Goal: Task Accomplishment & Management: Manage account settings

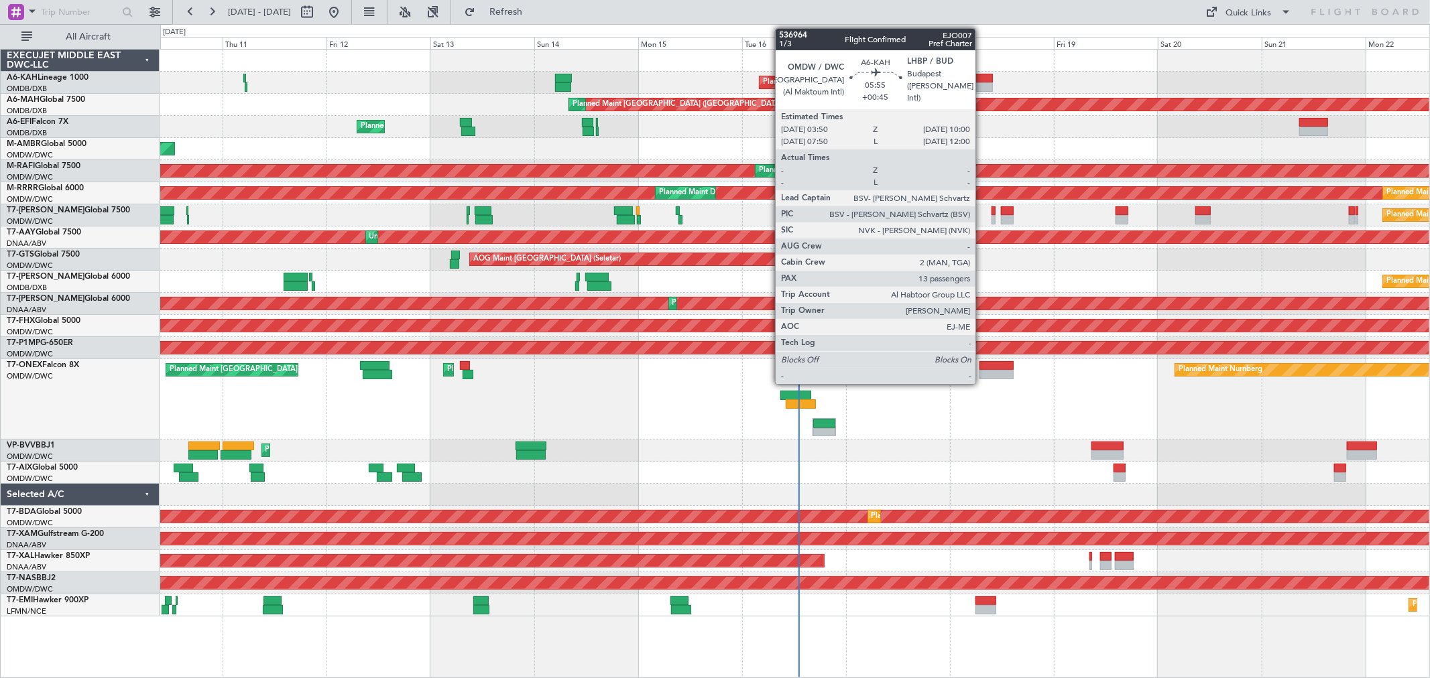
click at [982, 83] on div at bounding box center [979, 86] width 27 height 9
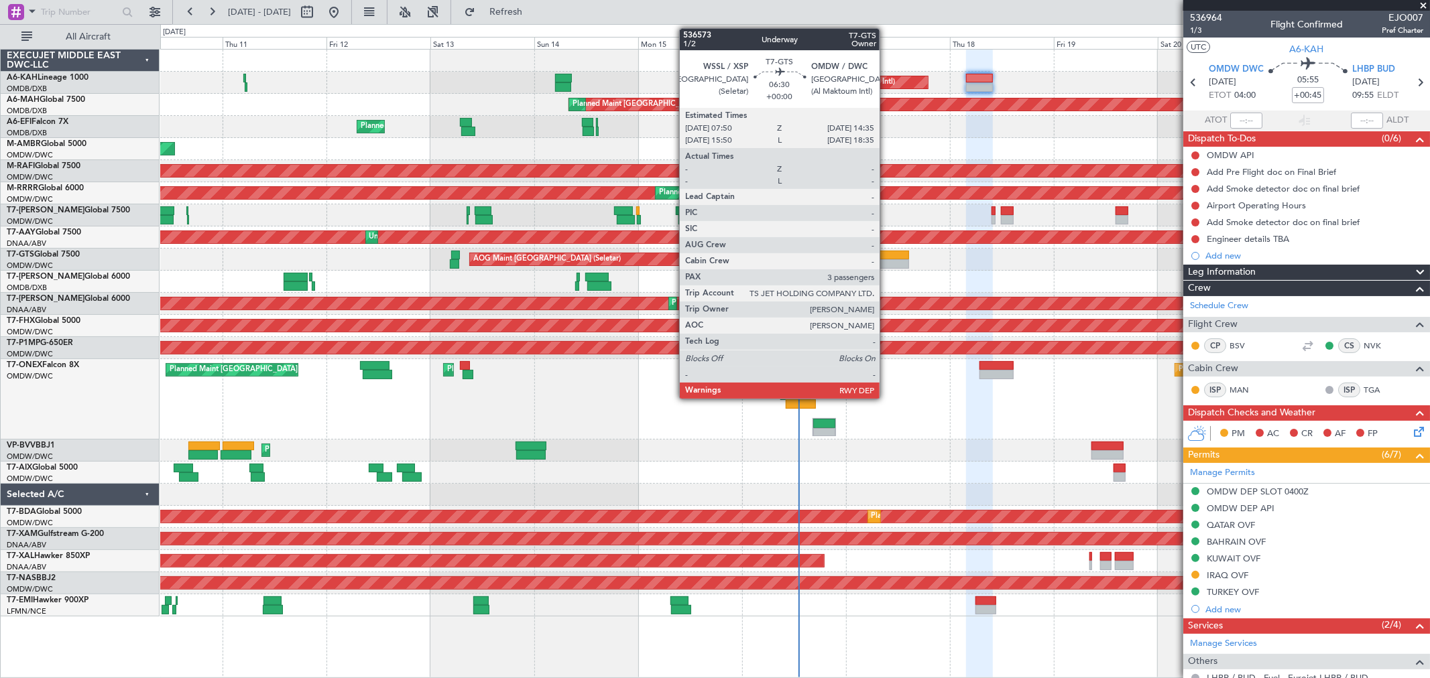
click at [886, 266] on div at bounding box center [893, 263] width 29 height 9
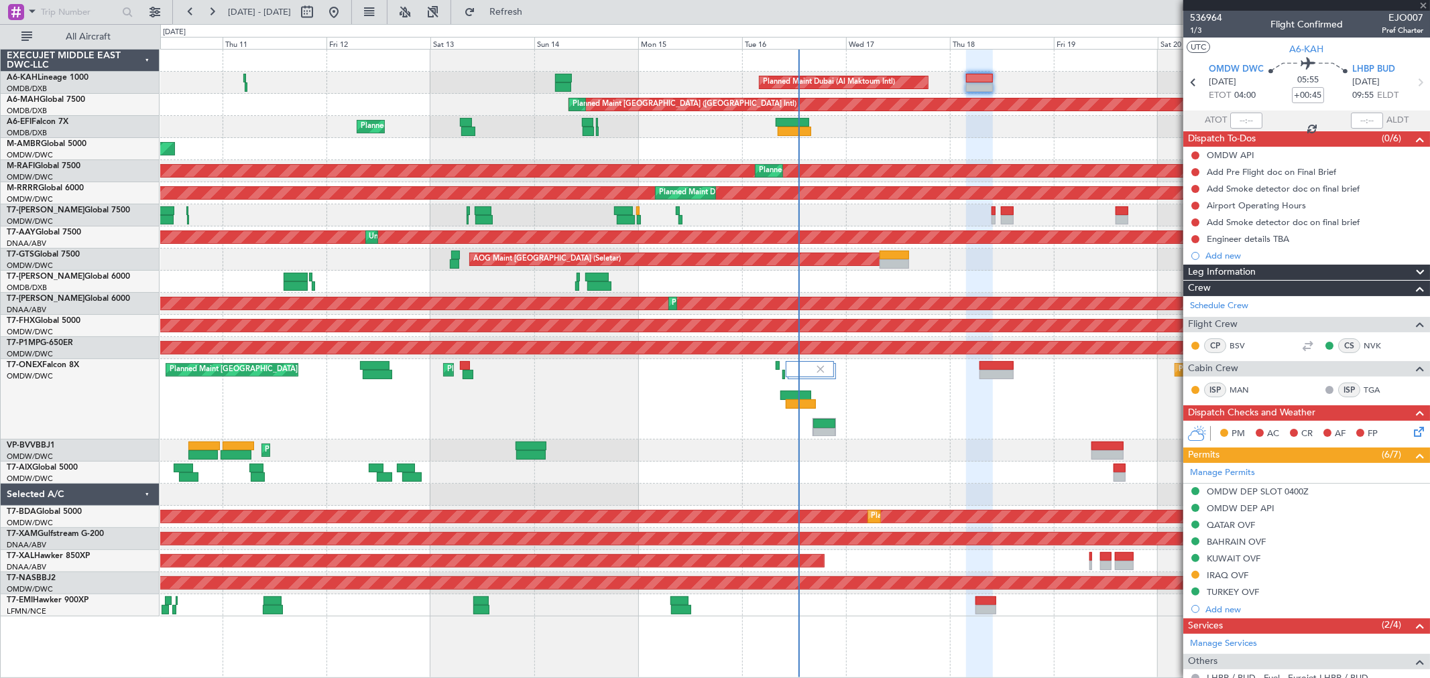
type input "3"
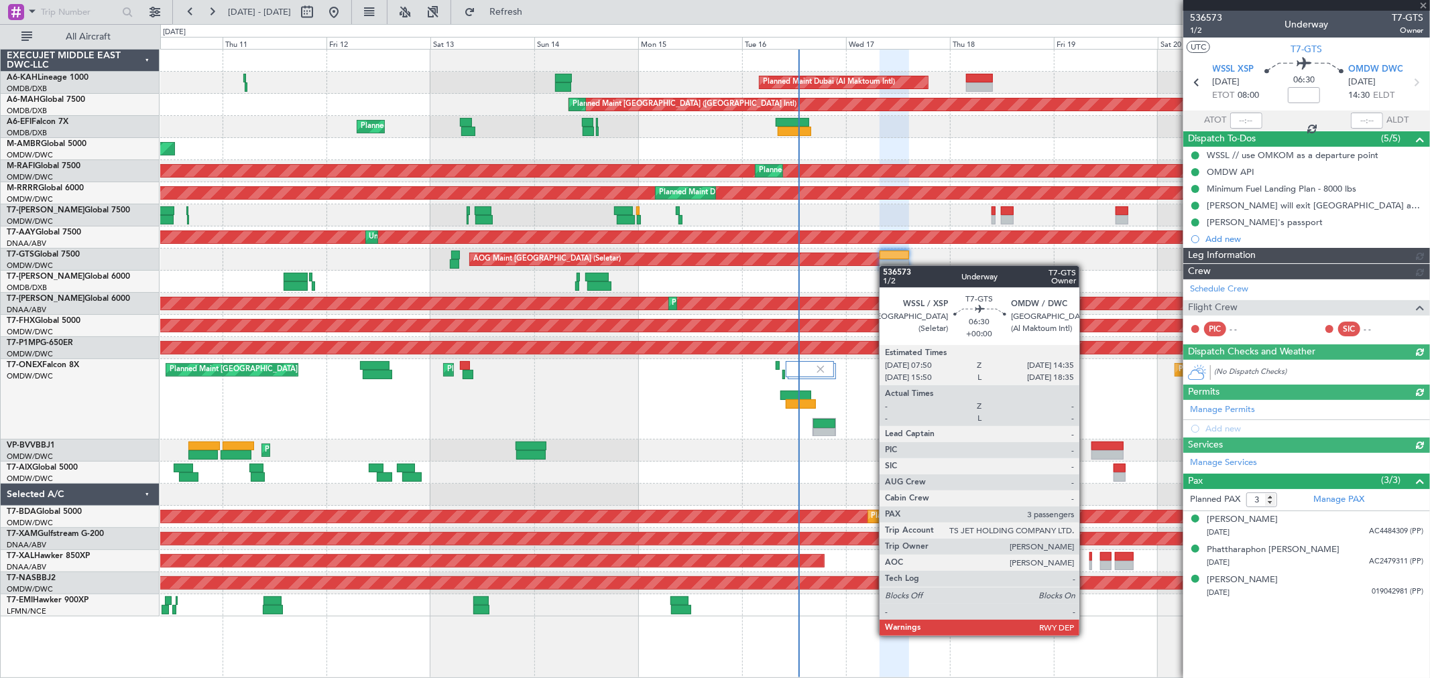
type input "[PERSON_NAME] (ANI)"
type input "7241"
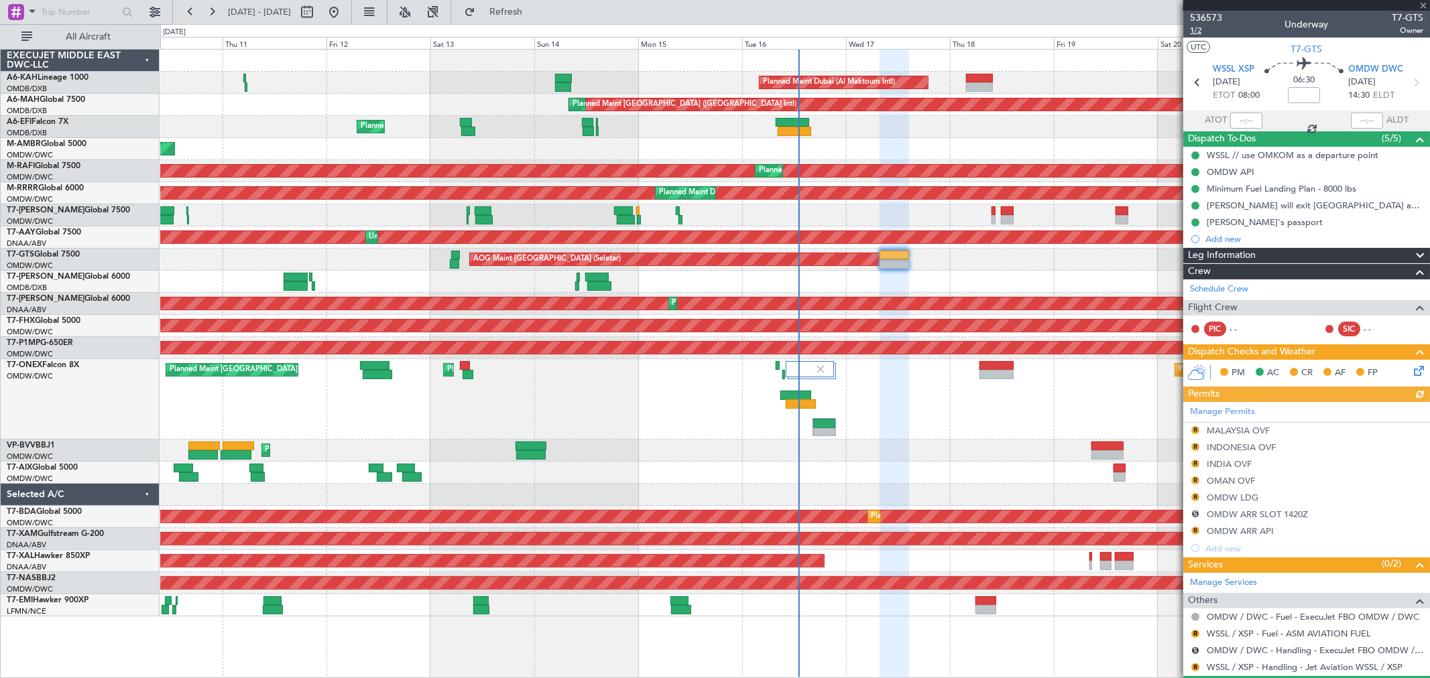
click at [1198, 30] on span "1/2" at bounding box center [1206, 30] width 32 height 11
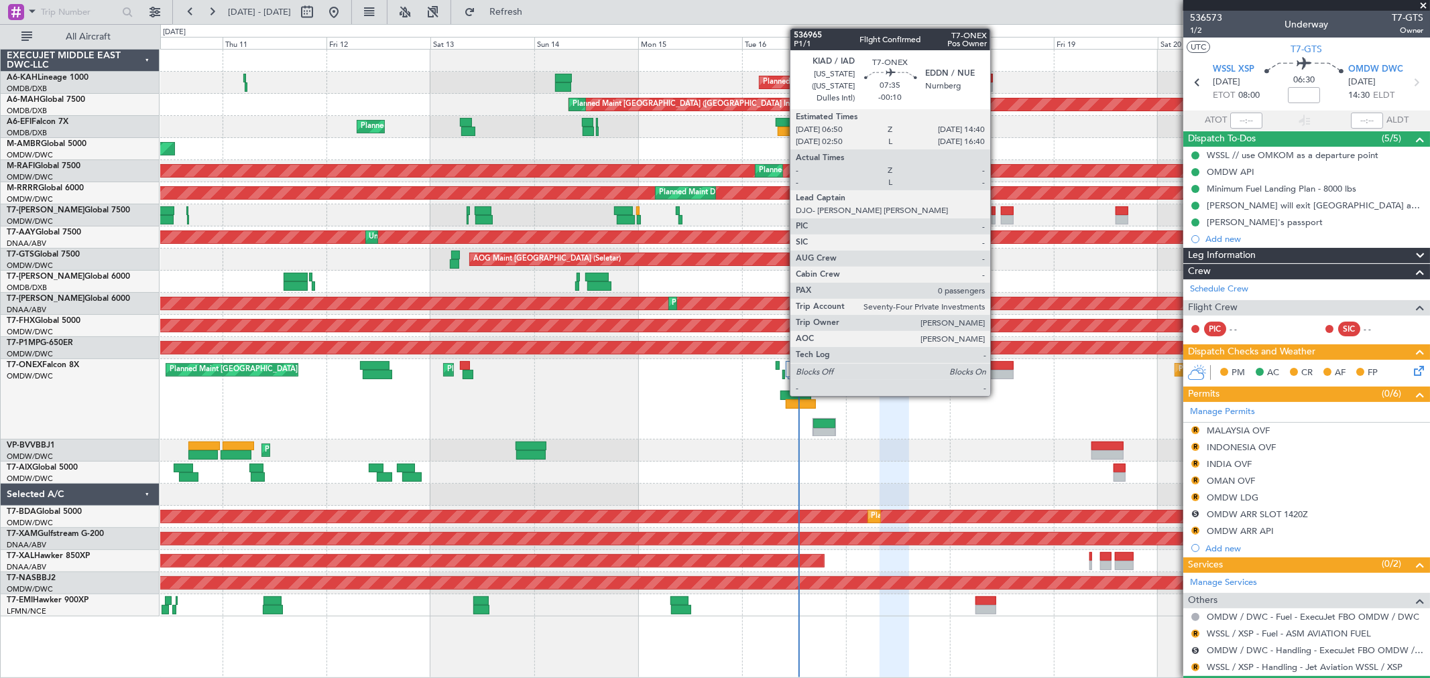
click at [997, 373] on div at bounding box center [996, 374] width 34 height 9
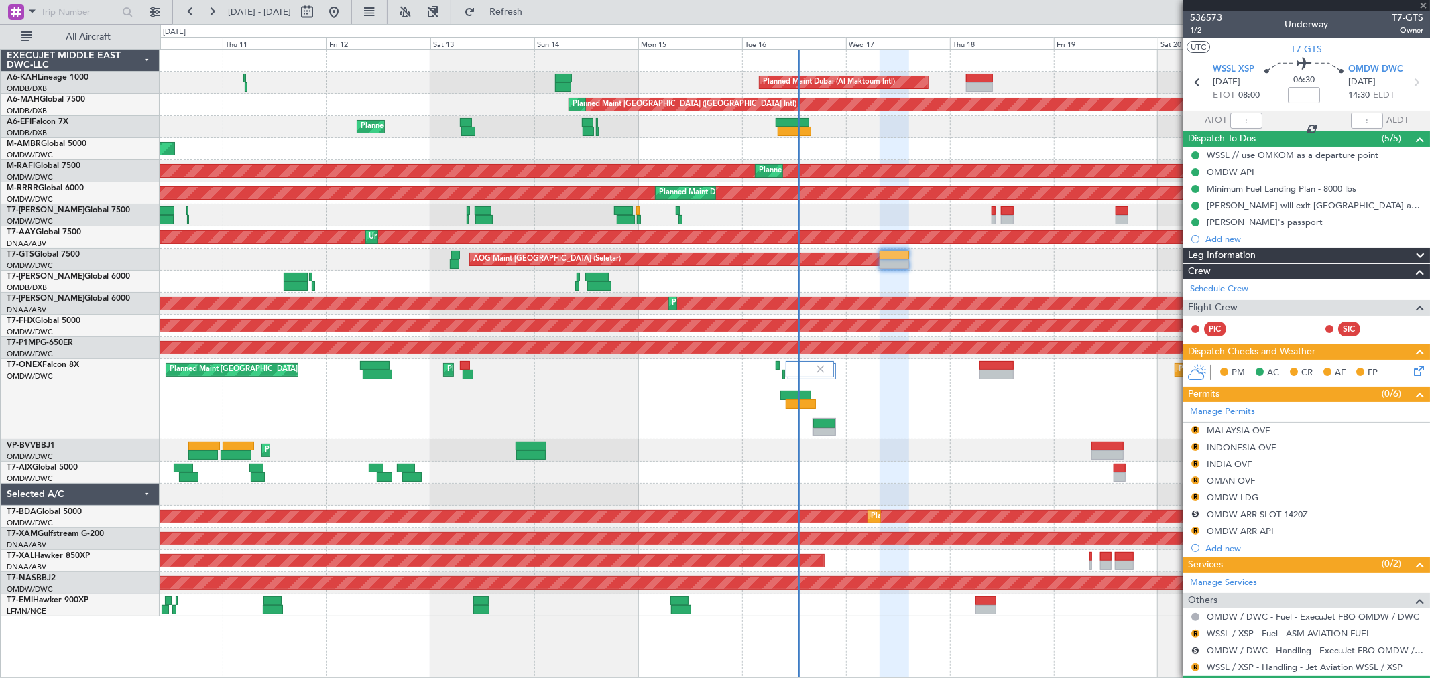
type input "-00:10"
type input "0"
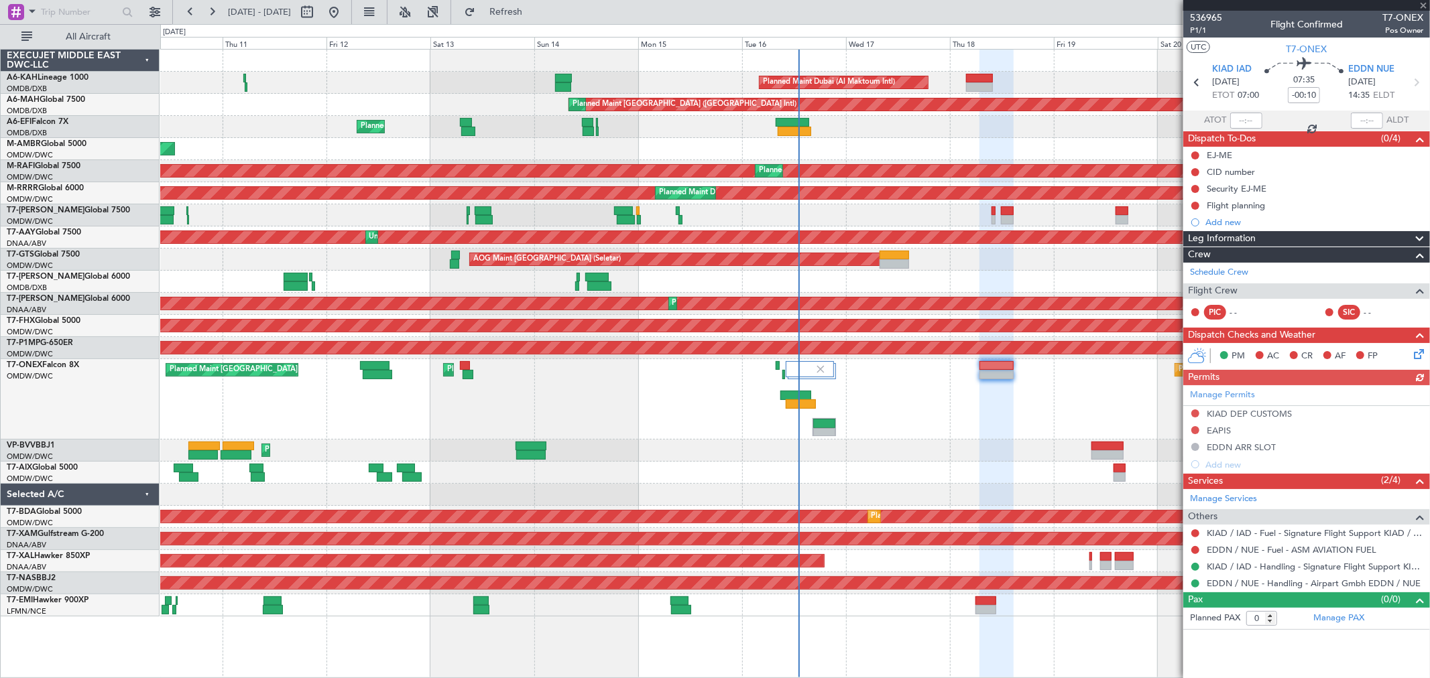
click at [885, 417] on div "Planned Maint Nurnberg Planned Maint [GEOGRAPHIC_DATA] (Al Maktoum Intl) Planne…" at bounding box center [794, 399] width 1269 height 80
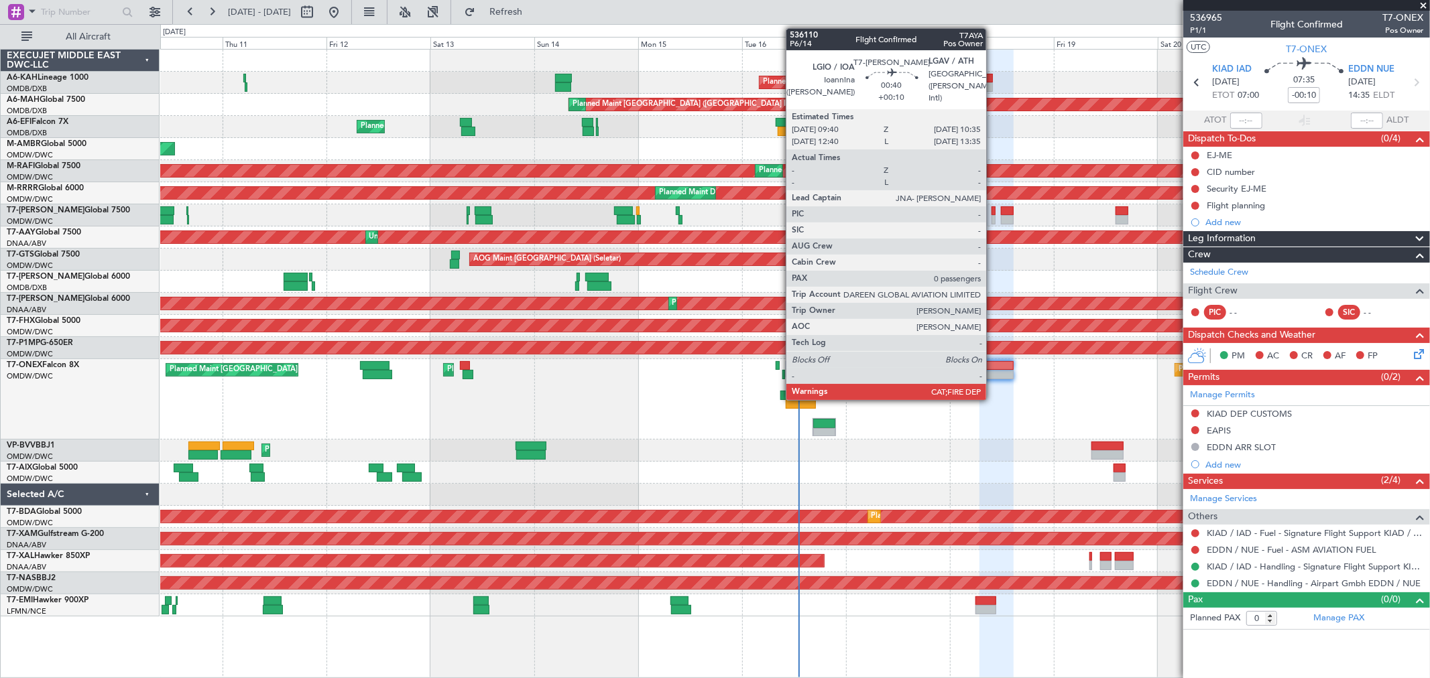
click at [993, 210] on div at bounding box center [993, 210] width 4 height 9
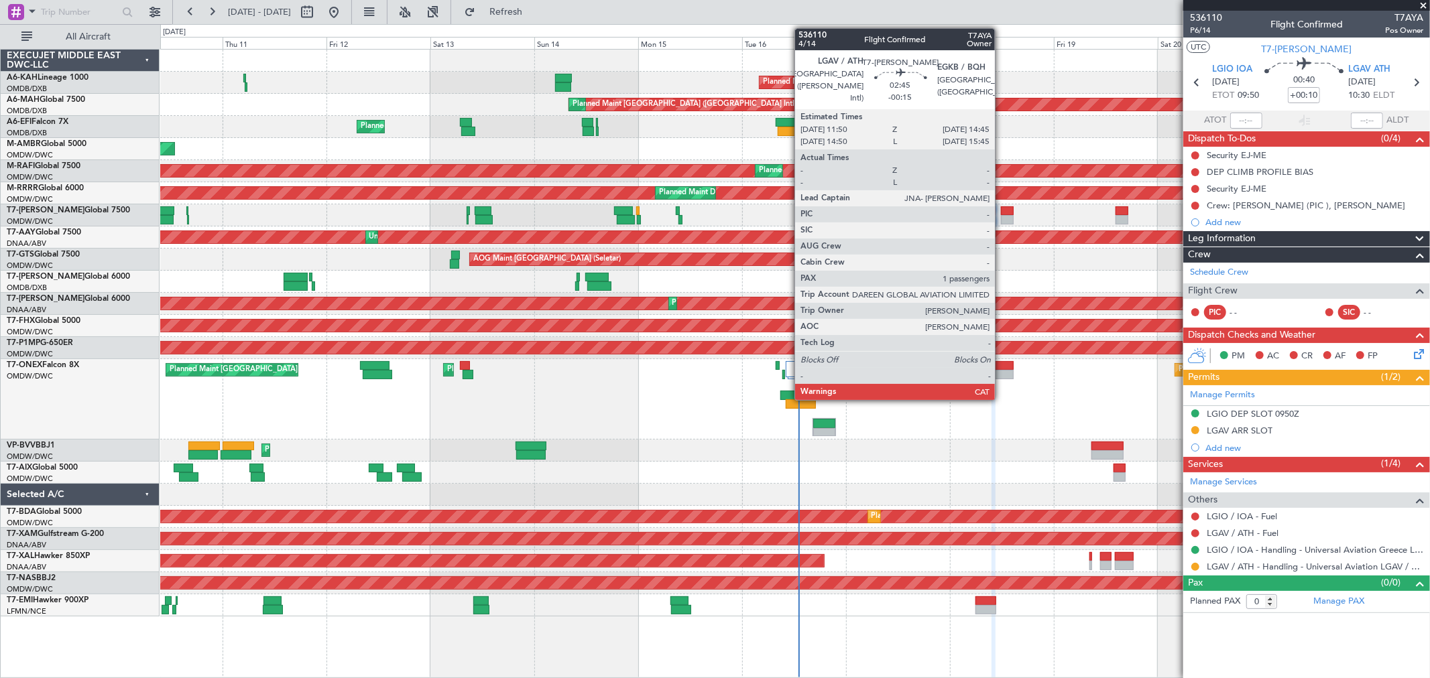
click at [1001, 221] on div at bounding box center [1007, 219] width 13 height 9
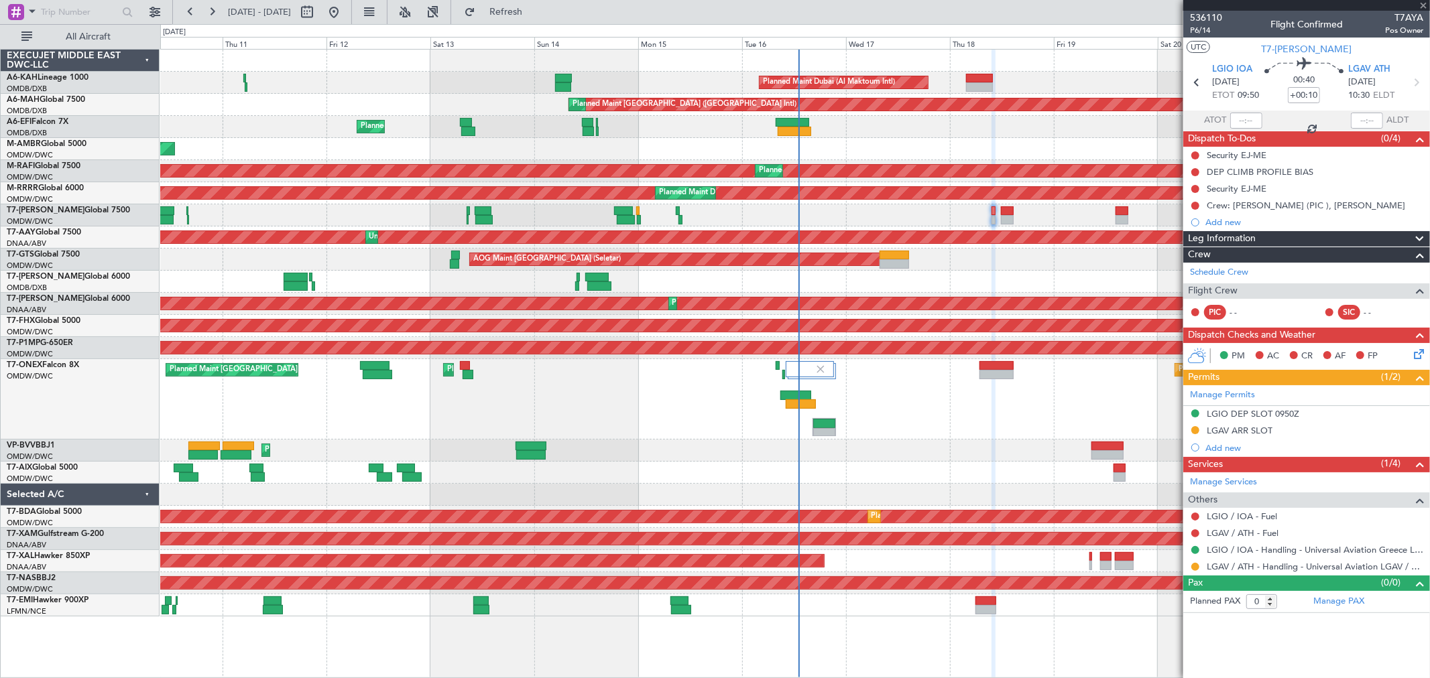
type input "-00:15"
type input "1"
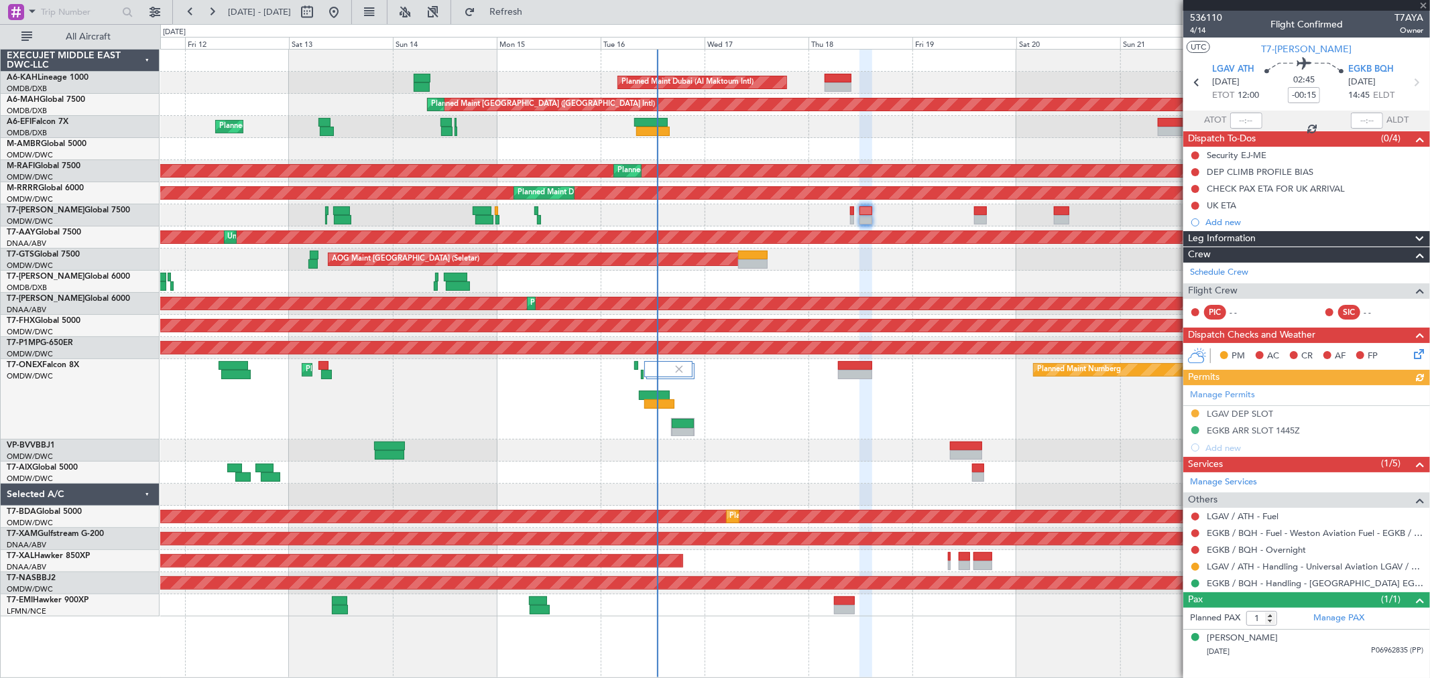
click at [841, 270] on div "Planned Maint Dubai (Al Maktoum Intl) Planned Maint [GEOGRAPHIC_DATA] ([GEOGRAP…" at bounding box center [794, 333] width 1269 height 567
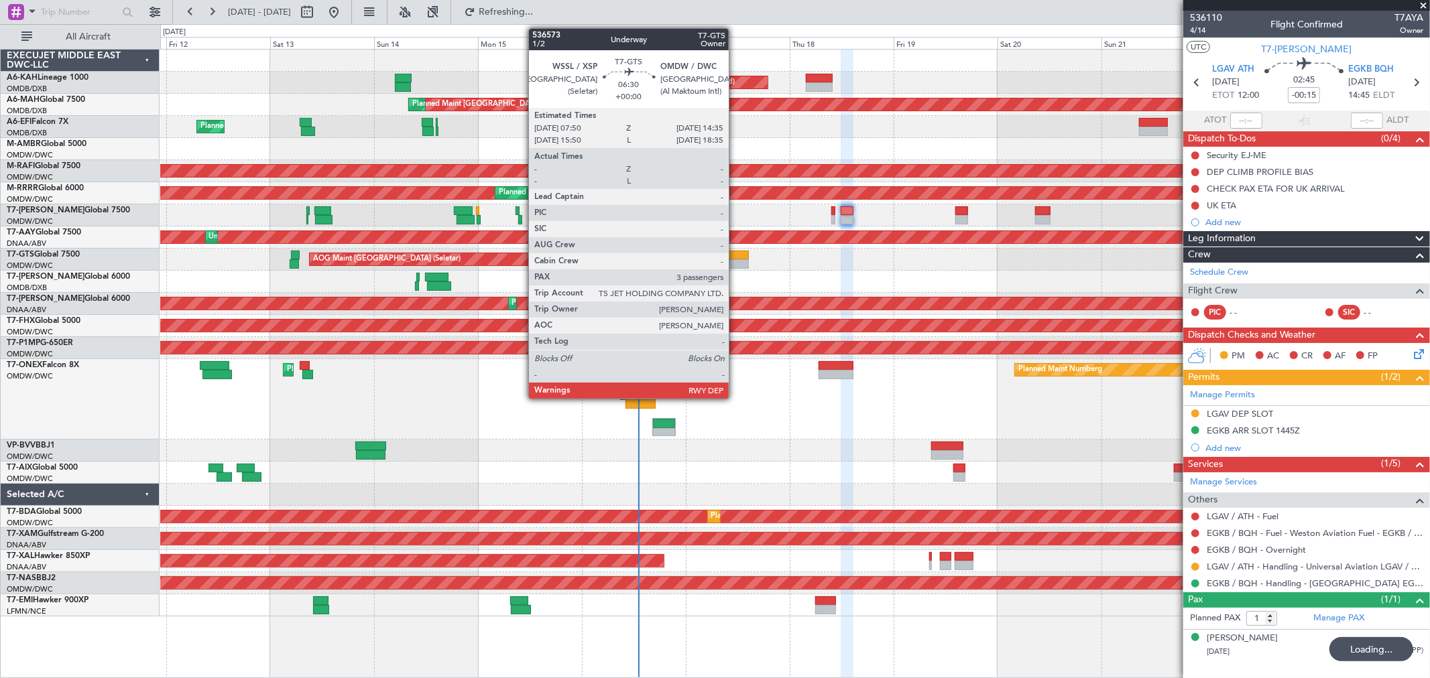
click at [735, 260] on div at bounding box center [733, 263] width 29 height 9
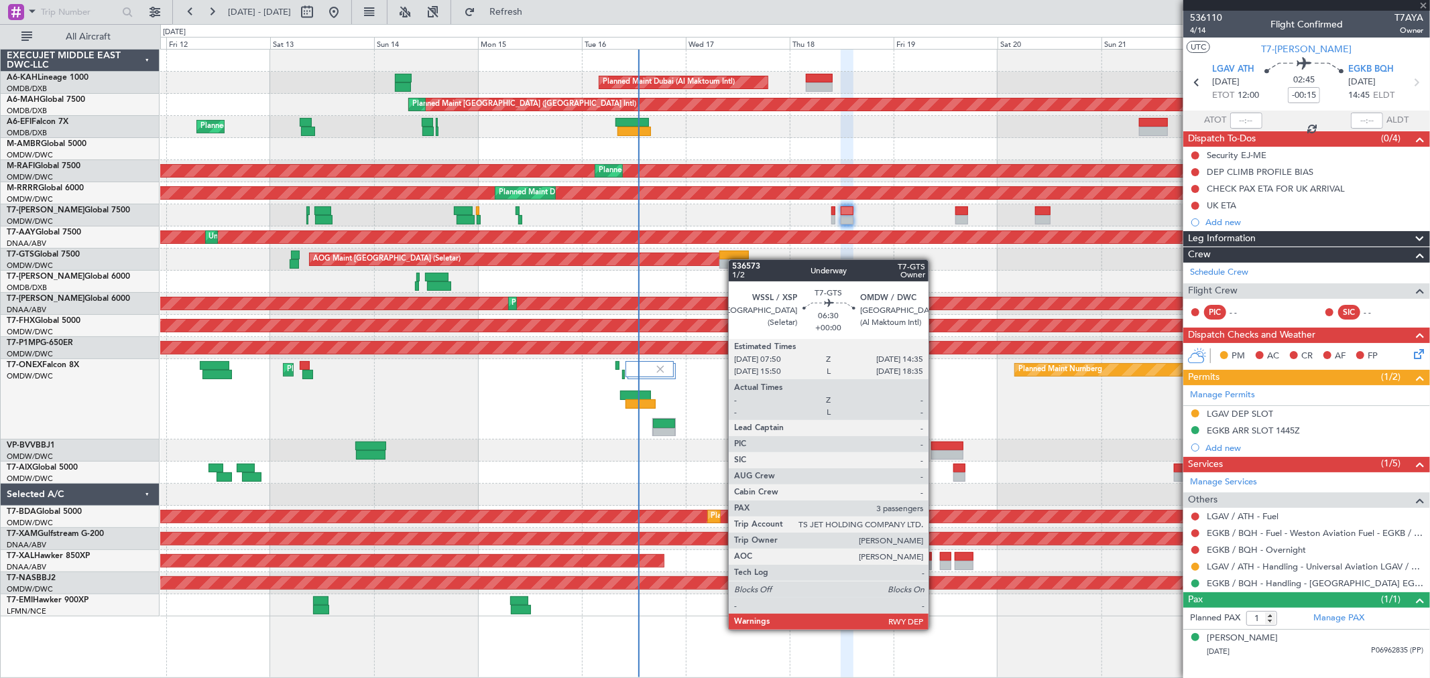
type input "3"
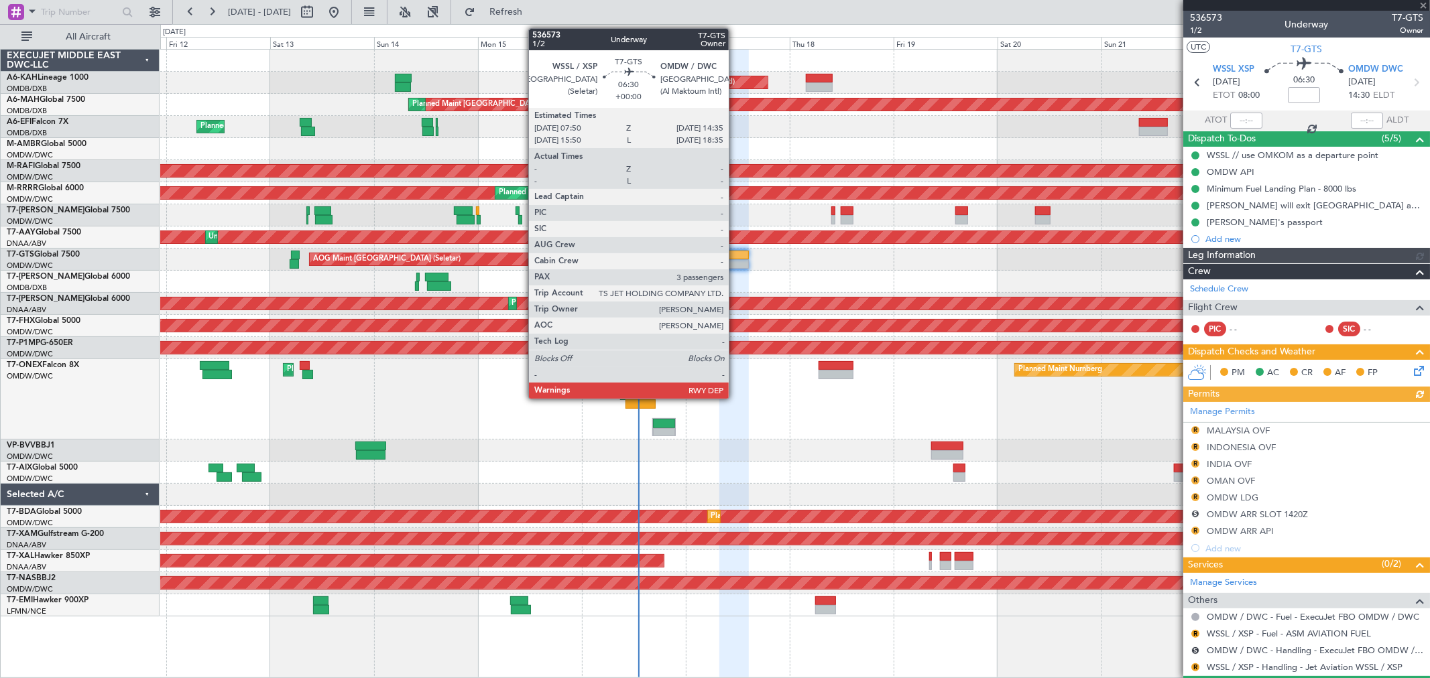
type input "[PERSON_NAME] (ANI)"
type input "7241"
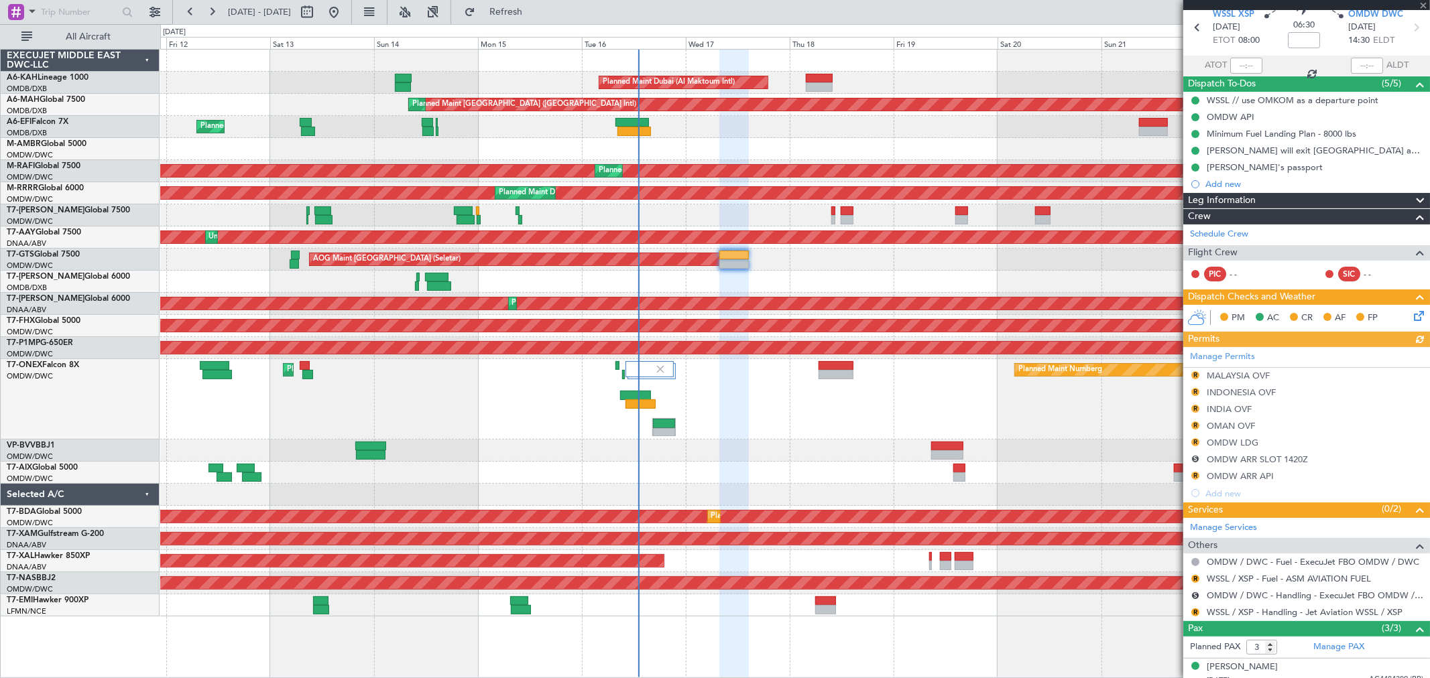
scroll to position [125, 0]
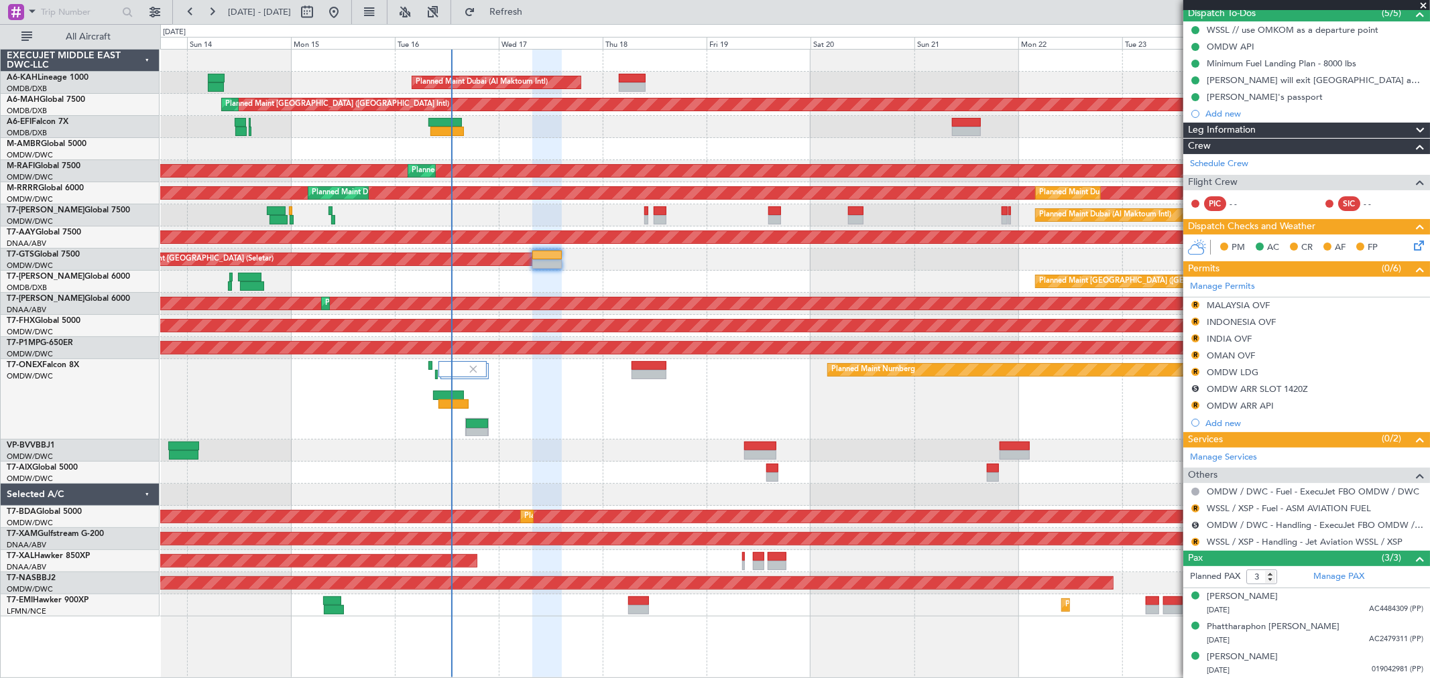
click at [689, 396] on div "Planned Maint Nurnberg Planned Maint [GEOGRAPHIC_DATA] (Al Maktoum Intl) Planne…" at bounding box center [794, 399] width 1269 height 80
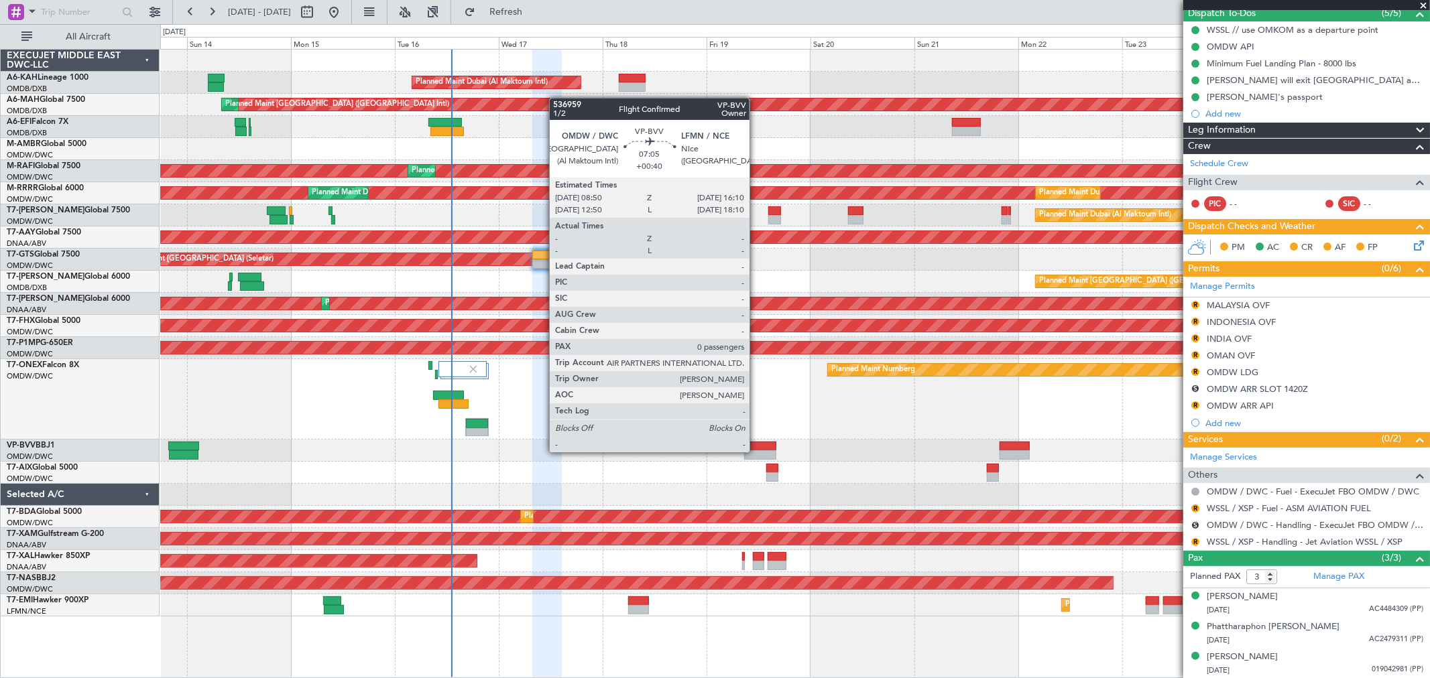
click at [756, 451] on div at bounding box center [760, 454] width 32 height 9
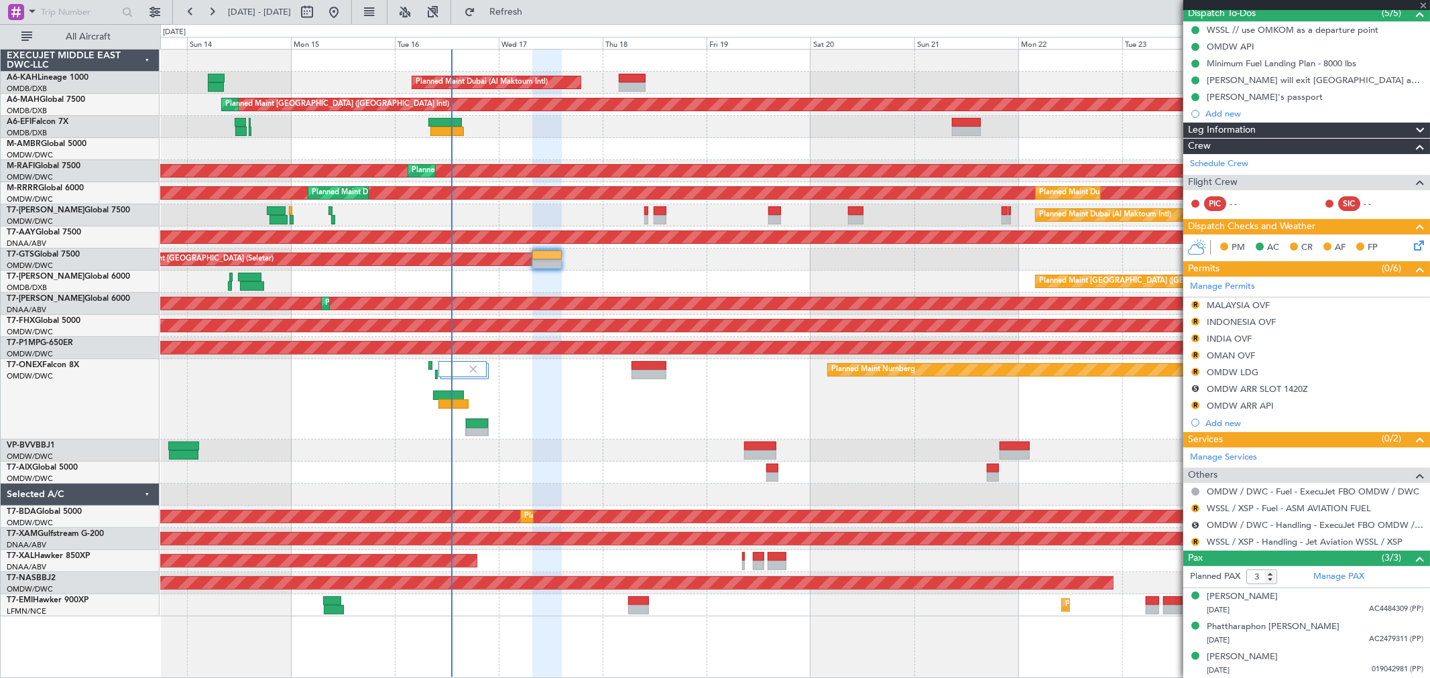
type input "+00:40"
type input "0"
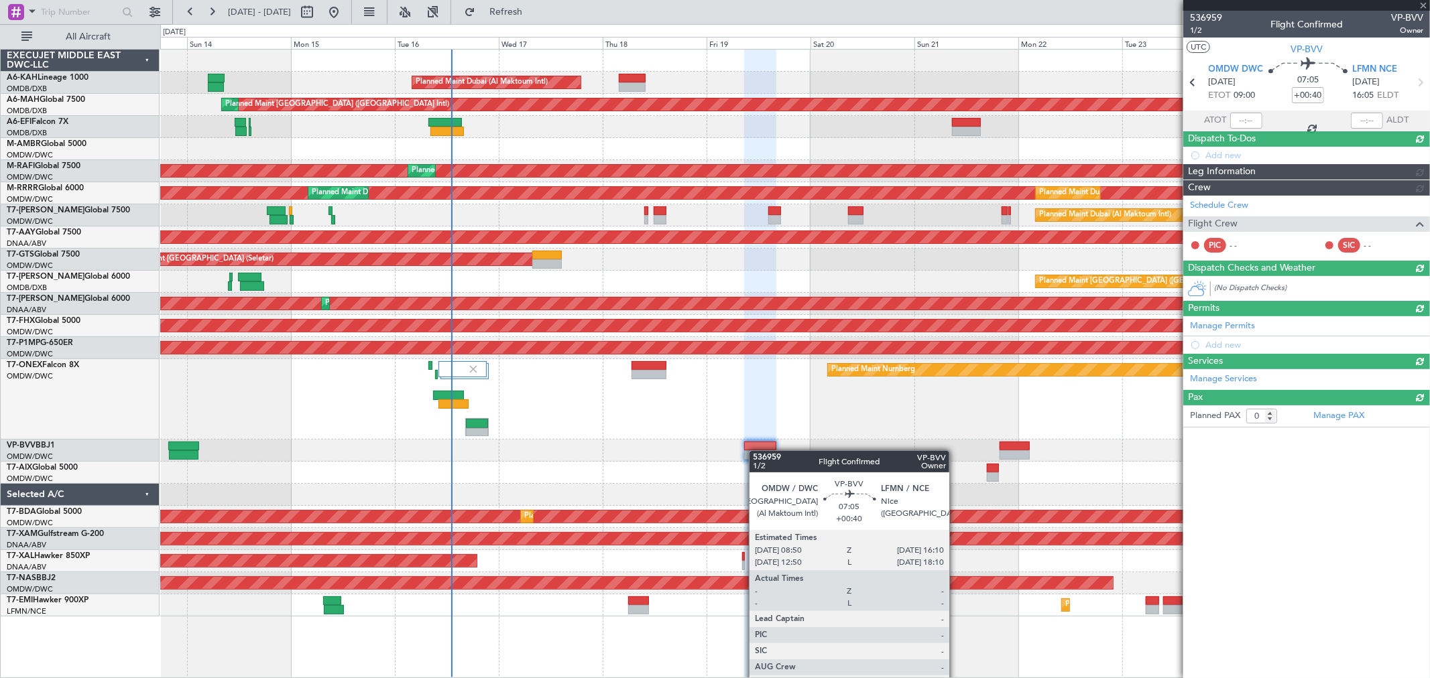
scroll to position [0, 0]
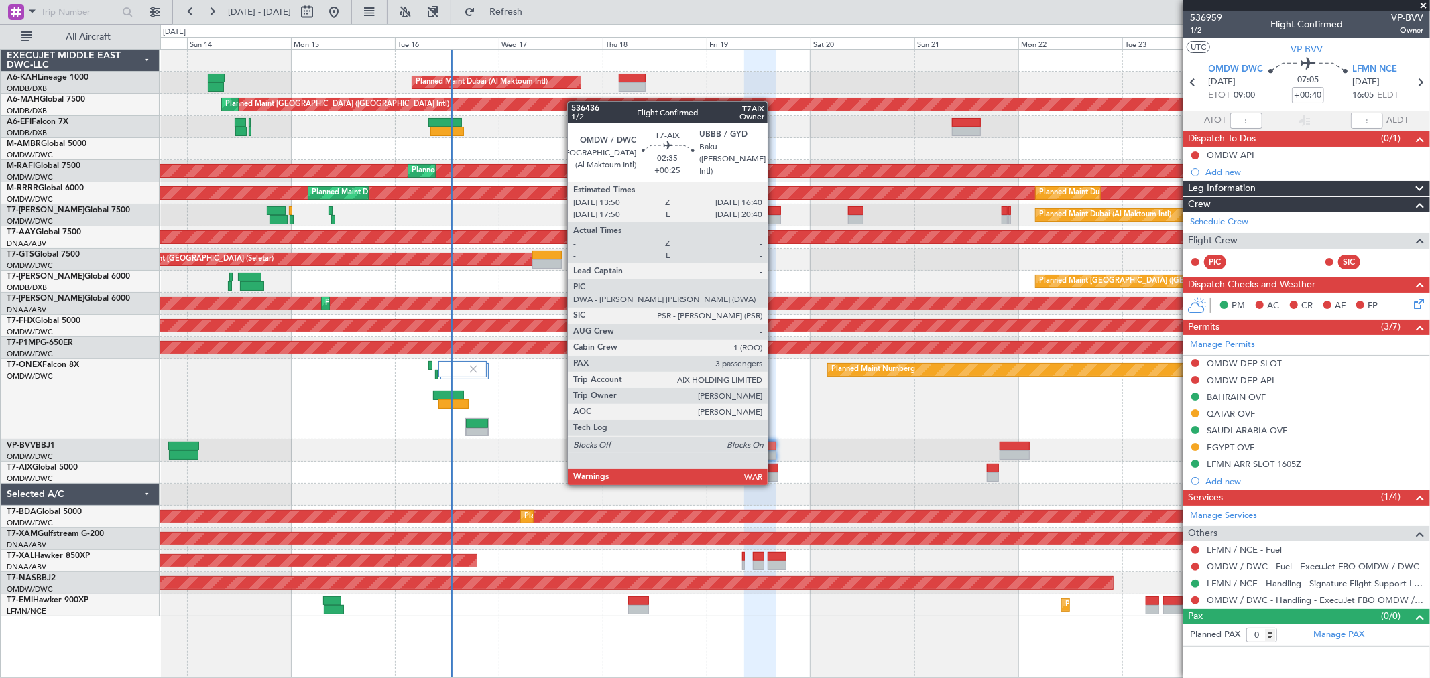
click at [774, 471] on div at bounding box center [772, 468] width 13 height 9
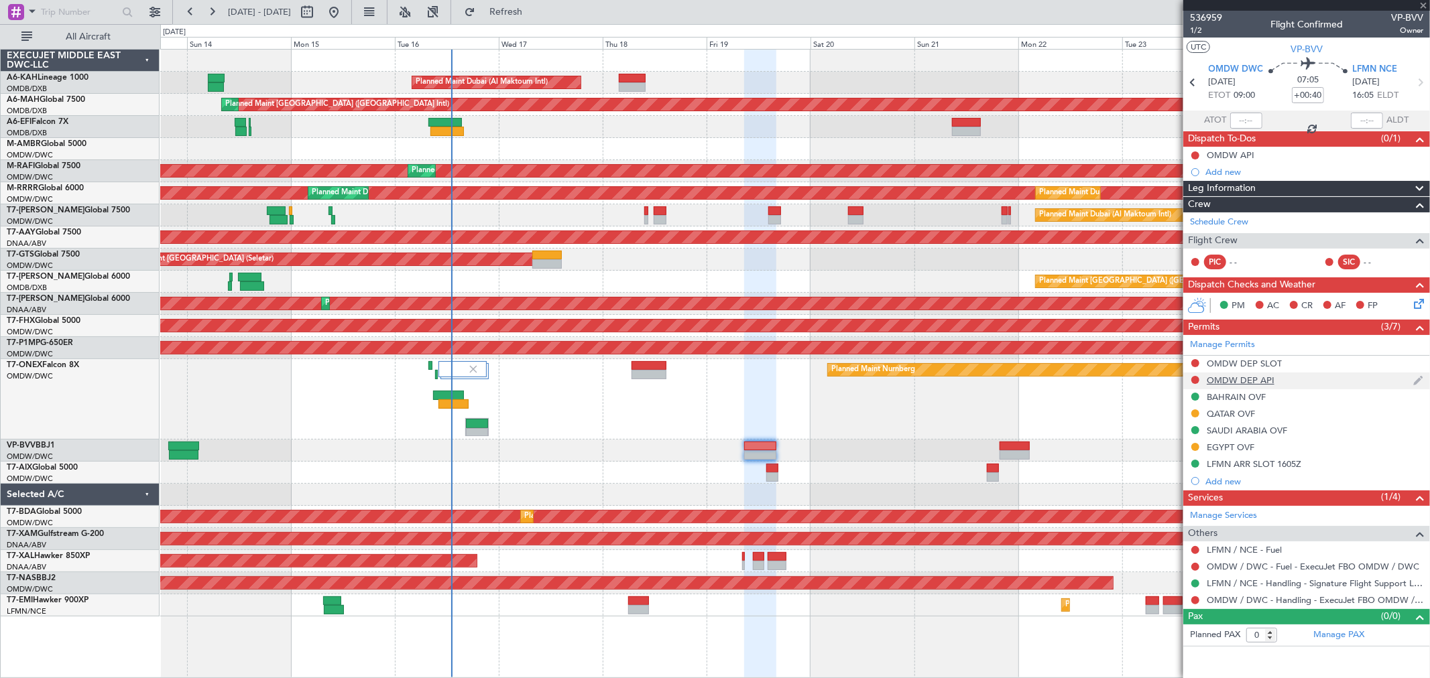
type input "+00:25"
type input "3"
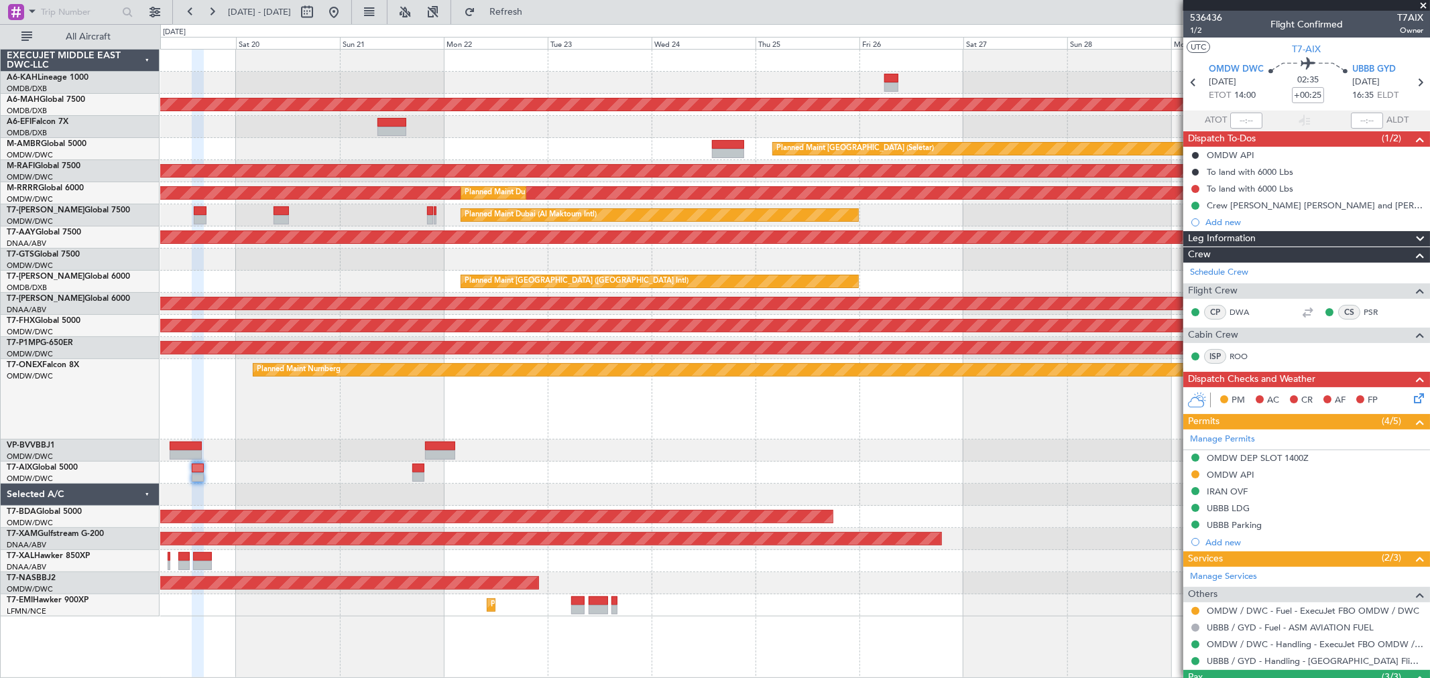
click at [339, 264] on div "AOG Maint [GEOGRAPHIC_DATA] (Seletar)" at bounding box center [794, 260] width 1269 height 22
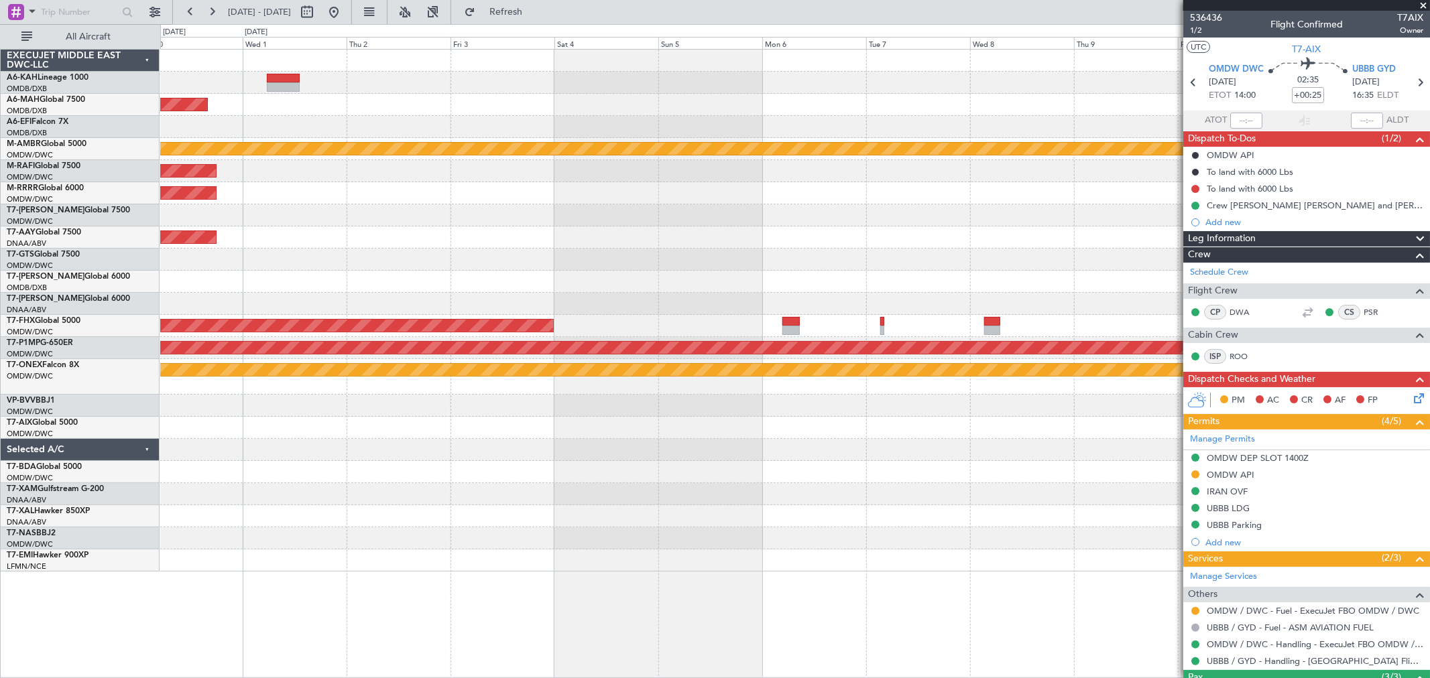
click at [434, 246] on div "Planned Maint [GEOGRAPHIC_DATA] ([GEOGRAPHIC_DATA] Intl) Planned Maint [GEOGRAP…" at bounding box center [794, 311] width 1269 height 522
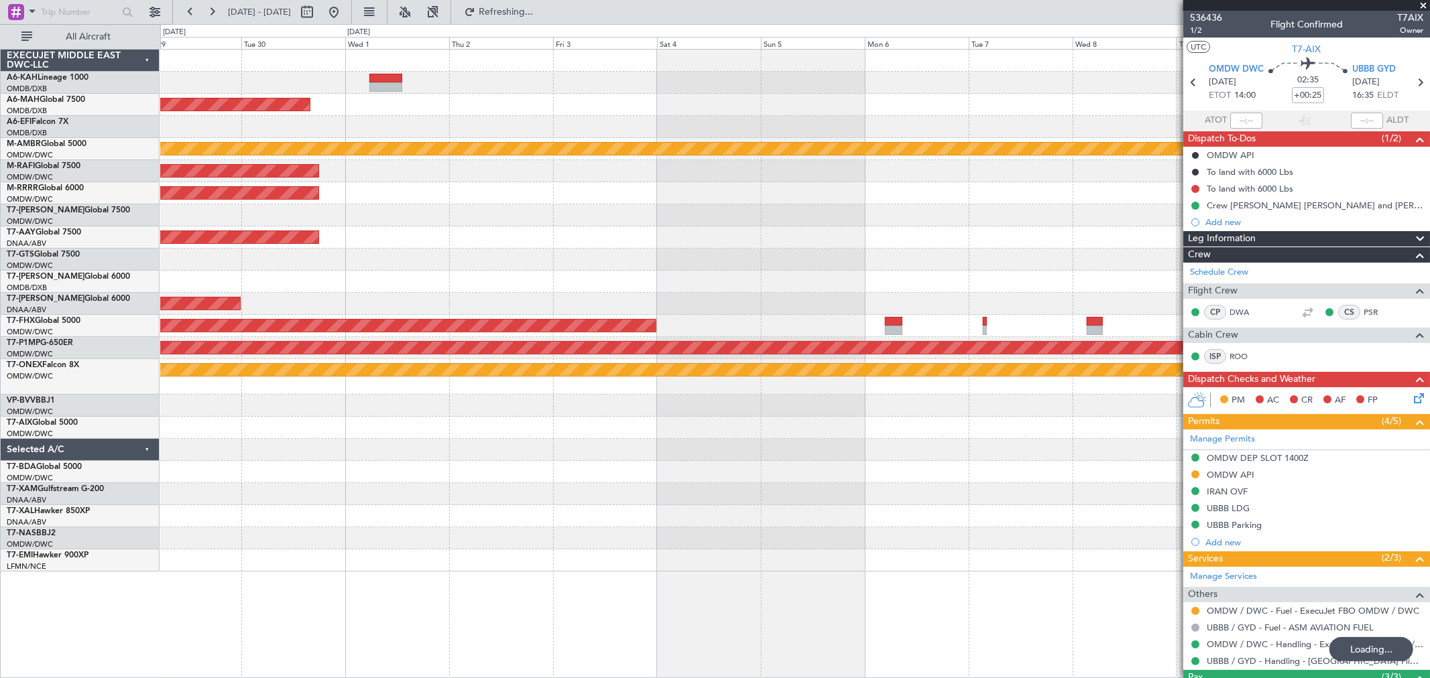
click at [981, 212] on div "Planned Maint [GEOGRAPHIC_DATA] ([GEOGRAPHIC_DATA] Intl) Planned Maint [GEOGRAP…" at bounding box center [794, 311] width 1269 height 522
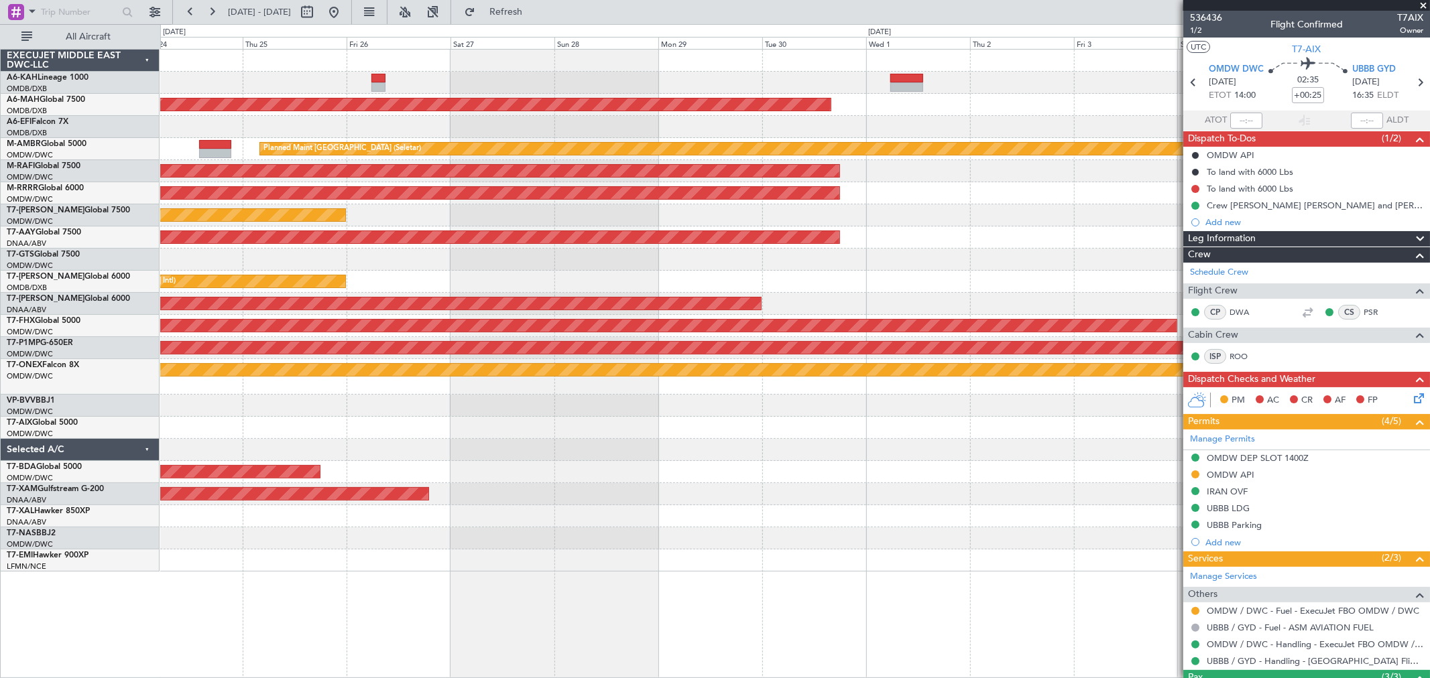
click at [702, 121] on div at bounding box center [794, 127] width 1269 height 22
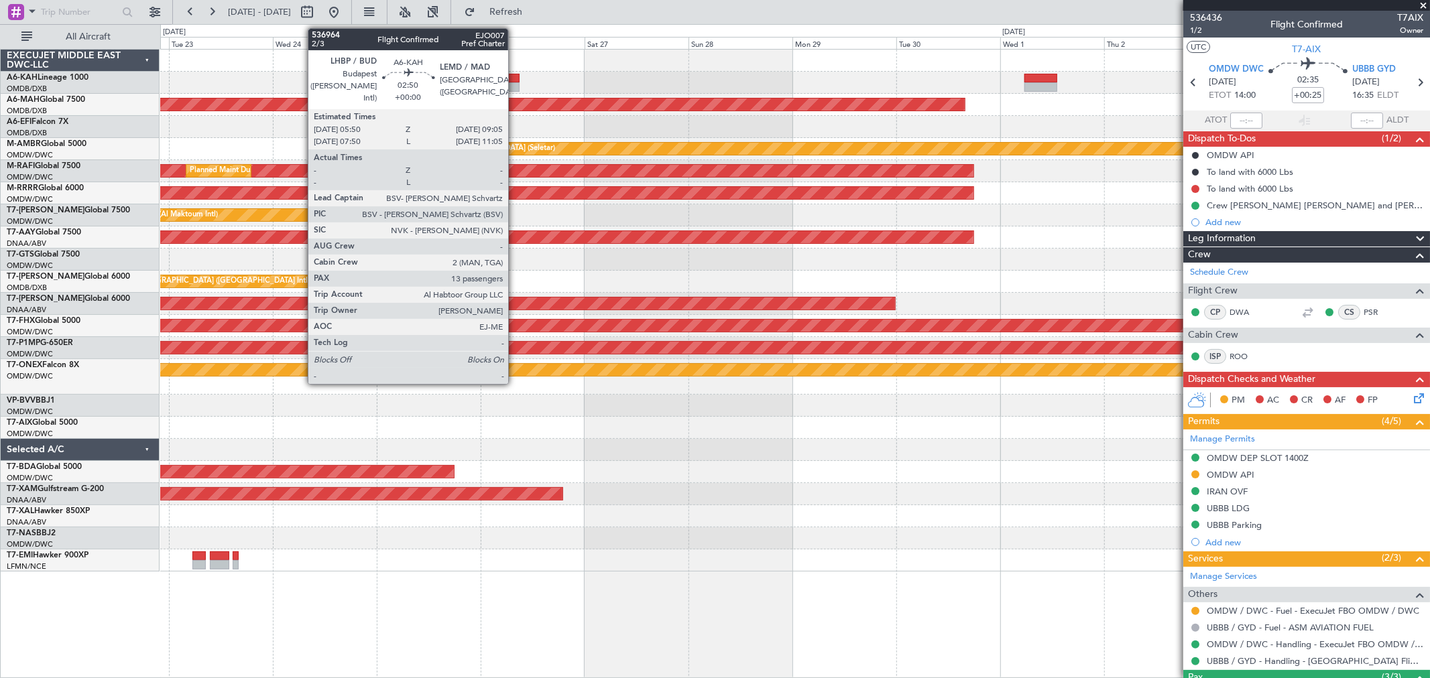
click at [515, 85] on div at bounding box center [512, 86] width 14 height 9
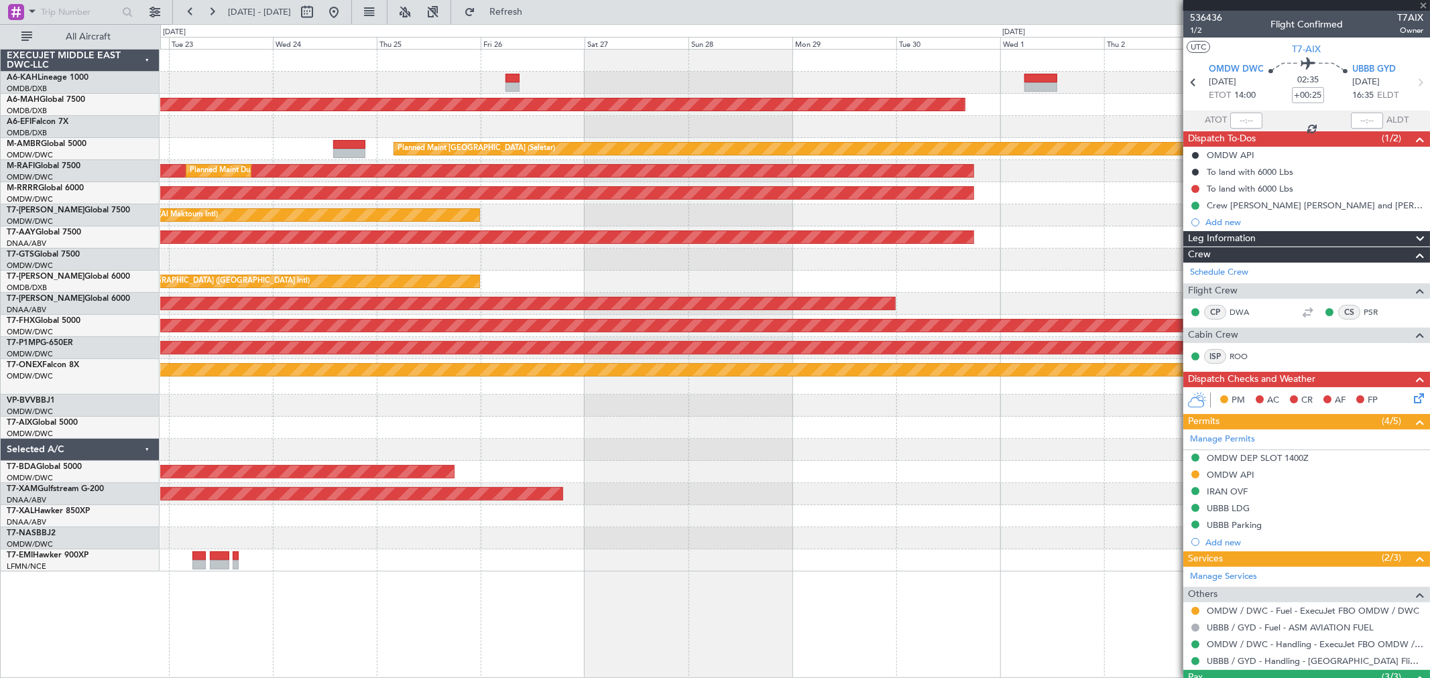
type input "13"
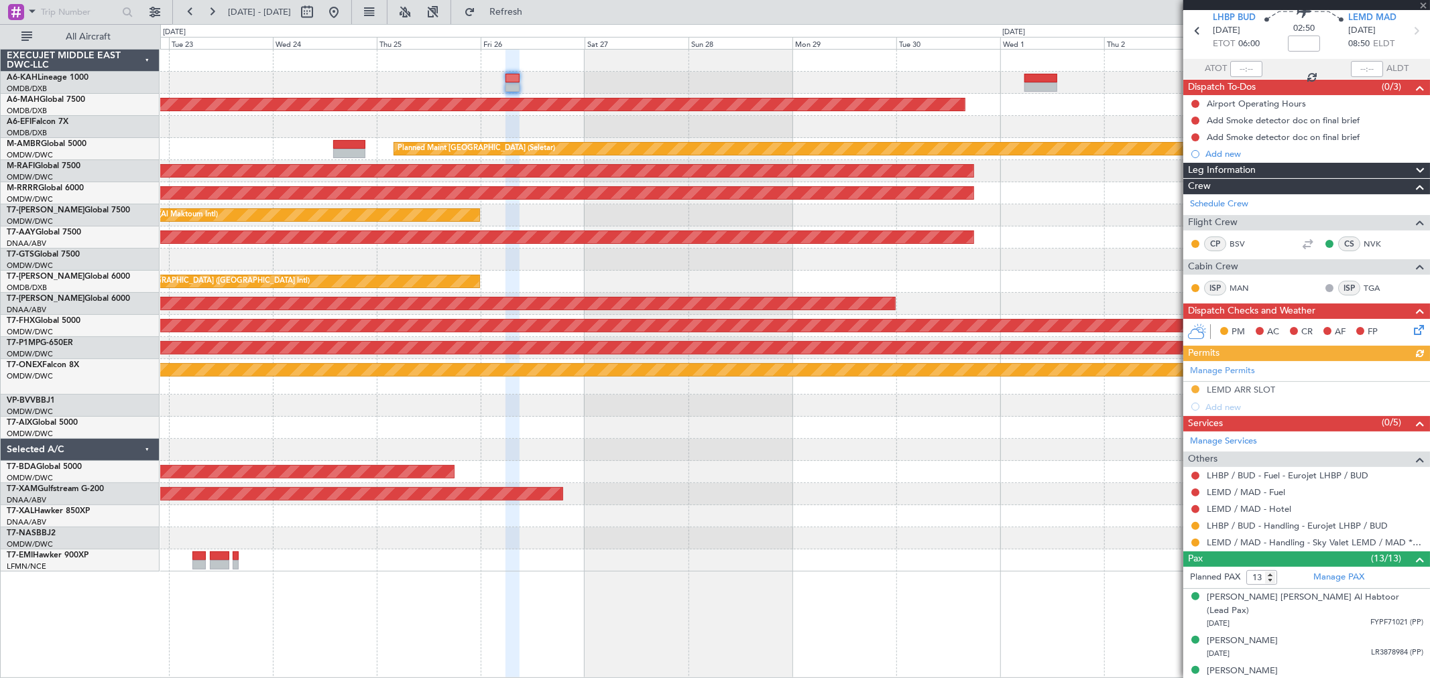
scroll to position [74, 0]
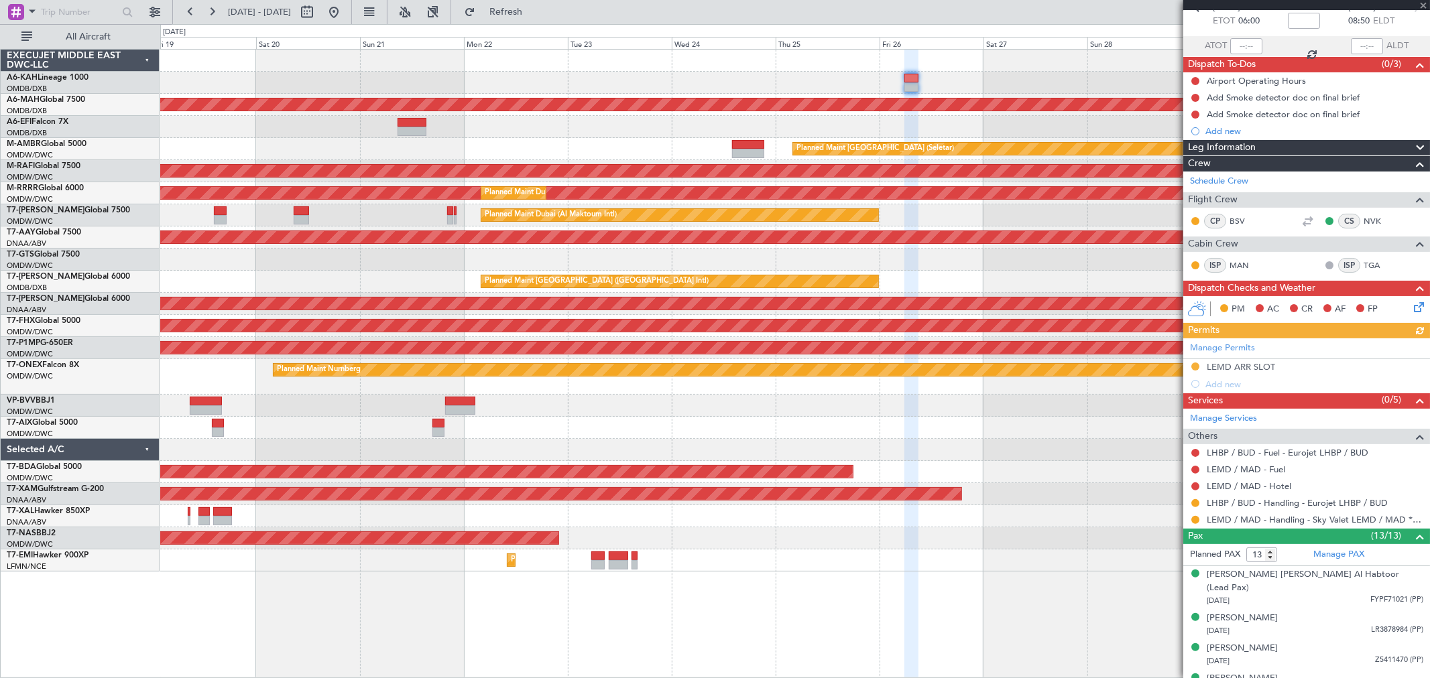
click at [988, 284] on div "Planned Maint Dubai (Al Maktoum Intl) Planned Maint [GEOGRAPHIC_DATA] ([GEOGRAP…" at bounding box center [794, 311] width 1269 height 522
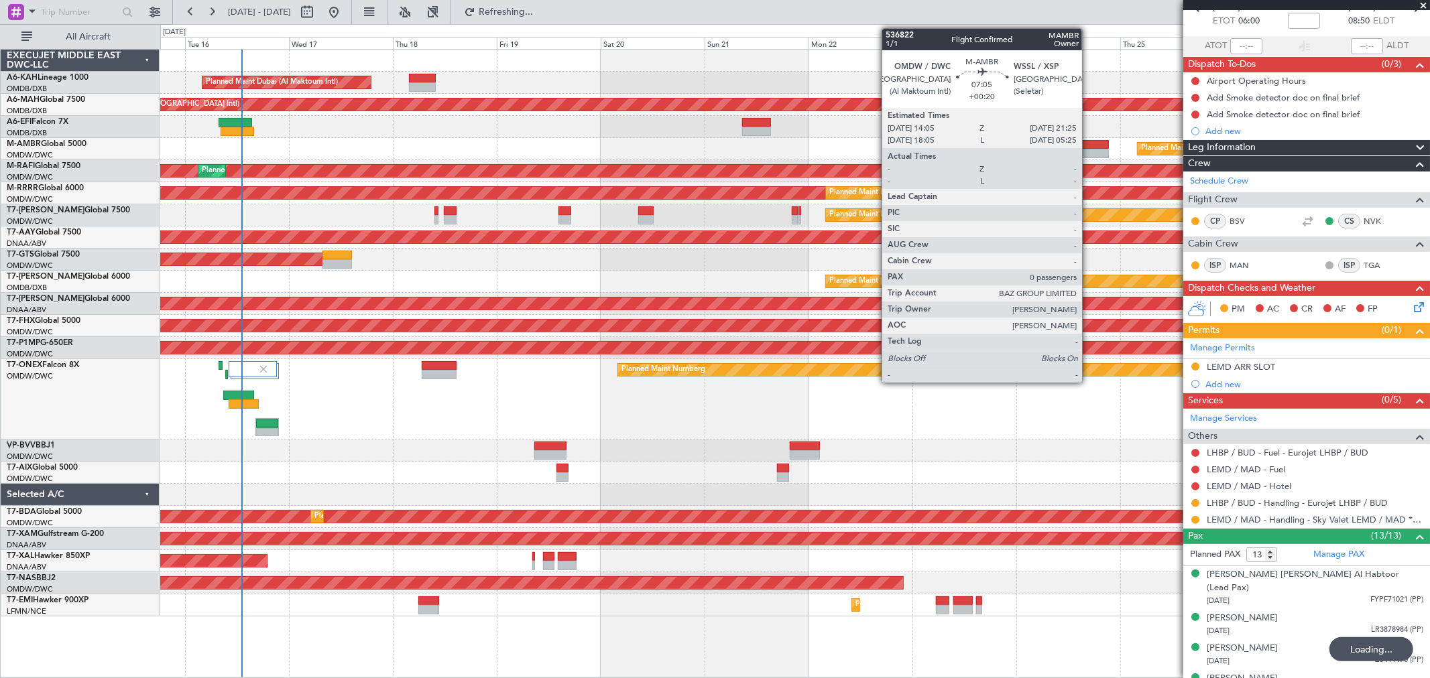
click at [1089, 145] on div at bounding box center [1092, 144] width 32 height 9
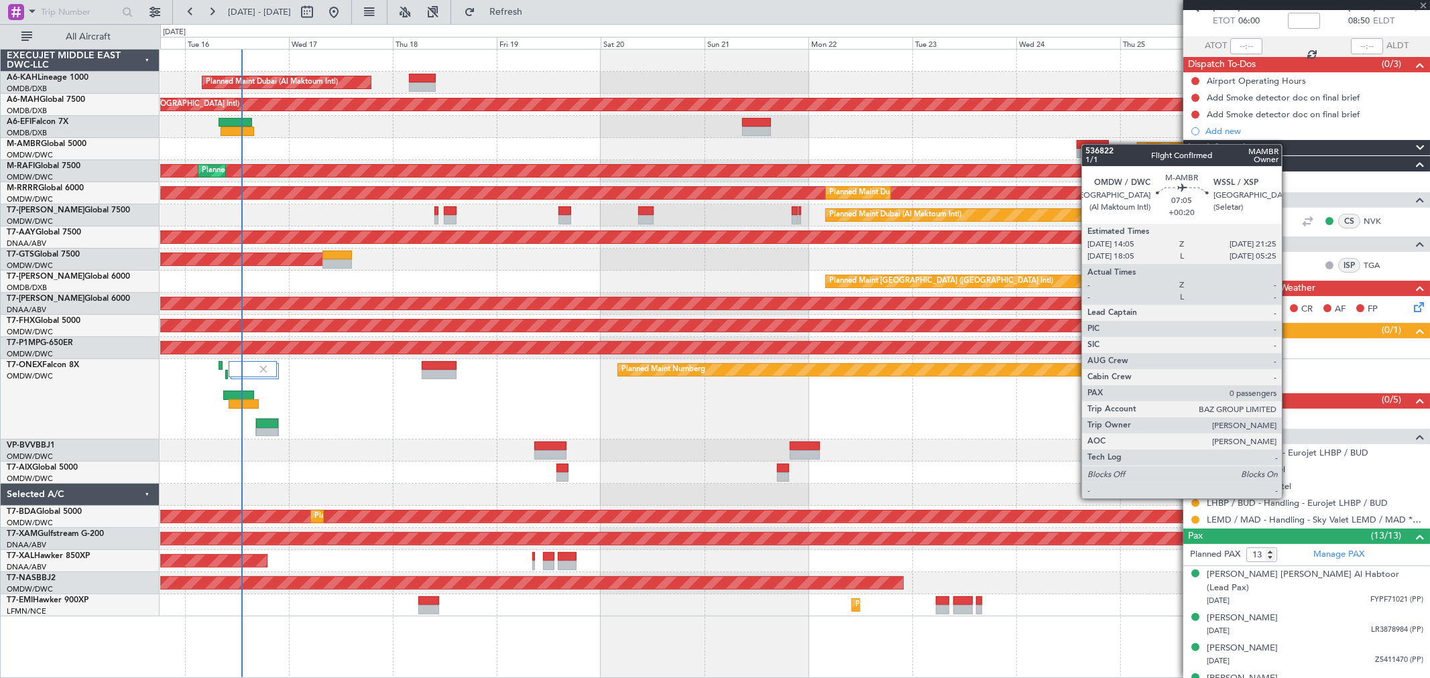
type input "+00:20"
type input "0"
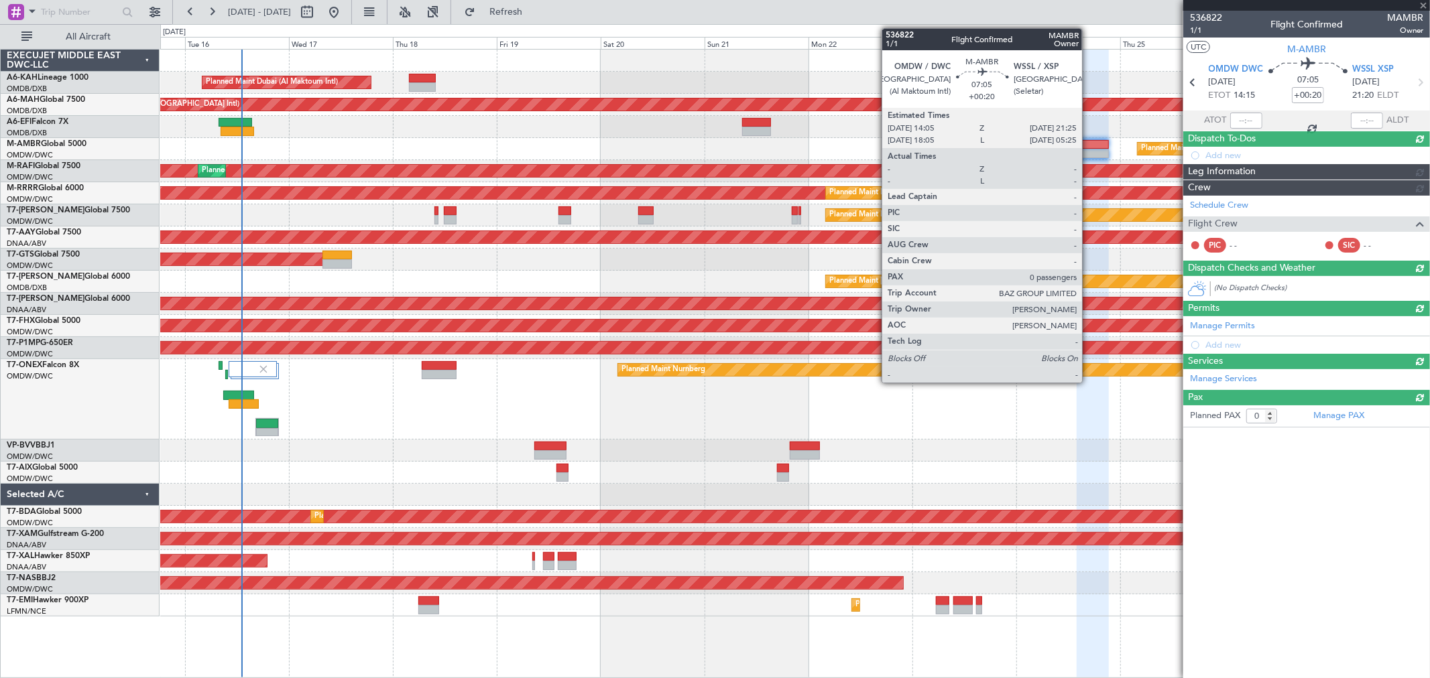
scroll to position [0, 0]
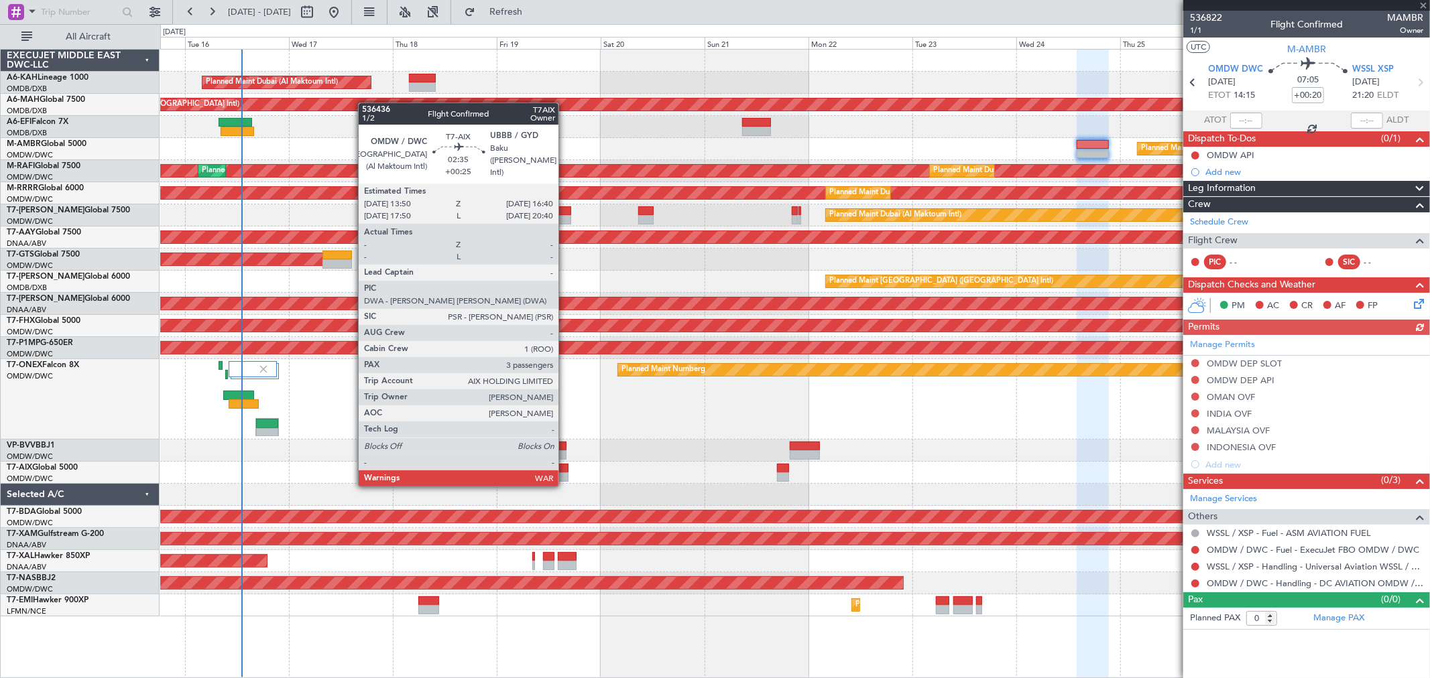
click at [565, 473] on div at bounding box center [562, 477] width 13 height 9
type input "+00:25"
type input "3"
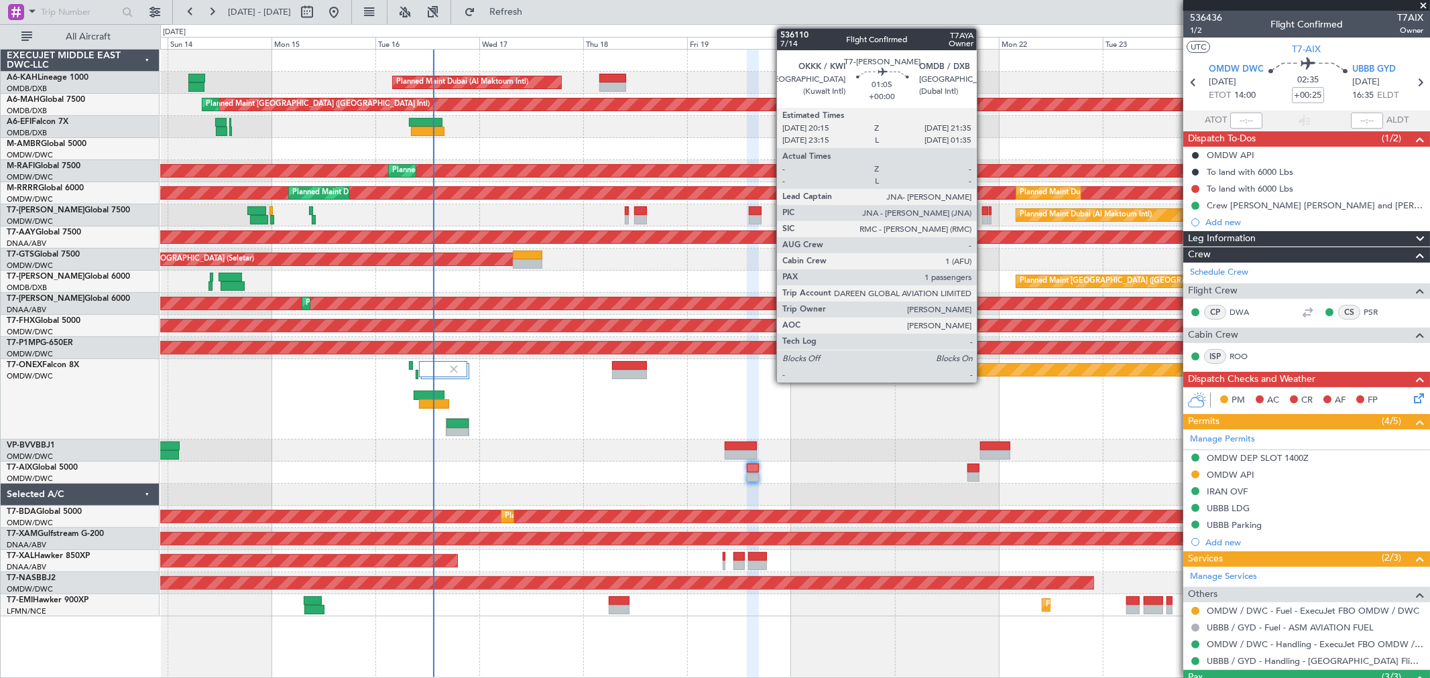
click at [983, 216] on div at bounding box center [985, 219] width 6 height 9
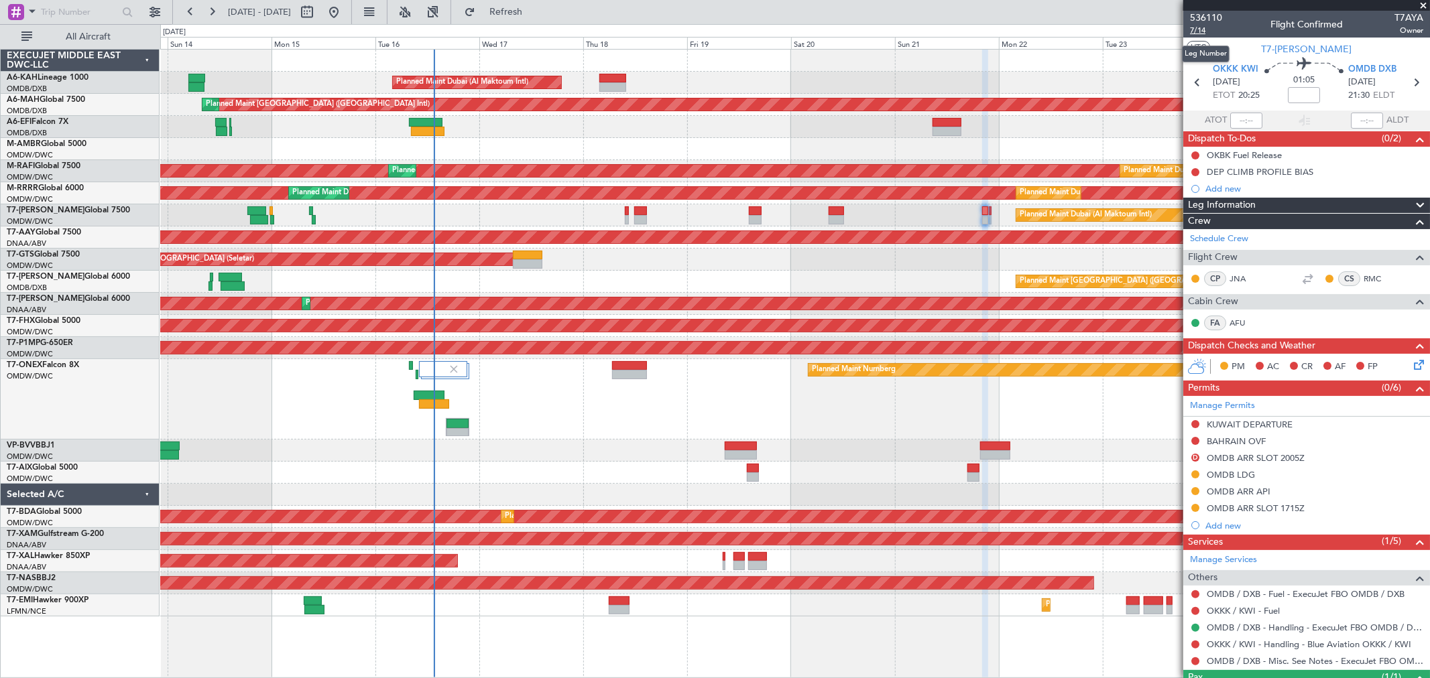
click at [1202, 28] on span "7/14" at bounding box center [1206, 30] width 32 height 11
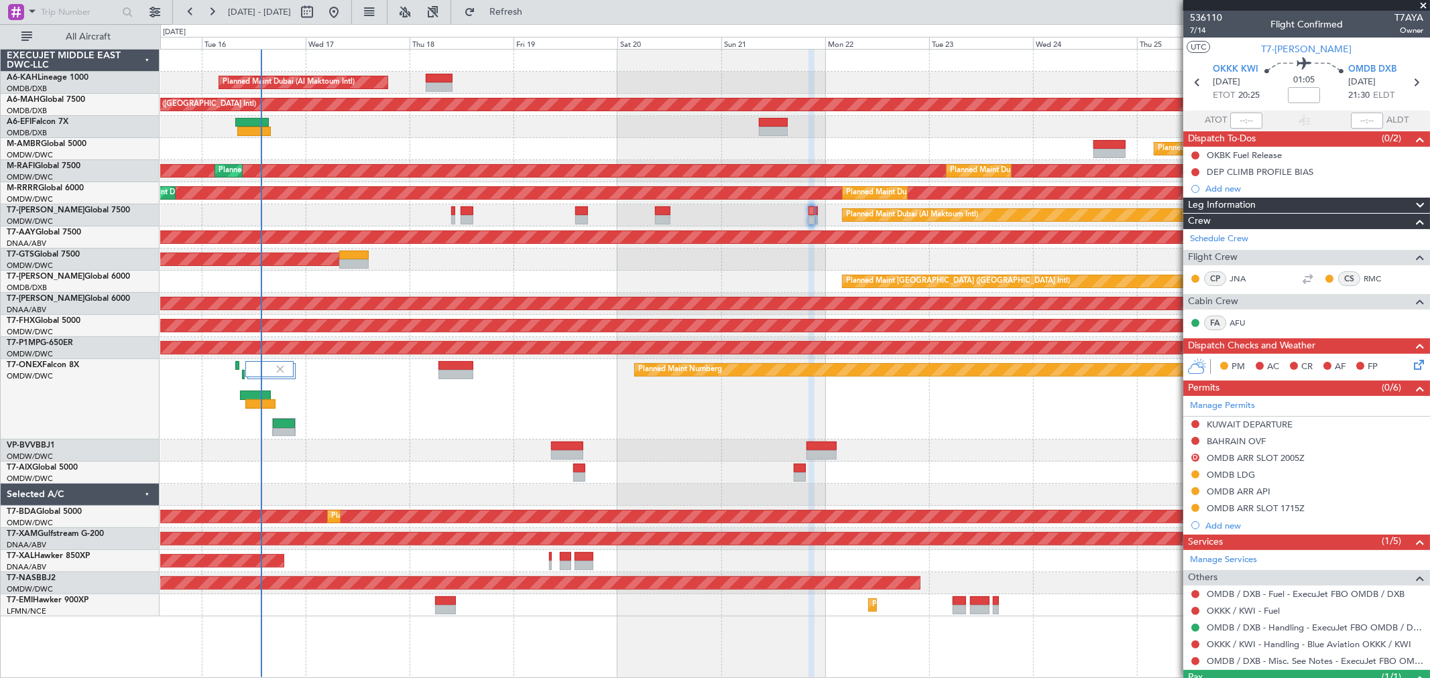
click at [792, 217] on div "Planned Maint Dubai (Al Maktoum Intl)" at bounding box center [794, 215] width 1269 height 22
click at [1423, 3] on span at bounding box center [1422, 6] width 13 height 12
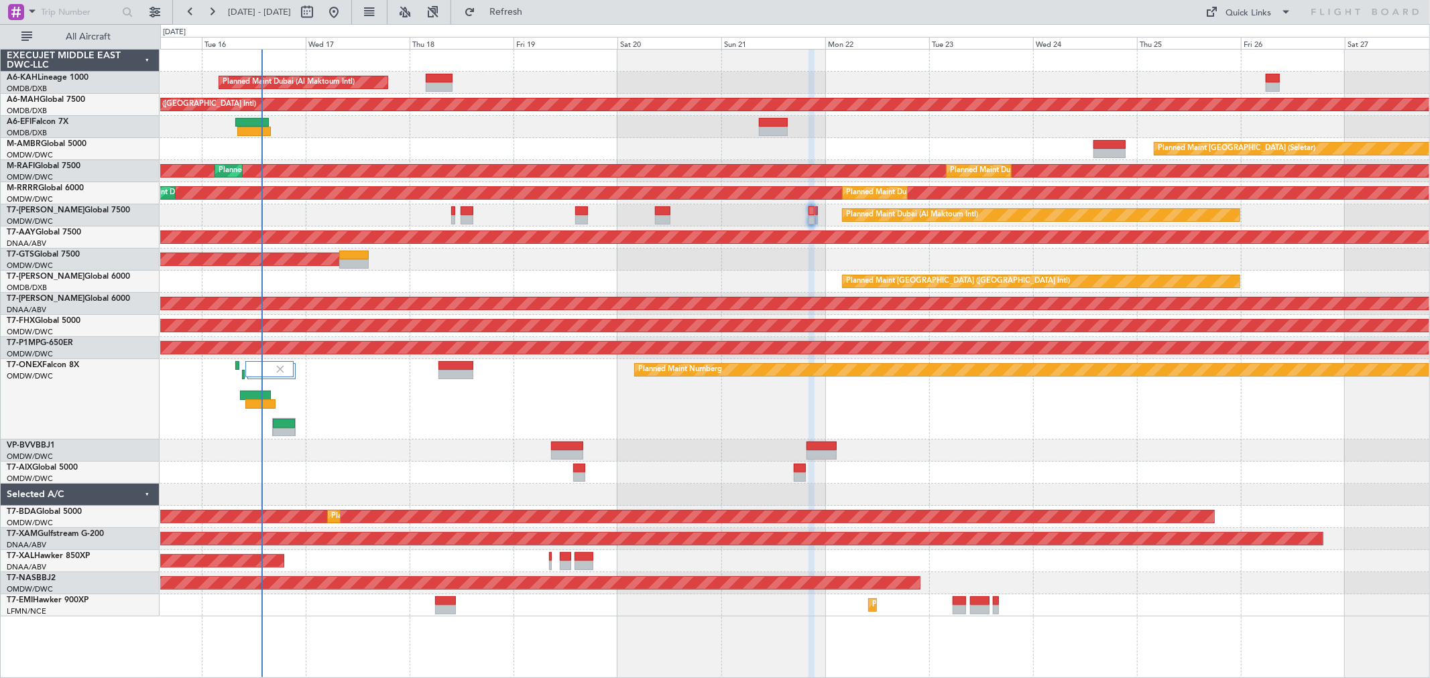
type input "0"
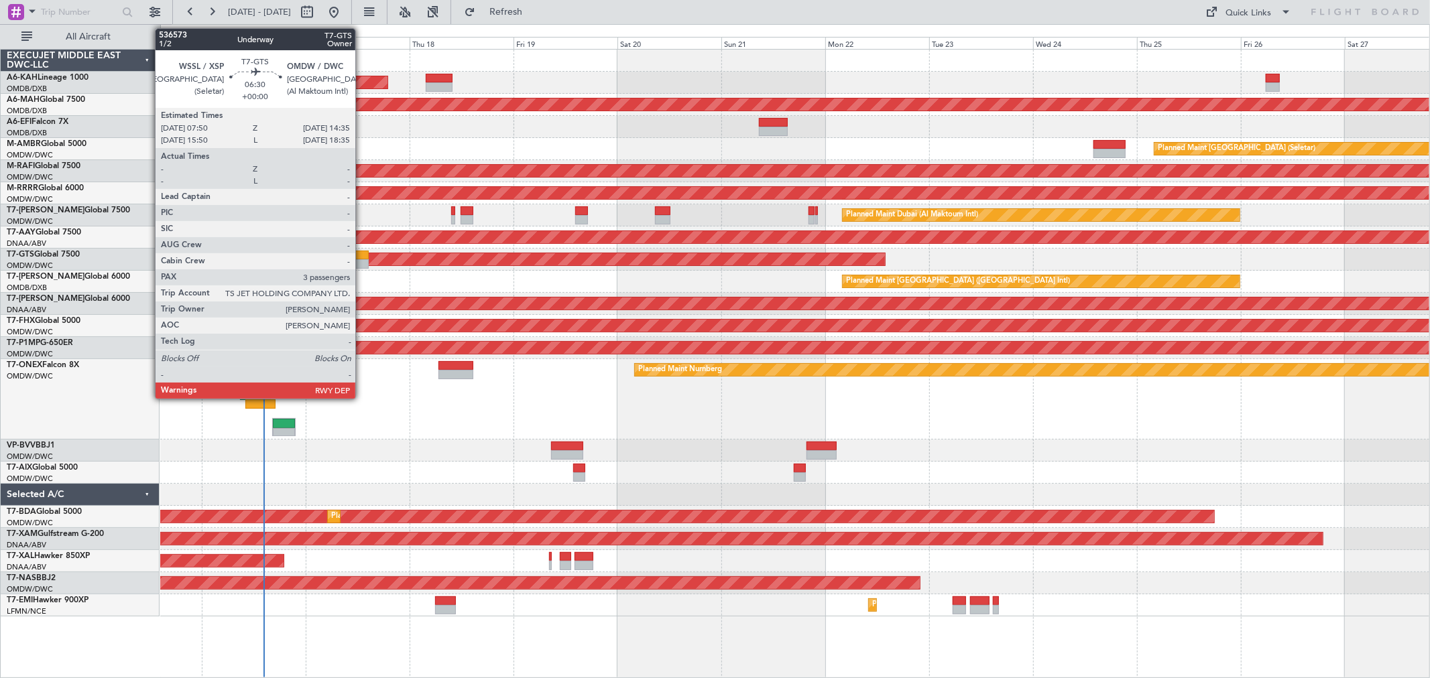
click at [362, 261] on div at bounding box center [353, 263] width 29 height 9
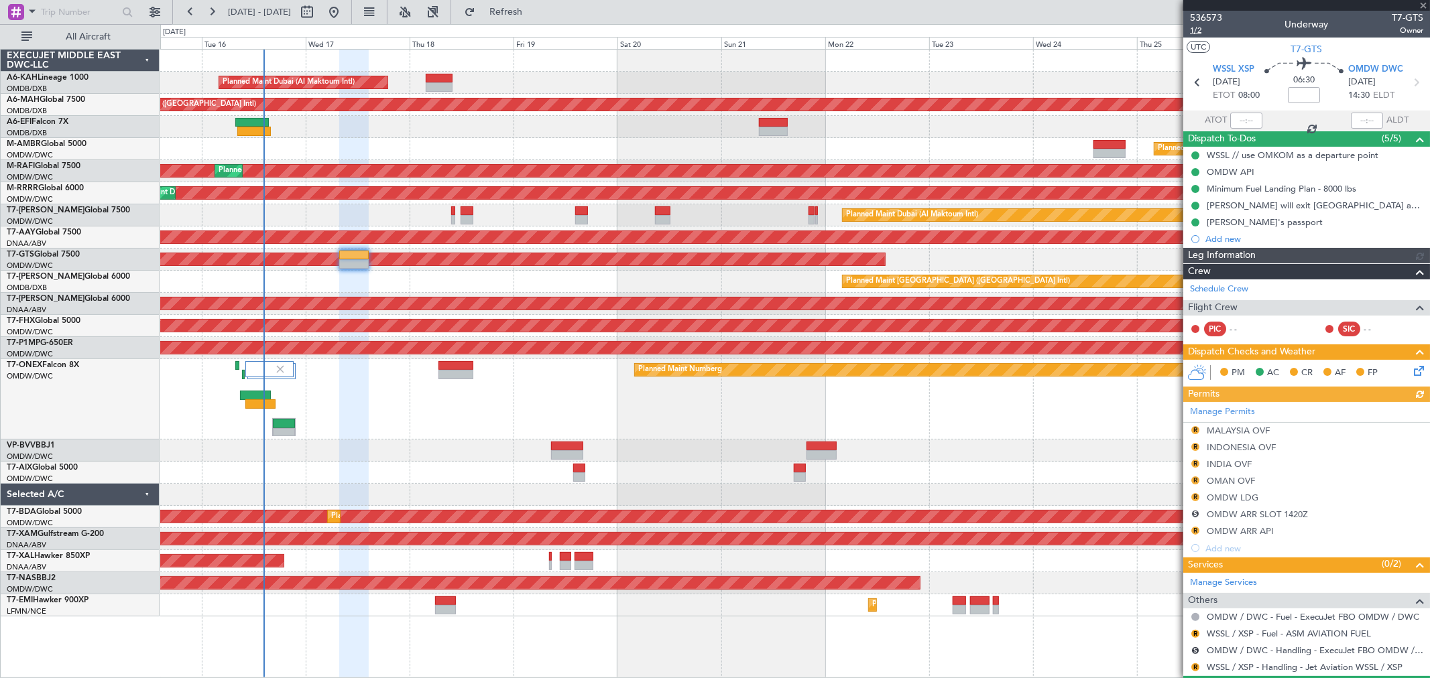
type input "[PERSON_NAME] (ANI)"
type input "7241"
click at [1200, 32] on span "1/2" at bounding box center [1206, 30] width 32 height 11
type input "[PERSON_NAME] (ANI)"
type input "7241"
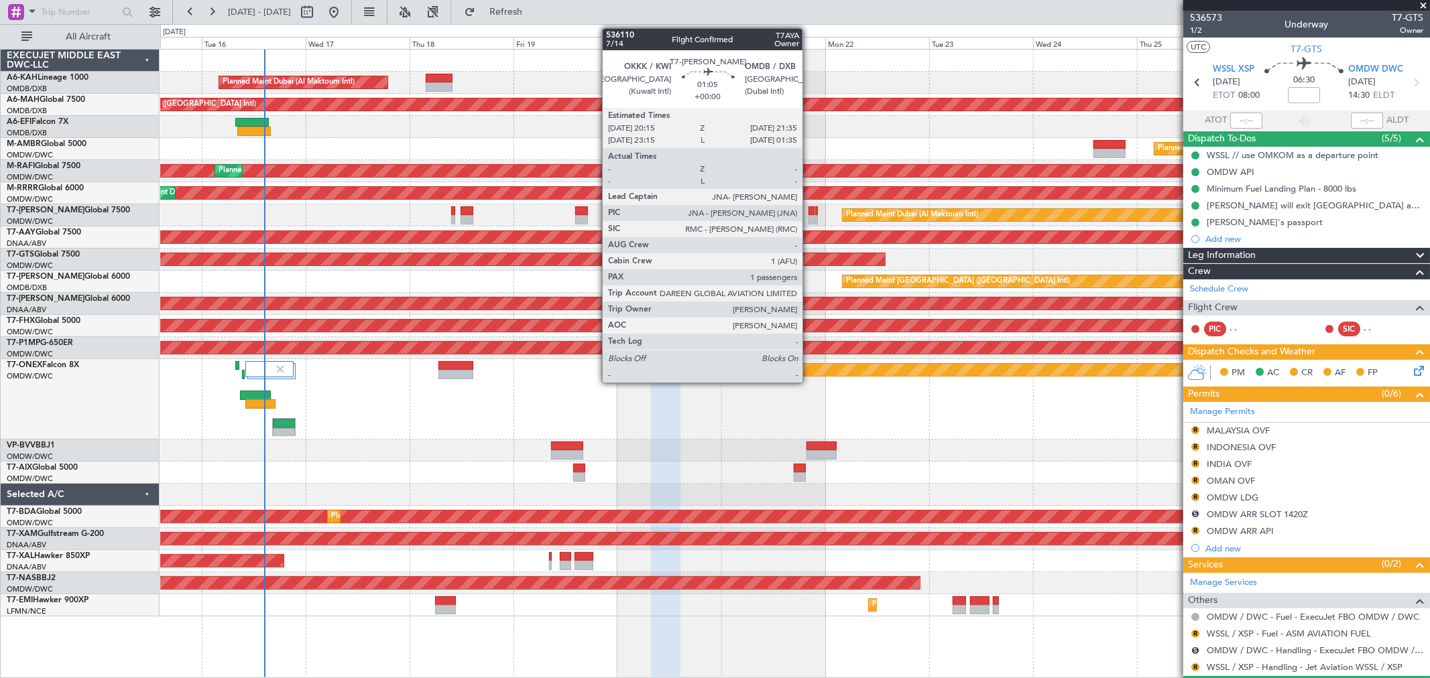
click at [809, 212] on div at bounding box center [811, 210] width 6 height 9
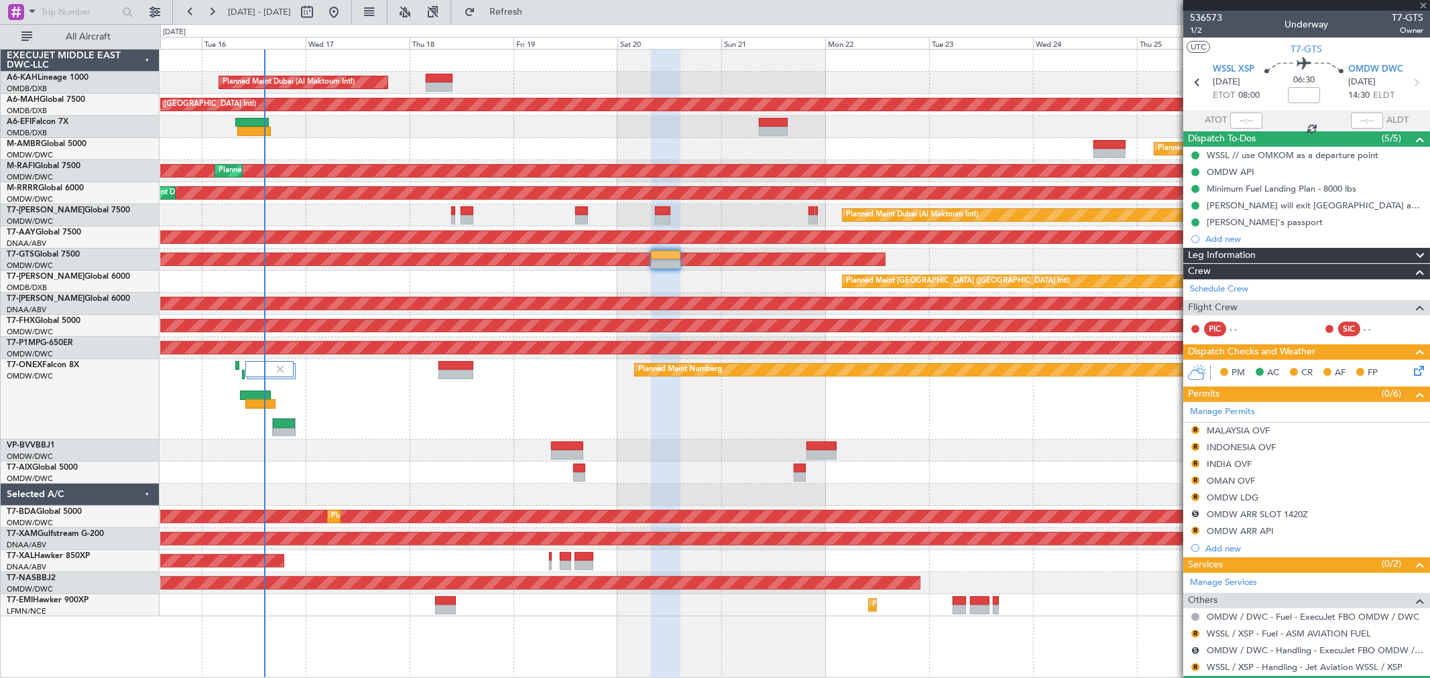
click at [809, 212] on div at bounding box center [811, 210] width 6 height 9
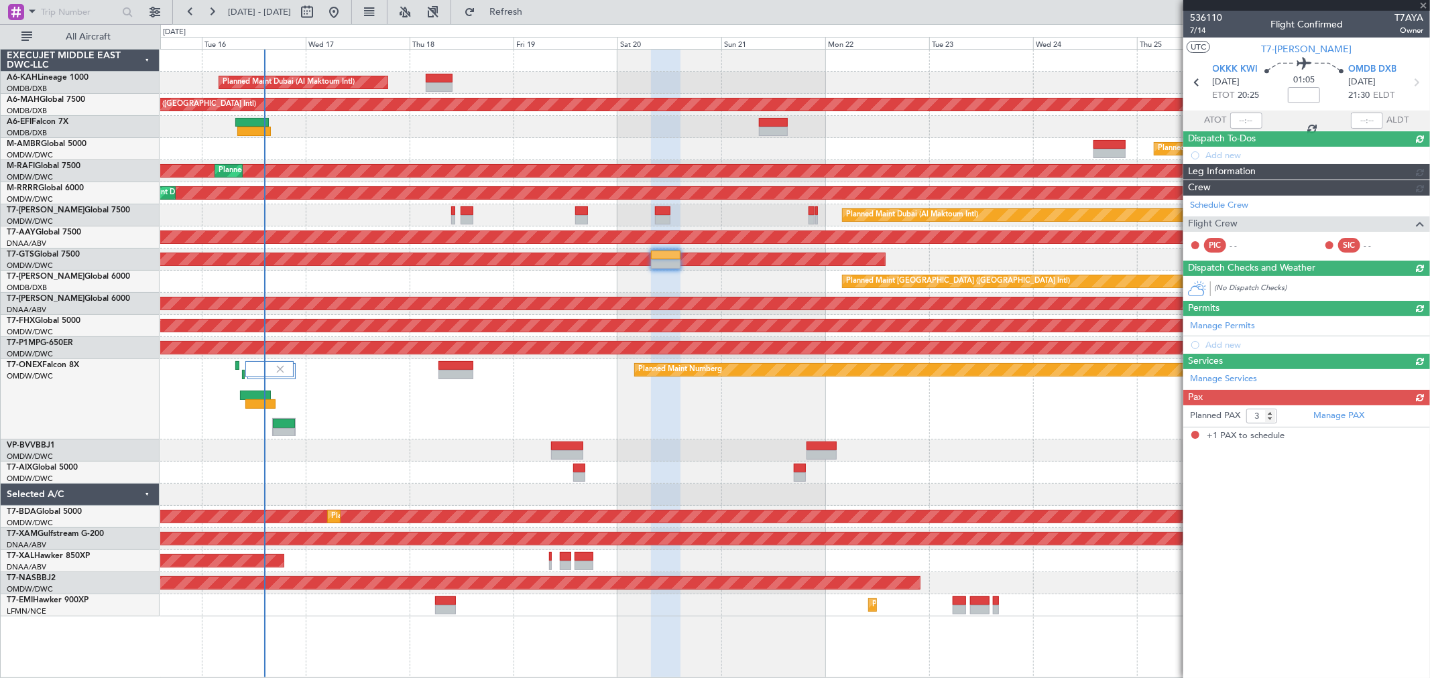
type input "1"
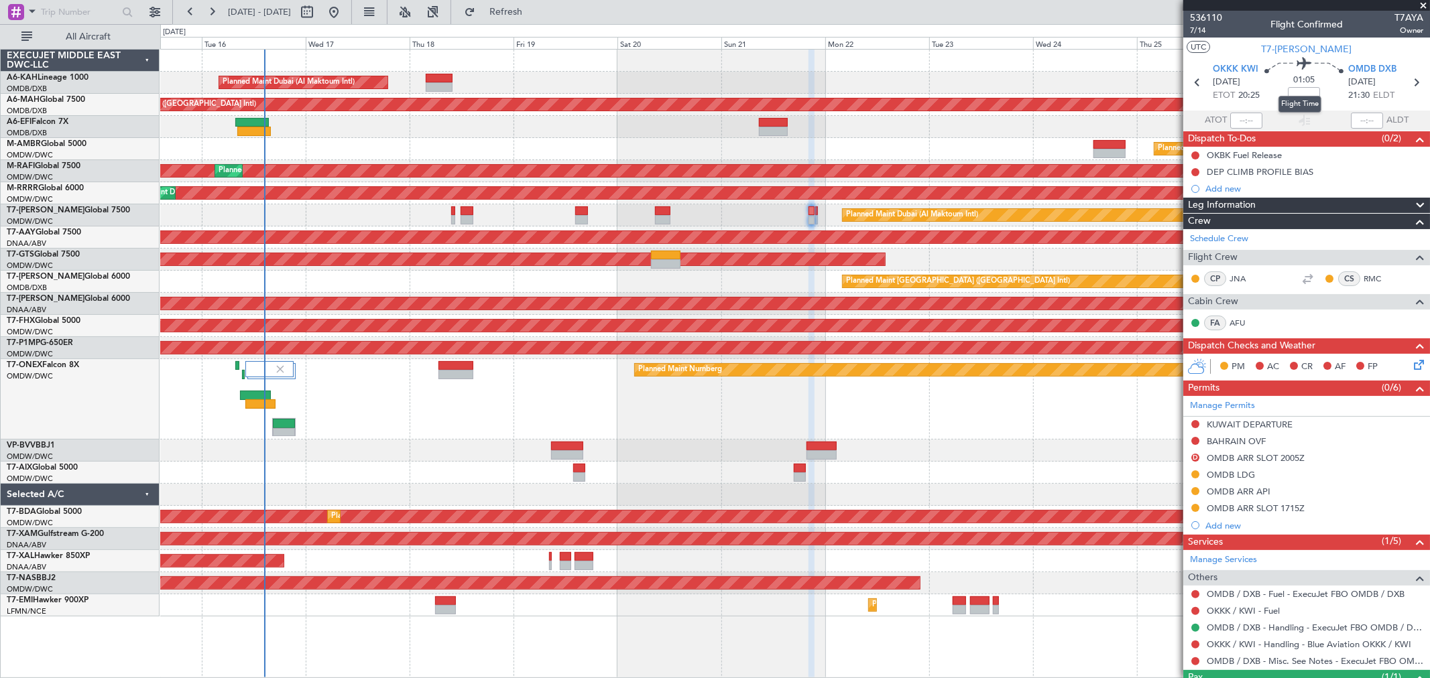
click at [1298, 91] on mat-tooltip-component "Flight Time" at bounding box center [1300, 104] width 62 height 36
click at [1298, 99] on input at bounding box center [1304, 95] width 32 height 16
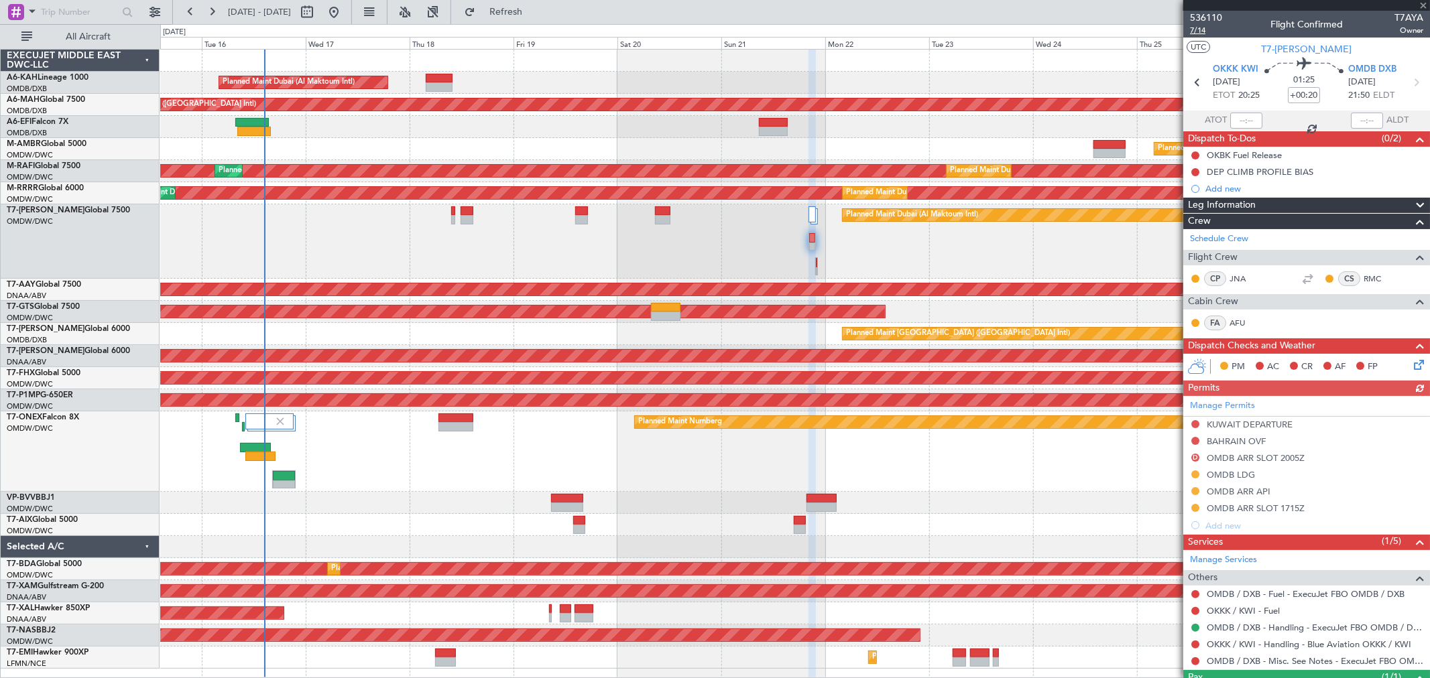
click at [1201, 29] on span "7/14" at bounding box center [1206, 30] width 32 height 11
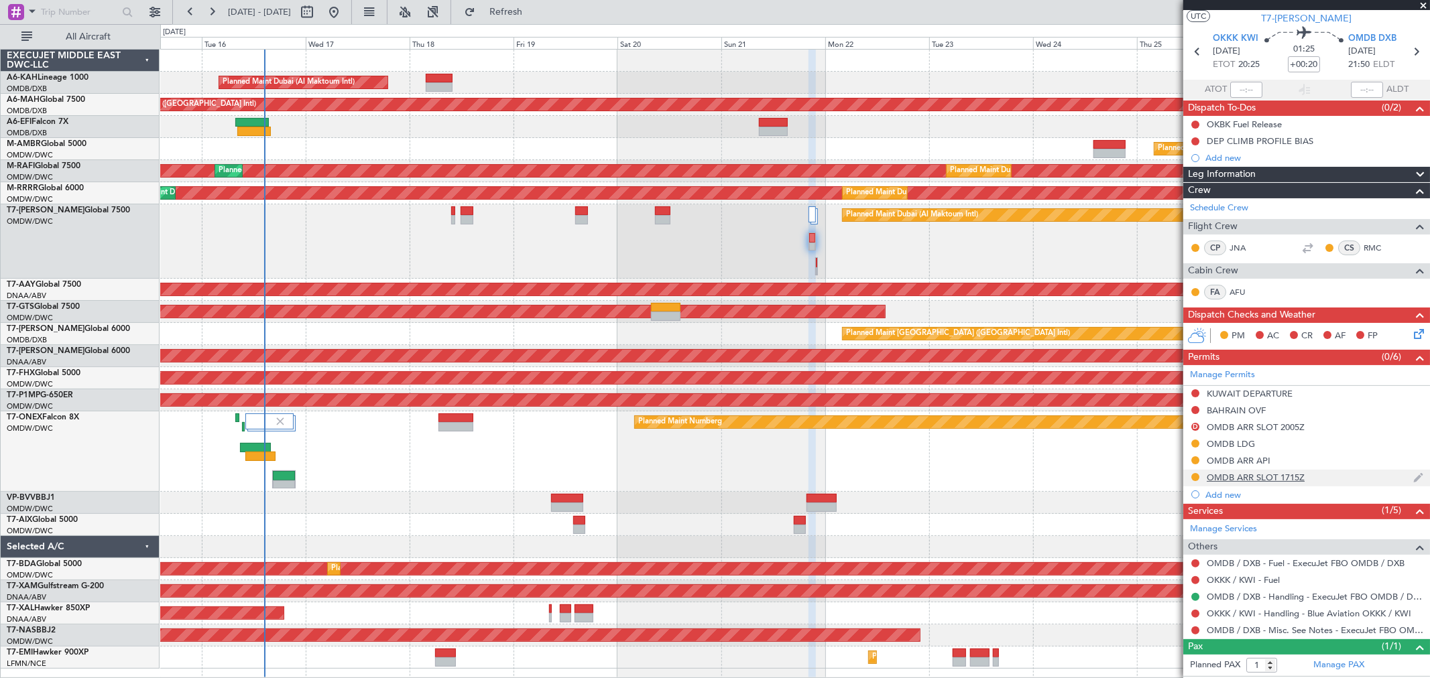
scroll to position [59, 0]
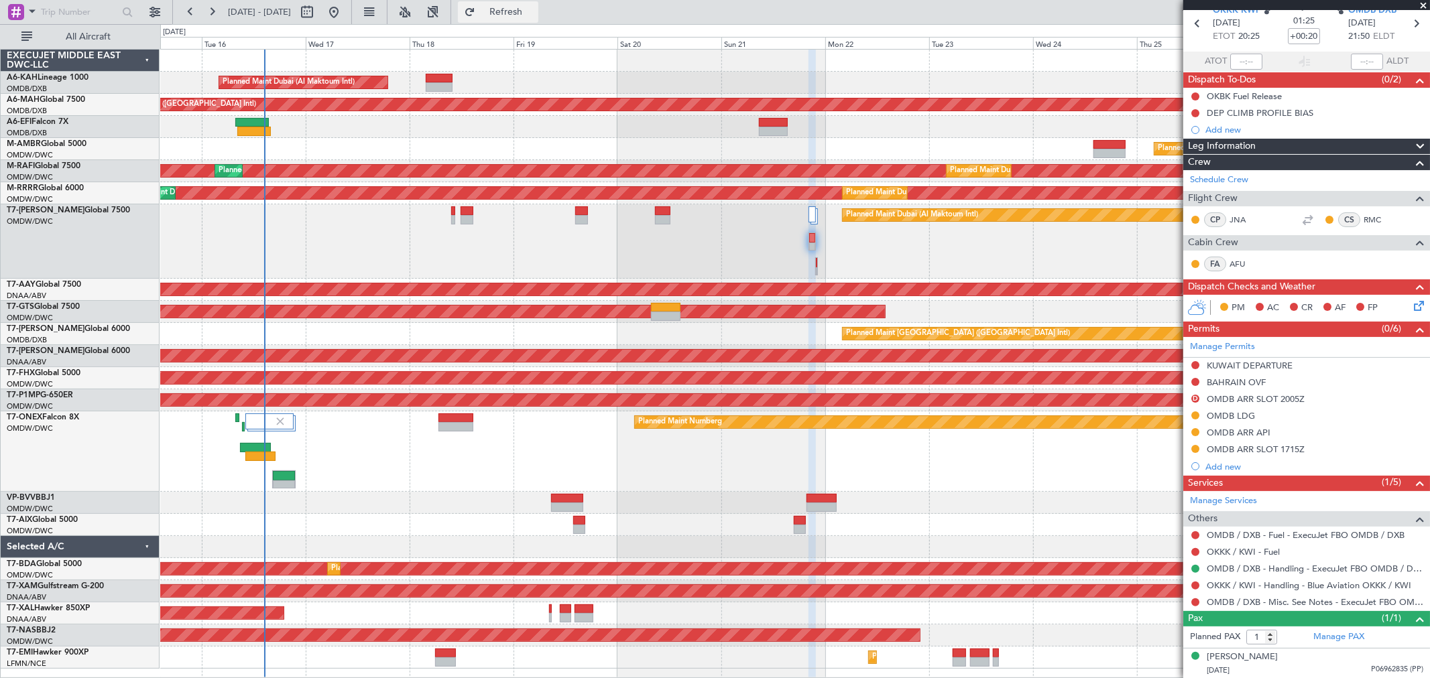
click at [509, 5] on button "Refresh" at bounding box center [498, 11] width 80 height 21
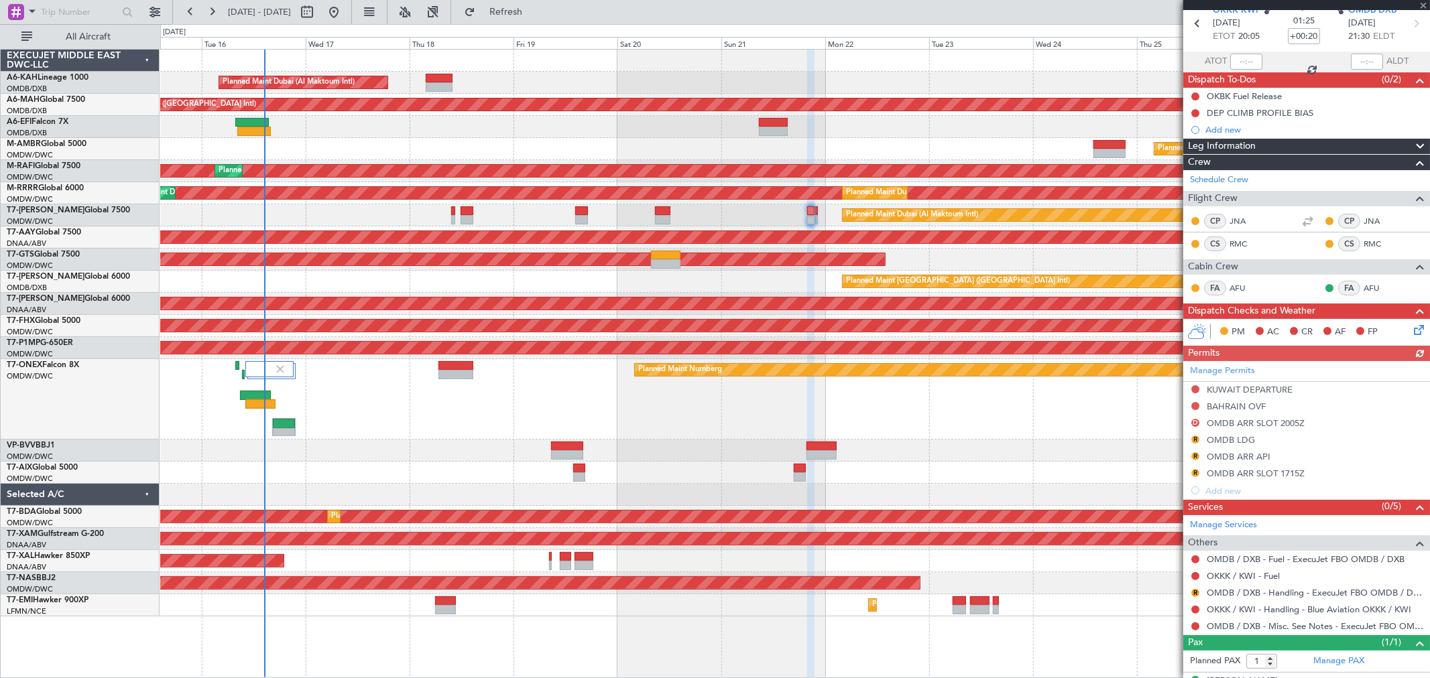
scroll to position [0, 0]
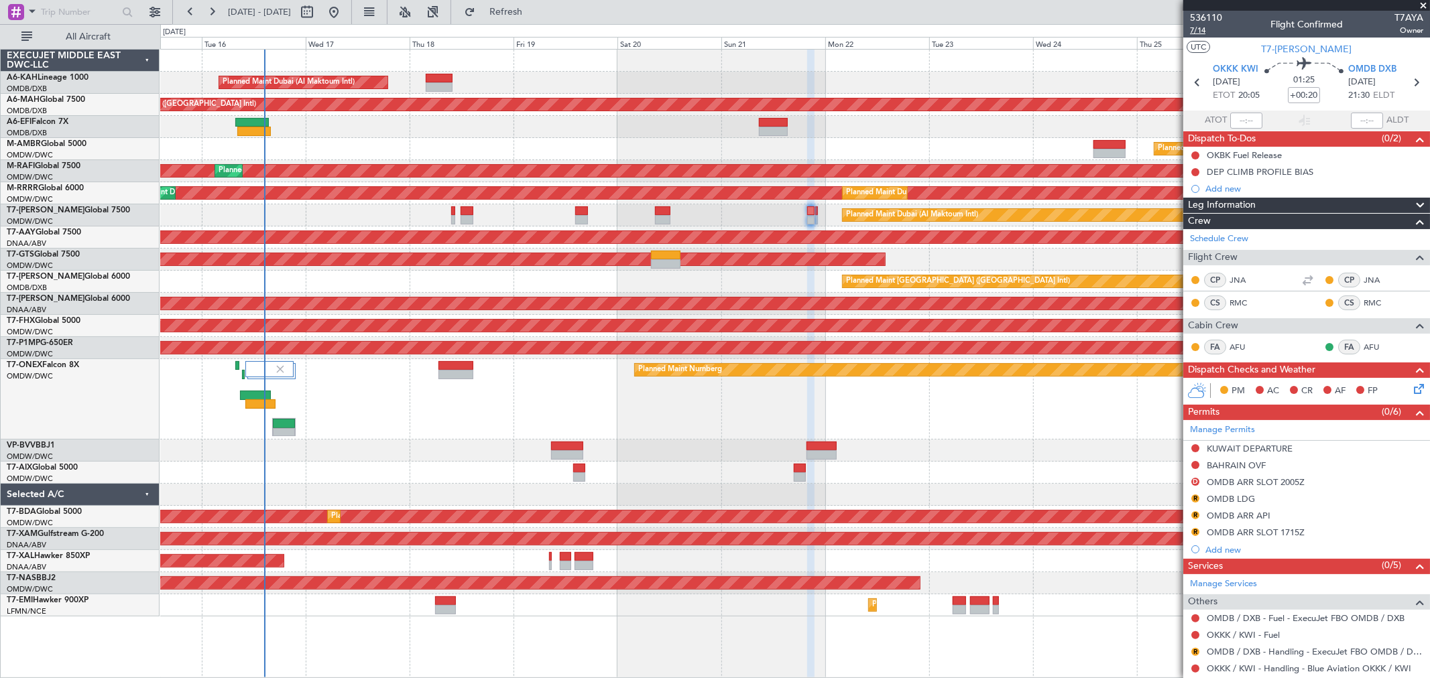
click at [1204, 31] on span "7/14" at bounding box center [1206, 30] width 32 height 11
click at [1211, 29] on span "7/14" at bounding box center [1206, 30] width 32 height 11
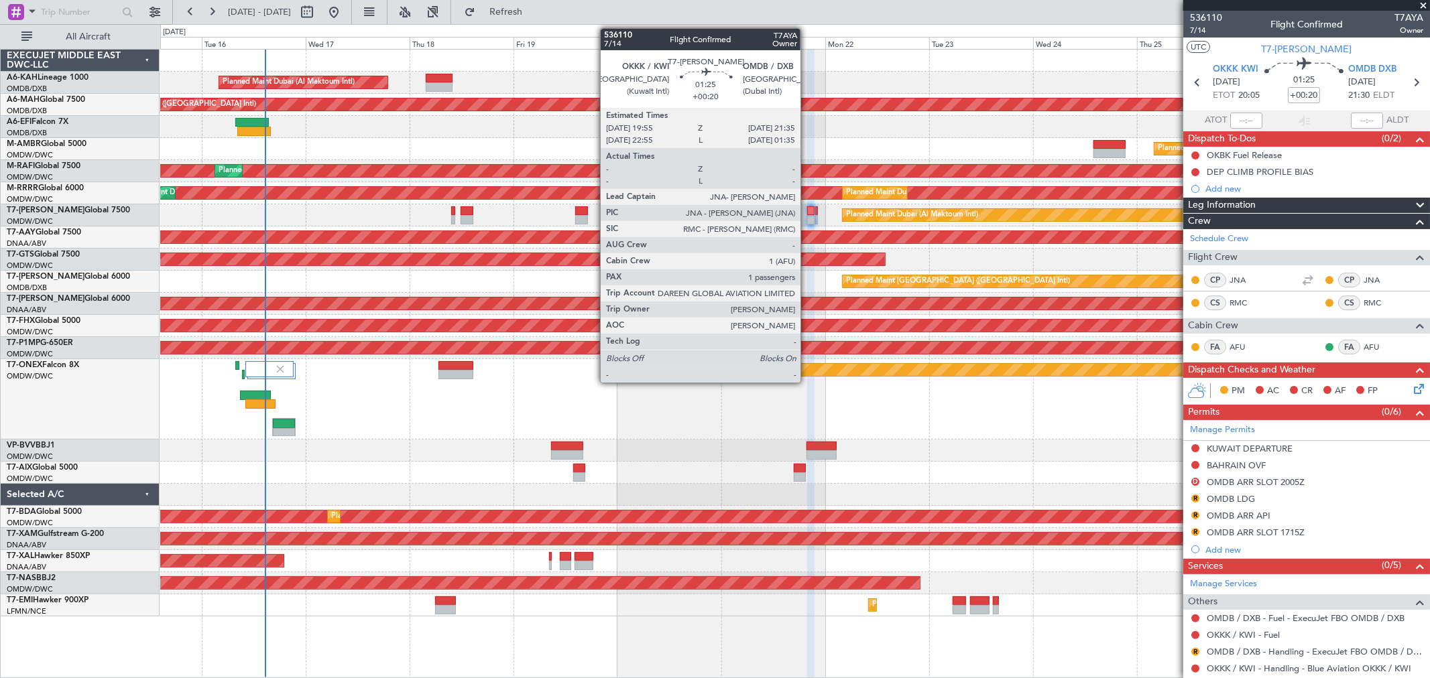
click at [807, 206] on div at bounding box center [810, 210] width 7 height 9
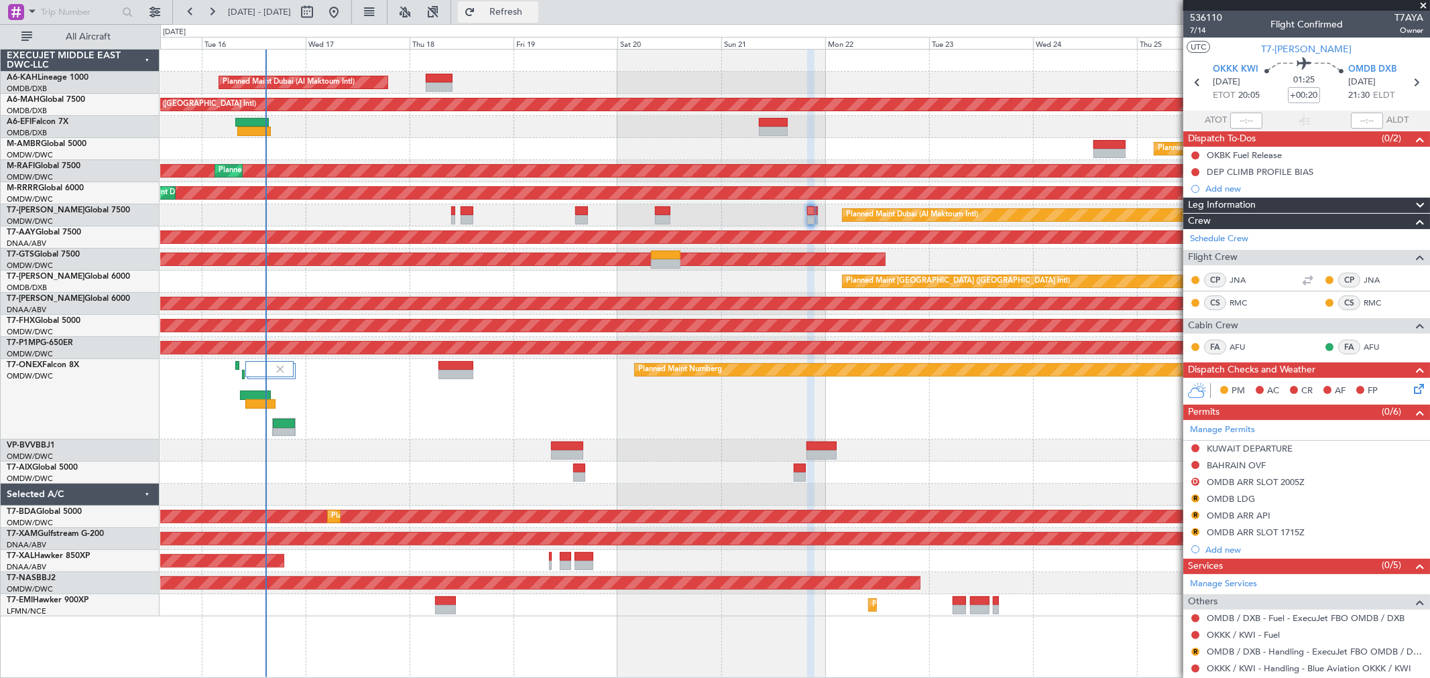
click at [534, 11] on span "Refresh" at bounding box center [506, 11] width 56 height 9
click at [365, 424] on div "Planned Maint Nurnberg Planned Maint [GEOGRAPHIC_DATA] (Al Maktoum Intl)" at bounding box center [794, 399] width 1269 height 80
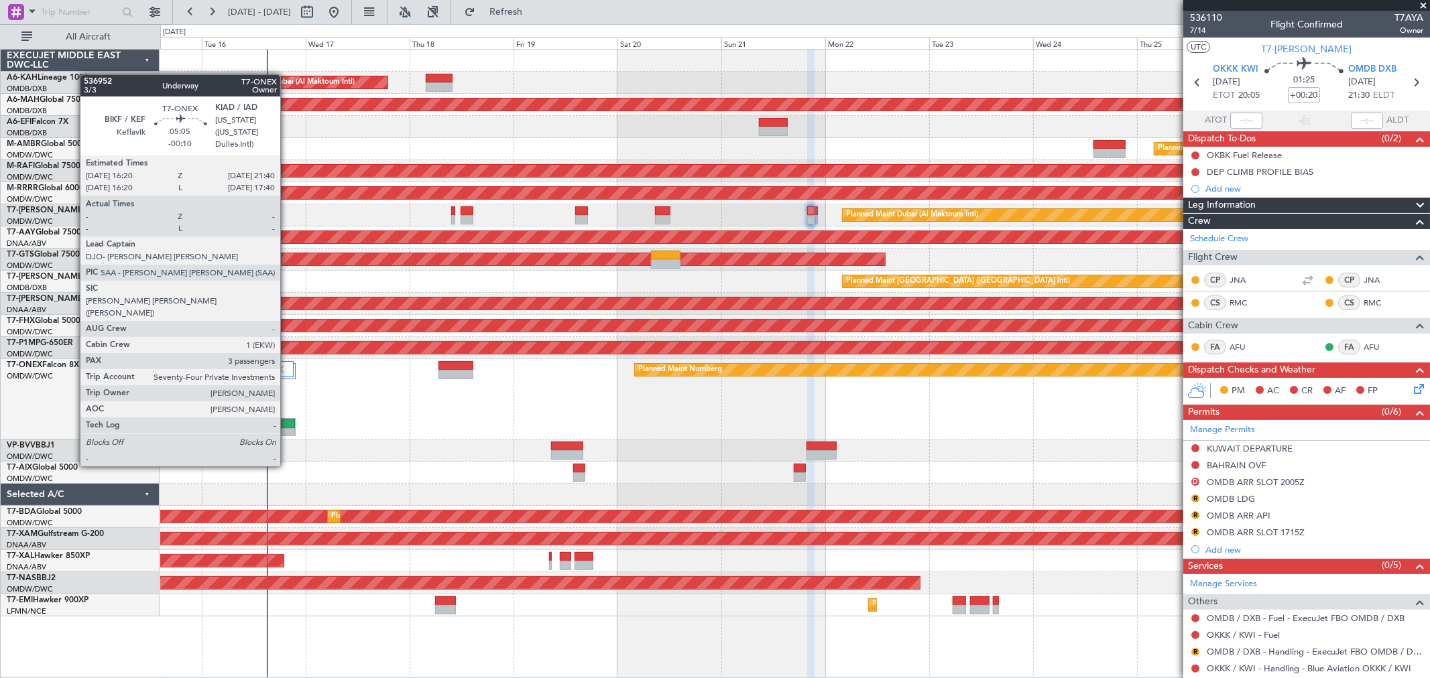
click at [287, 429] on div at bounding box center [284, 432] width 22 height 9
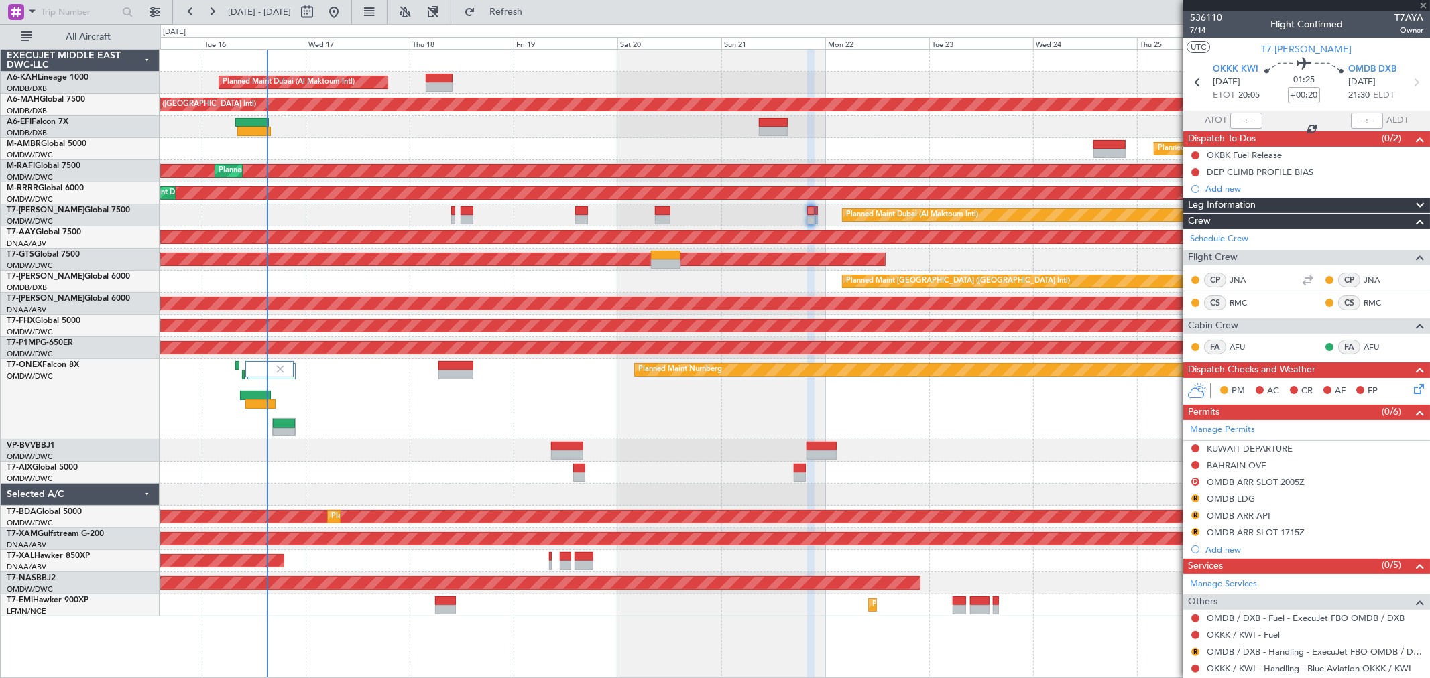
type input "-00:10"
type input "3"
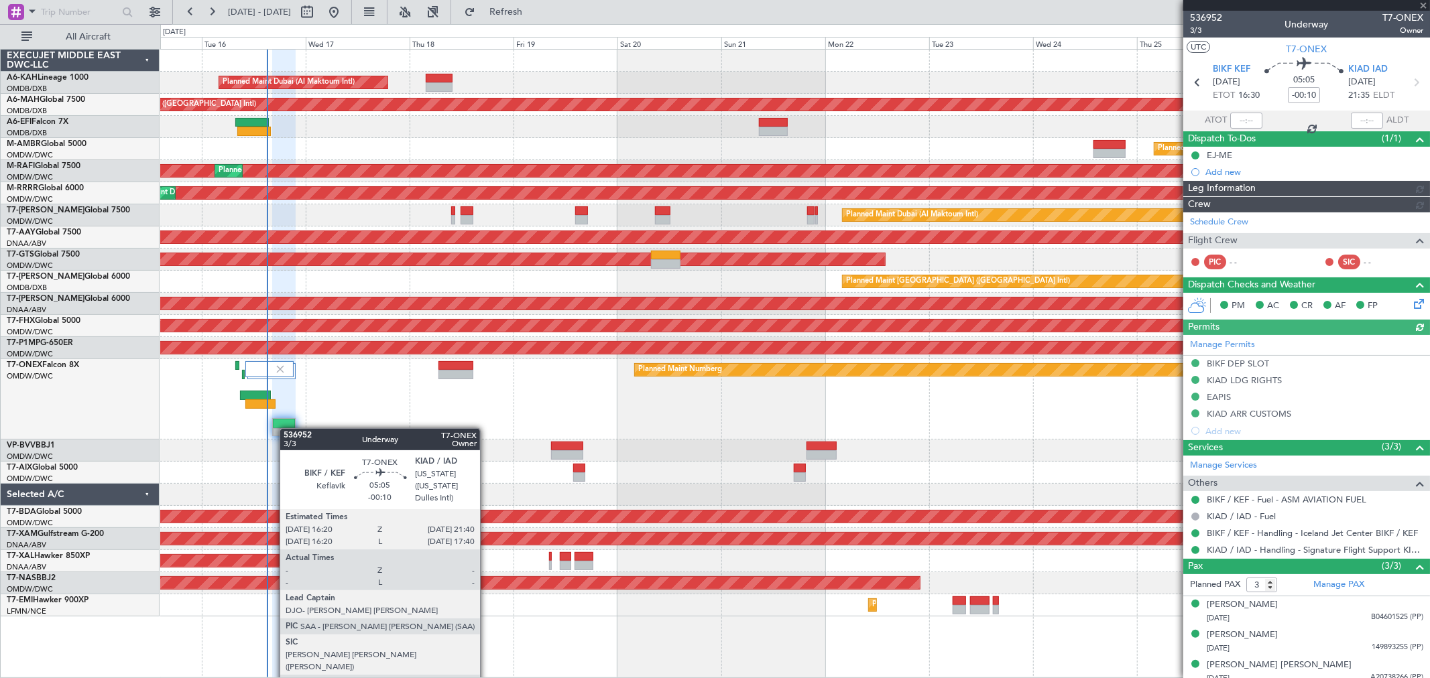
type input "[PERSON_NAME] ([PERSON_NAME])"
type input "7311"
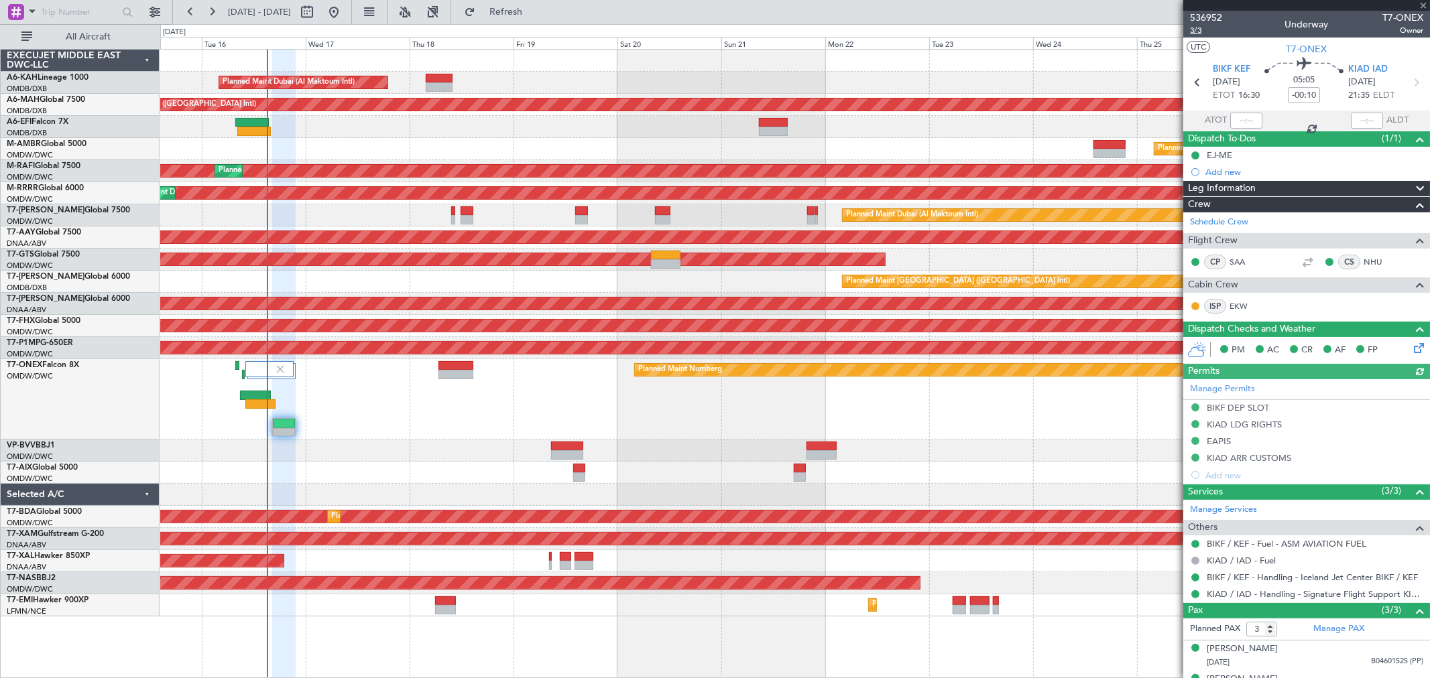
click at [1198, 29] on span "3/3" at bounding box center [1206, 30] width 32 height 11
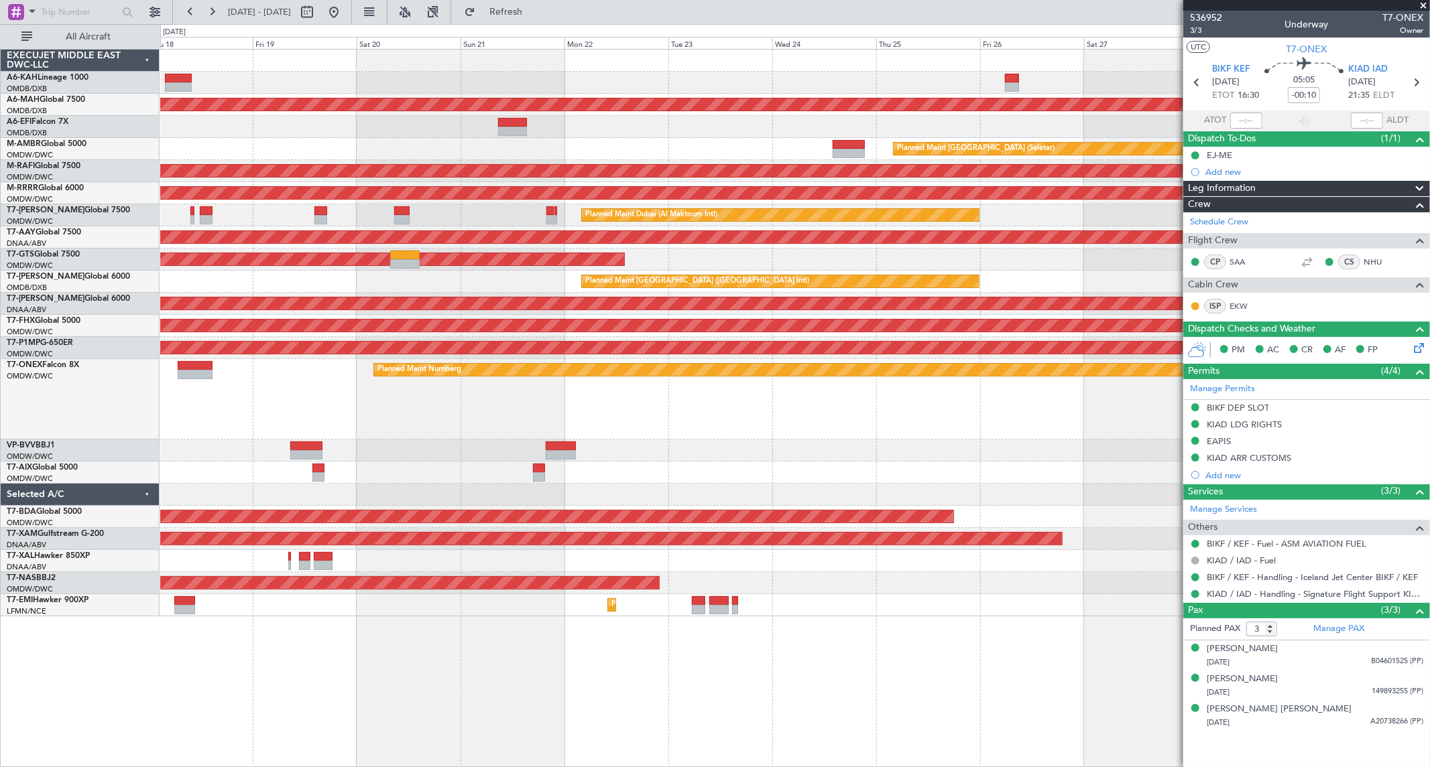
click at [621, 412] on div "Planned Maint Nurnberg" at bounding box center [794, 399] width 1269 height 80
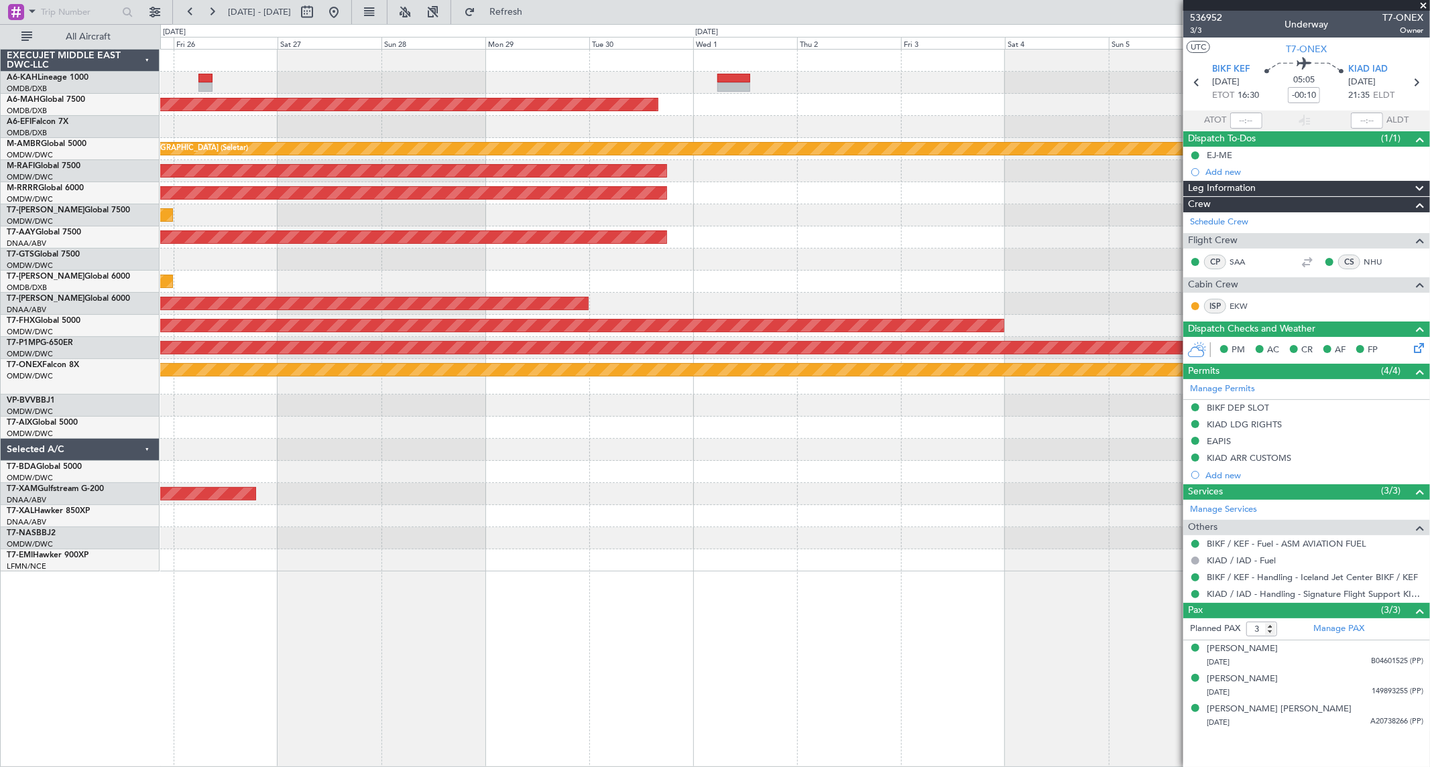
click at [164, 284] on div "Planned Maint [GEOGRAPHIC_DATA] ([GEOGRAPHIC_DATA] Intl)" at bounding box center [794, 282] width 1269 height 22
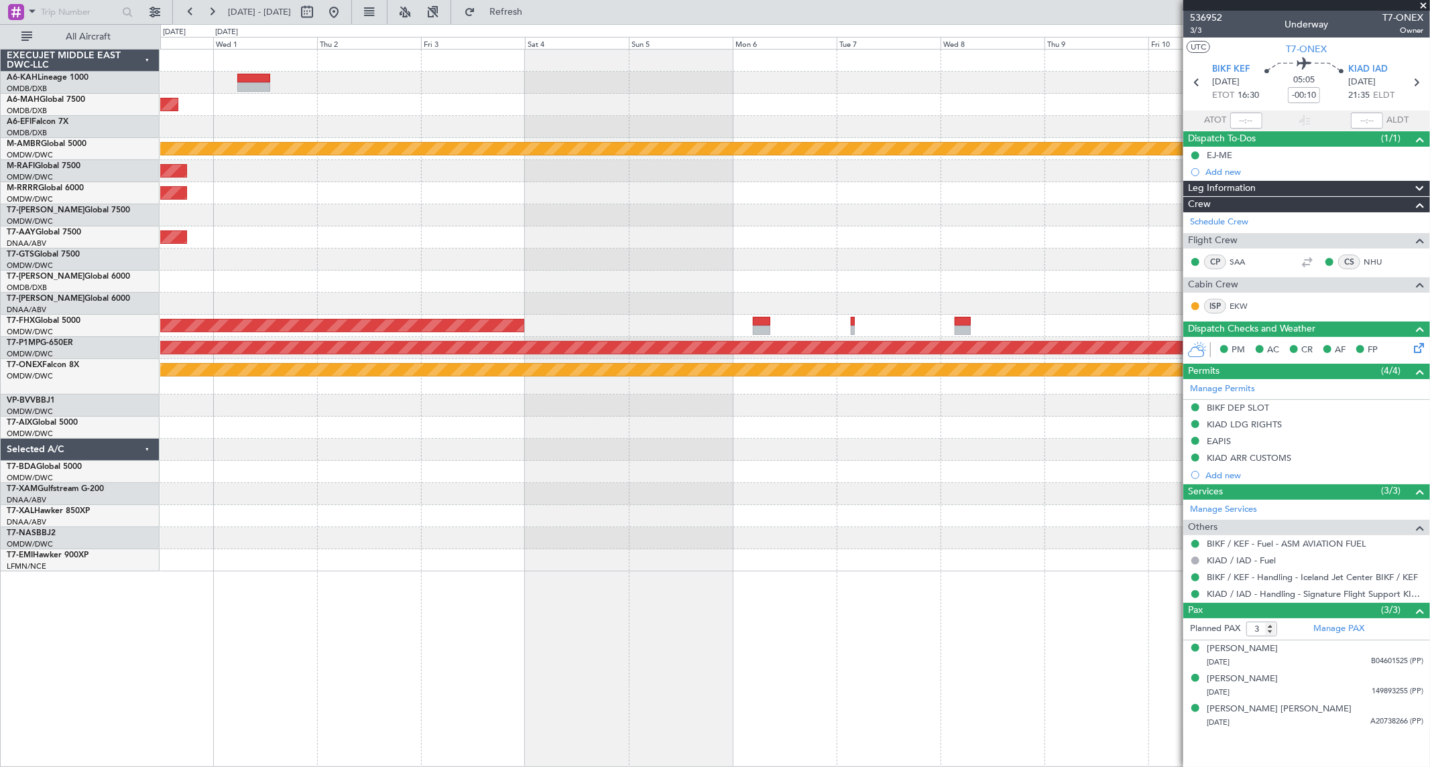
click at [476, 265] on div "Planned Maint [GEOGRAPHIC_DATA] ([GEOGRAPHIC_DATA] Intl) Planned Maint [GEOGRAP…" at bounding box center [794, 311] width 1269 height 522
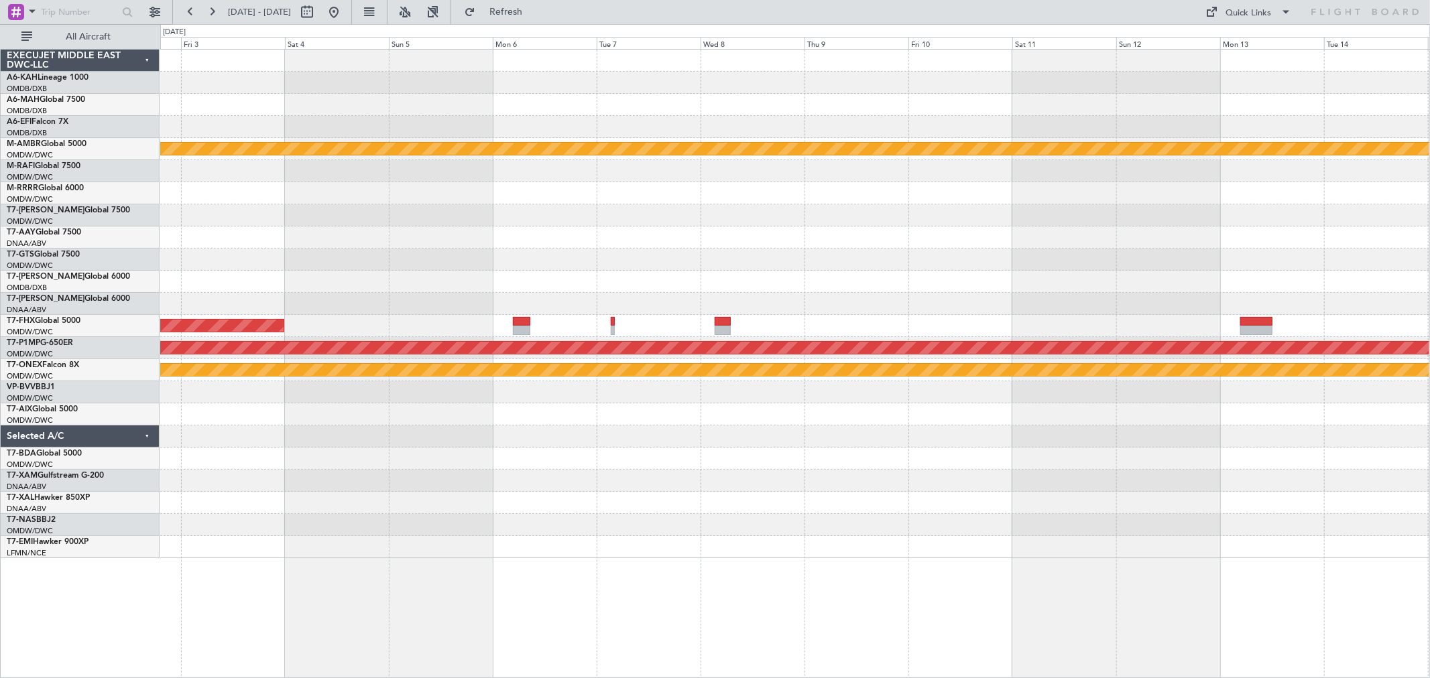
click at [566, 293] on div "Planned Maint [GEOGRAPHIC_DATA] ([GEOGRAPHIC_DATA] Intl) Planned Maint [GEOGRAP…" at bounding box center [794, 304] width 1269 height 509
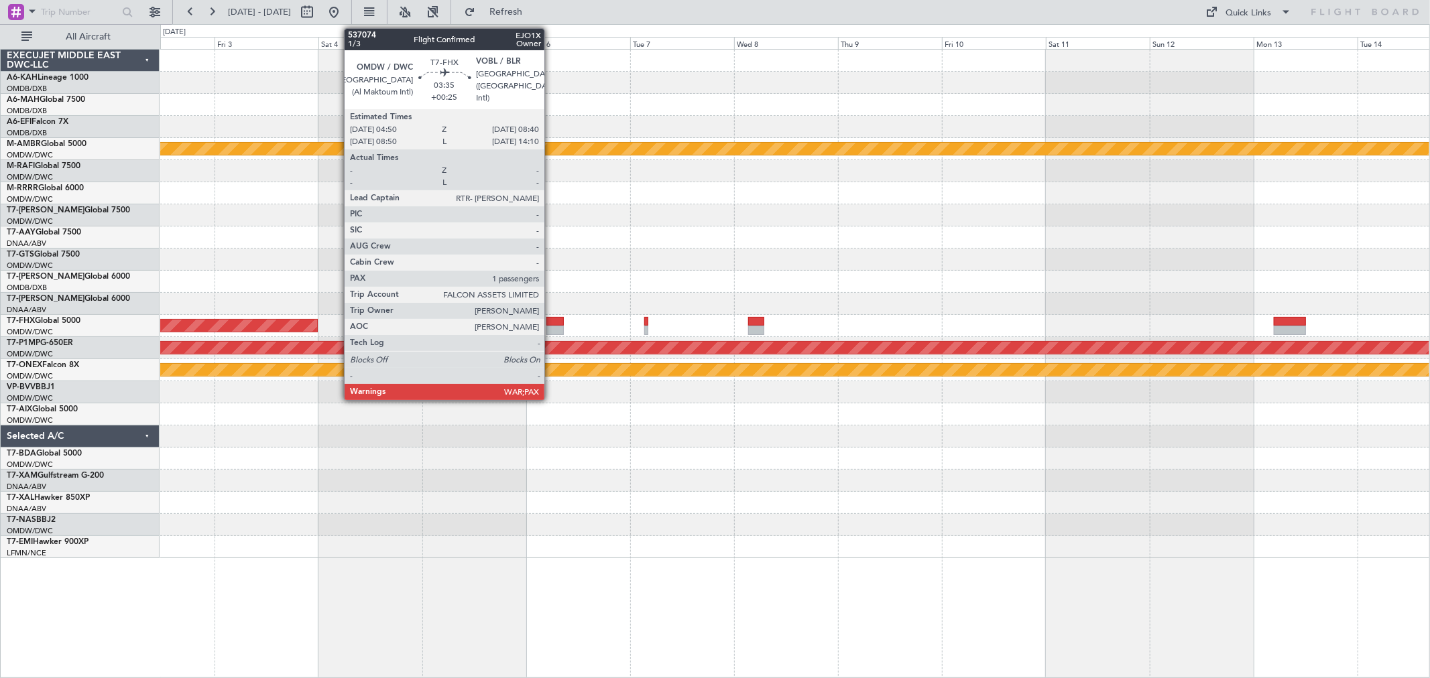
click at [551, 323] on div at bounding box center [554, 321] width 17 height 9
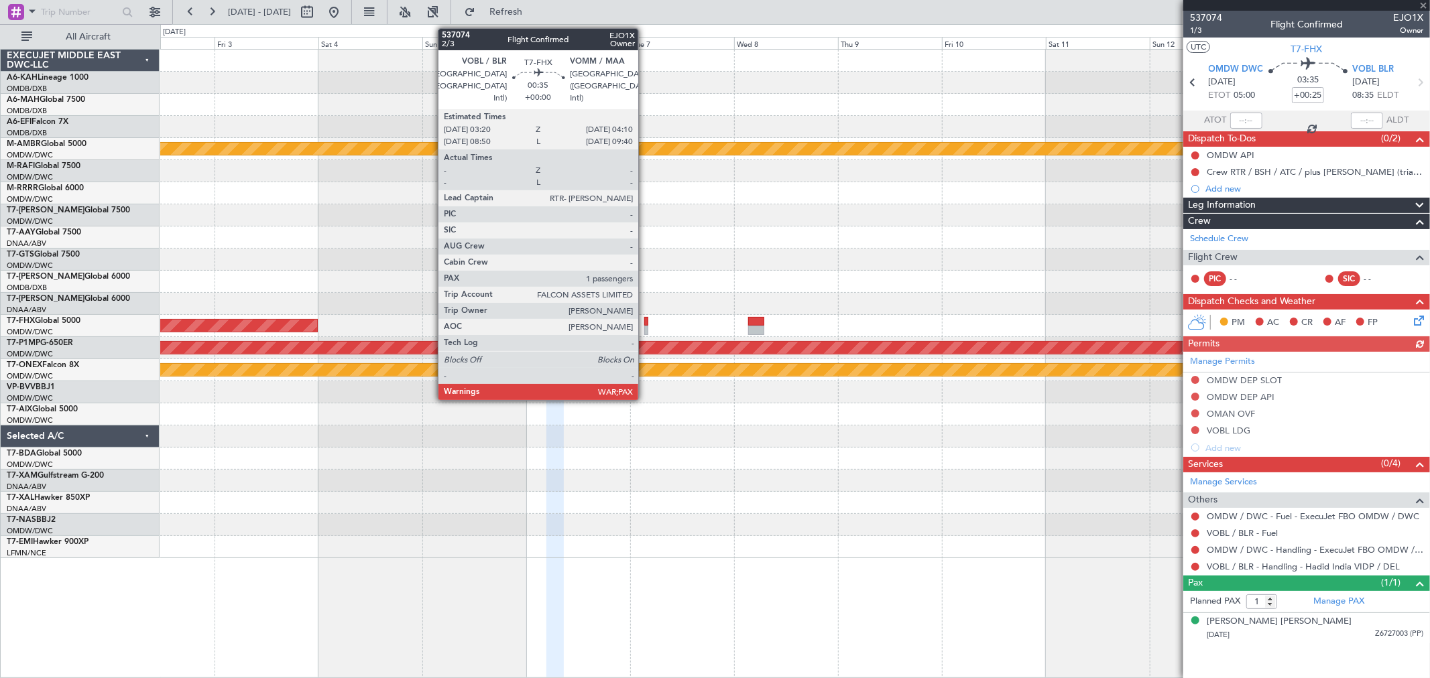
click at [645, 322] on div at bounding box center [646, 321] width 4 height 9
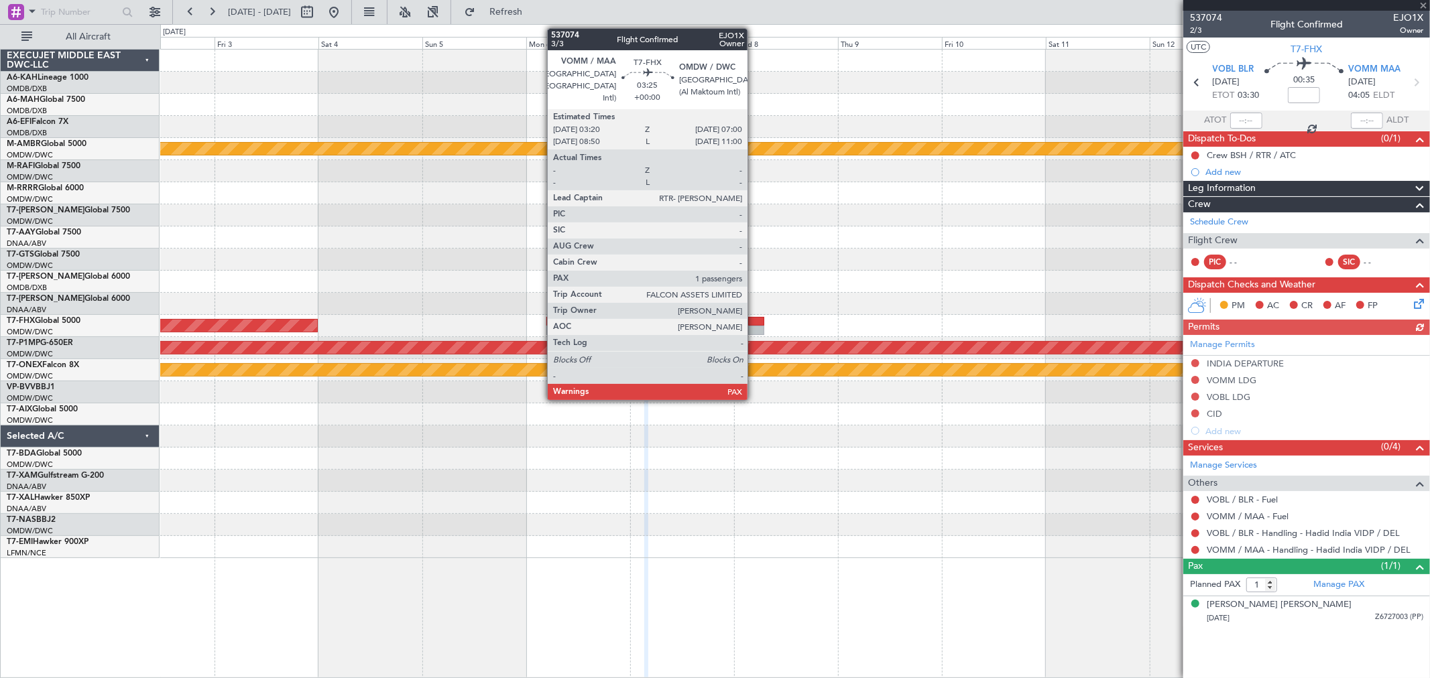
click at [754, 324] on div at bounding box center [756, 321] width 16 height 9
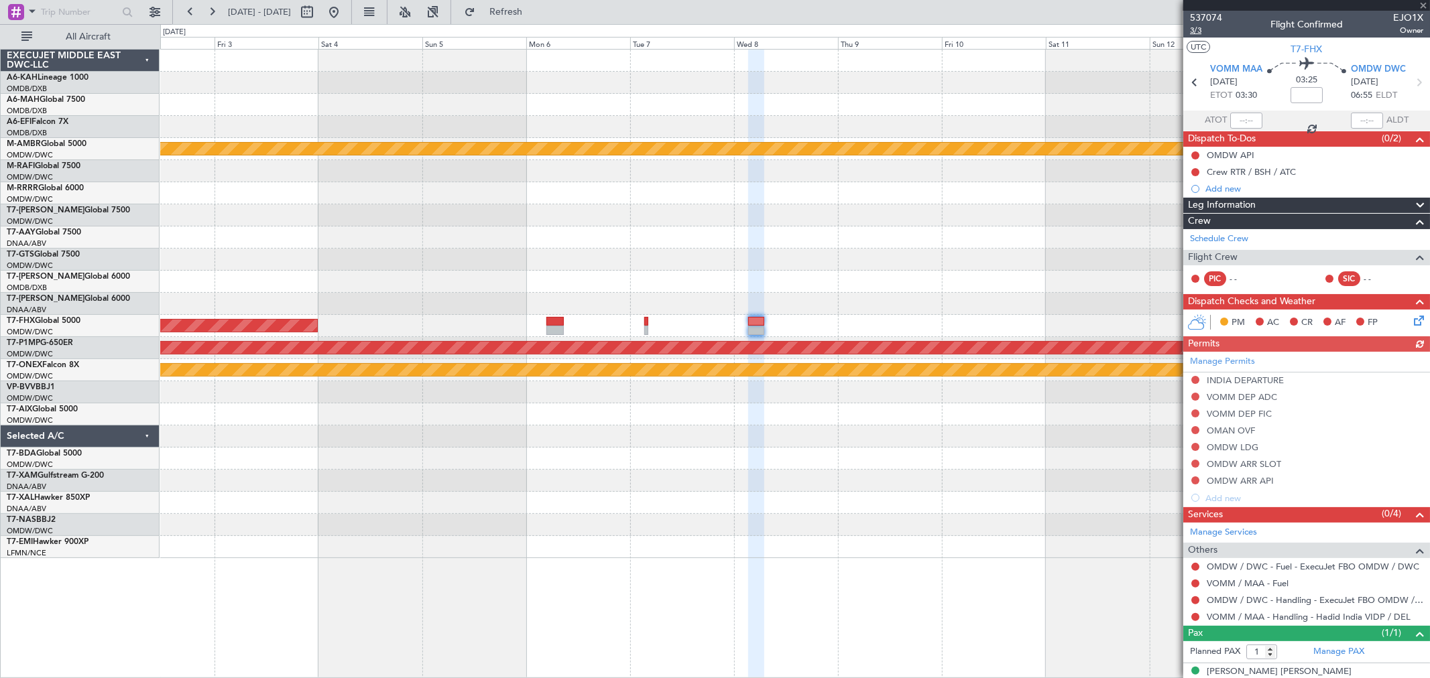
click at [1192, 29] on span "3/3" at bounding box center [1206, 30] width 32 height 11
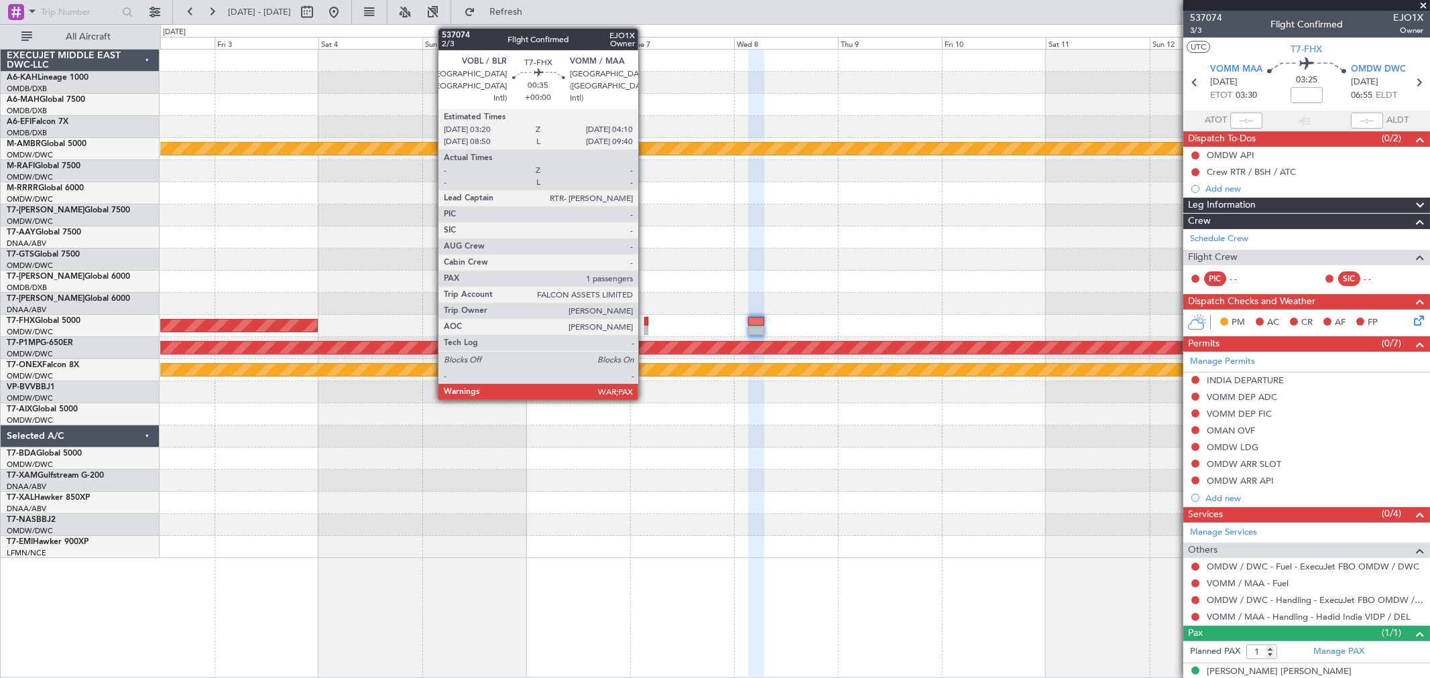
click at [645, 330] on div at bounding box center [646, 330] width 4 height 9
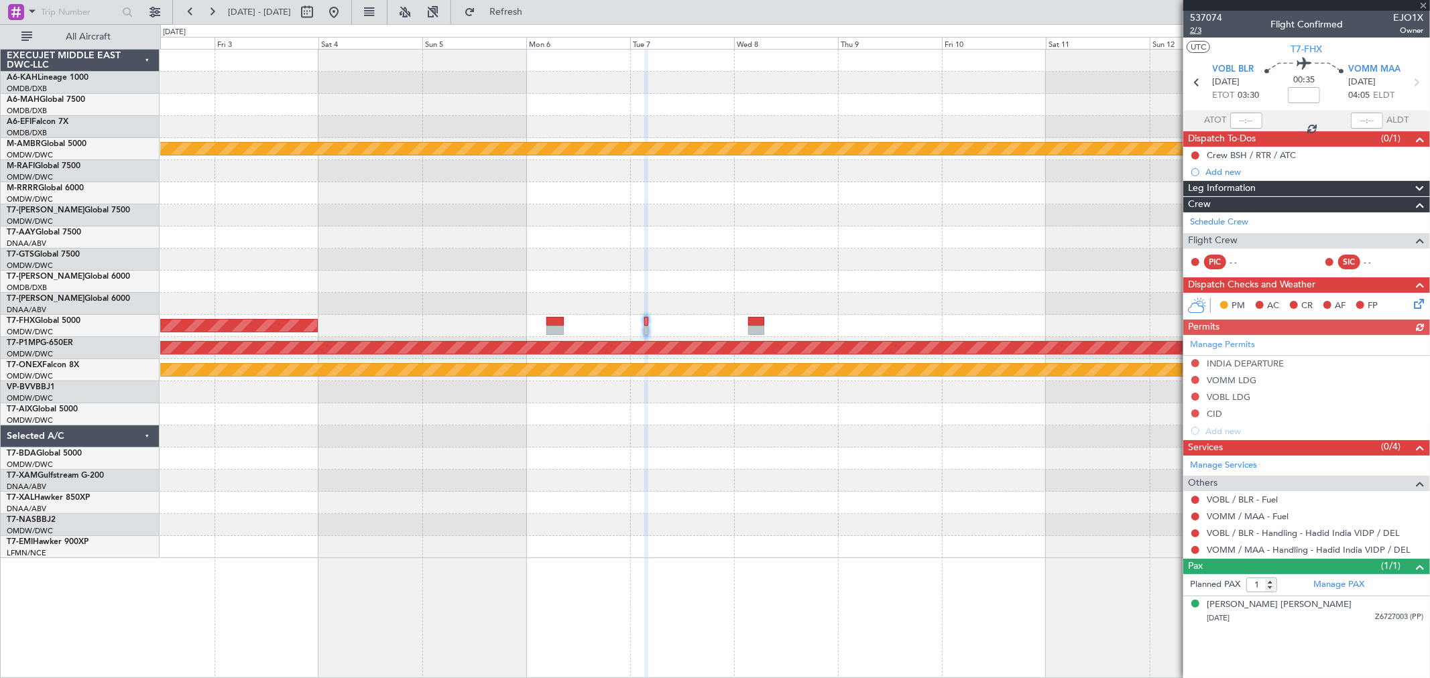
click at [1207, 28] on span "2/3" at bounding box center [1206, 30] width 32 height 11
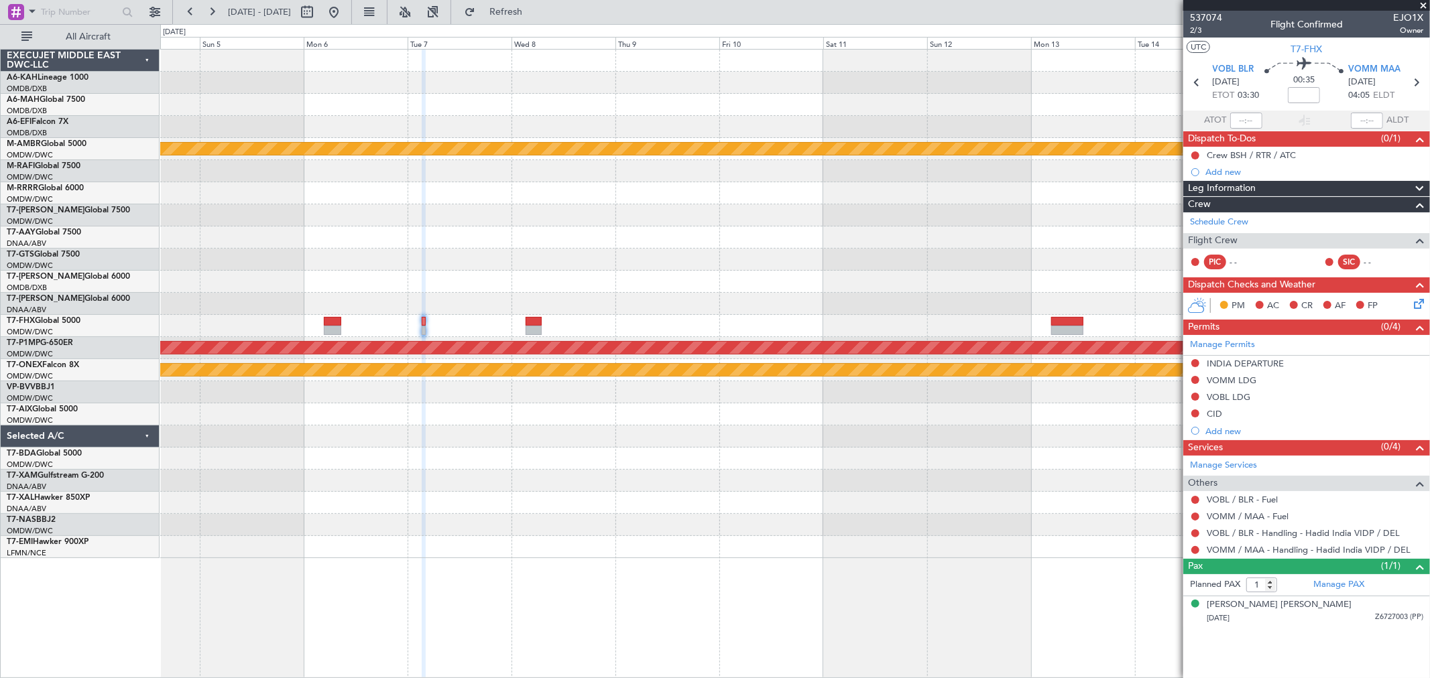
click at [668, 245] on div "Planned Maint [GEOGRAPHIC_DATA] (Seletar) Planned Maint [GEOGRAPHIC_DATA] ([GEO…" at bounding box center [794, 304] width 1269 height 509
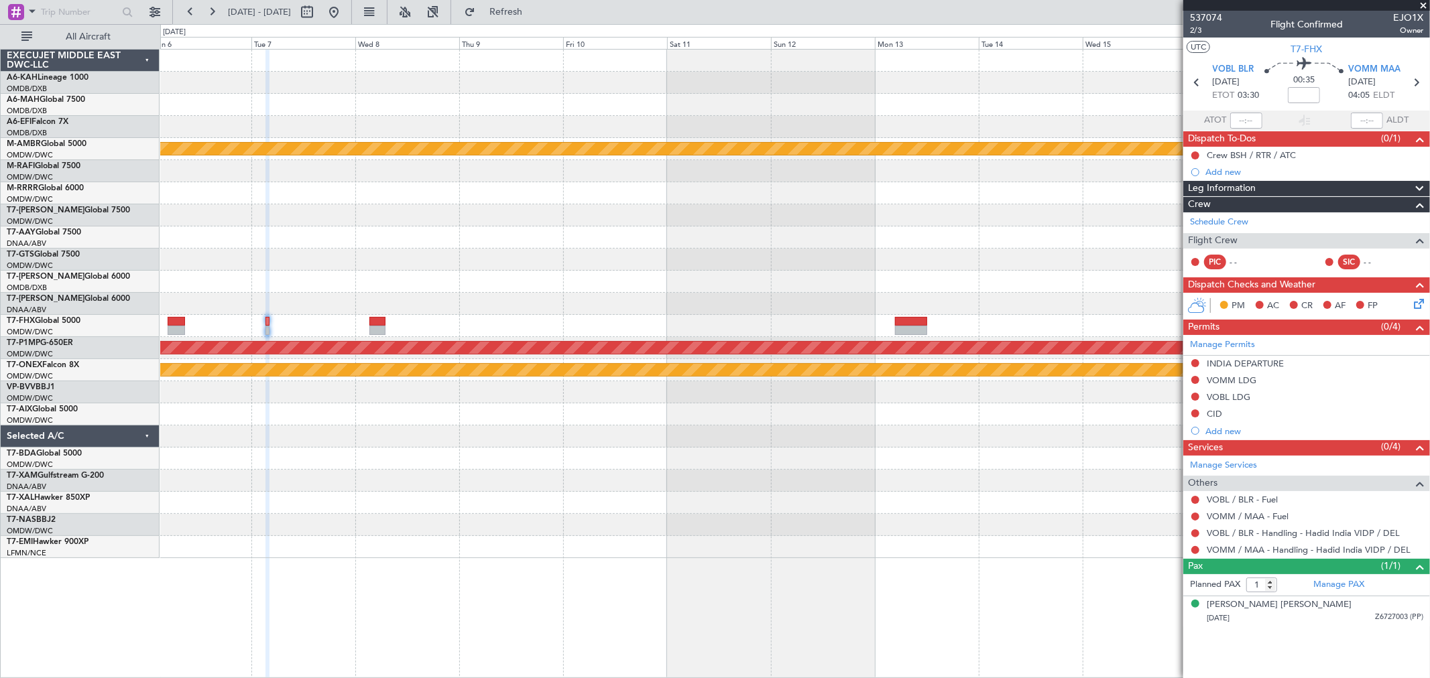
click at [631, 223] on div at bounding box center [794, 215] width 1269 height 22
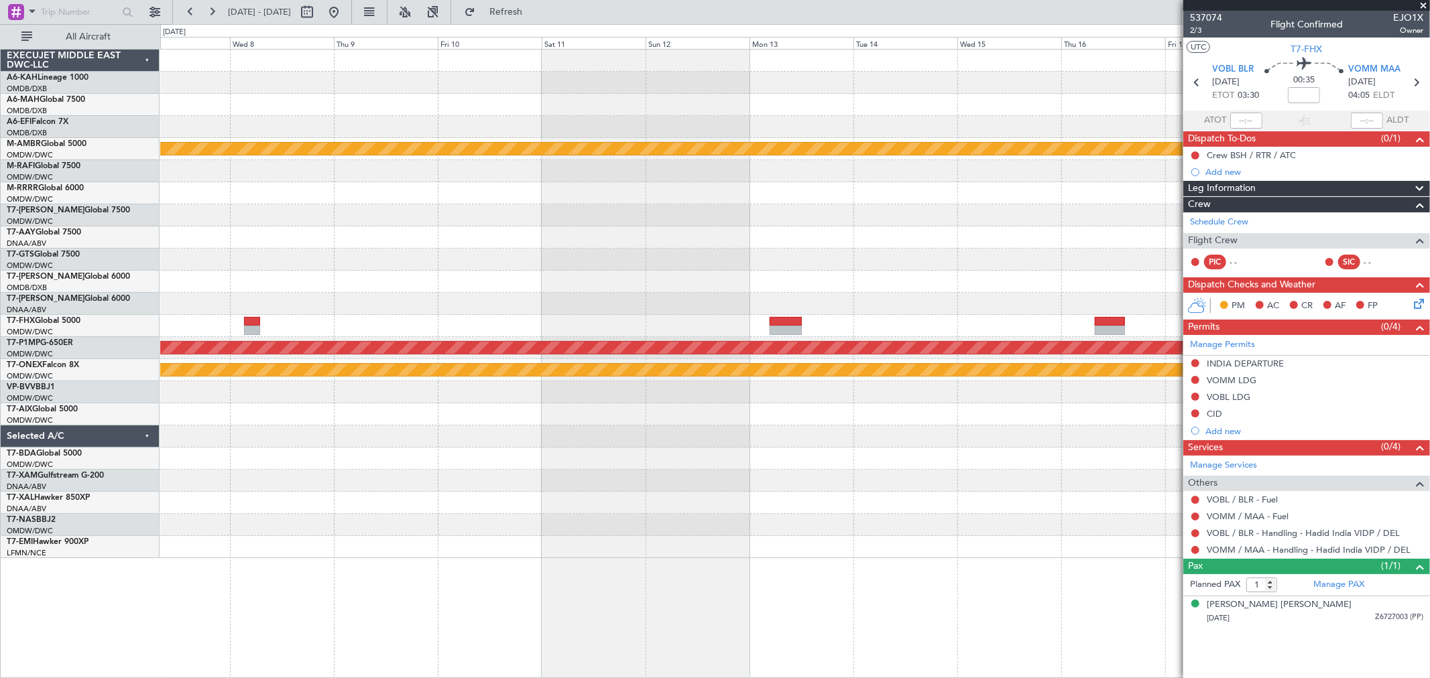
click at [580, 252] on div at bounding box center [794, 260] width 1269 height 22
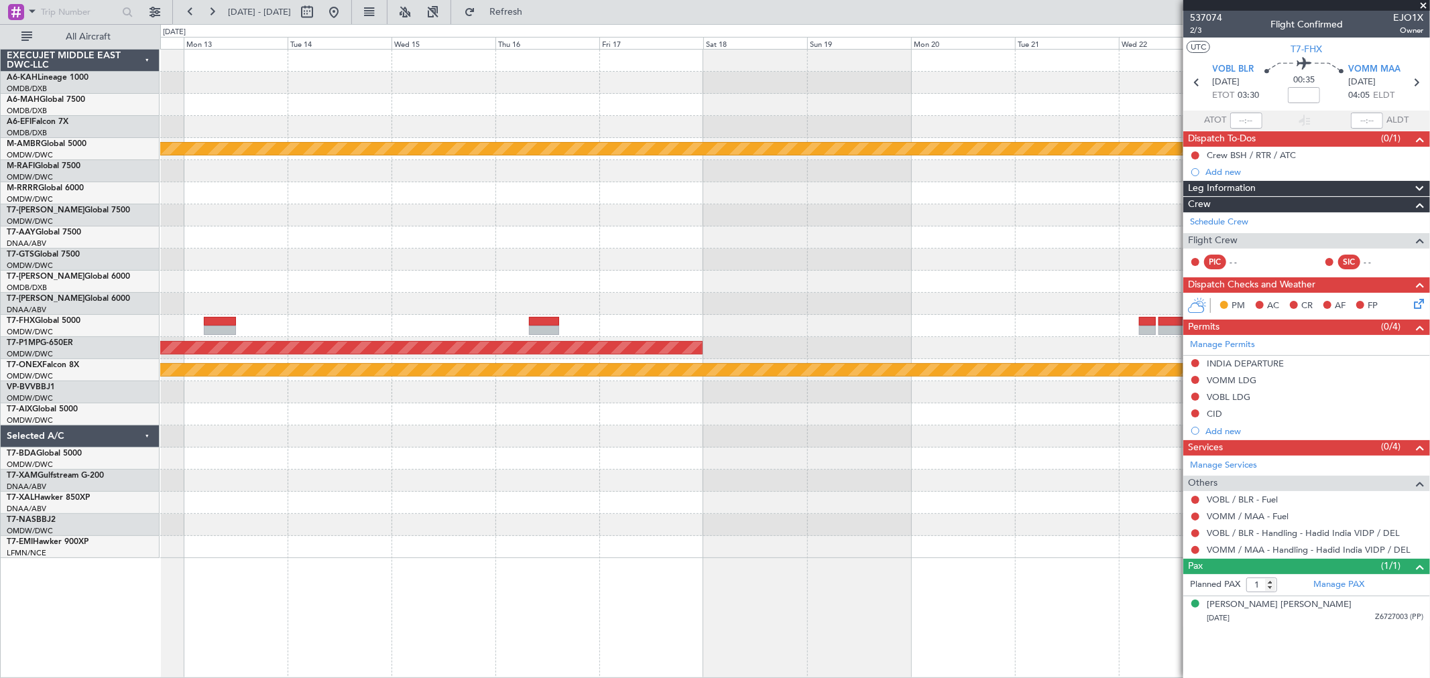
click at [644, 252] on div at bounding box center [794, 260] width 1269 height 22
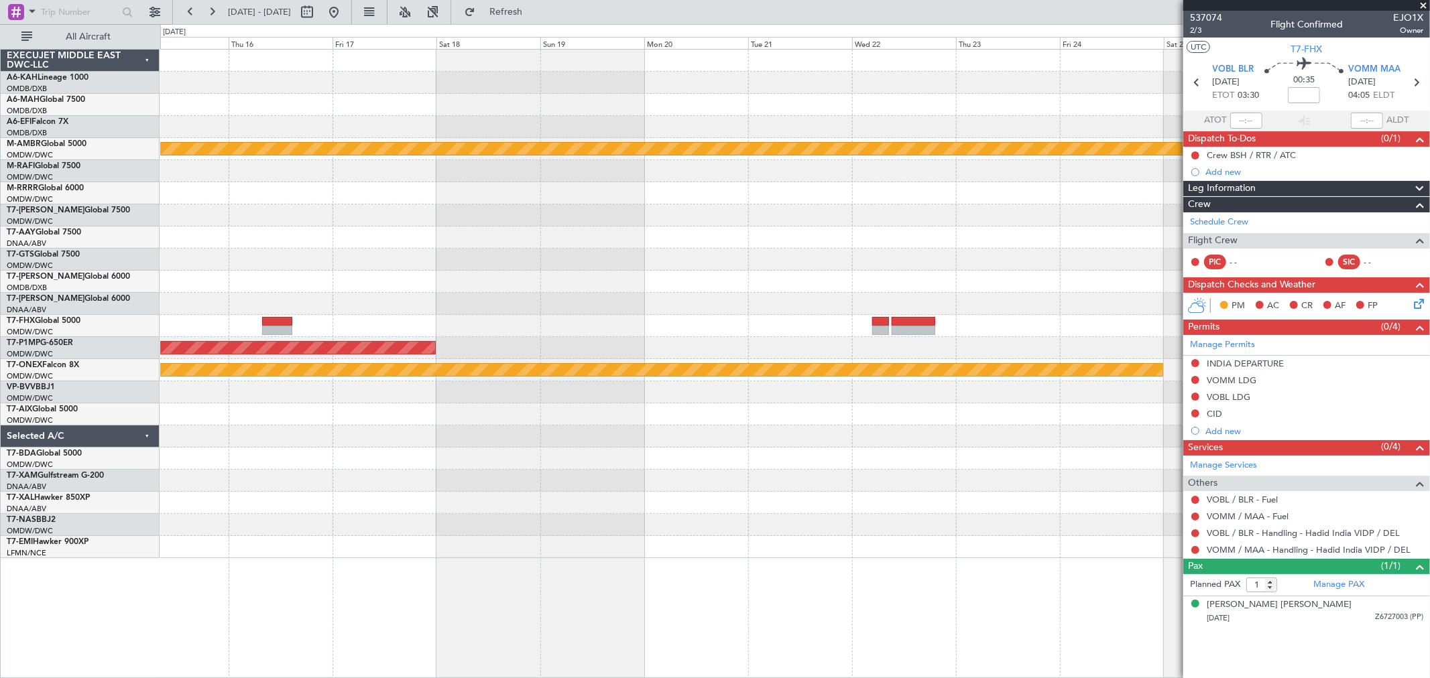
click at [486, 229] on div at bounding box center [794, 238] width 1269 height 22
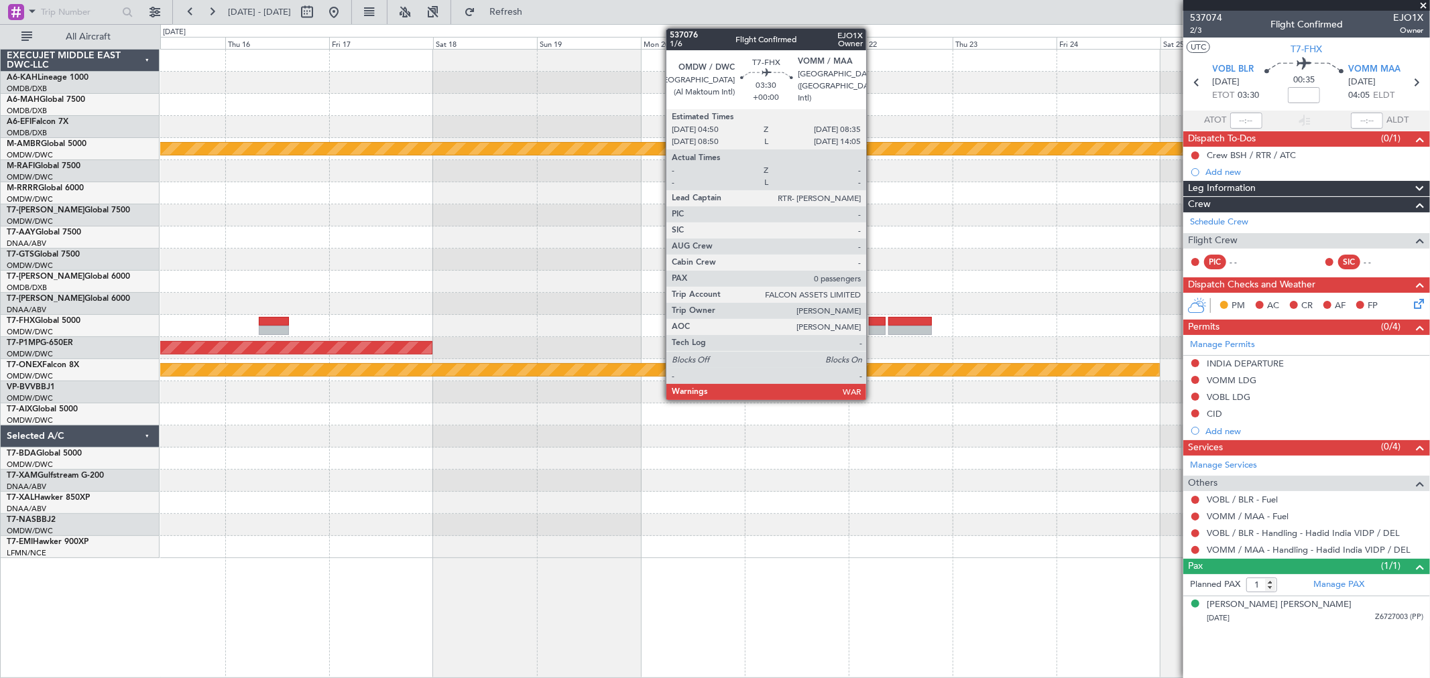
click at [873, 323] on div at bounding box center [877, 321] width 17 height 9
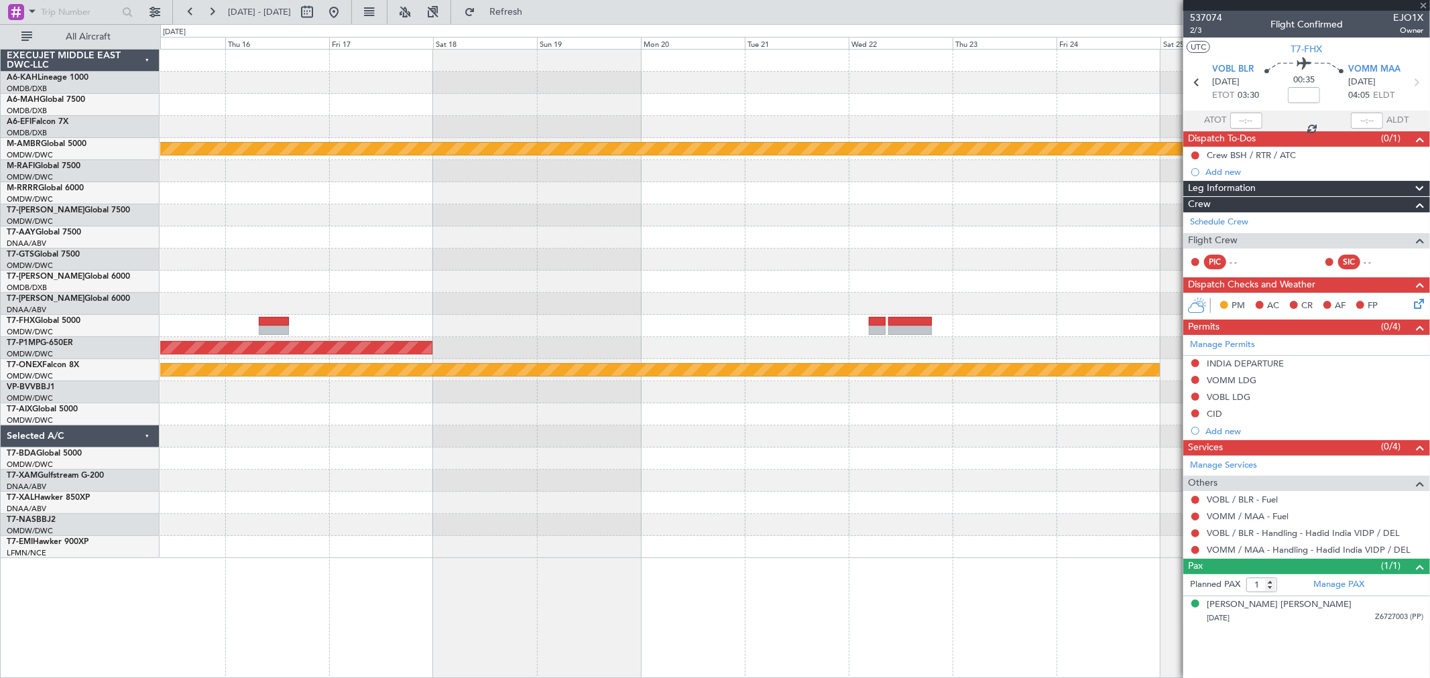
type input "0"
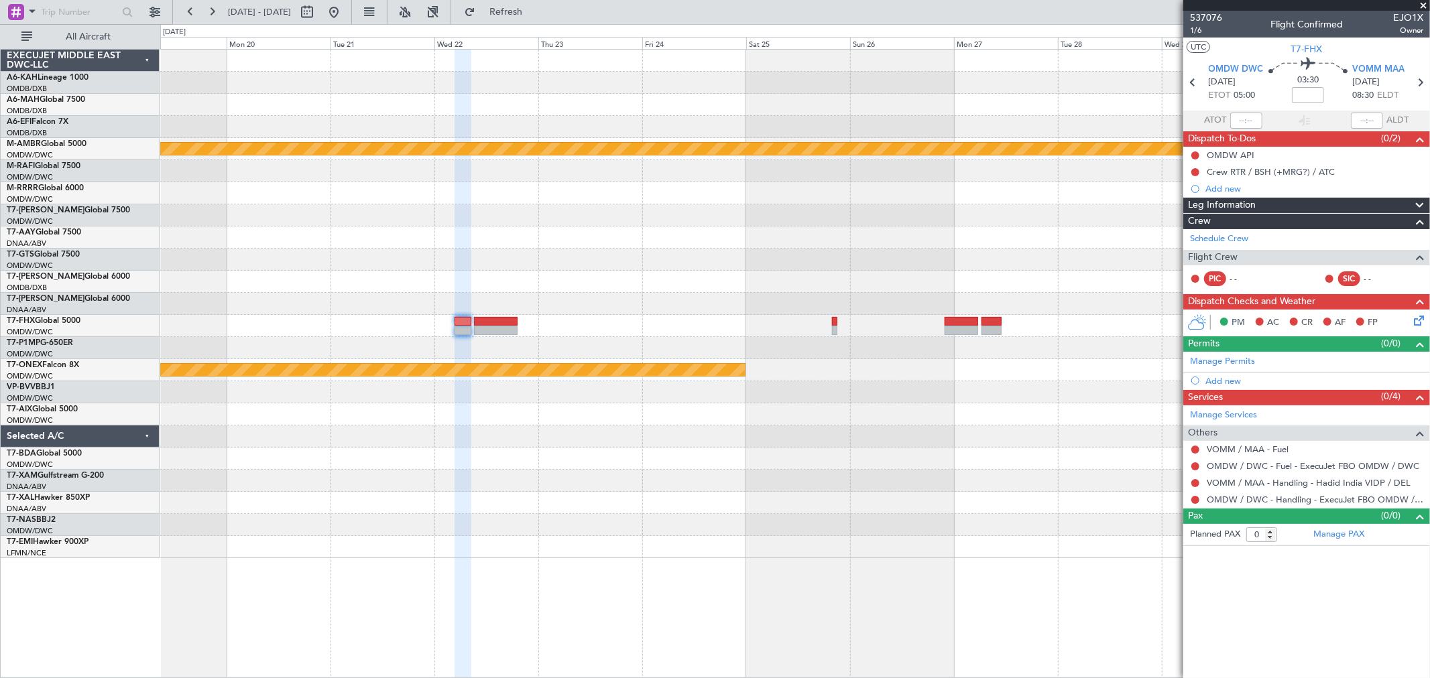
click at [536, 253] on div "Planned Maint [GEOGRAPHIC_DATA] (Seletar) Planned Maint Savannah ([GEOGRAPHIC_D…" at bounding box center [794, 304] width 1269 height 509
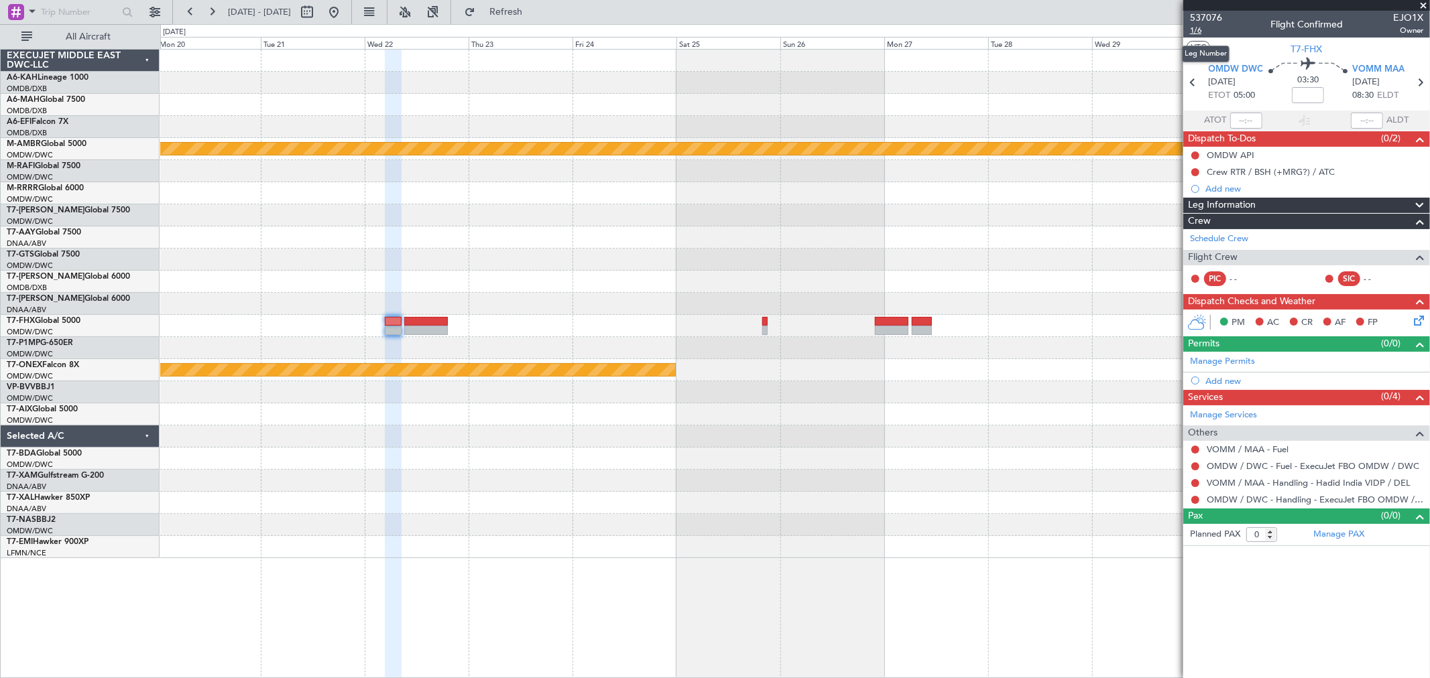
click at [1202, 27] on span "1/6" at bounding box center [1206, 30] width 32 height 11
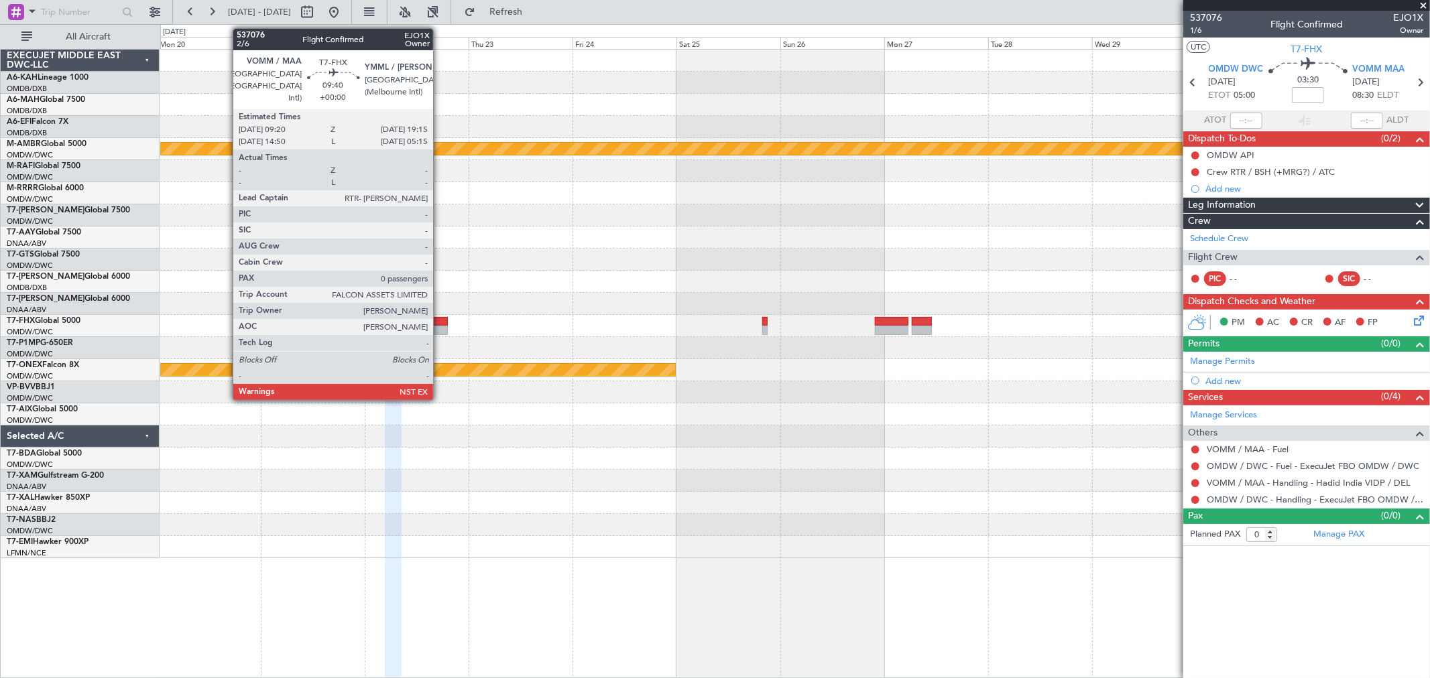
click at [440, 324] on div at bounding box center [426, 321] width 44 height 9
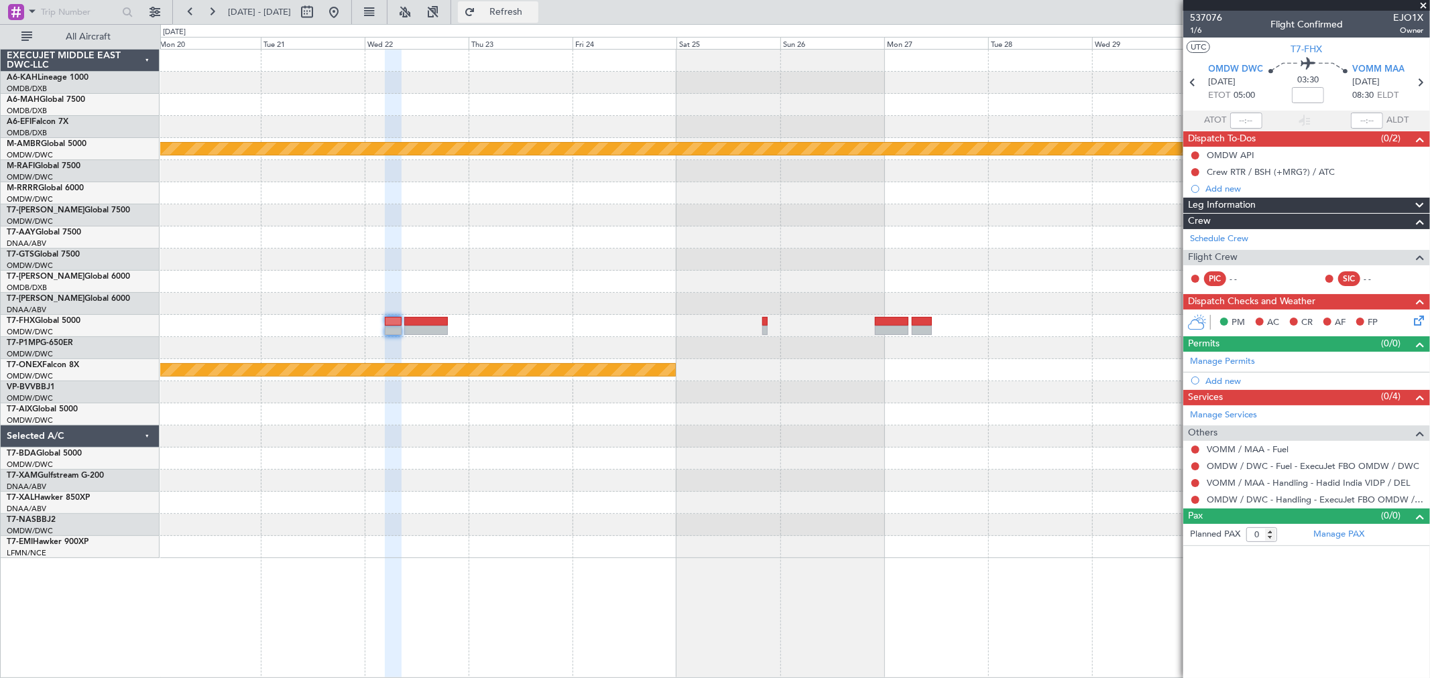
click at [534, 7] on span "Refresh" at bounding box center [506, 11] width 56 height 9
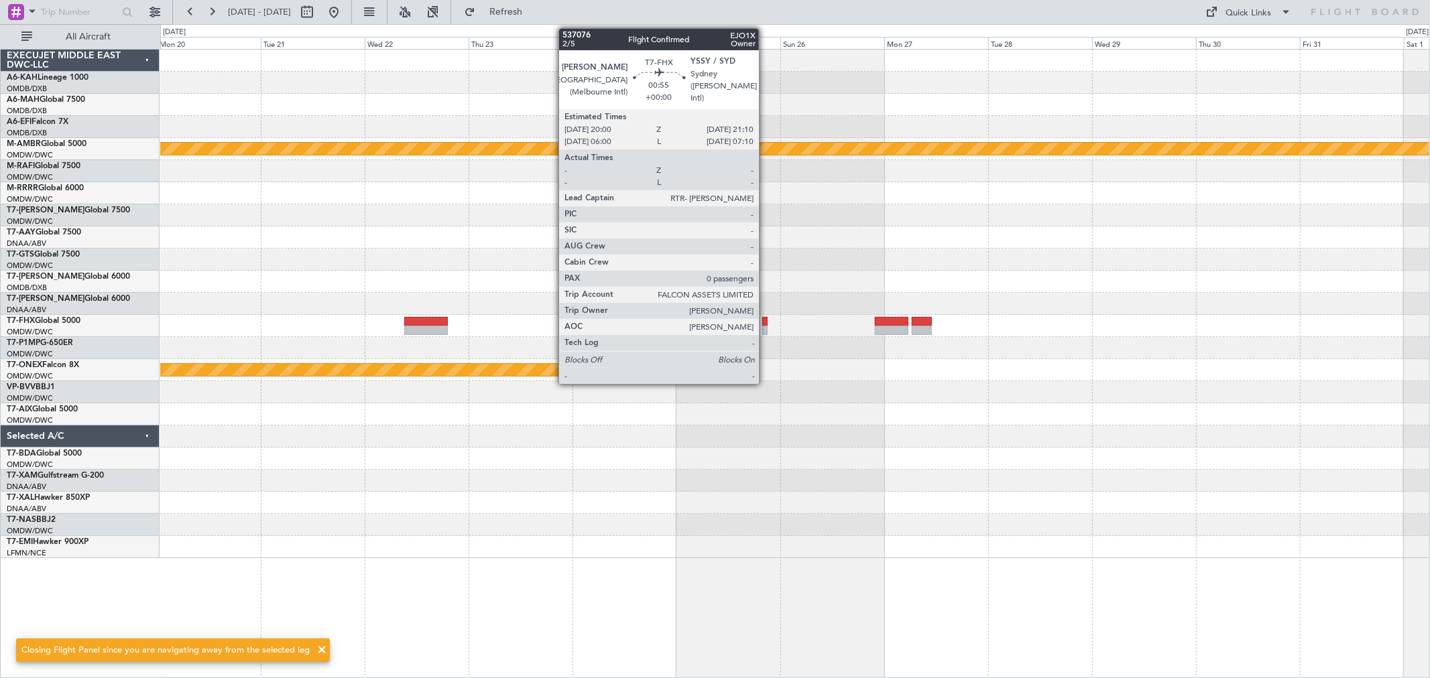
click at [765, 330] on div at bounding box center [764, 330] width 5 height 9
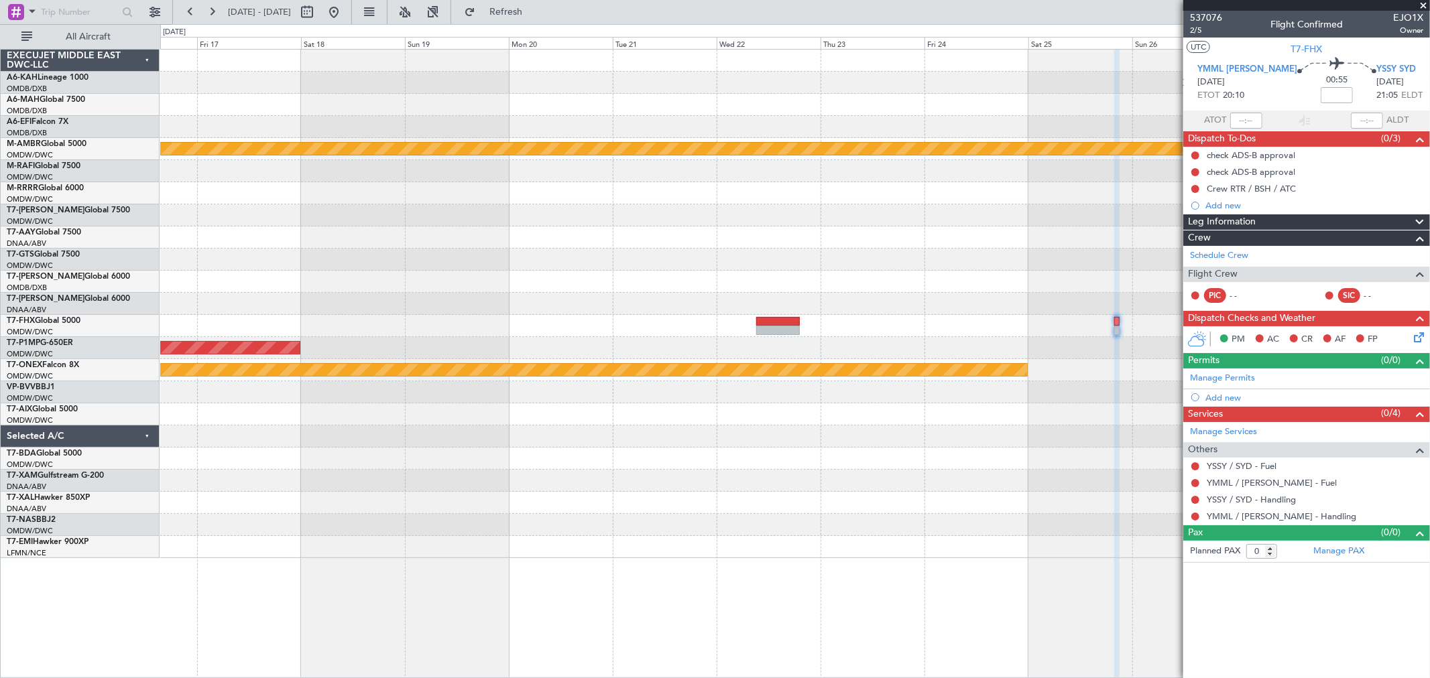
click at [901, 232] on div "Planned Maint [GEOGRAPHIC_DATA] (Seletar) Planned Maint Savannah ([GEOGRAPHIC_D…" at bounding box center [794, 304] width 1269 height 509
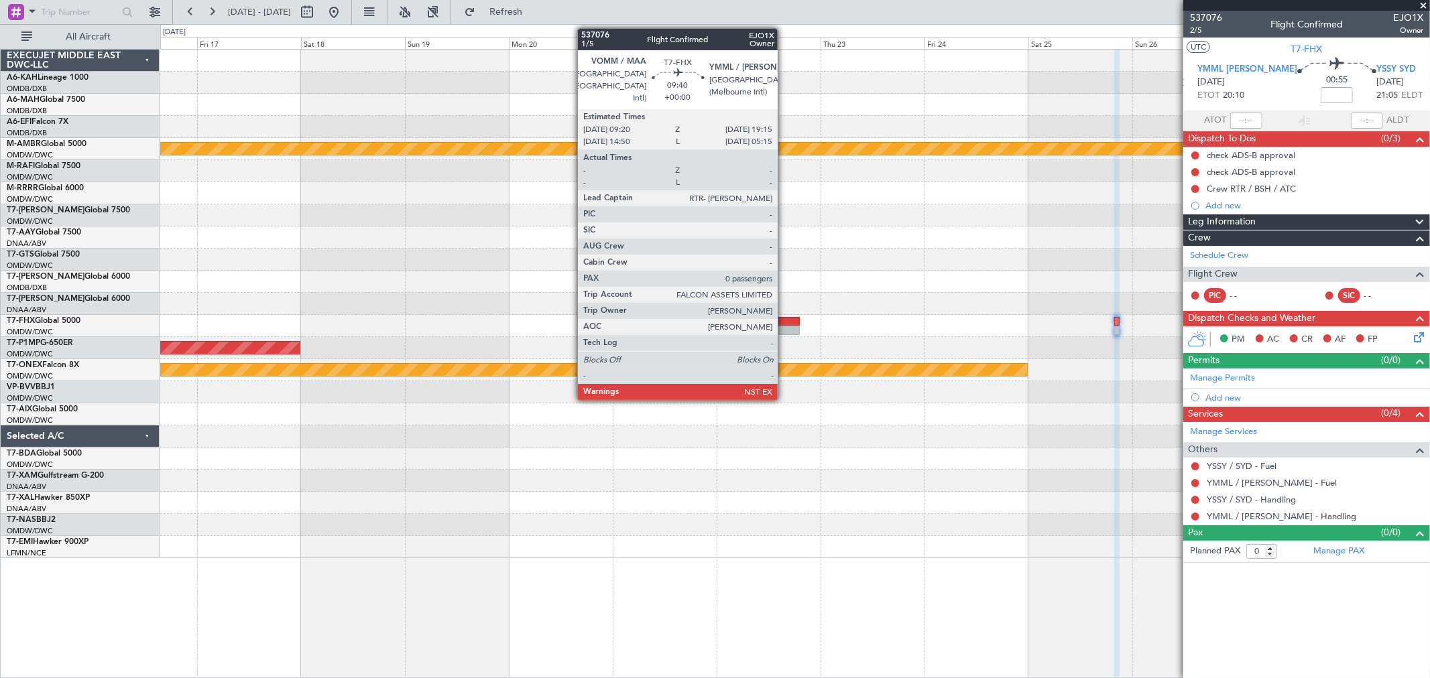
click at [784, 326] on div at bounding box center [778, 330] width 44 height 9
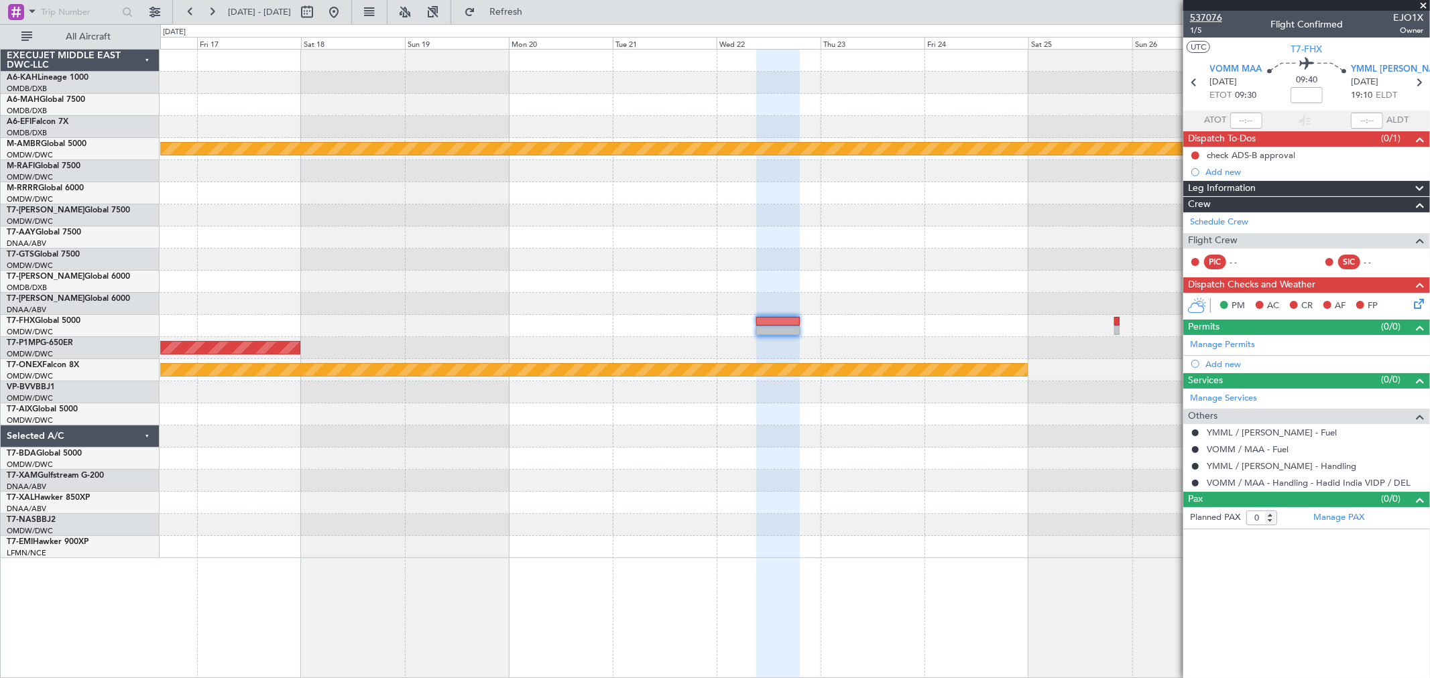
click at [1209, 17] on span "537076" at bounding box center [1206, 18] width 32 height 14
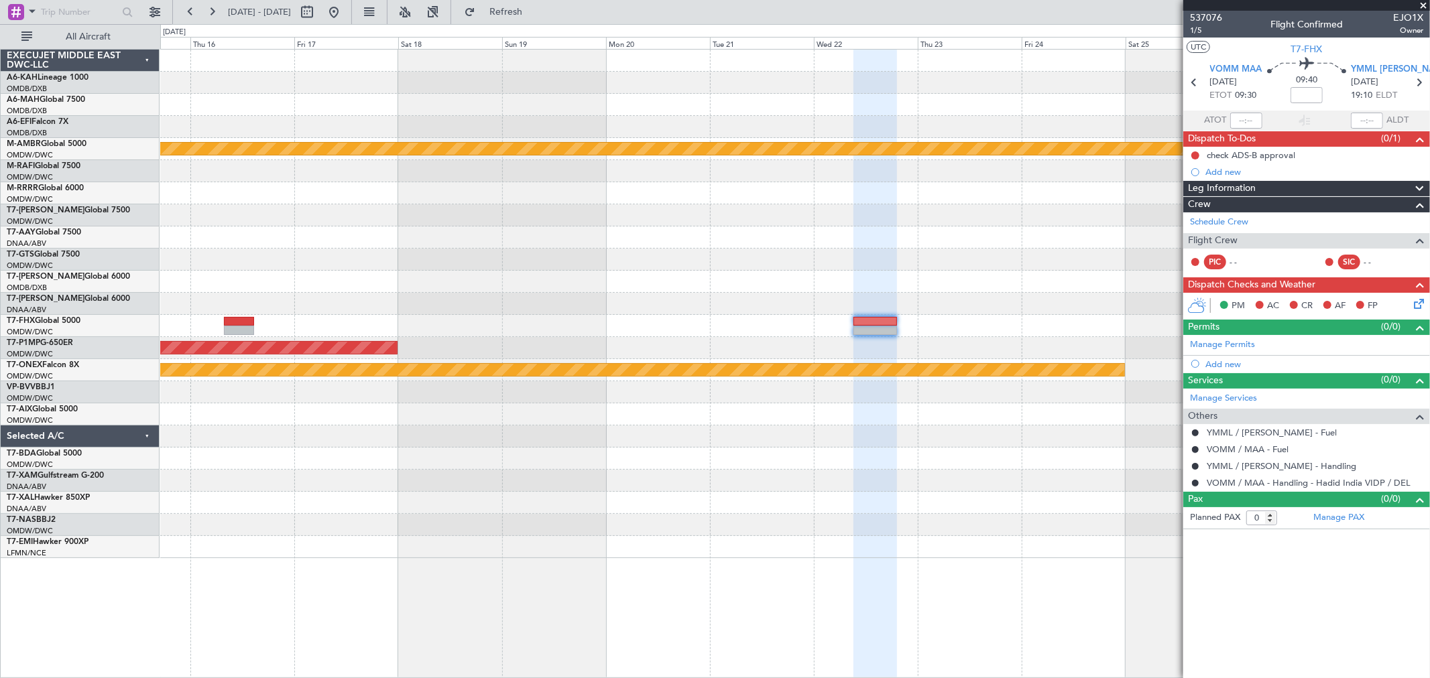
click at [711, 300] on div "Planned Maint [GEOGRAPHIC_DATA] (Seletar) Planned Maint Savannah ([GEOGRAPHIC_D…" at bounding box center [794, 304] width 1269 height 509
click at [1201, 27] on span "1/5" at bounding box center [1206, 30] width 32 height 11
click at [554, 23] on fb-flight-board "[DATE] - [DATE] Refresh Quick Links All Aircraft Planned Maint [GEOGRAPHIC_DATA…" at bounding box center [715, 344] width 1430 height 668
click at [538, 17] on button "Refresh" at bounding box center [498, 11] width 80 height 21
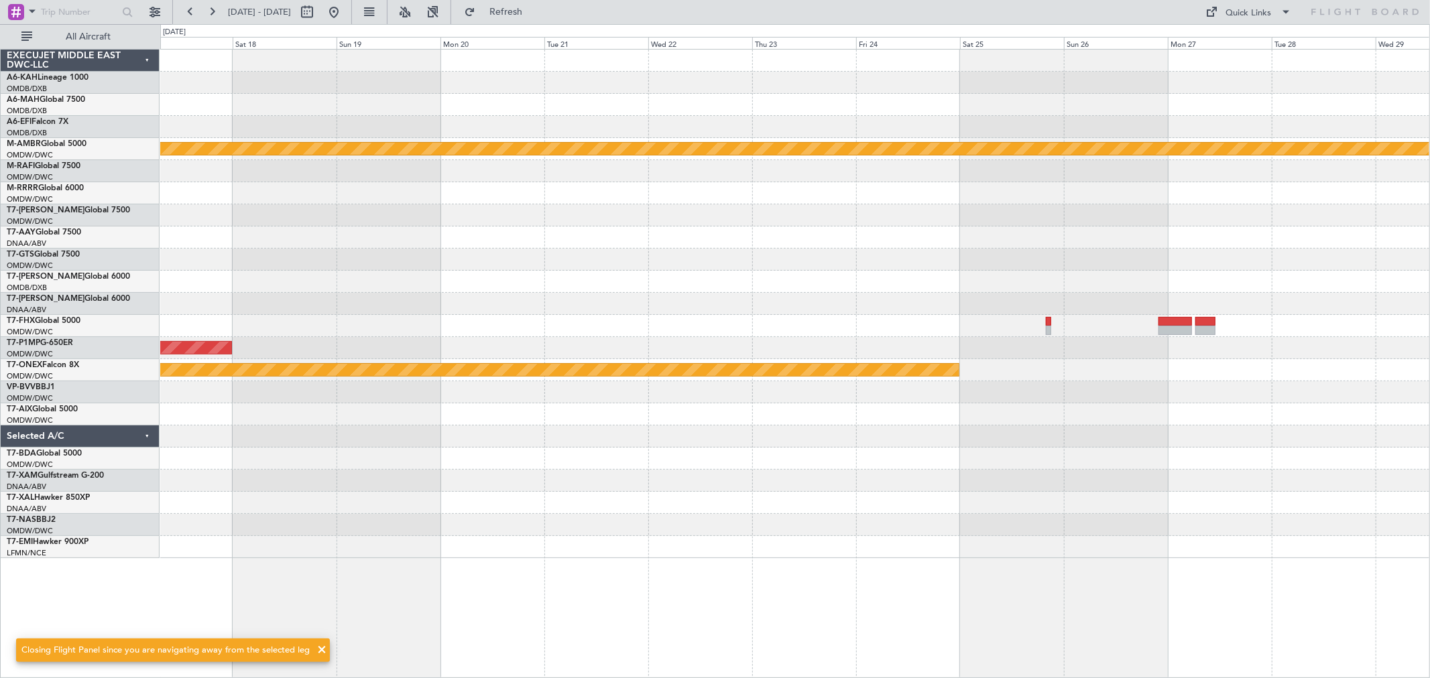
click at [745, 288] on div "Planned Maint [GEOGRAPHIC_DATA] (Seletar) Planned Maint Savannah ([GEOGRAPHIC_D…" at bounding box center [794, 304] width 1269 height 509
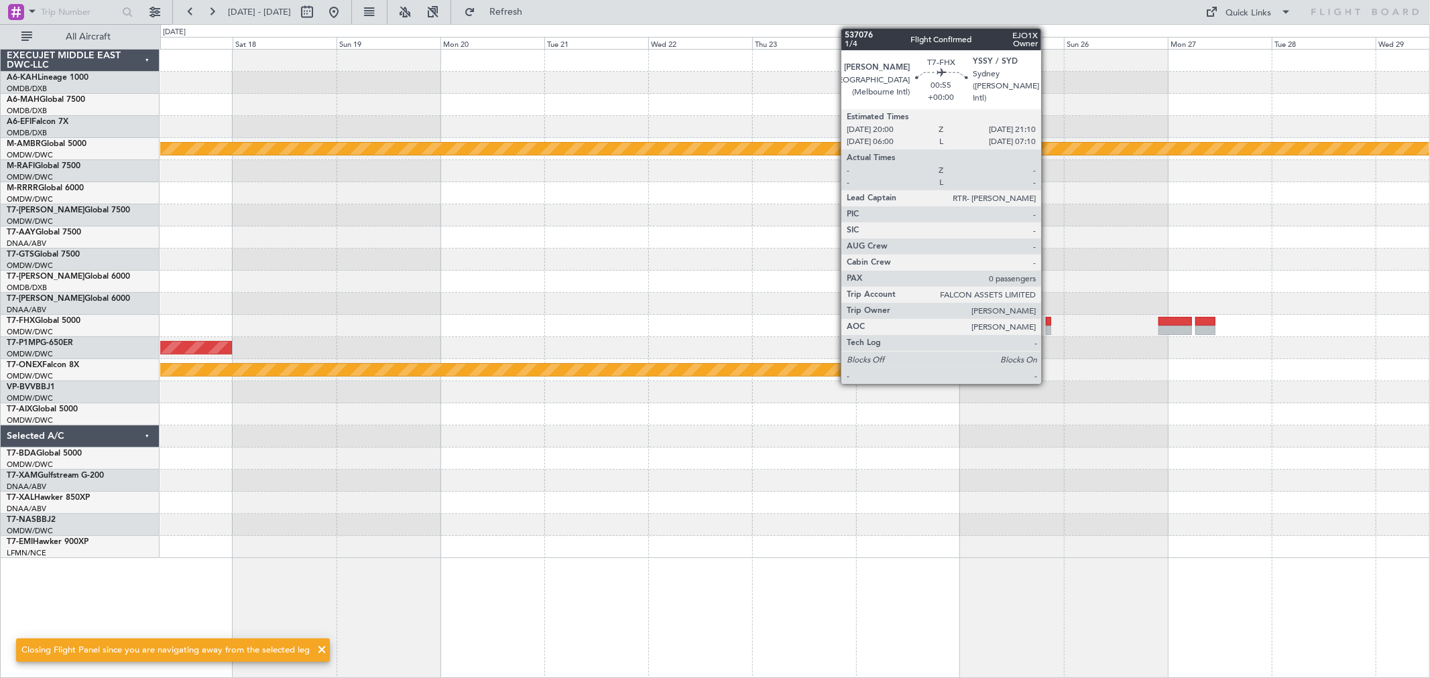
click at [1048, 328] on div at bounding box center [1048, 330] width 5 height 9
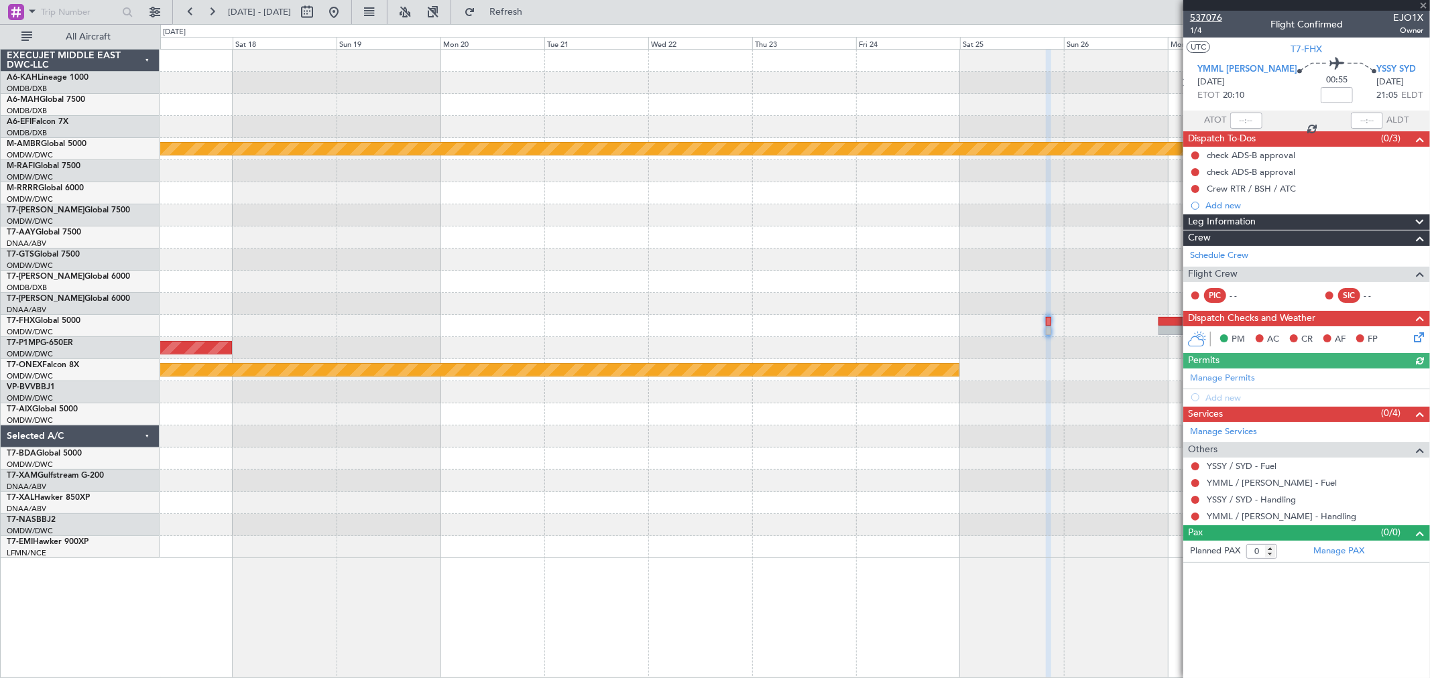
click at [1205, 13] on span "537076" at bounding box center [1206, 18] width 32 height 14
click at [534, 7] on span "Refresh" at bounding box center [506, 11] width 56 height 9
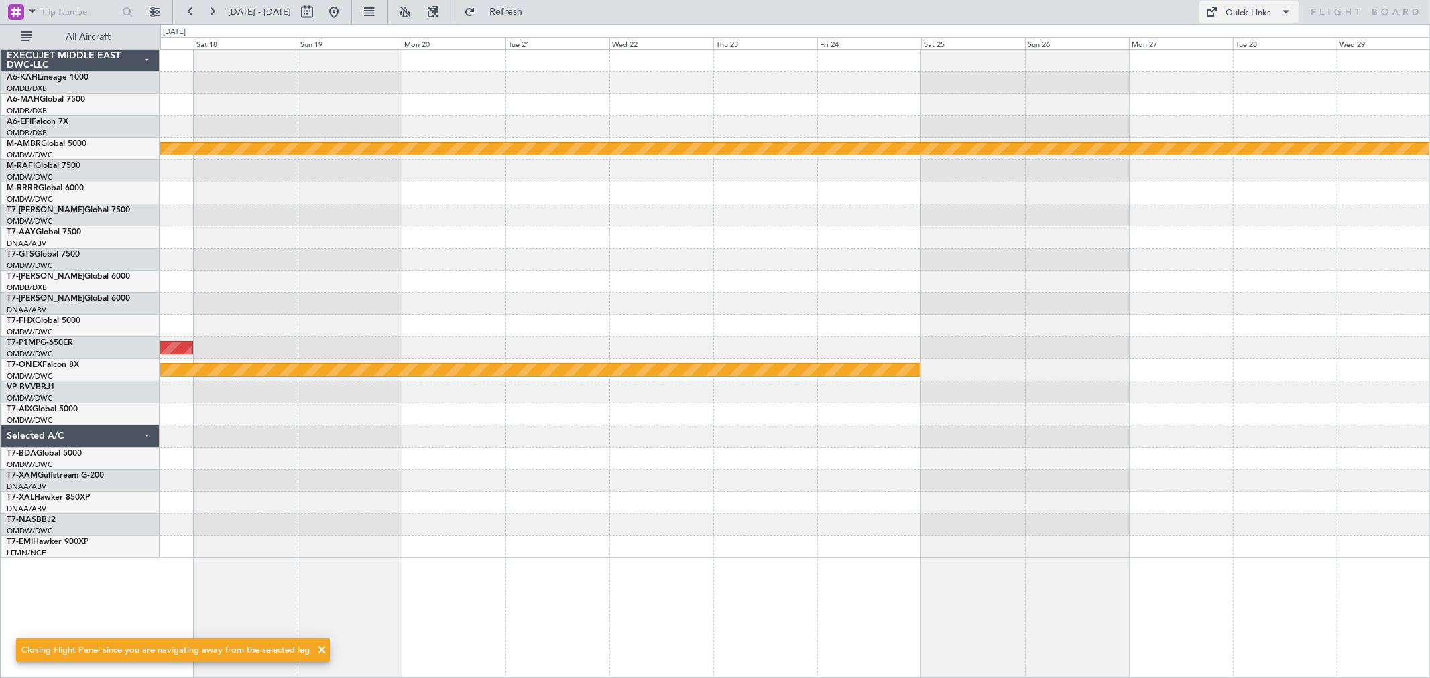
click at [1272, 19] on button "Quick Links" at bounding box center [1248, 11] width 99 height 21
click at [1238, 42] on button "Trip Builder" at bounding box center [1250, 44] width 101 height 32
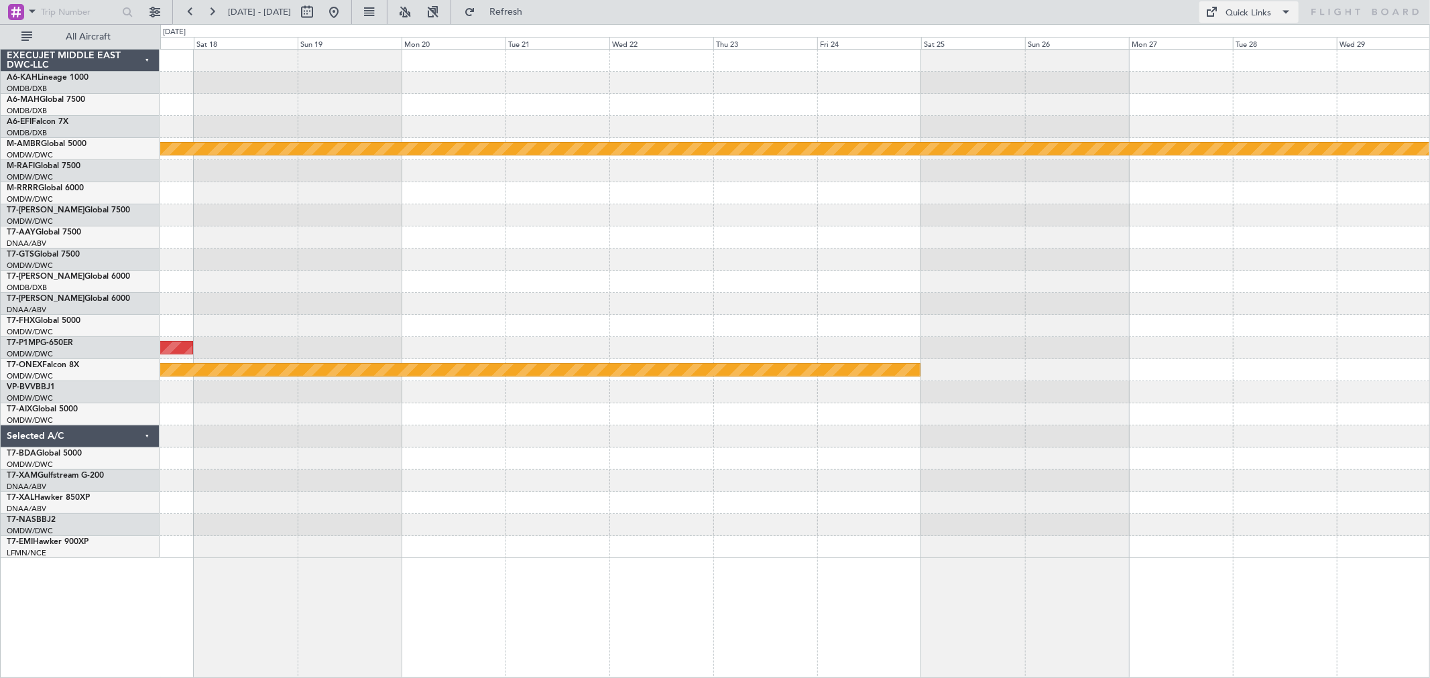
click at [1257, 7] on div "Quick Links" at bounding box center [1249, 13] width 46 height 13
click at [1227, 45] on button "Trip Builder" at bounding box center [1250, 44] width 101 height 32
click at [534, 13] on span "Refresh" at bounding box center [506, 11] width 56 height 9
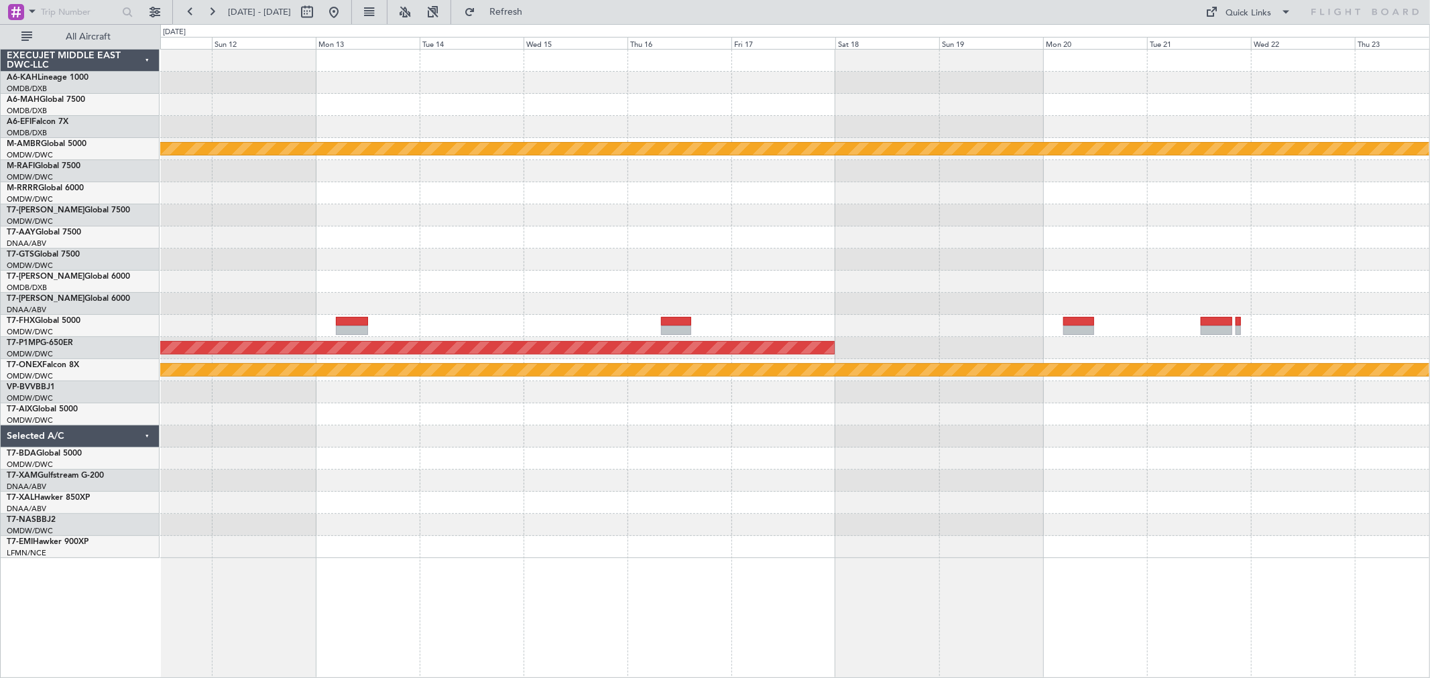
click at [1072, 231] on div "Planned Maint [GEOGRAPHIC_DATA] (Seletar) Planned Maint Savannah ([GEOGRAPHIC_D…" at bounding box center [794, 304] width 1269 height 509
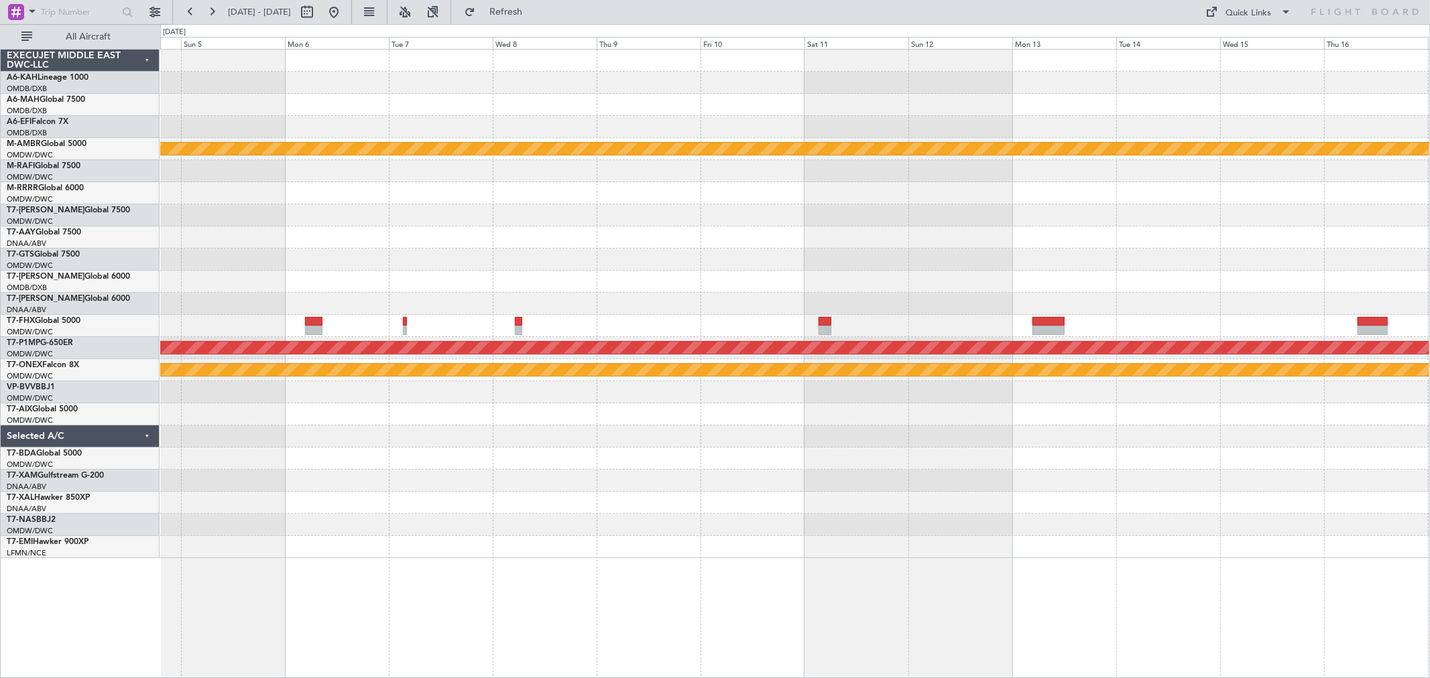
click at [1076, 225] on div "Planned Maint [GEOGRAPHIC_DATA] (Seletar) Planned Maint [GEOGRAPHIC_DATA] ([GEO…" at bounding box center [794, 304] width 1269 height 509
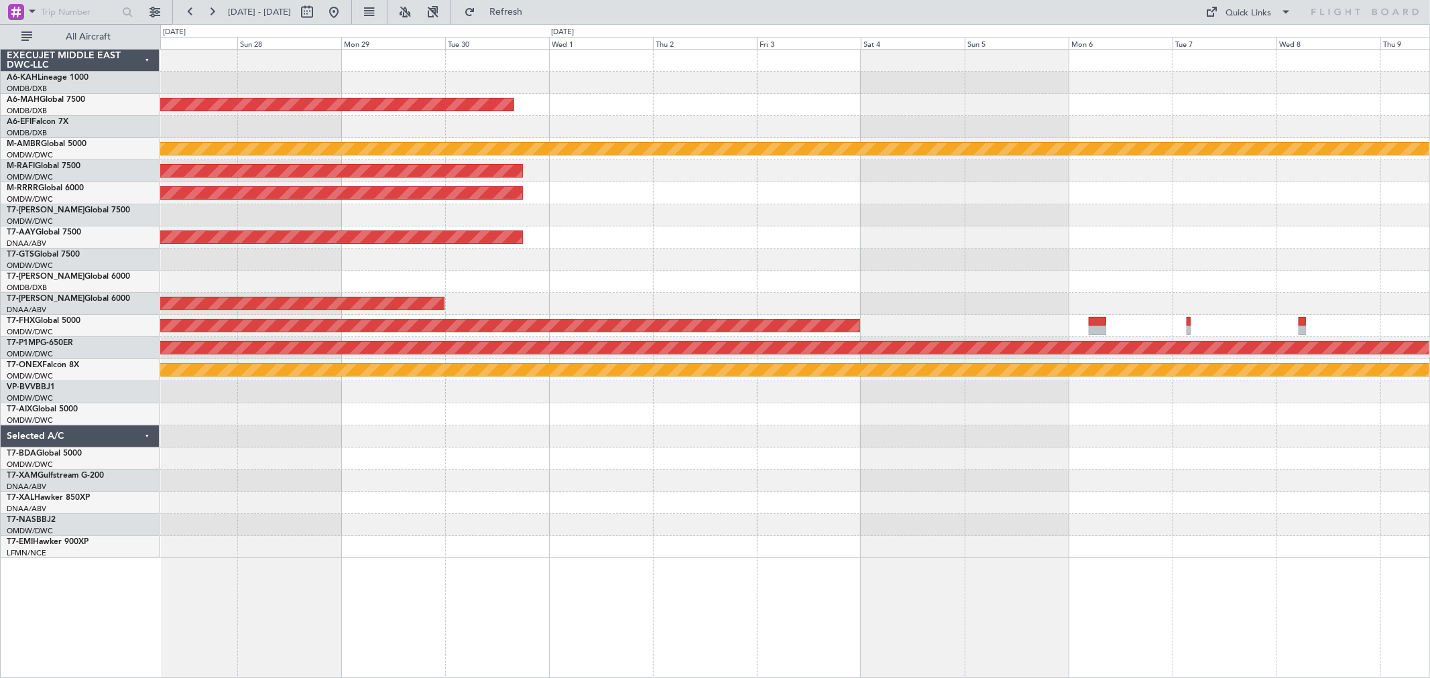
click at [1165, 247] on div "Planned Maint [GEOGRAPHIC_DATA] ([GEOGRAPHIC_DATA] Intl) Planned Maint [GEOGRAP…" at bounding box center [794, 304] width 1269 height 509
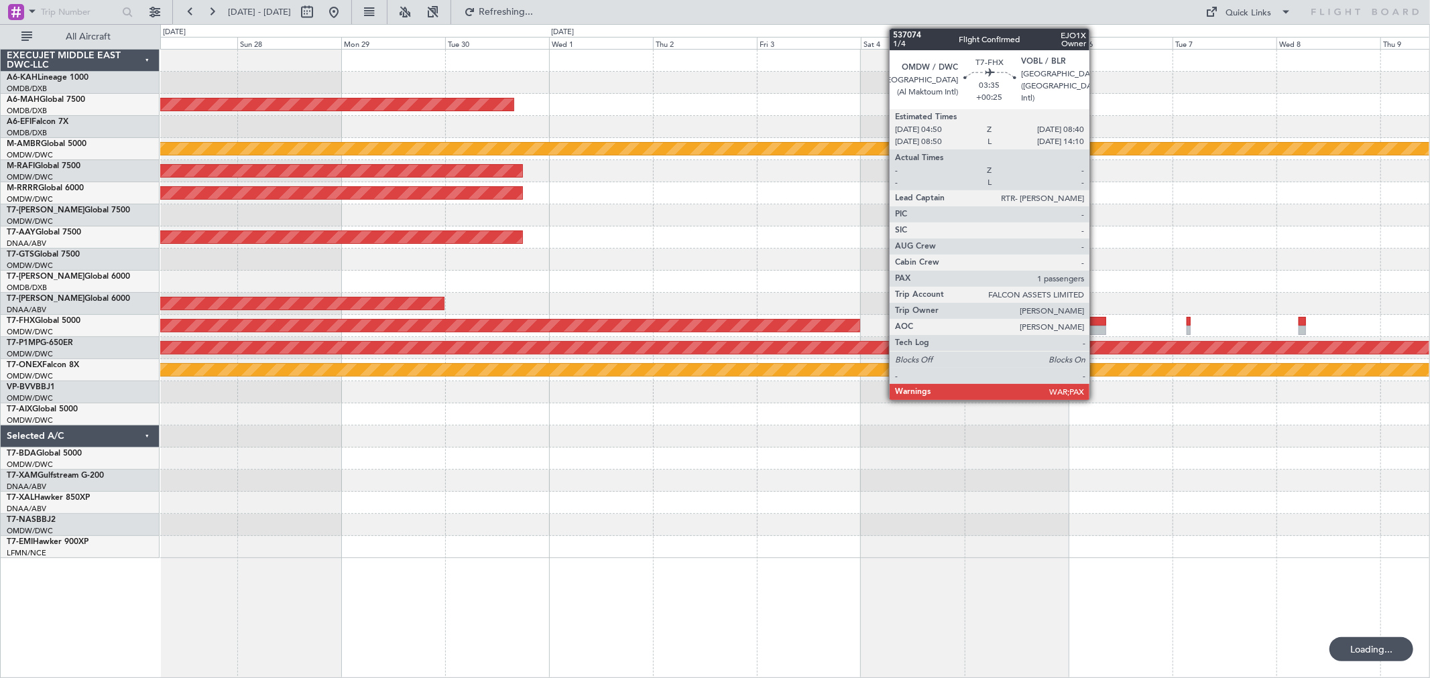
click at [1096, 328] on div at bounding box center [1097, 330] width 17 height 9
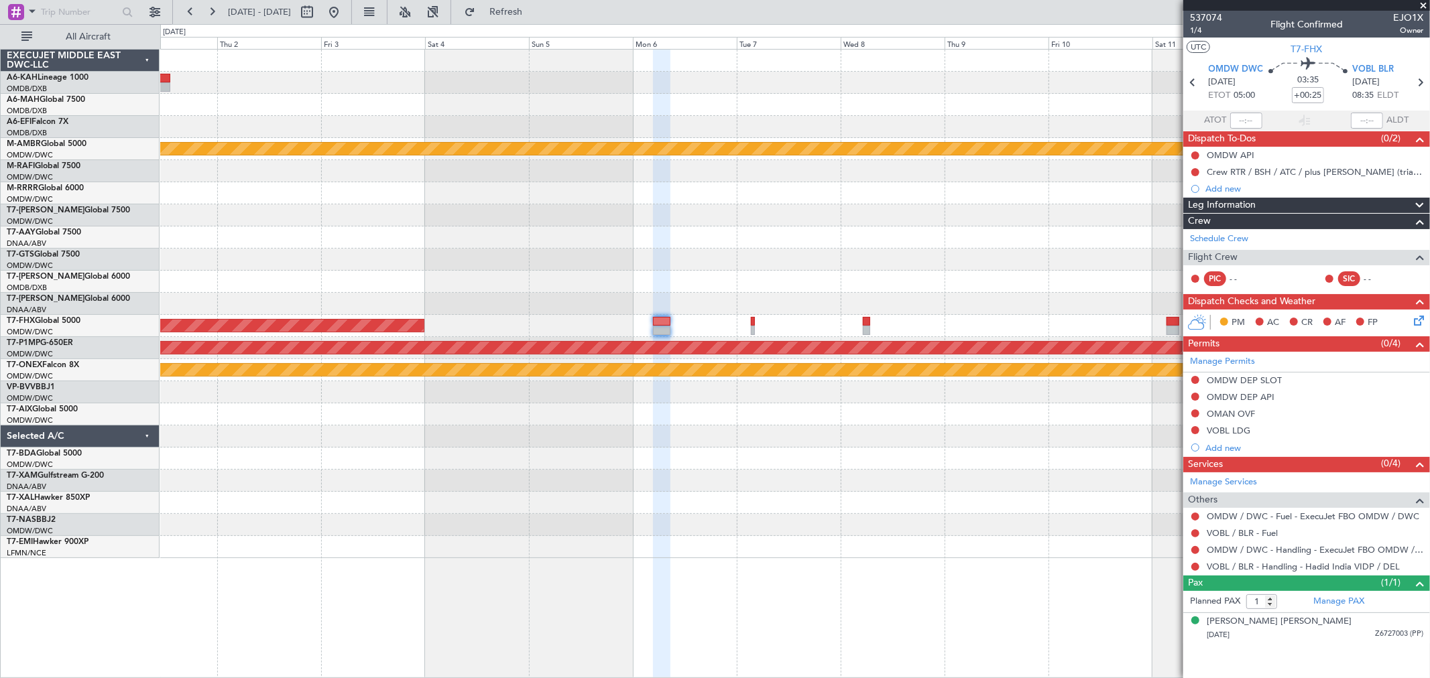
click at [470, 255] on div "Planned Maint [GEOGRAPHIC_DATA] ([GEOGRAPHIC_DATA] Intl) Planned Maint [GEOGRAP…" at bounding box center [794, 304] width 1269 height 509
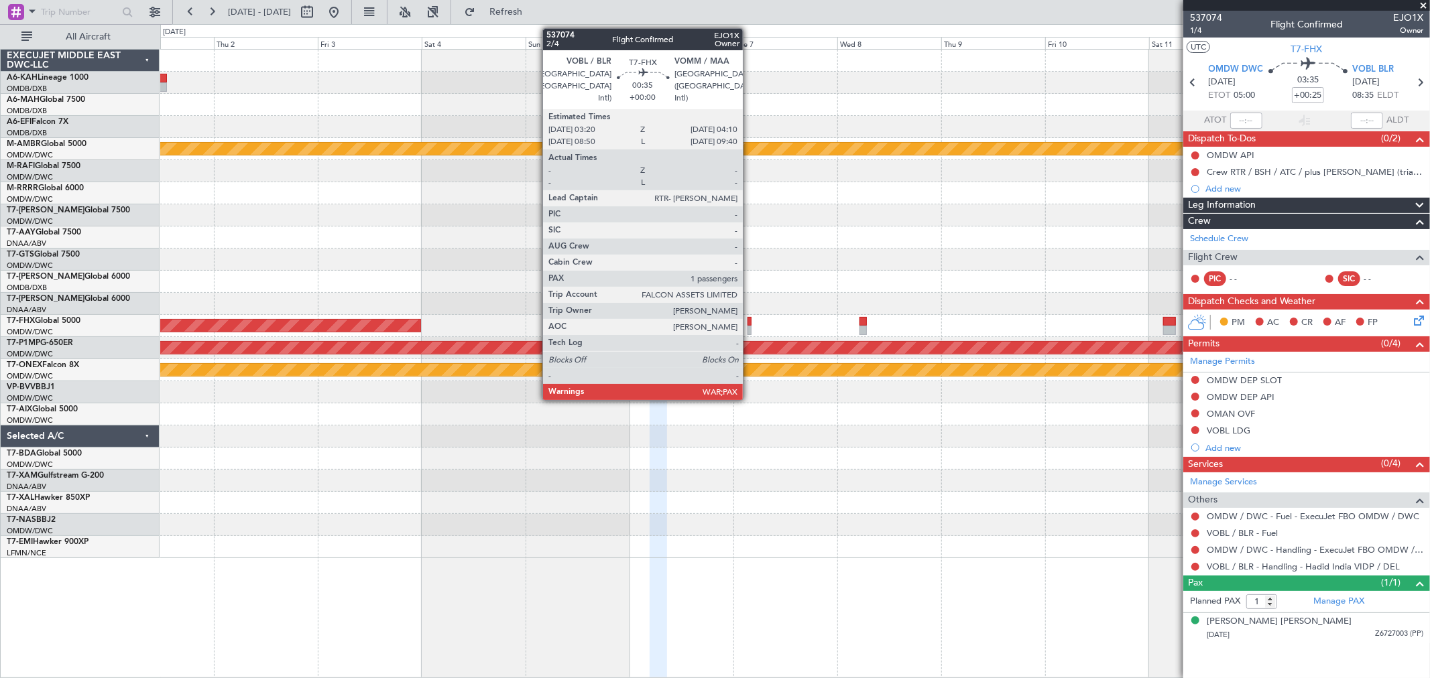
click at [749, 326] on div at bounding box center [749, 330] width 4 height 9
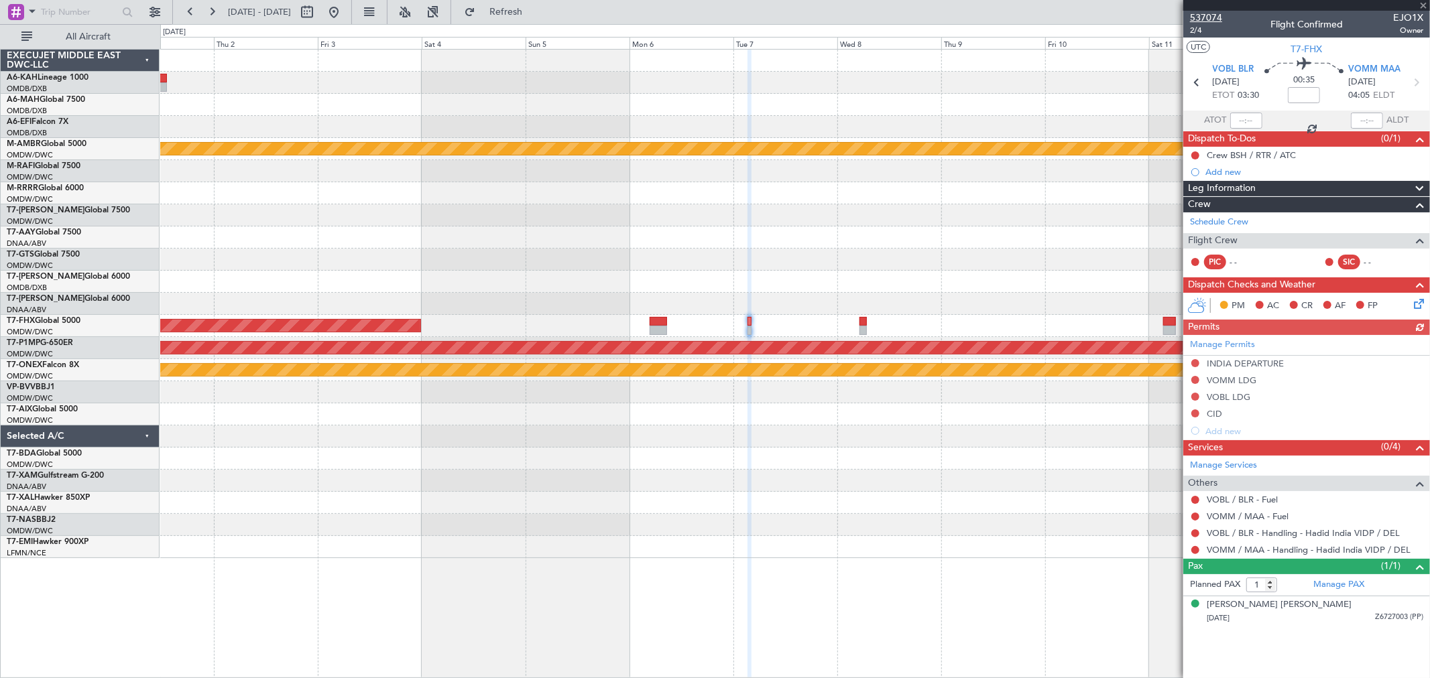
click at [1200, 16] on span "537074" at bounding box center [1206, 18] width 32 height 14
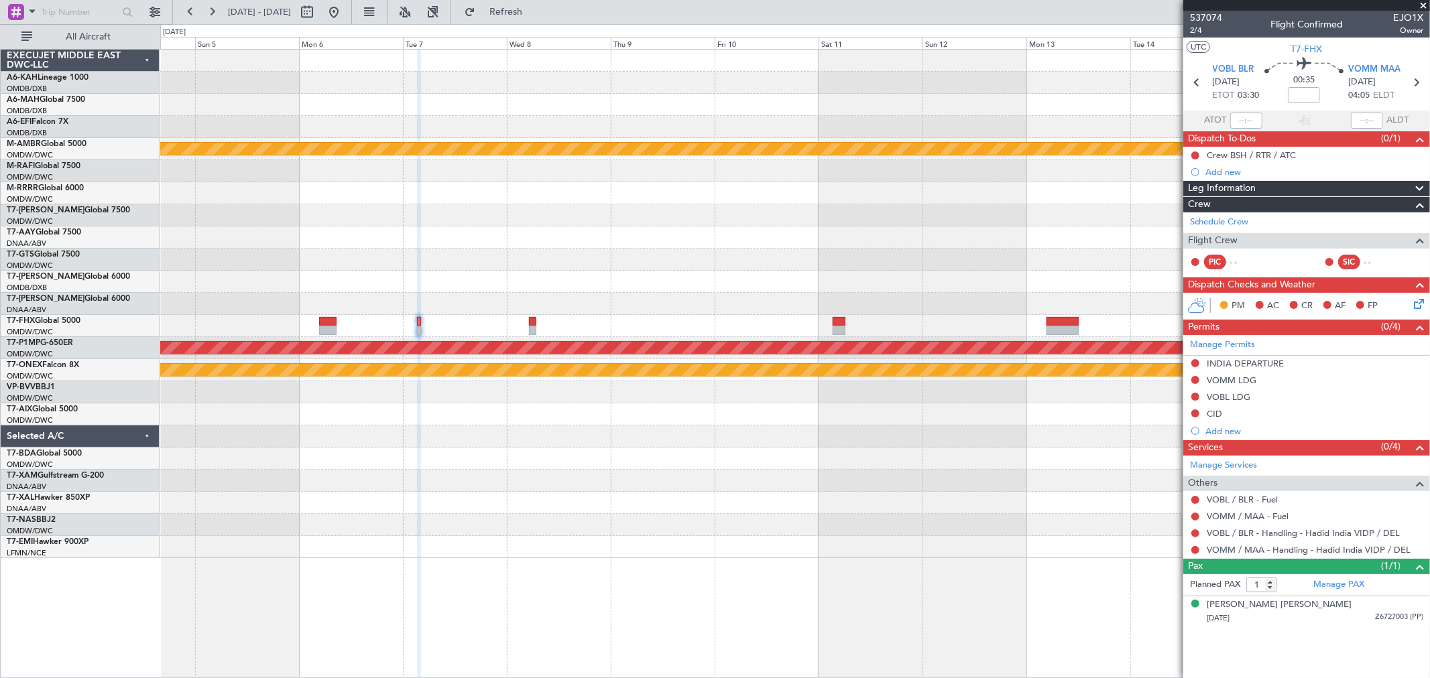
click at [499, 217] on div "Planned Maint [GEOGRAPHIC_DATA] (Seletar) Planned Maint [GEOGRAPHIC_DATA] ([GEO…" at bounding box center [794, 304] width 1269 height 509
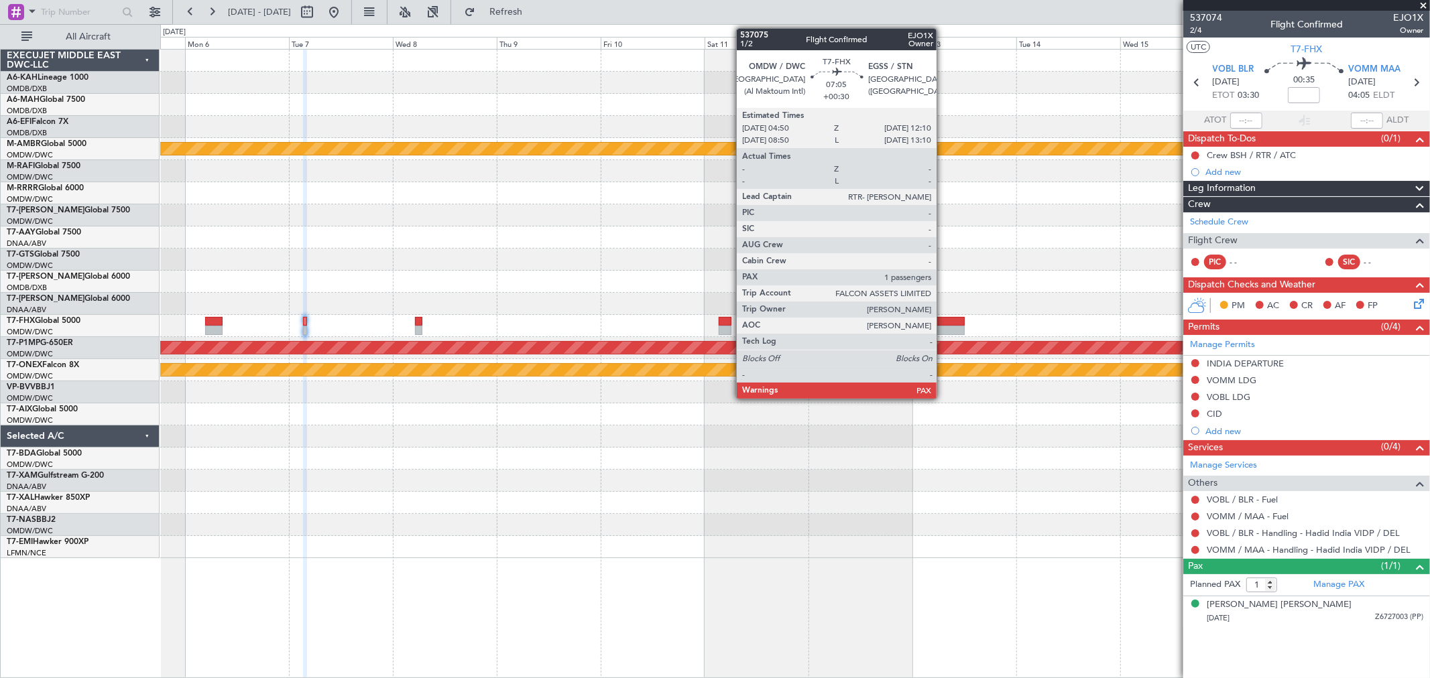
click at [943, 319] on div at bounding box center [948, 321] width 32 height 9
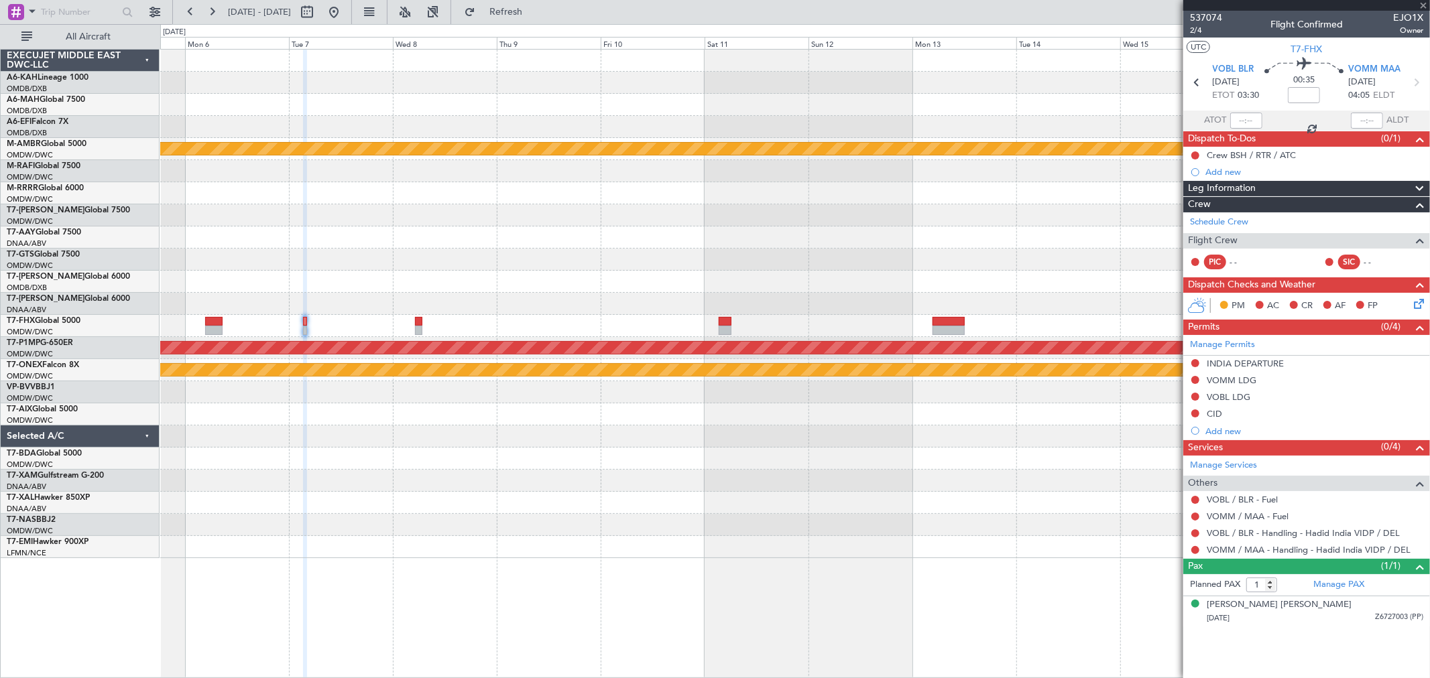
type input "+00:30"
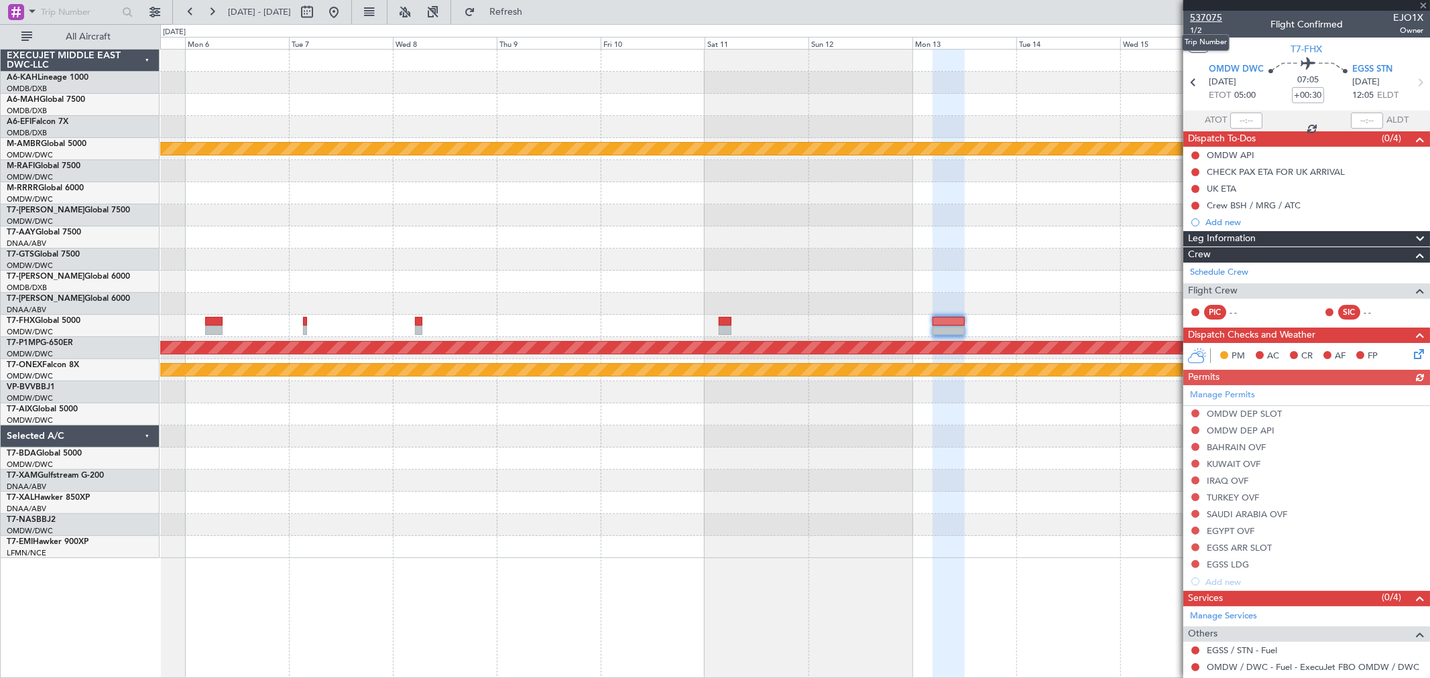
click at [1198, 13] on span "537075" at bounding box center [1206, 18] width 32 height 14
click at [345, 10] on button at bounding box center [333, 11] width 21 height 21
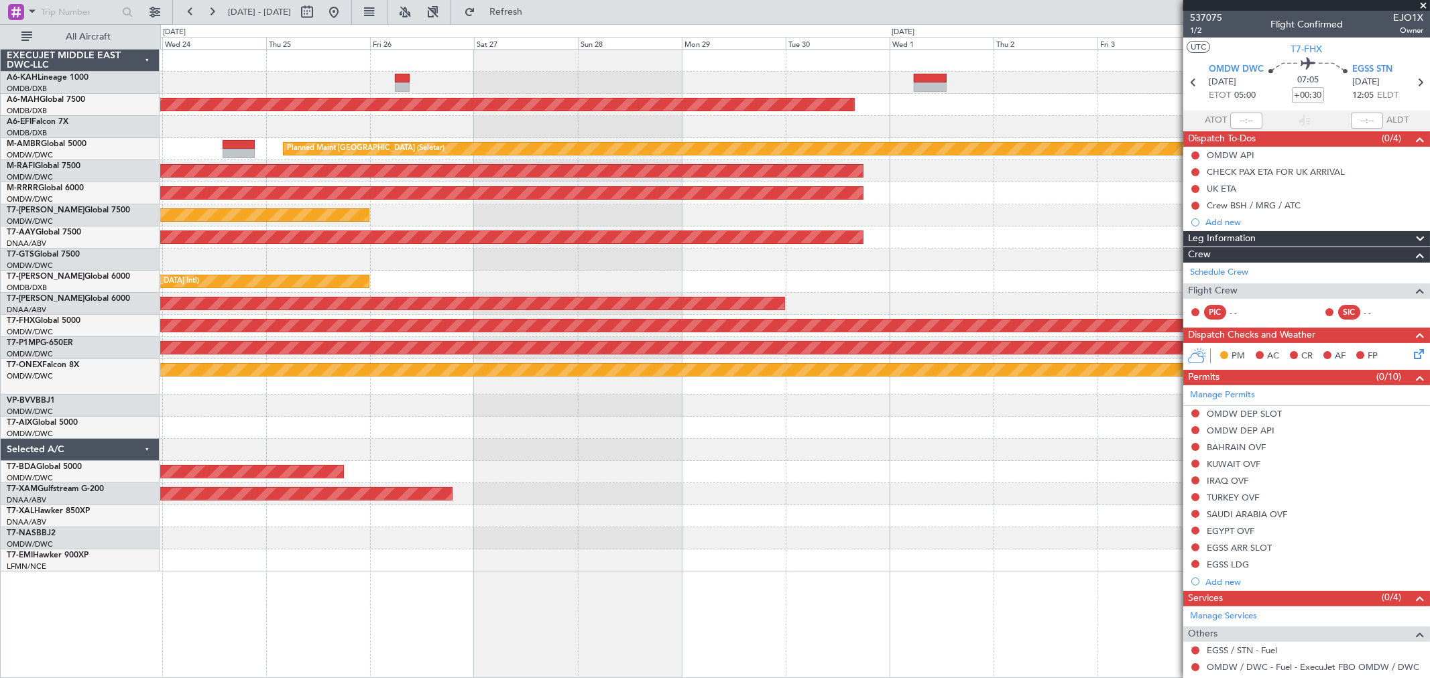
click at [488, 399] on div at bounding box center [794, 406] width 1269 height 22
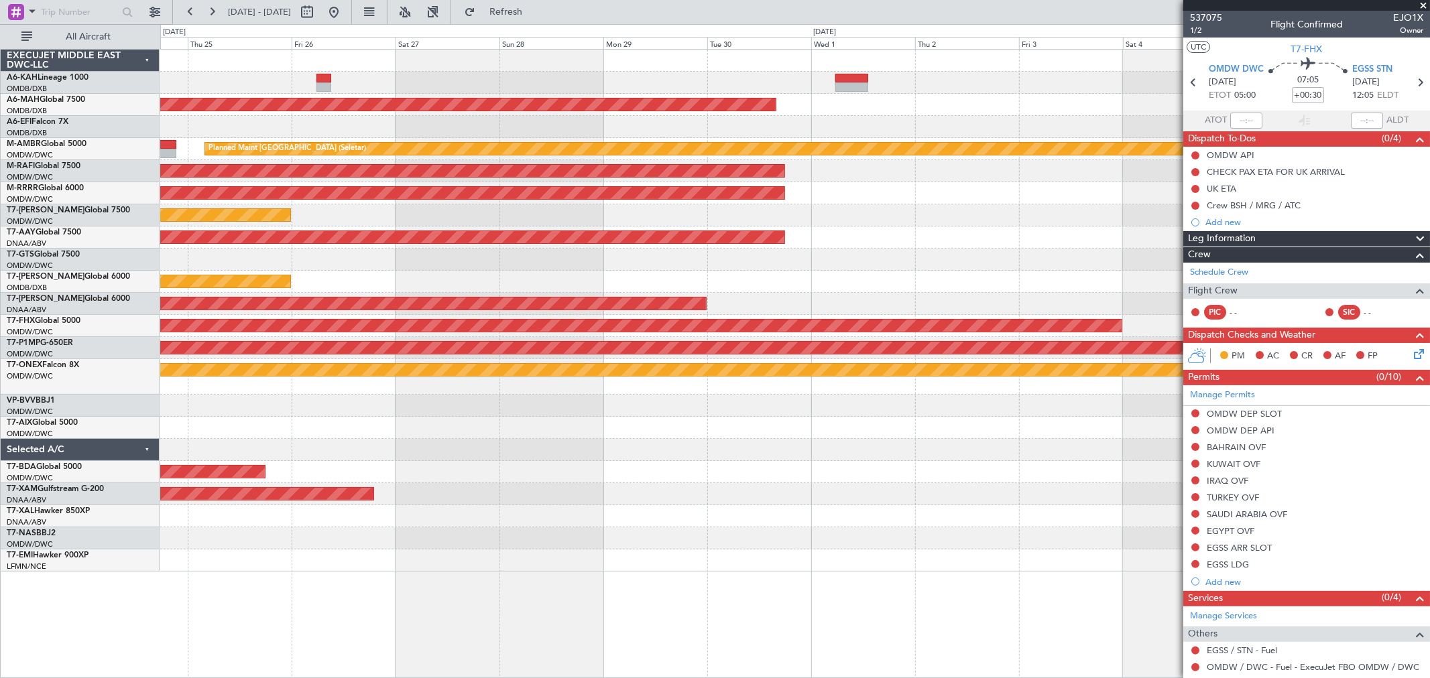
click at [17, 396] on div "Planned Maint Dubai (Dubai Intl) Planned Maint Singapore (Seletar) Planned Main…" at bounding box center [715, 351] width 1430 height 654
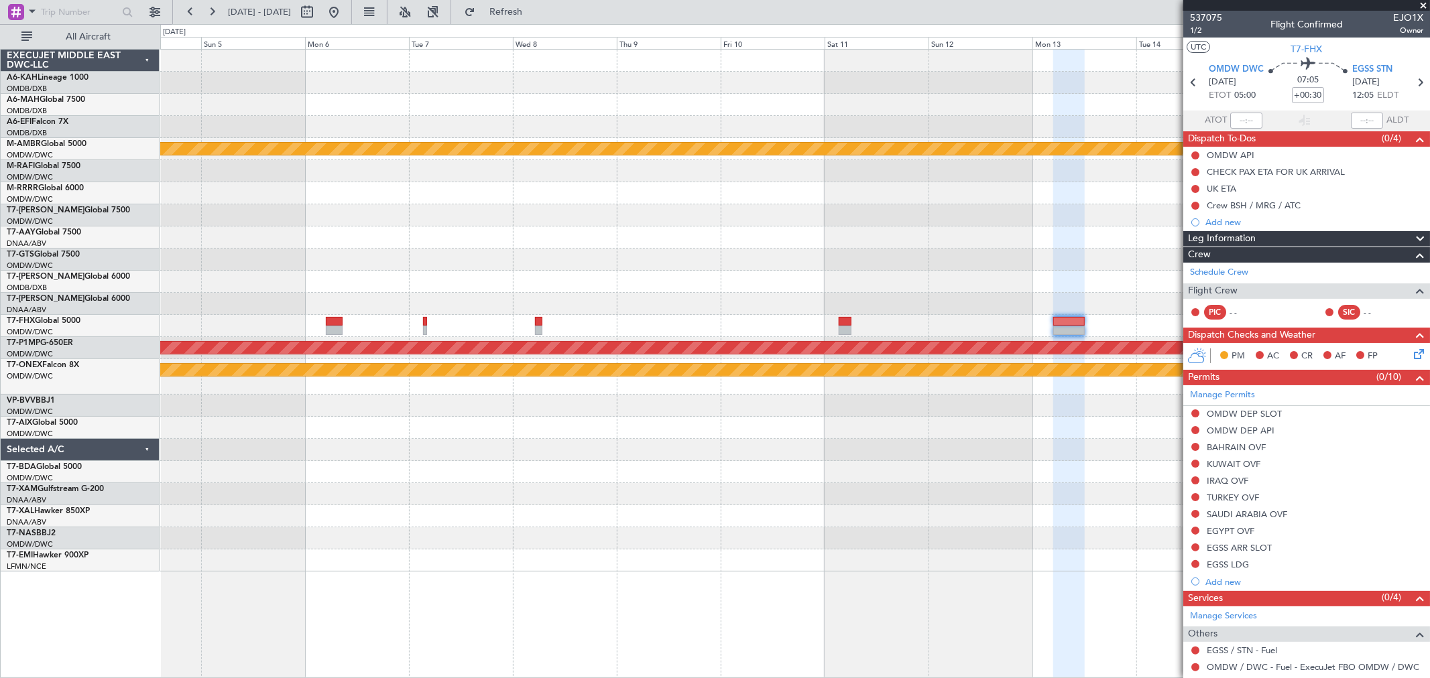
click at [459, 233] on div at bounding box center [794, 238] width 1269 height 22
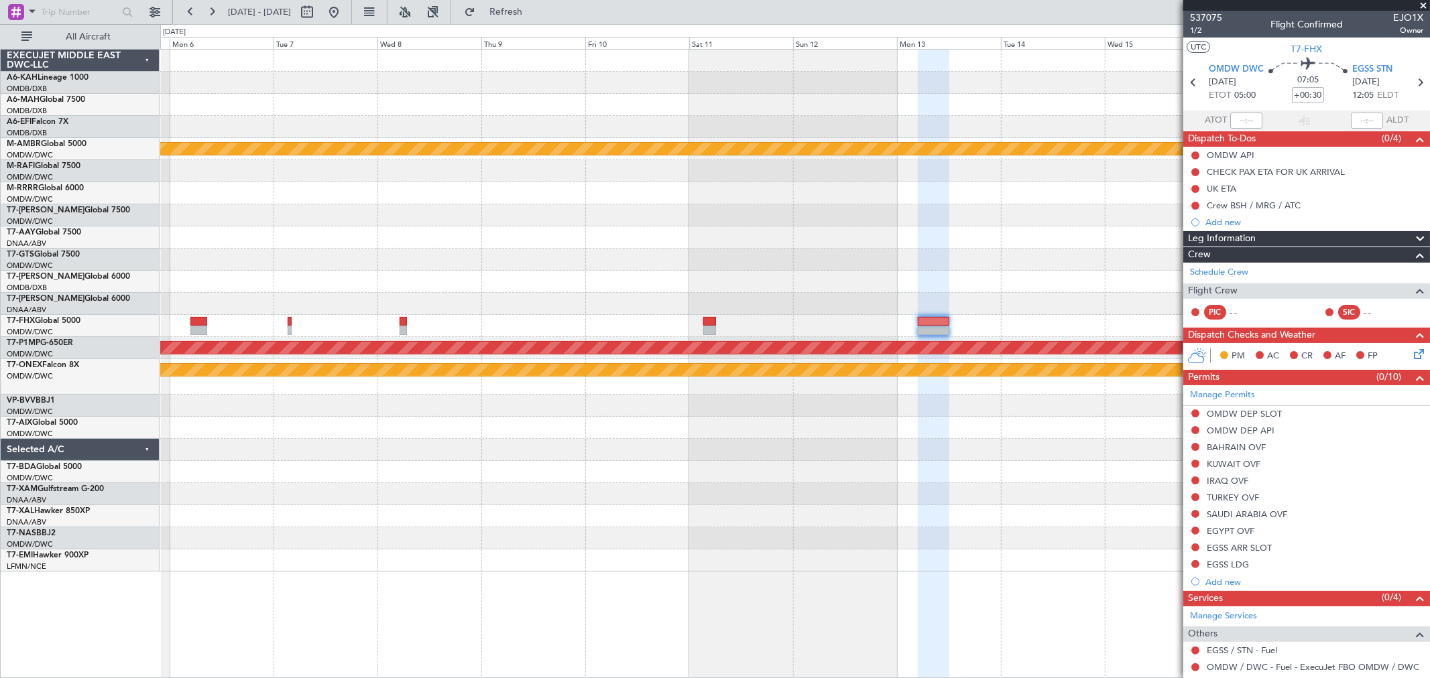
click at [272, 251] on div at bounding box center [794, 260] width 1269 height 22
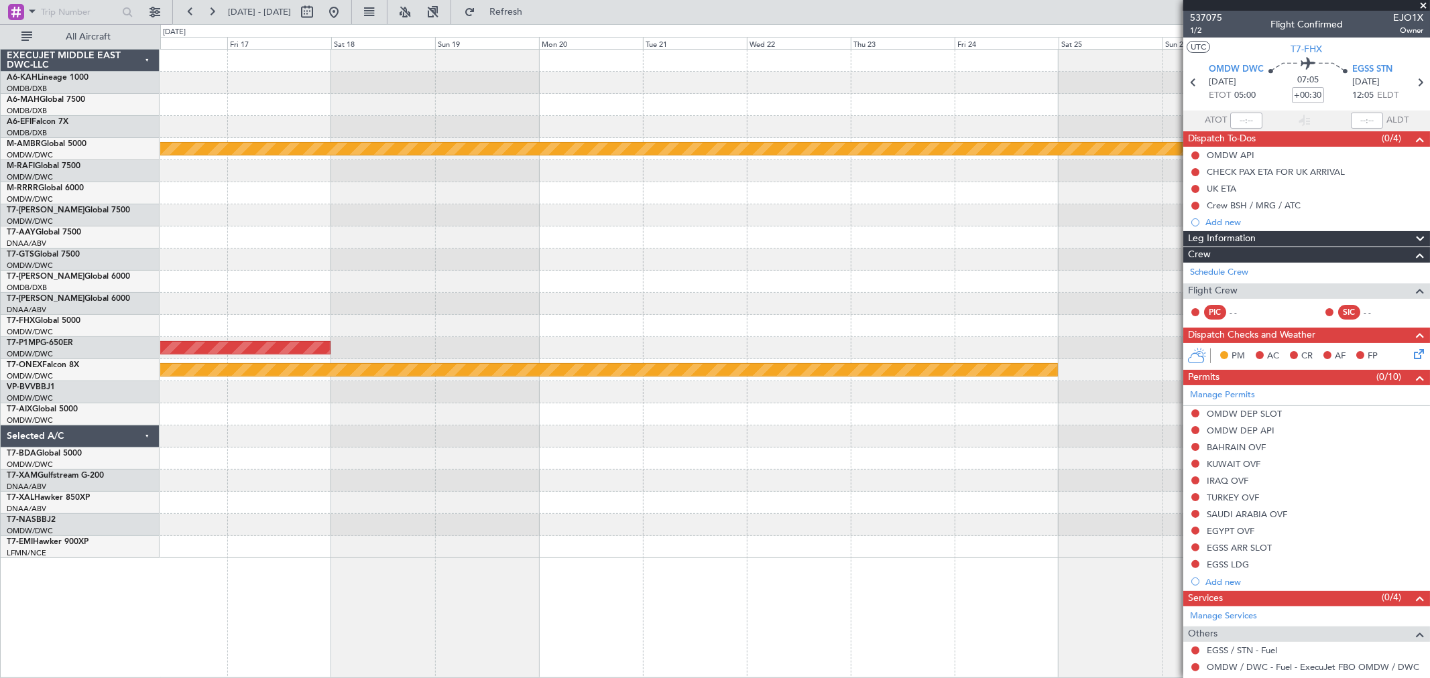
click at [336, 292] on div at bounding box center [794, 282] width 1269 height 22
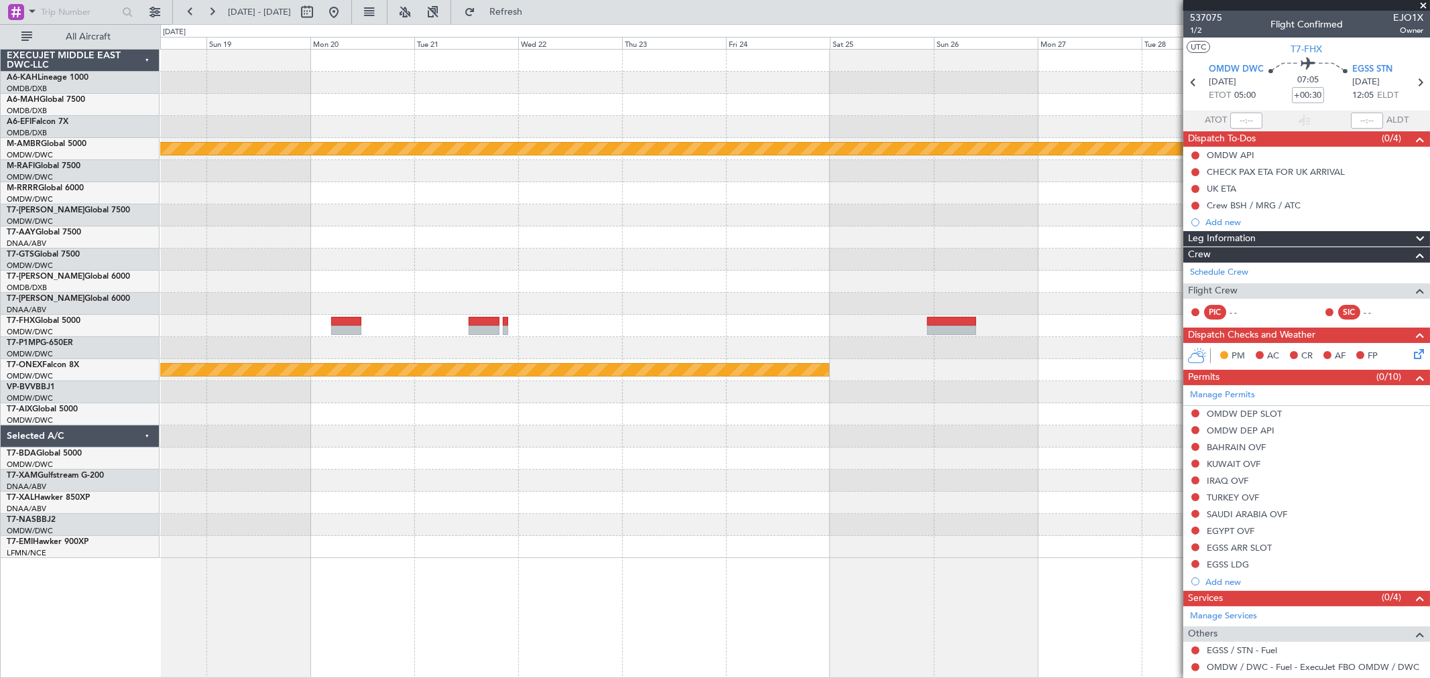
click at [875, 306] on div at bounding box center [794, 304] width 1269 height 22
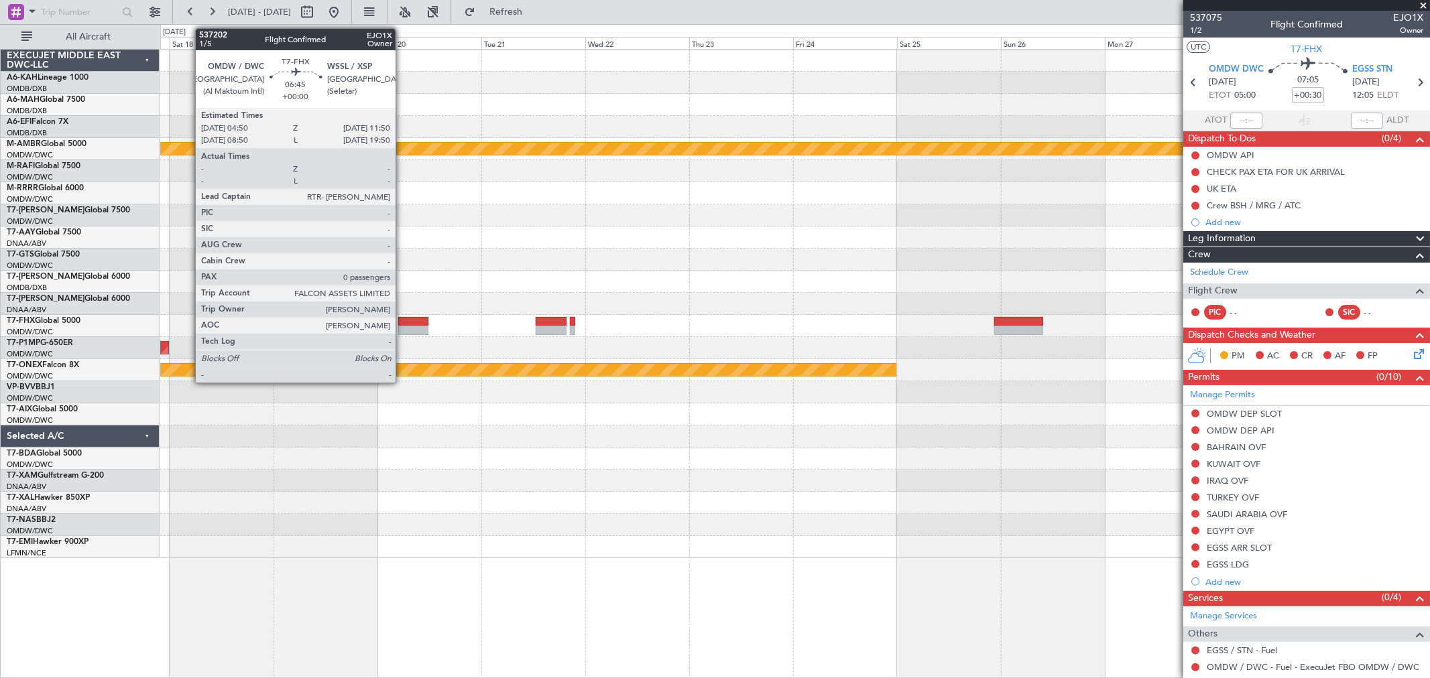
click at [402, 322] on div at bounding box center [413, 321] width 31 height 9
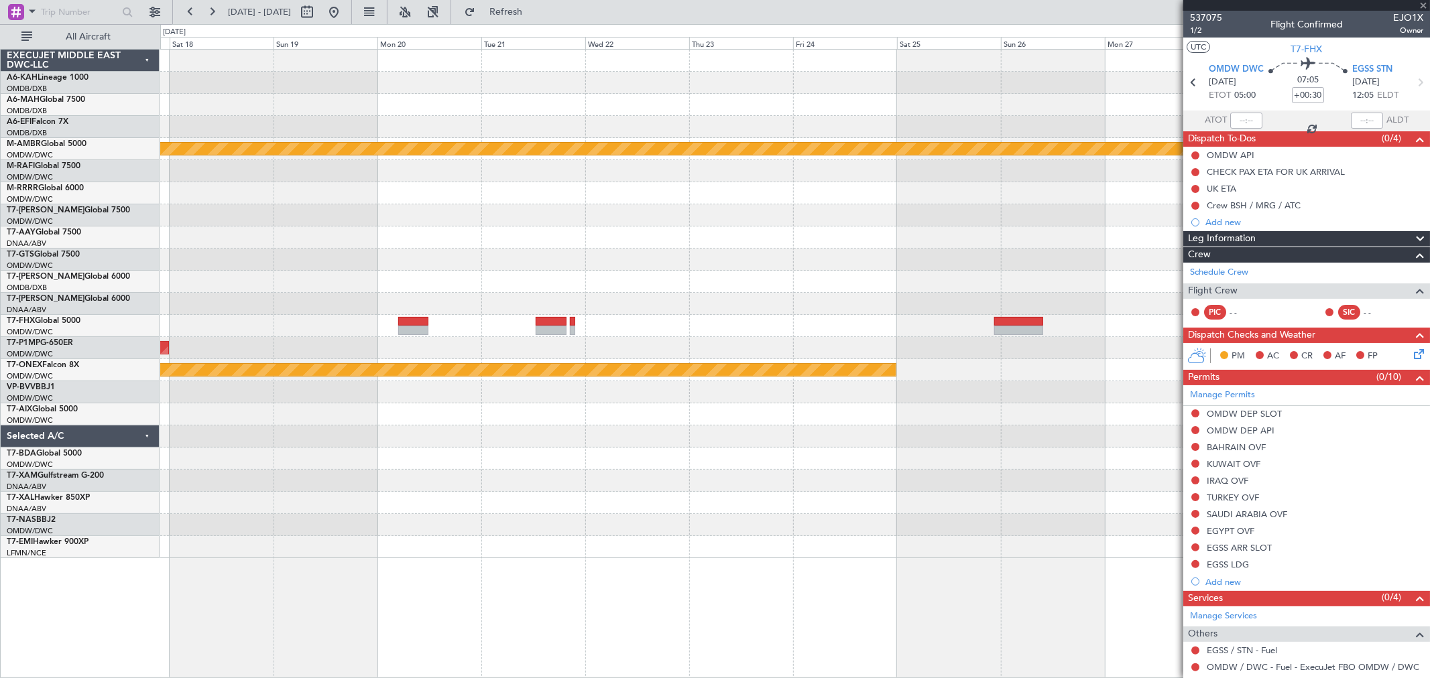
type input "0"
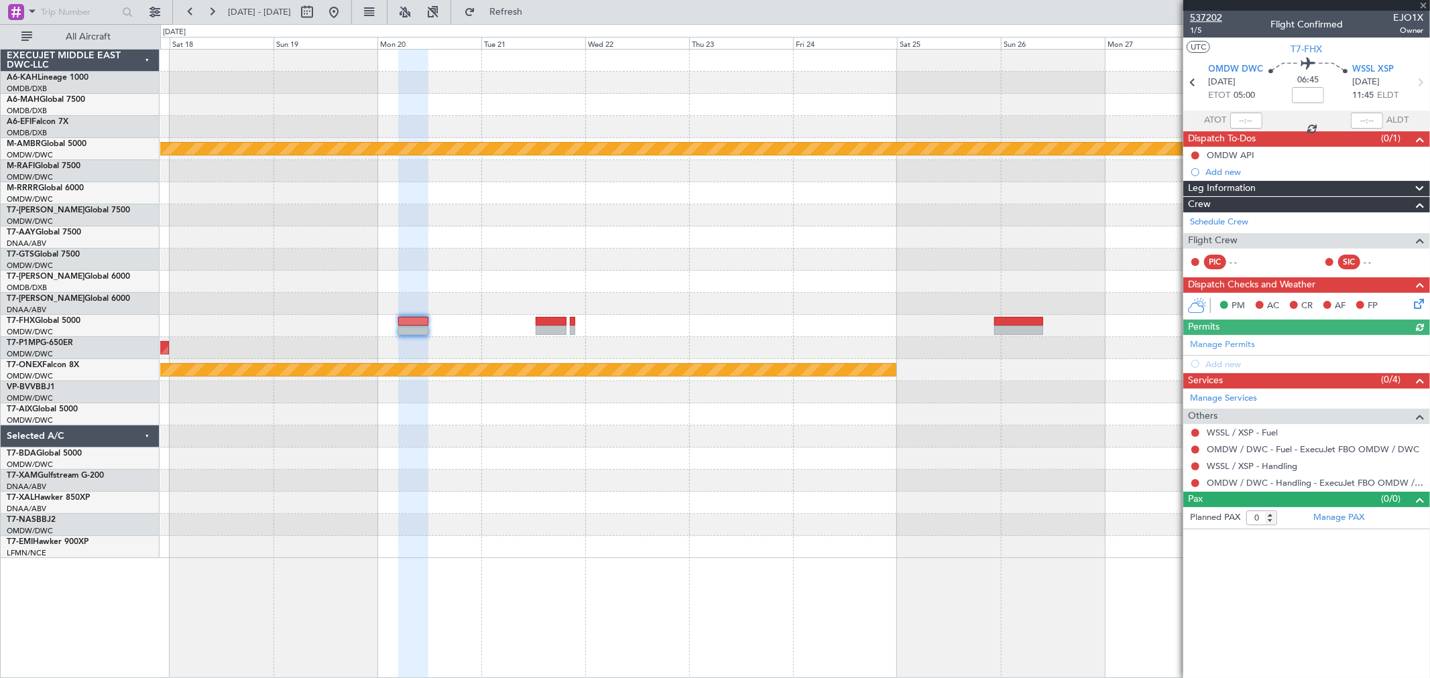
click at [1201, 15] on span "537202" at bounding box center [1206, 18] width 32 height 14
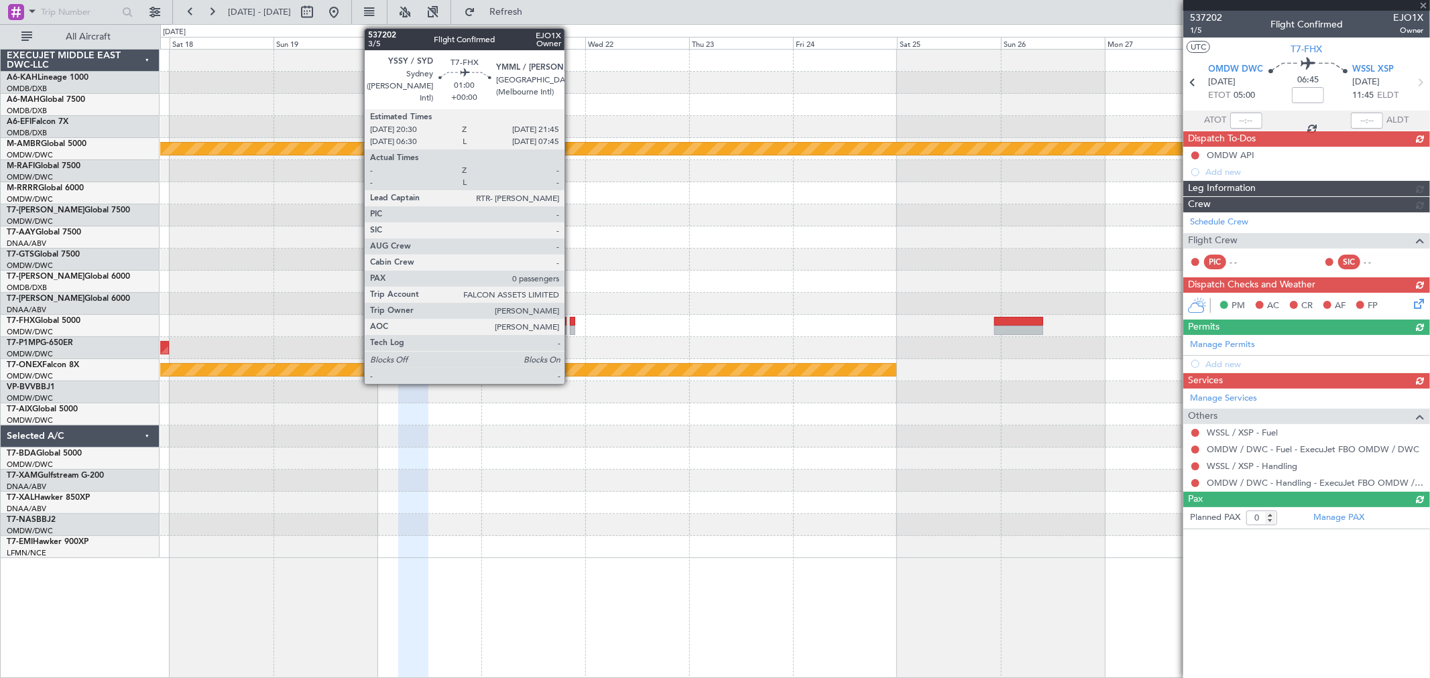
click at [571, 328] on div at bounding box center [573, 330] width 6 height 9
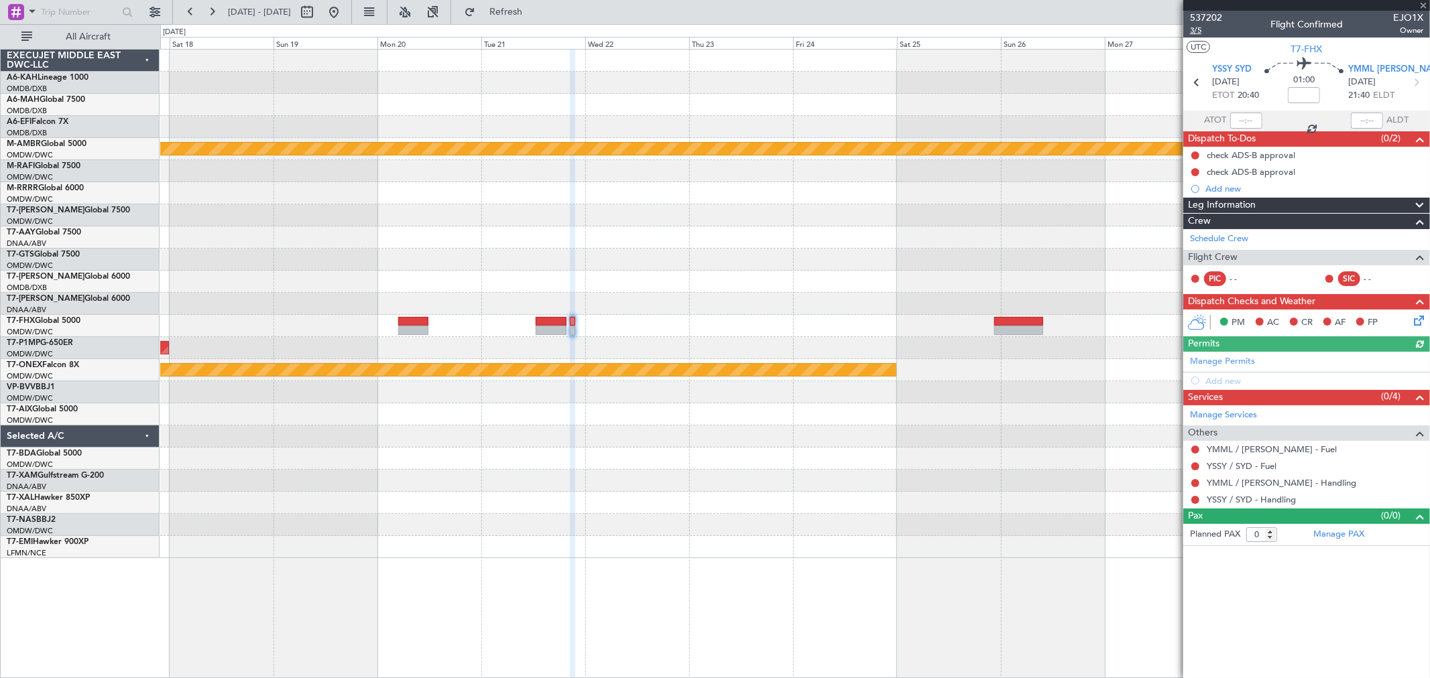
click at [1205, 34] on span "3/5" at bounding box center [1206, 30] width 32 height 11
click at [534, 11] on span "Refresh" at bounding box center [506, 11] width 56 height 9
click at [916, 303] on div at bounding box center [794, 304] width 1269 height 22
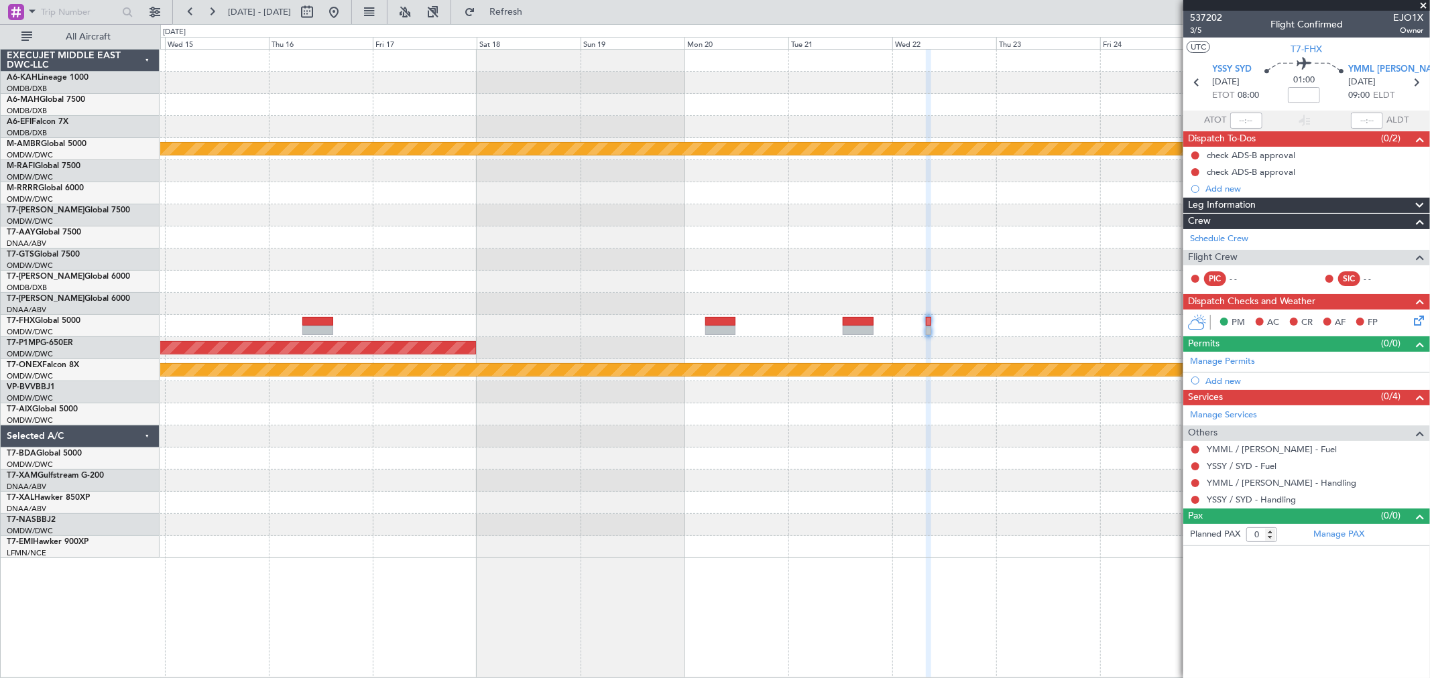
click at [669, 253] on div at bounding box center [794, 260] width 1269 height 22
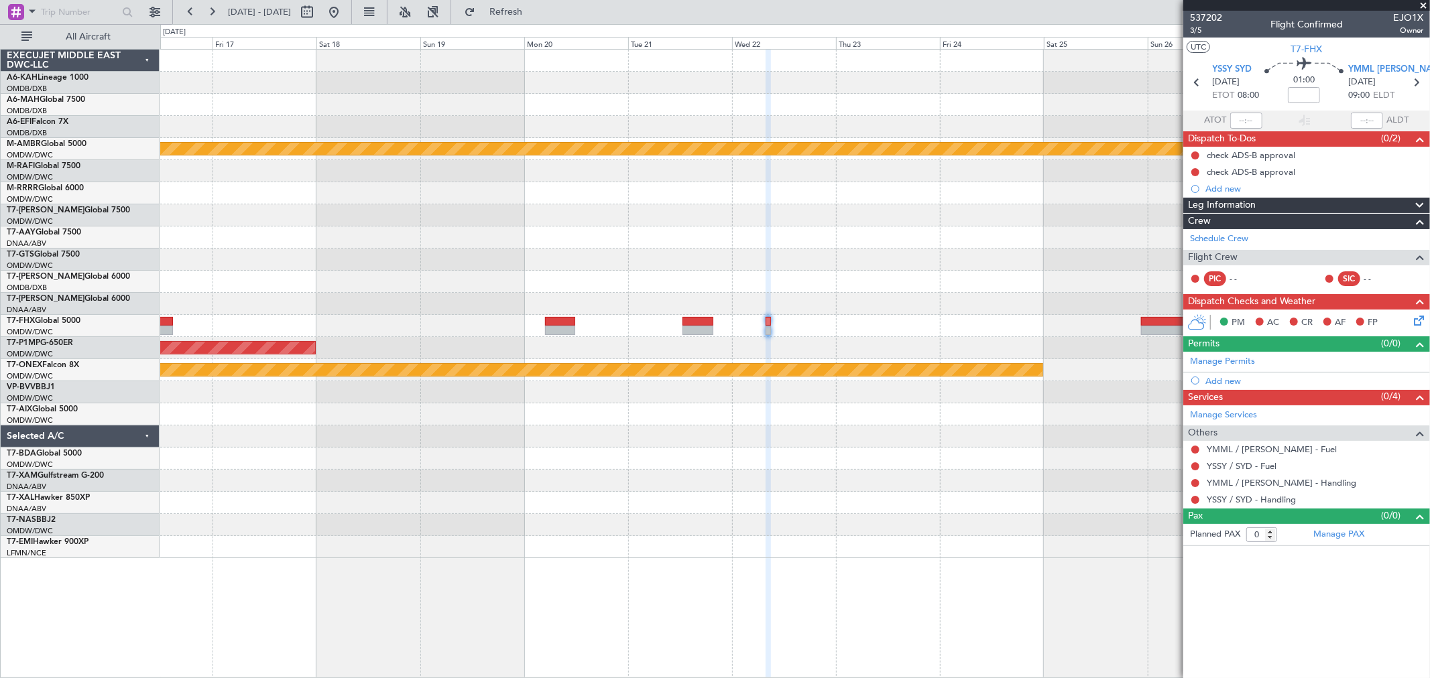
click at [699, 270] on div "Planned Maint [GEOGRAPHIC_DATA] (Seletar) Planned Maint Savannah ([GEOGRAPHIC_D…" at bounding box center [794, 304] width 1269 height 509
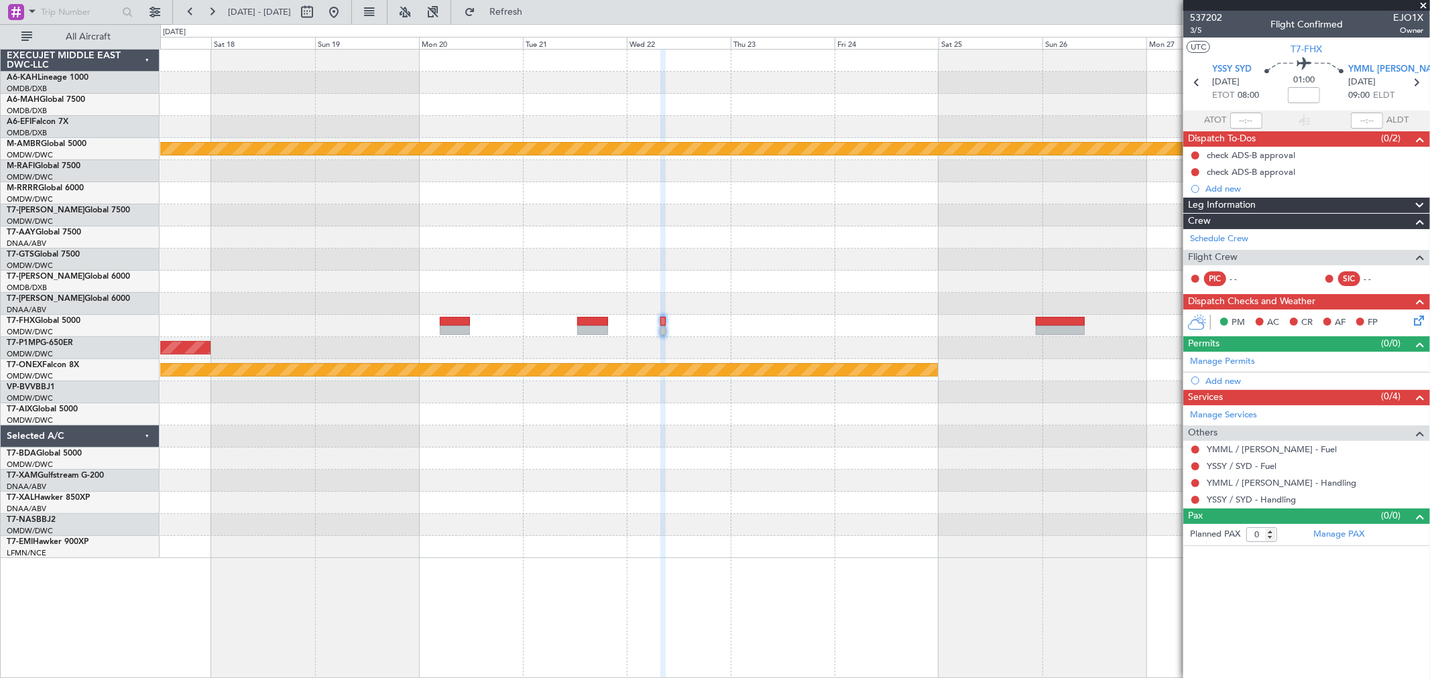
click at [669, 331] on div at bounding box center [794, 326] width 1269 height 22
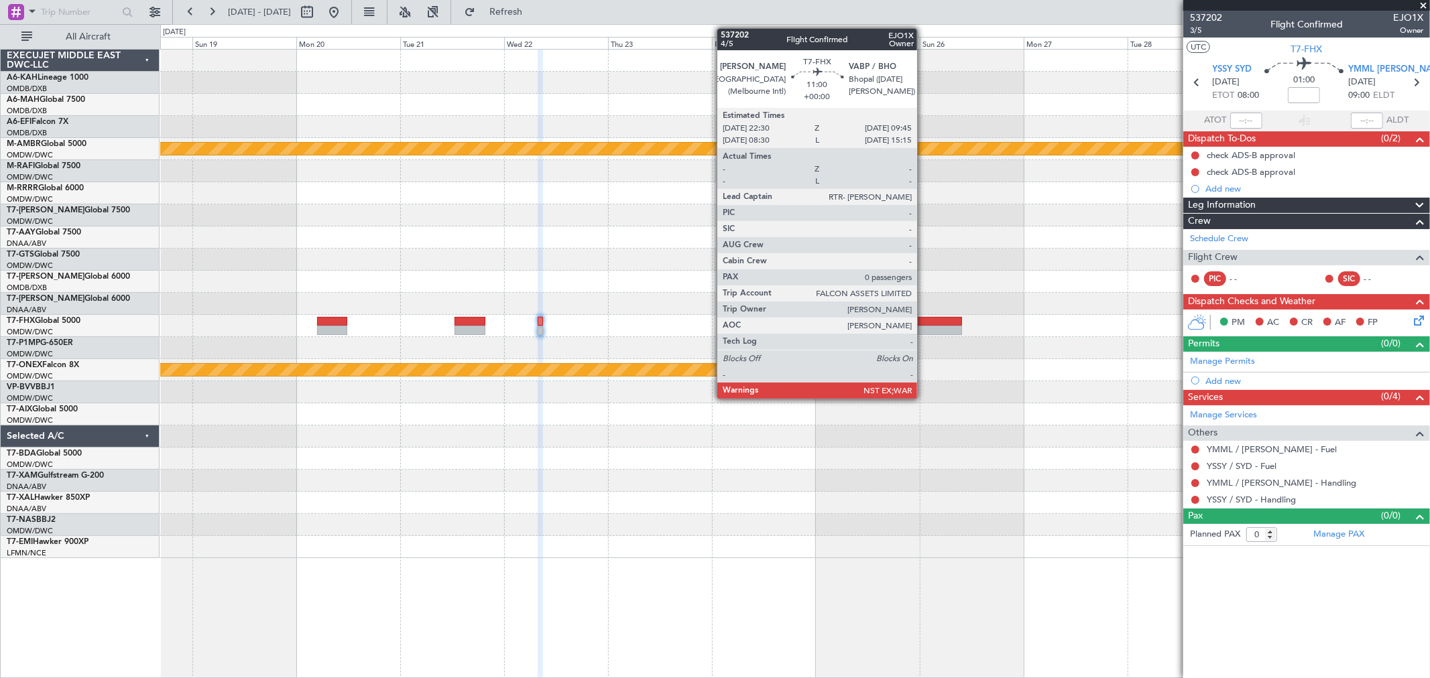
click at [924, 326] on div at bounding box center [937, 330] width 49 height 9
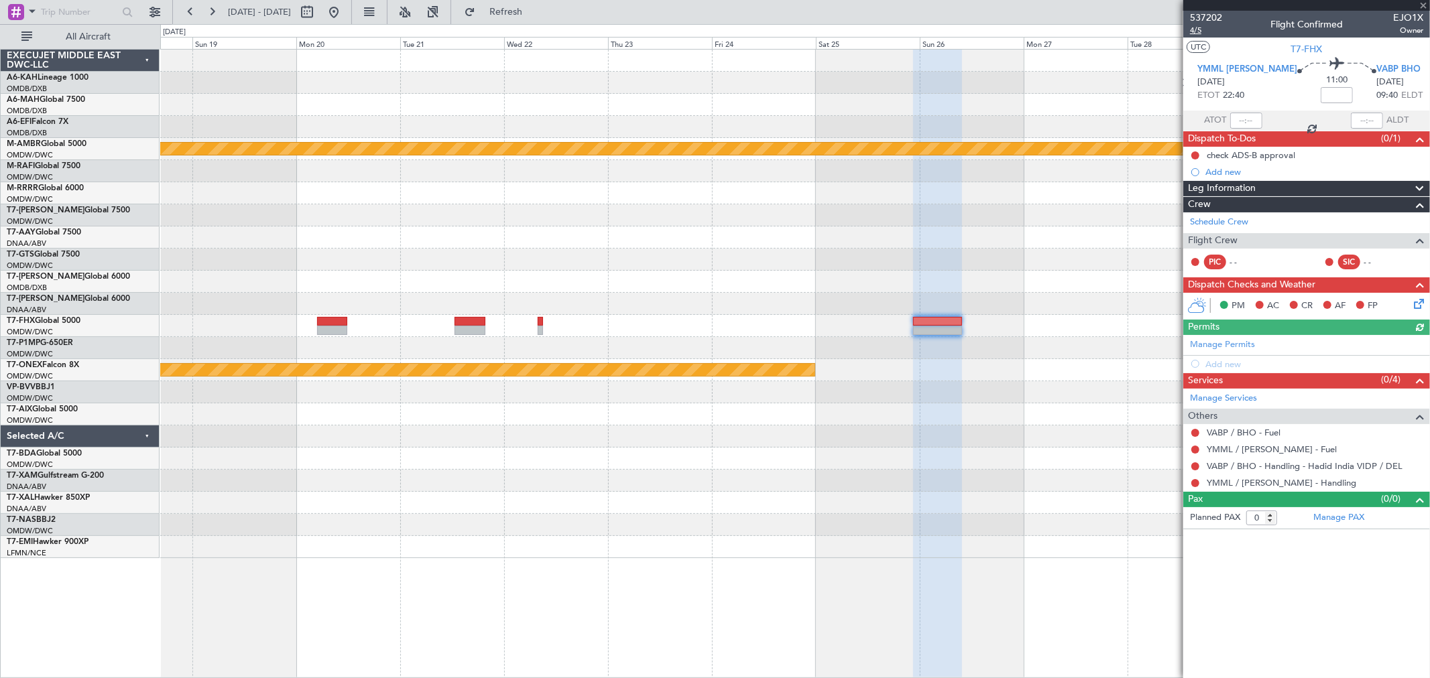
click at [1194, 25] on span "4/5" at bounding box center [1206, 30] width 32 height 11
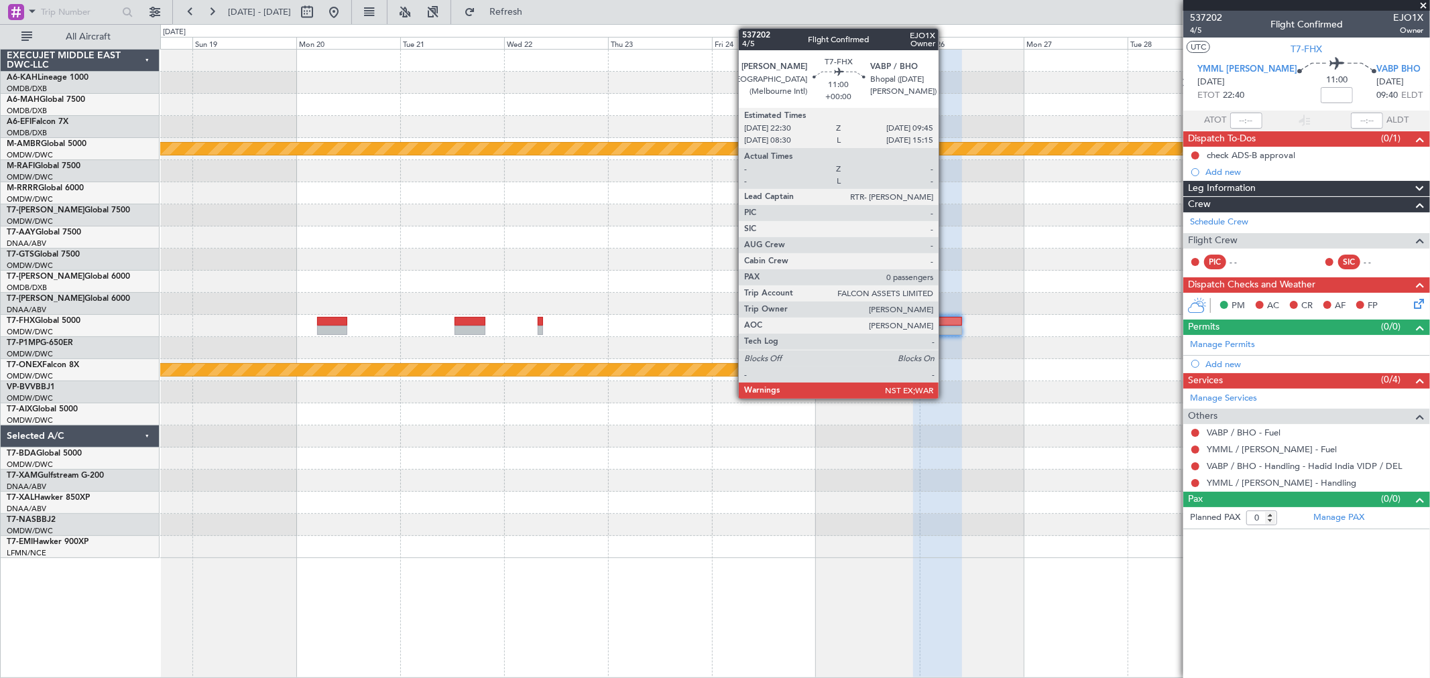
click at [945, 323] on div at bounding box center [937, 321] width 49 height 9
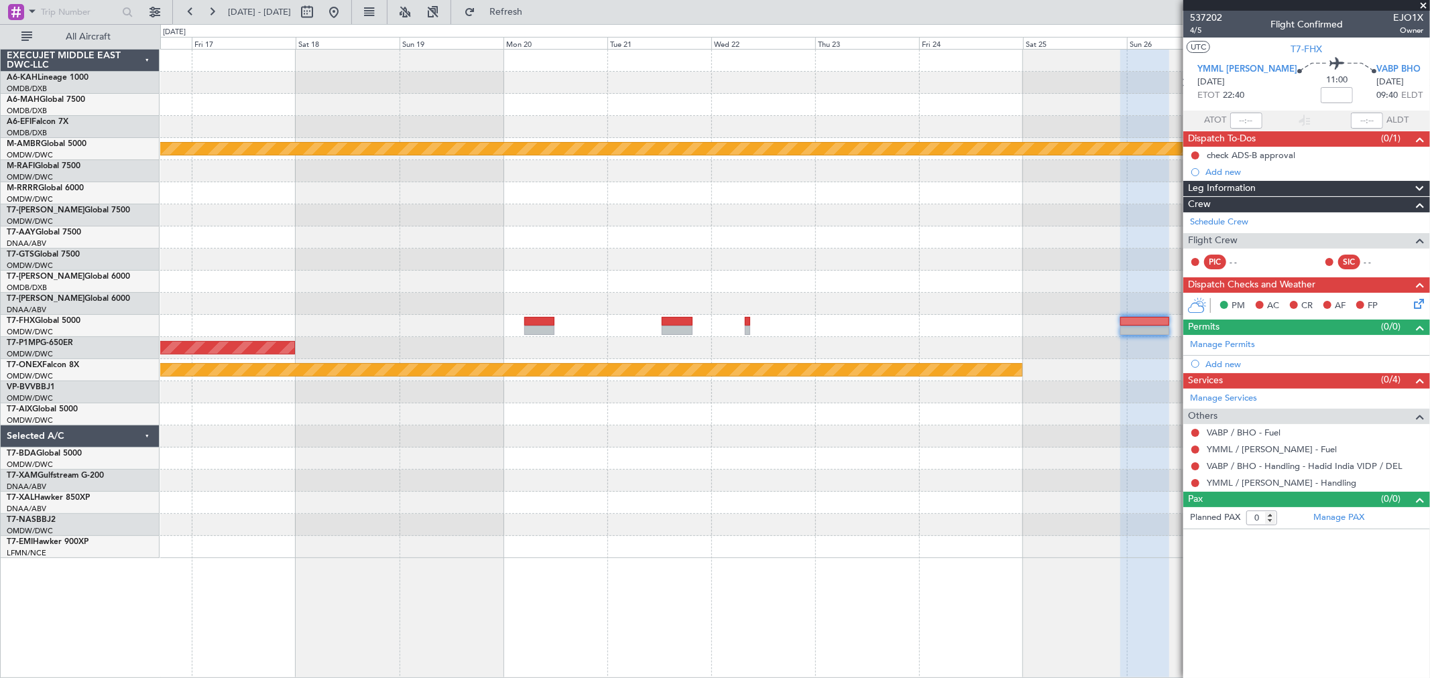
click at [713, 338] on div "Planned Maint [GEOGRAPHIC_DATA] (Seletar) Planned Maint Savannah ([GEOGRAPHIC_D…" at bounding box center [794, 304] width 1269 height 509
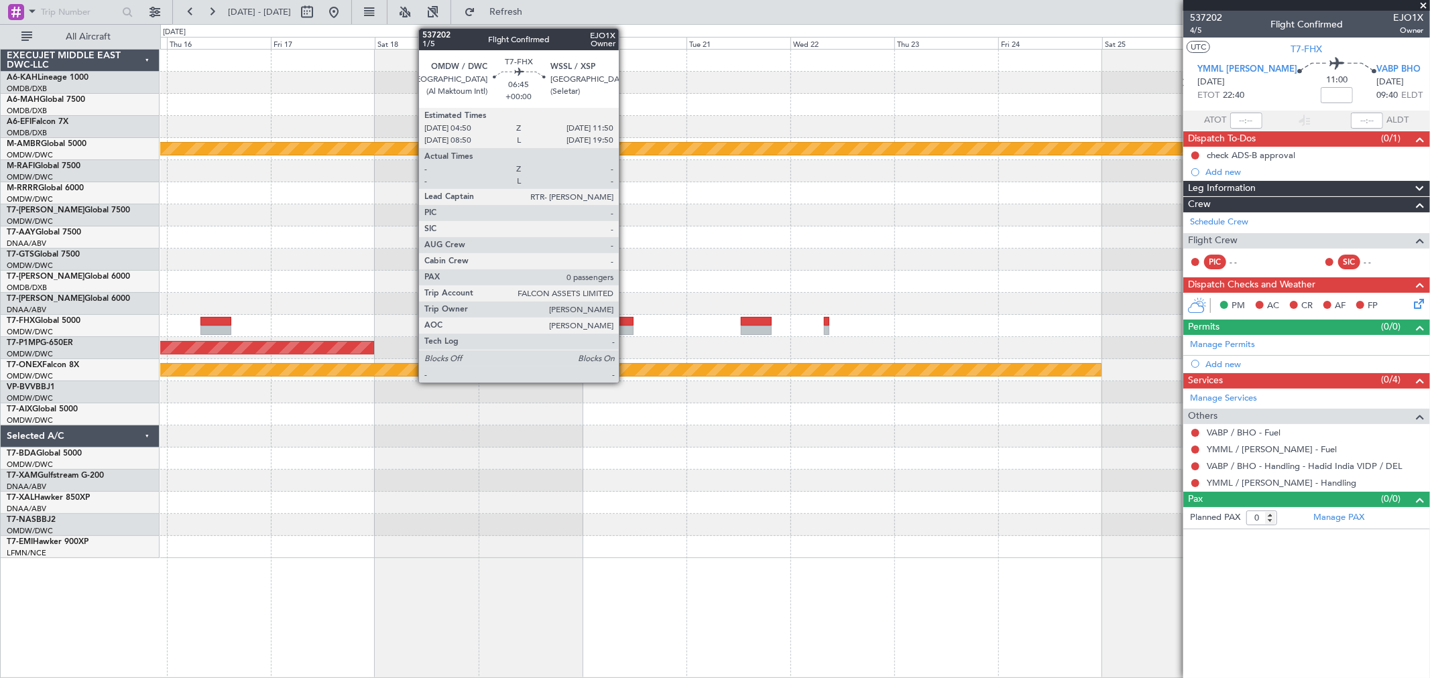
click at [625, 326] on div at bounding box center [618, 330] width 31 height 9
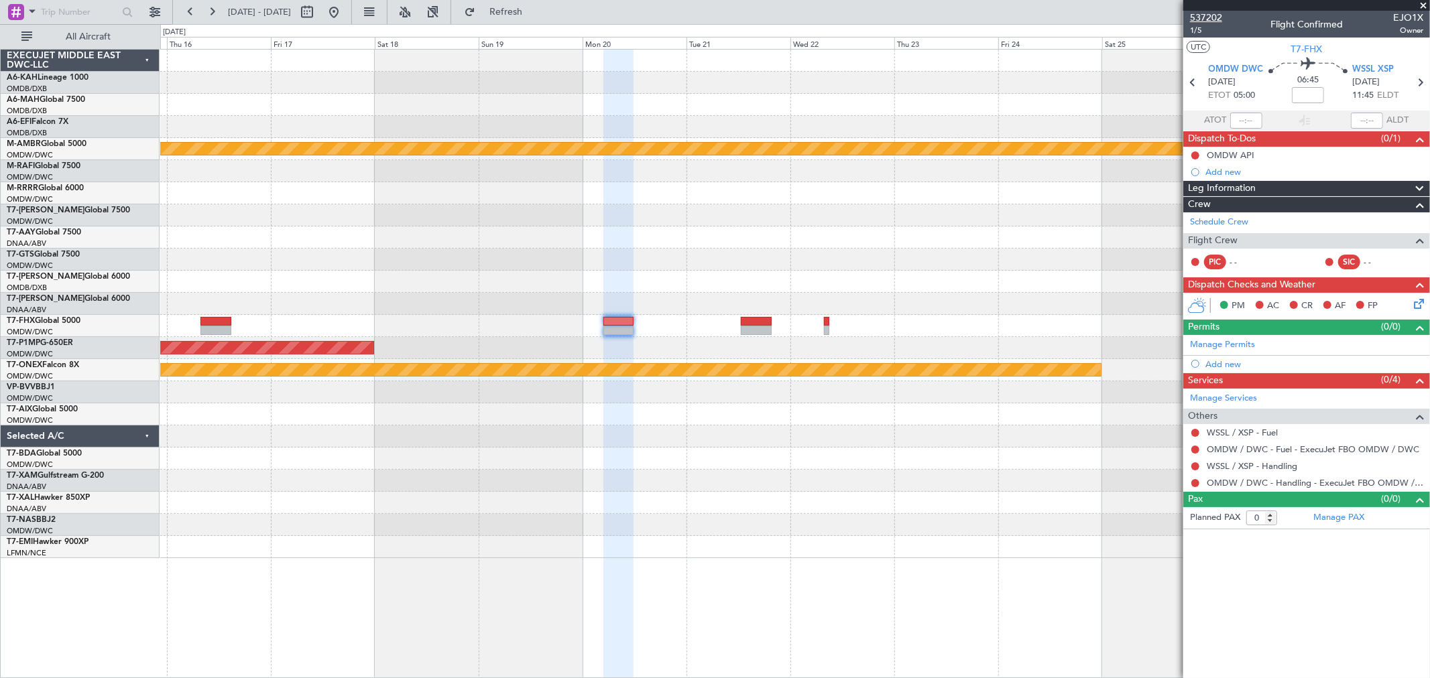
click at [1213, 16] on span "537202" at bounding box center [1206, 18] width 32 height 14
click at [345, 9] on button at bounding box center [333, 11] width 21 height 21
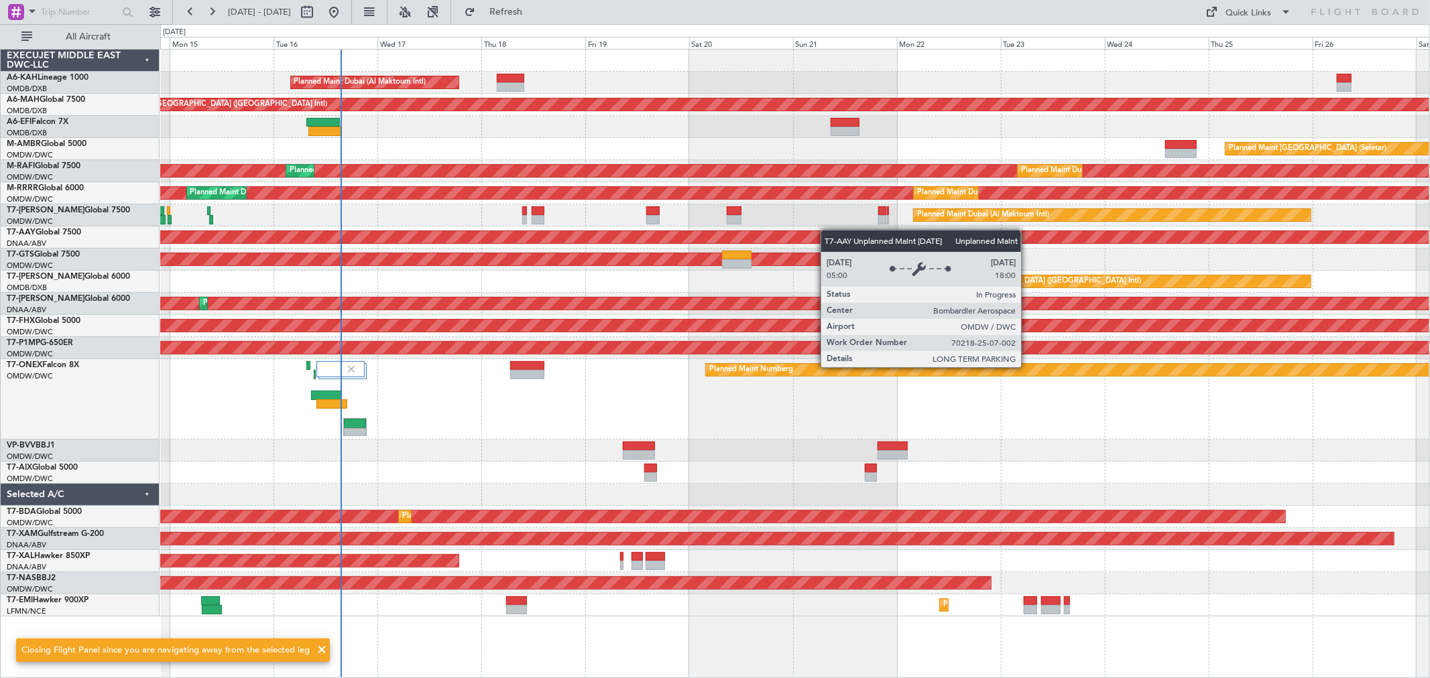
click at [782, 233] on div "Planned Maint Dubai (Al Maktoum Intl) Planned Maint Dubai (Dubai Intl) Planned …" at bounding box center [794, 333] width 1269 height 567
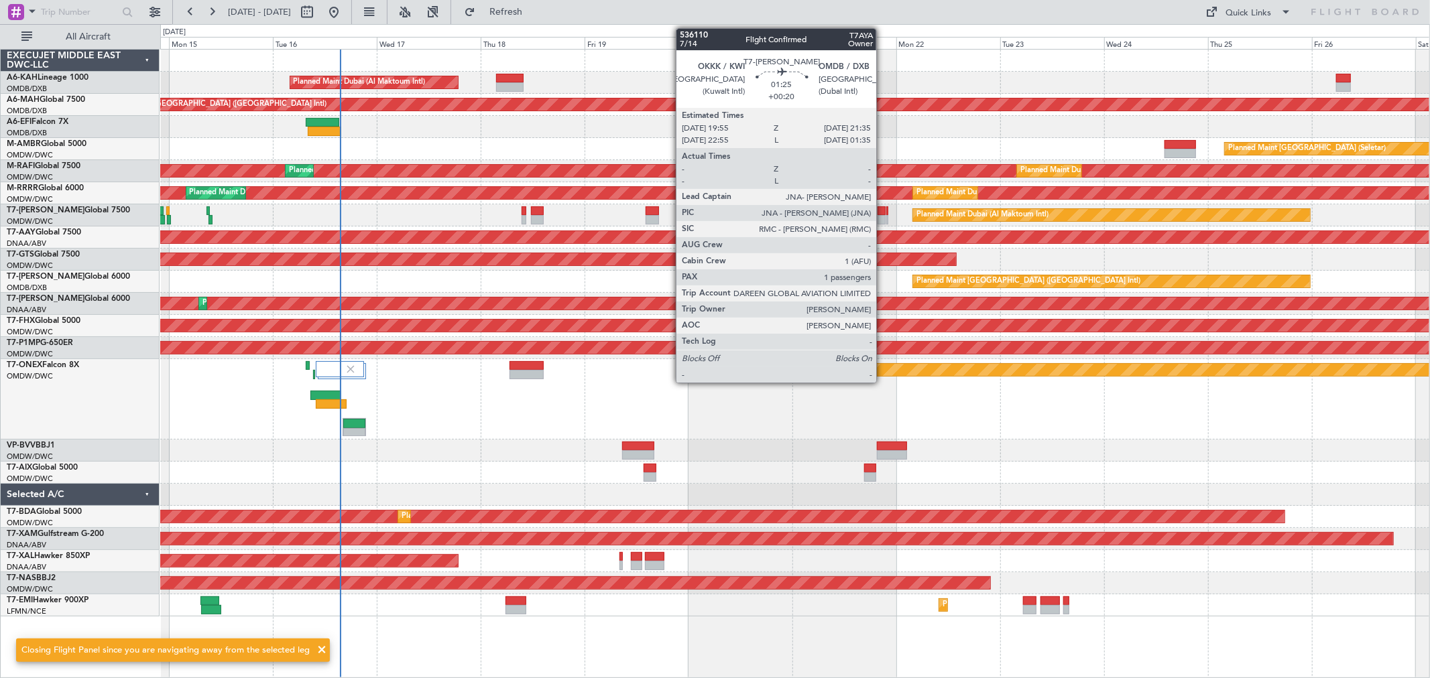
click at [883, 212] on div at bounding box center [880, 210] width 7 height 9
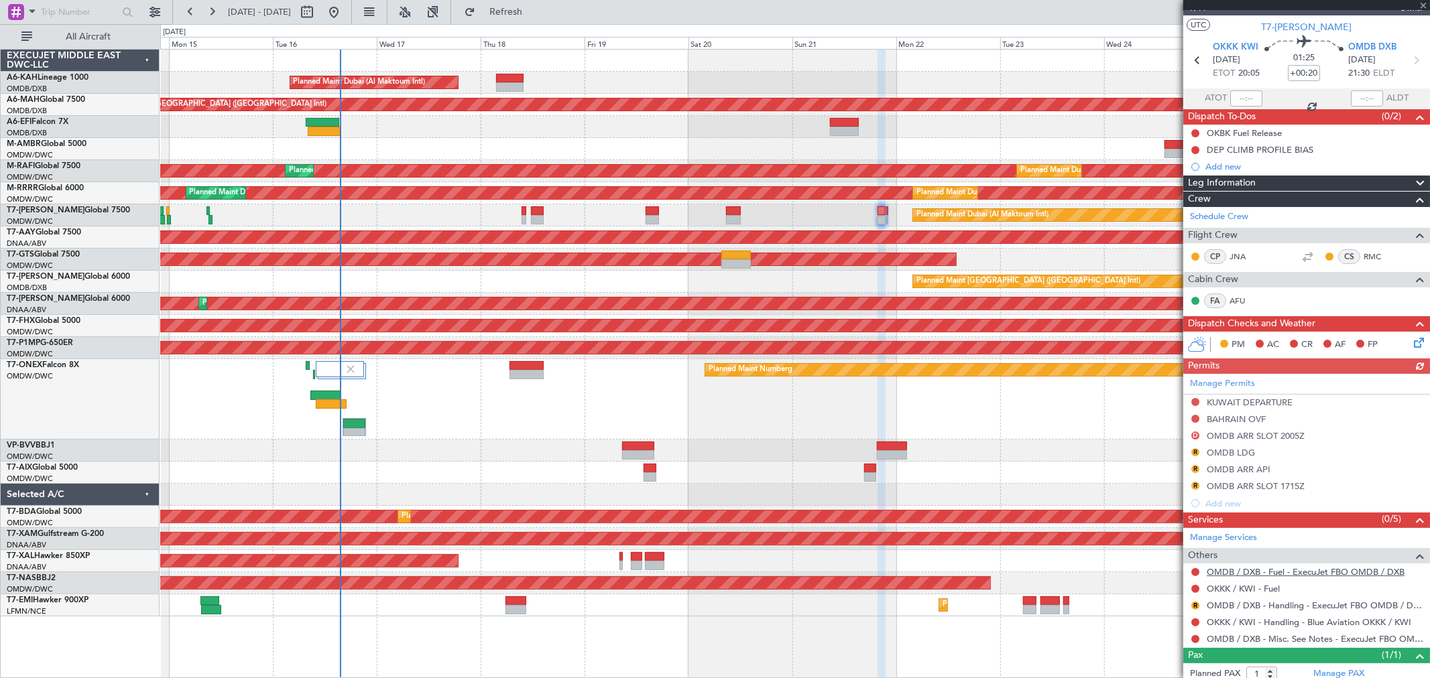
scroll to position [59, 0]
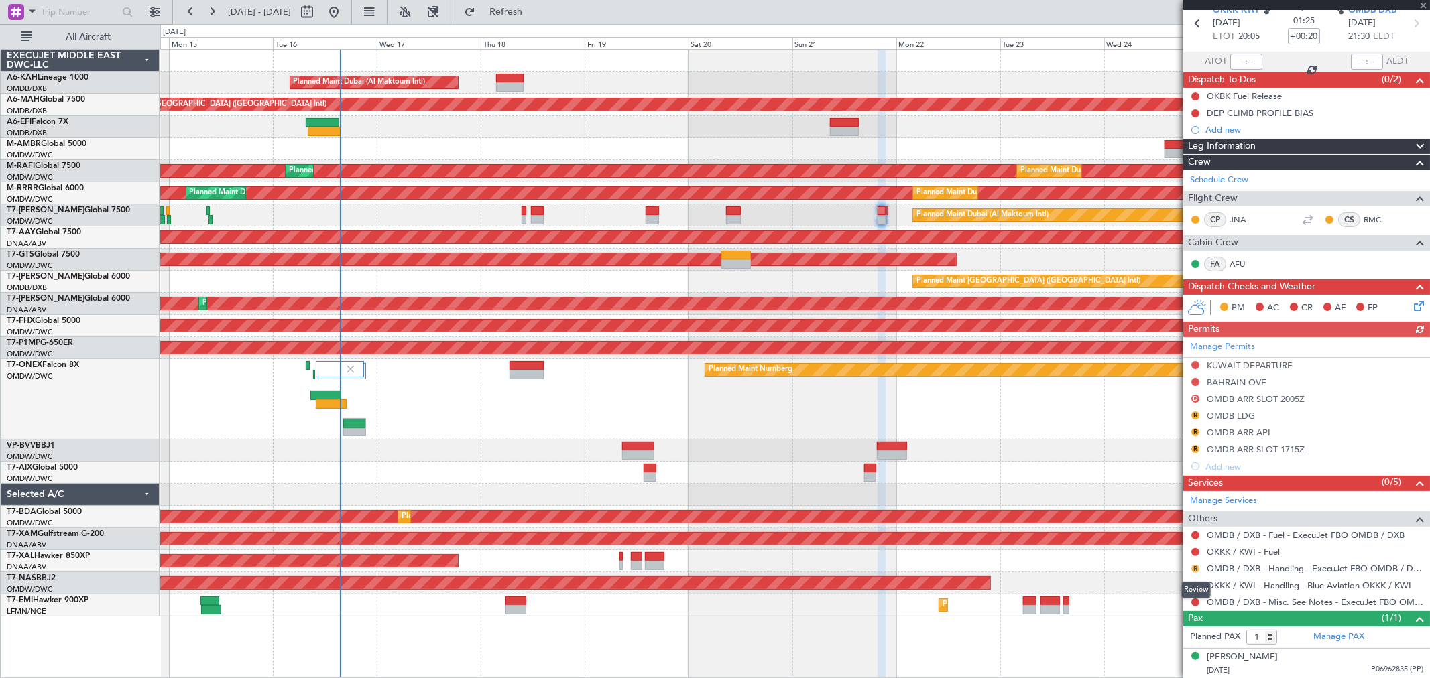
click at [1194, 570] on button "R" at bounding box center [1195, 569] width 8 height 8
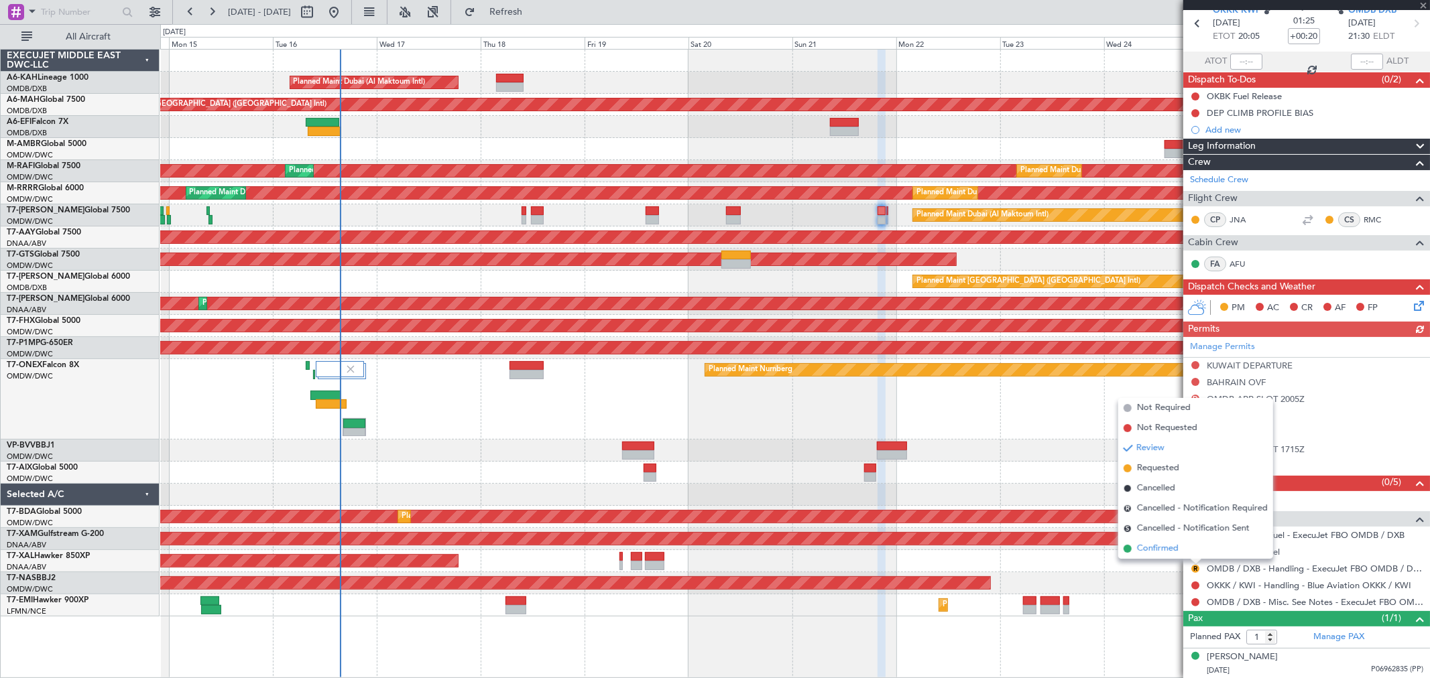
click at [1166, 551] on span "Confirmed" at bounding box center [1158, 548] width 42 height 13
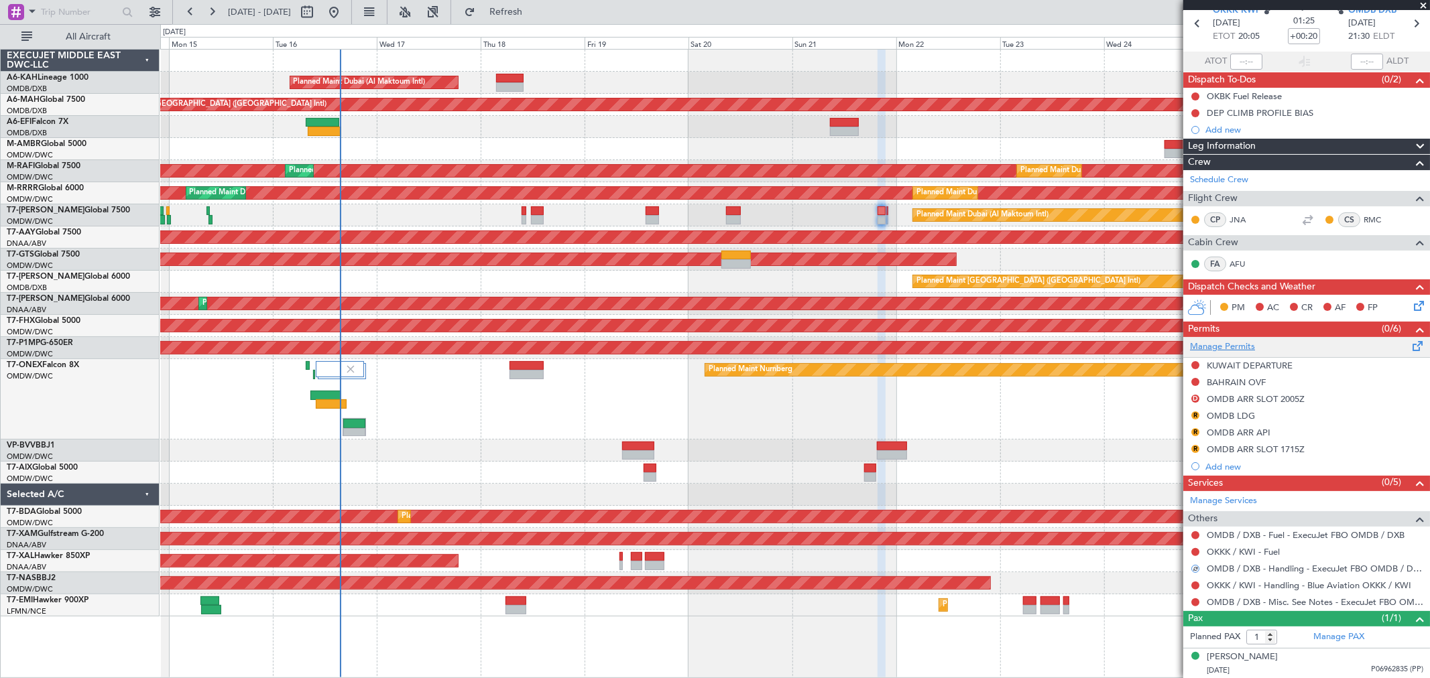
click at [1223, 351] on link "Manage Permits" at bounding box center [1222, 347] width 65 height 13
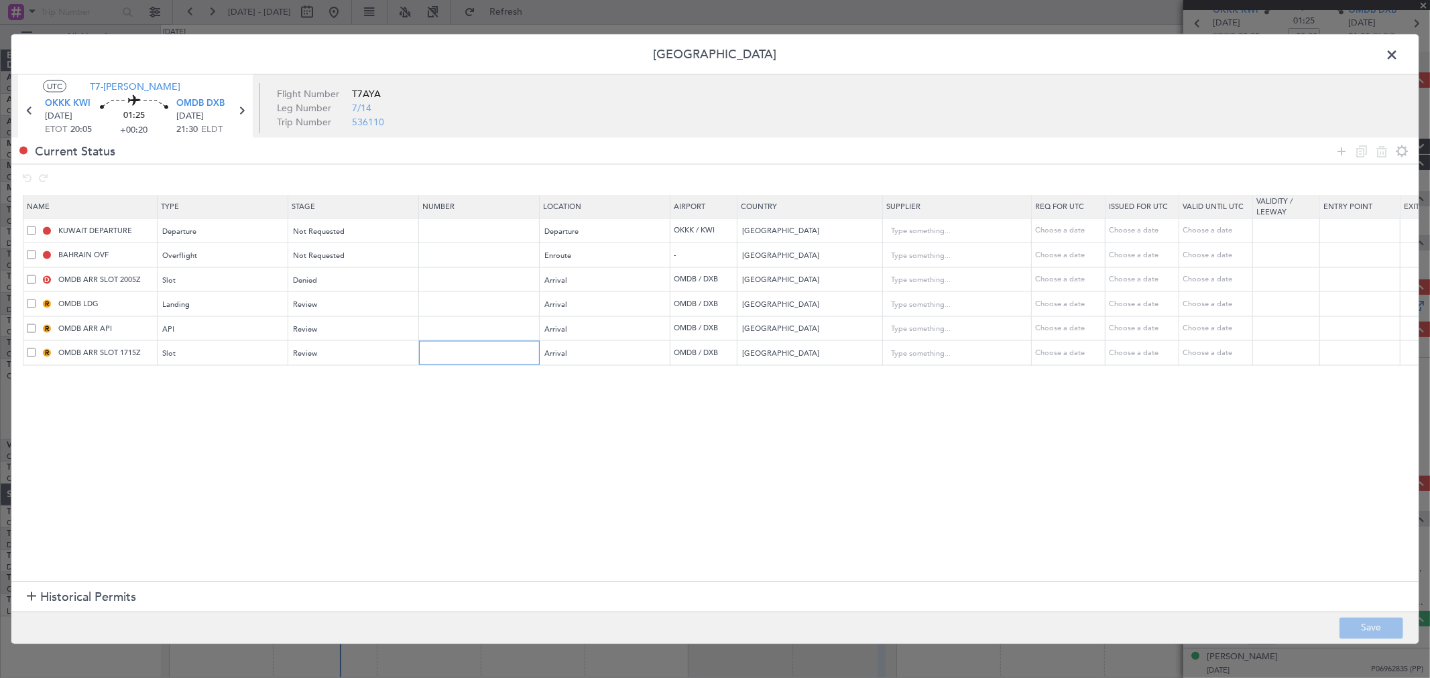
click at [499, 359] on input "text" at bounding box center [480, 352] width 117 height 11
paste input "KEJO111"
type input "KEJO111"
click at [320, 360] on div "Review" at bounding box center [349, 354] width 111 height 20
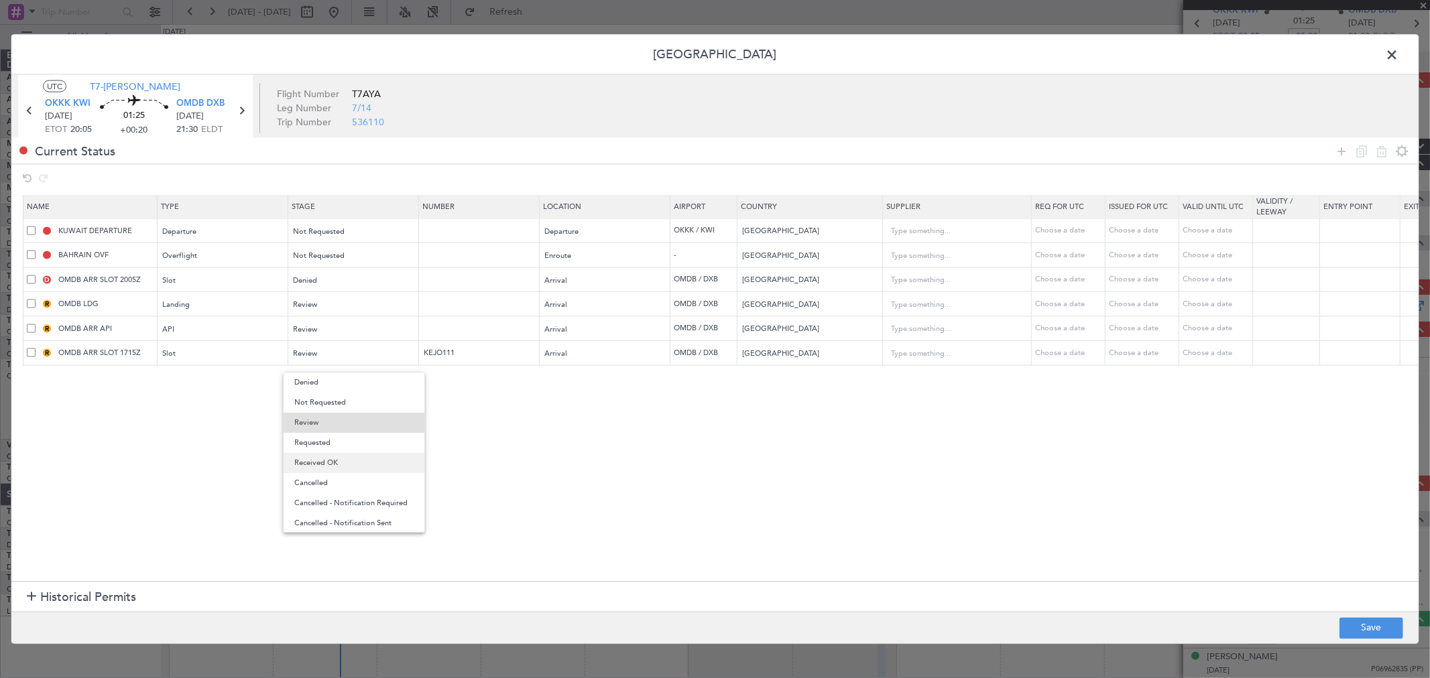
click at [326, 459] on span "Received OK" at bounding box center [353, 463] width 119 height 20
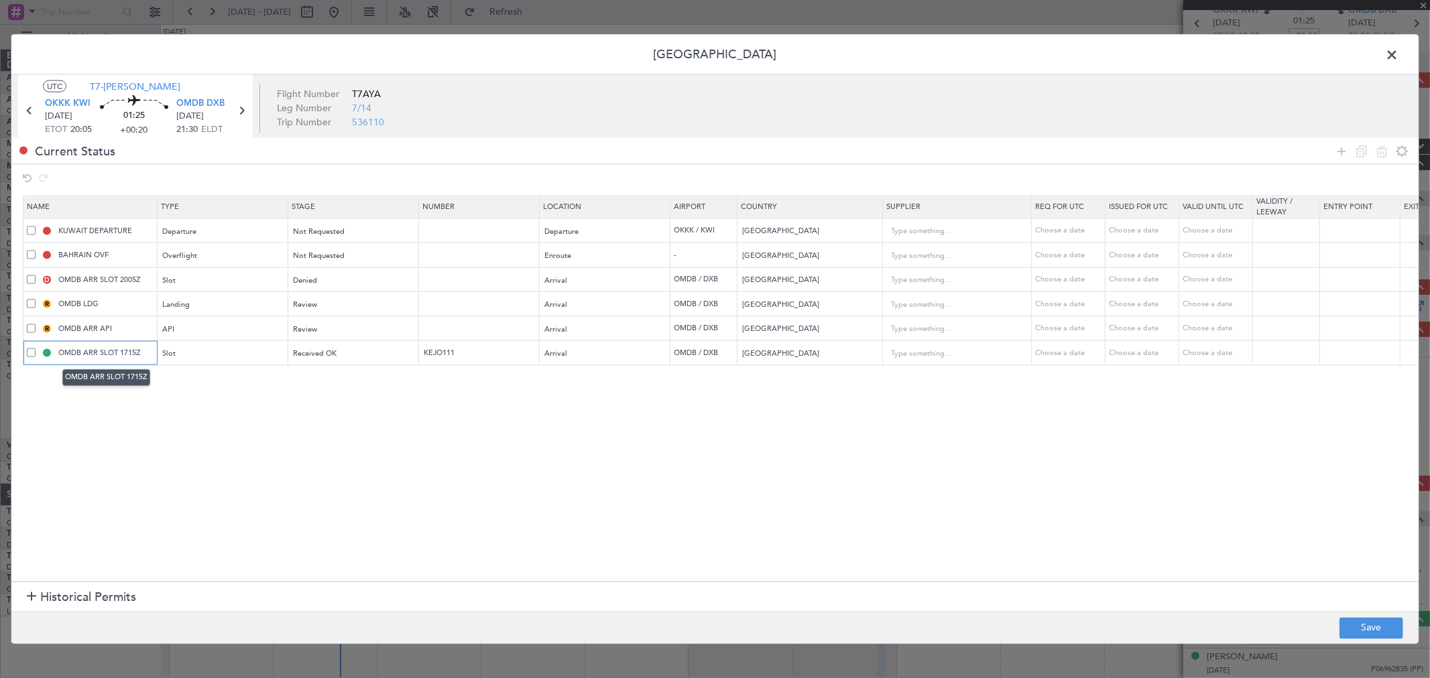
drag, startPoint x: 150, startPoint y: 353, endPoint x: 121, endPoint y: 353, distance: 28.8
click at [121, 353] on input "OMDB ARR SLOT 1715Z" at bounding box center [106, 352] width 101 height 11
type input "OMDB ARR SLOT 2130Z"
click at [217, 444] on section "Name Type Stage Number Location Airport Country Supplier Req For Utc Issued For…" at bounding box center [714, 386] width 1407 height 389
click at [1375, 634] on button "Save" at bounding box center [1371, 627] width 64 height 21
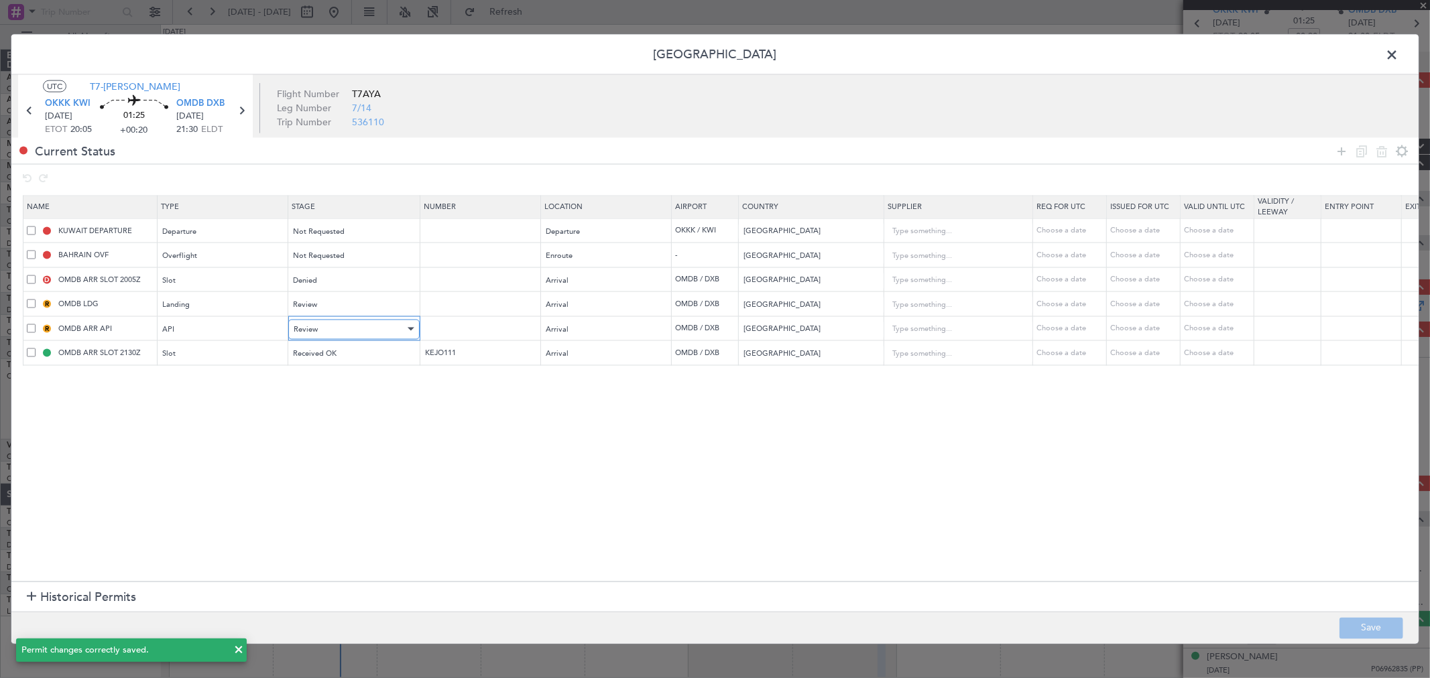
click at [354, 325] on div "Review" at bounding box center [349, 329] width 111 height 20
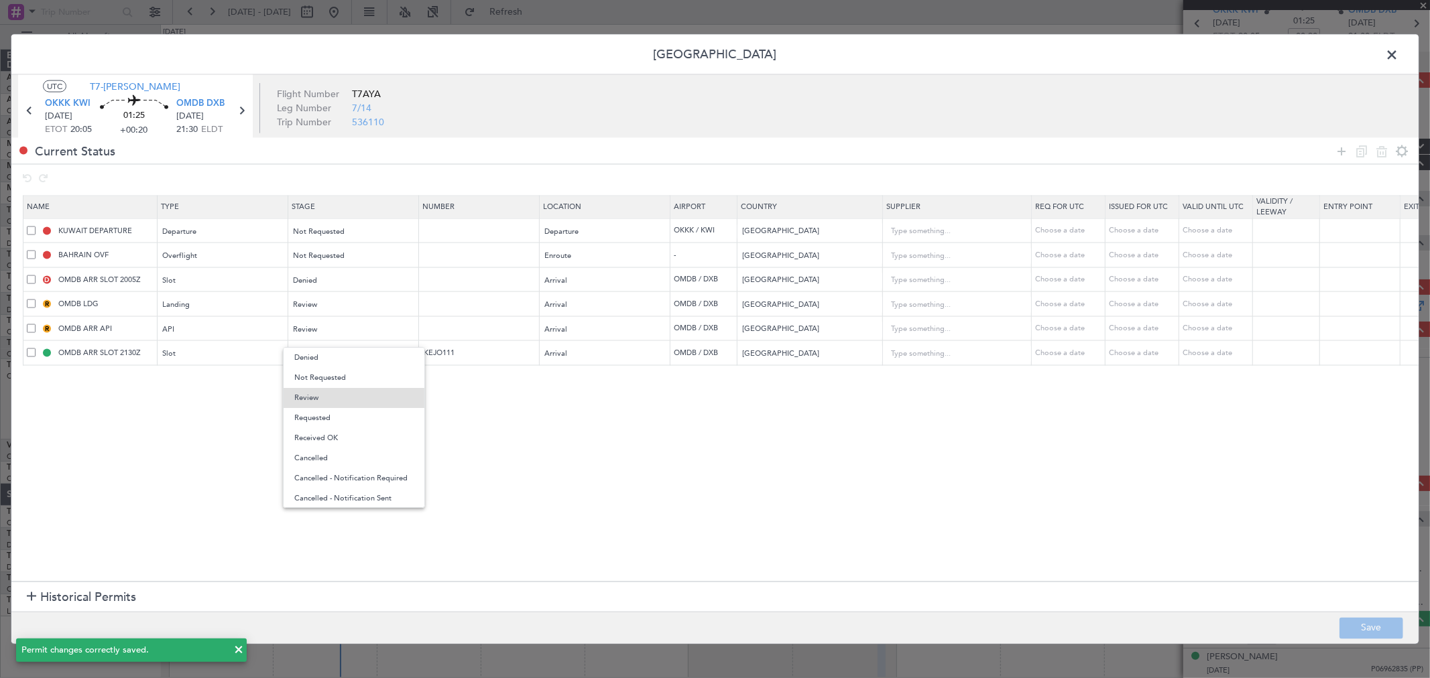
click at [326, 426] on span "Requested" at bounding box center [353, 418] width 119 height 20
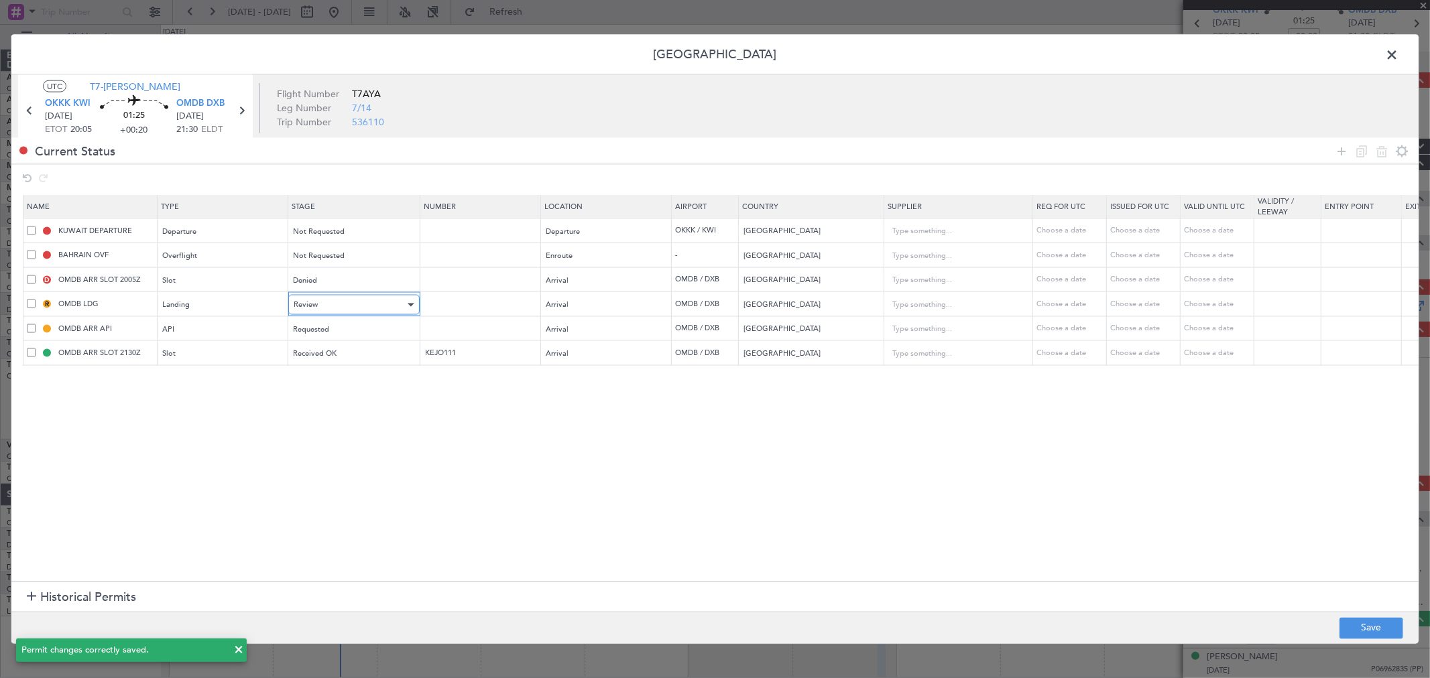
click at [332, 312] on div "Review" at bounding box center [349, 305] width 111 height 20
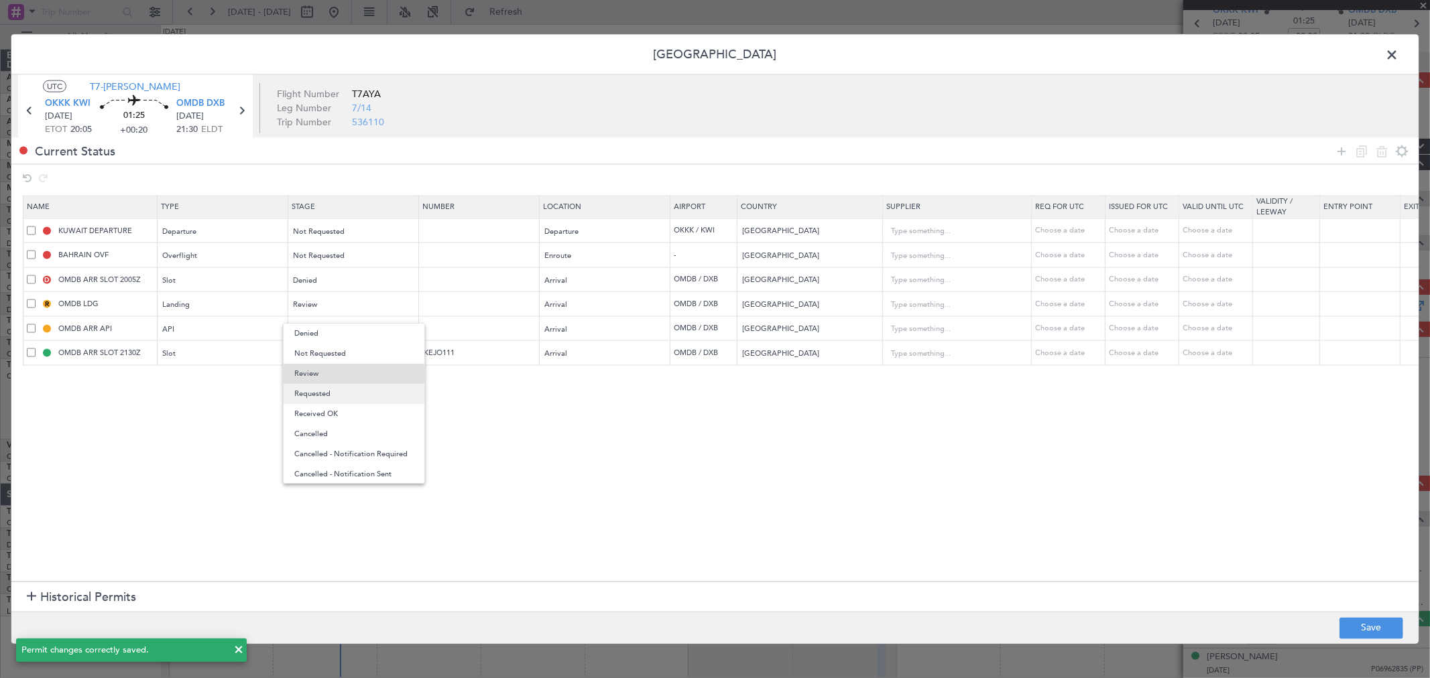
click at [332, 396] on span "Requested" at bounding box center [353, 394] width 119 height 20
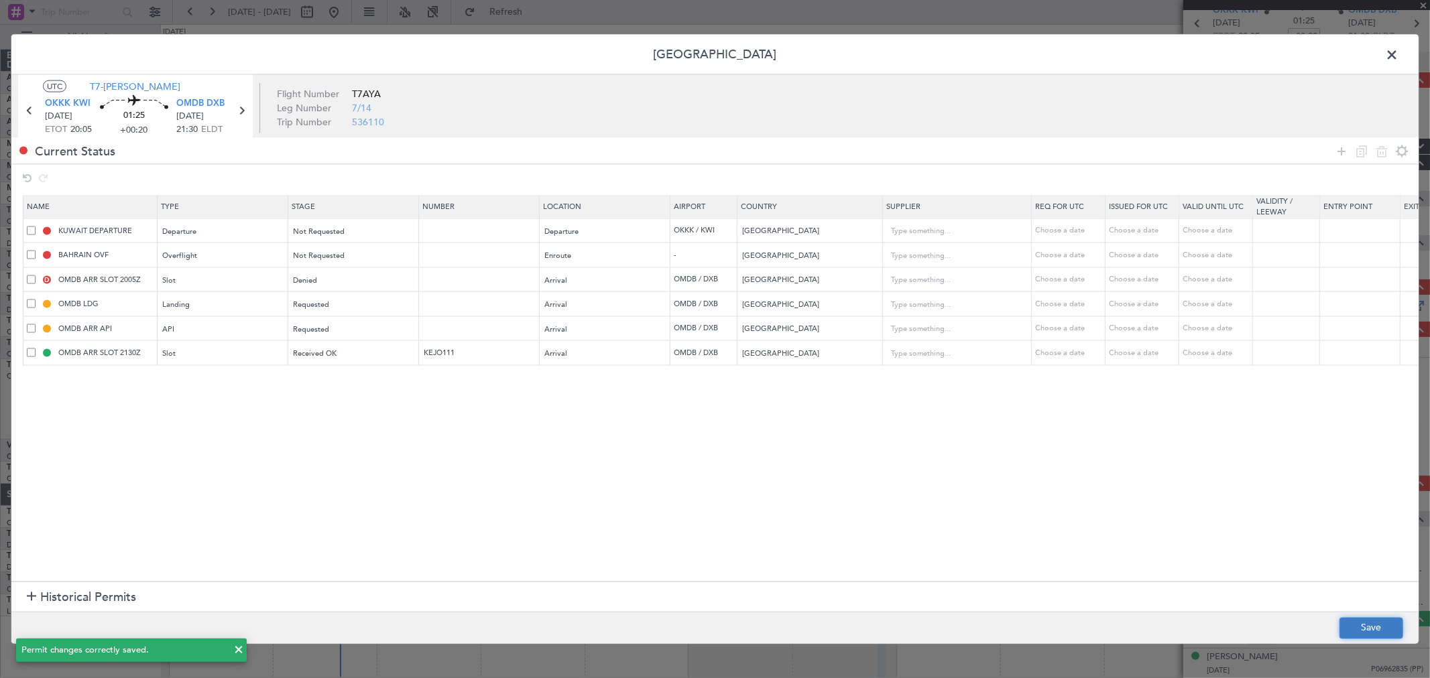
click at [1396, 629] on button "Save" at bounding box center [1371, 627] width 64 height 21
click at [1398, 54] on span at bounding box center [1398, 58] width 0 height 27
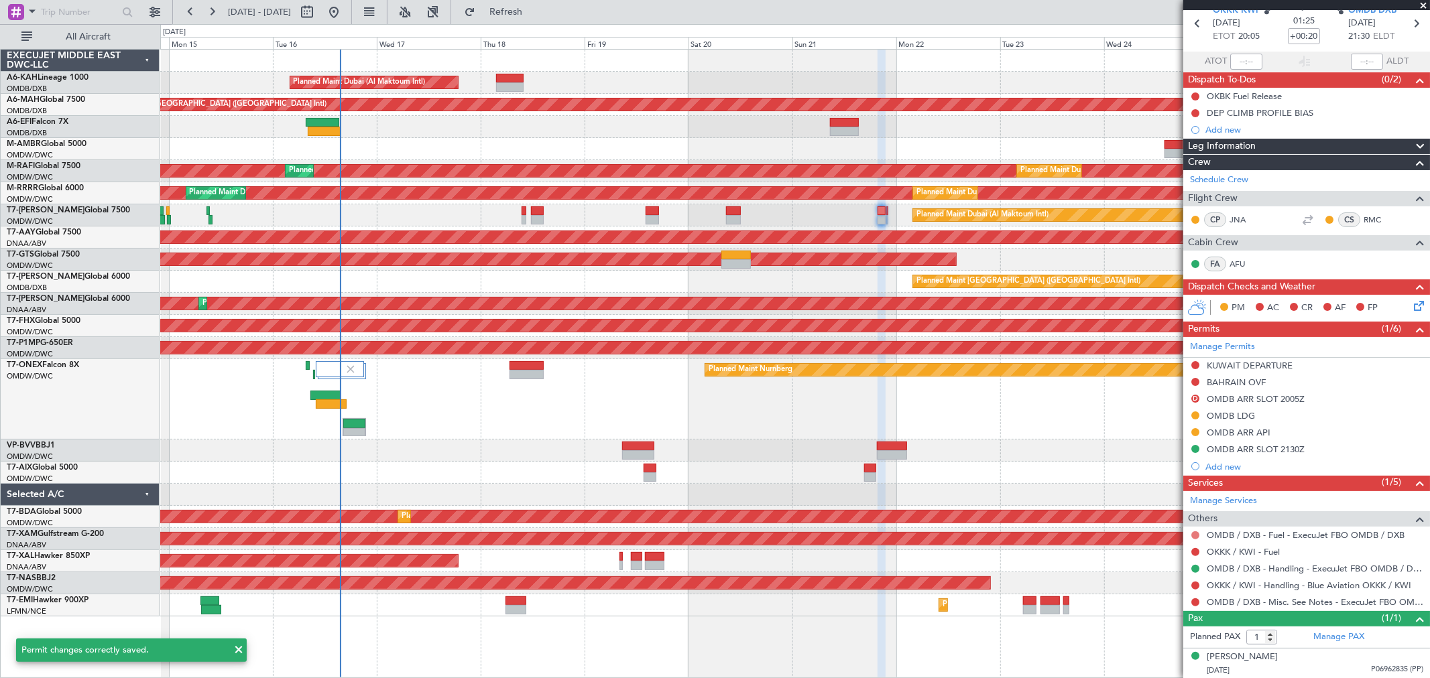
click at [1196, 537] on button at bounding box center [1195, 536] width 8 height 8
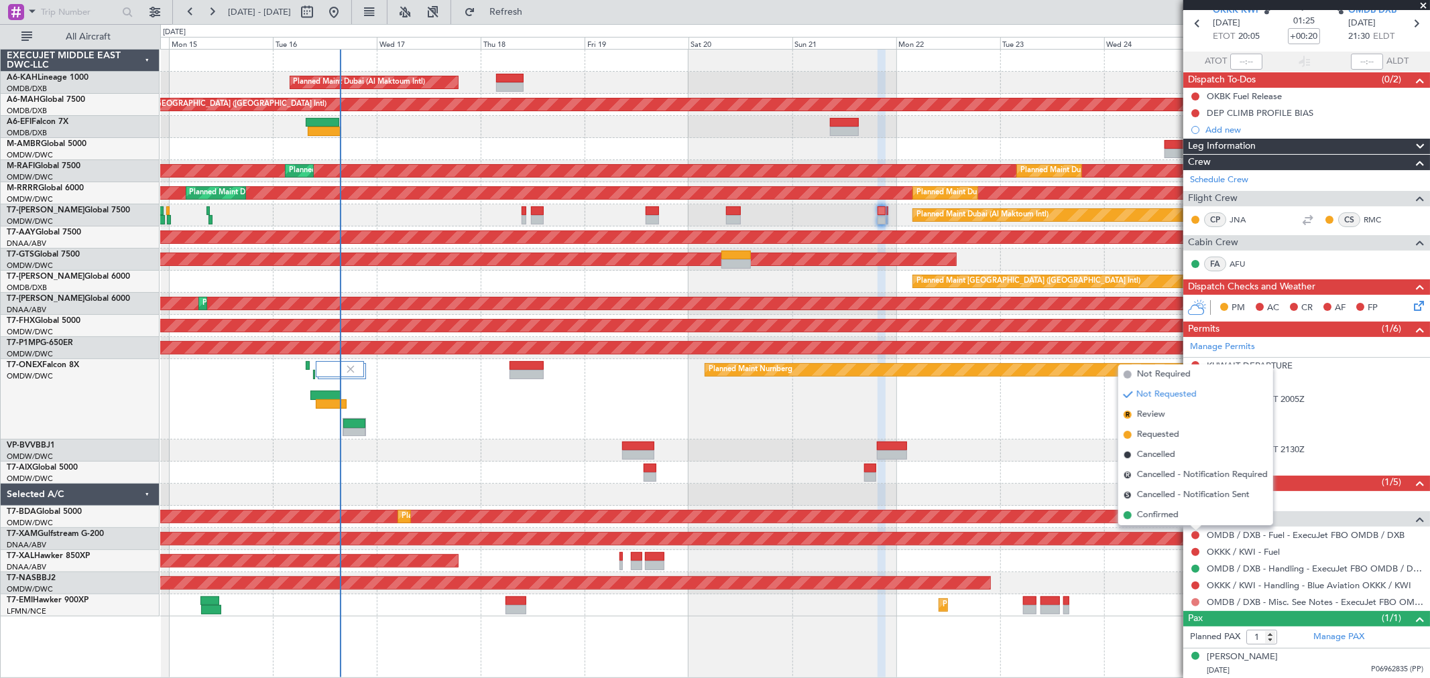
click at [1193, 600] on button at bounding box center [1195, 603] width 8 height 8
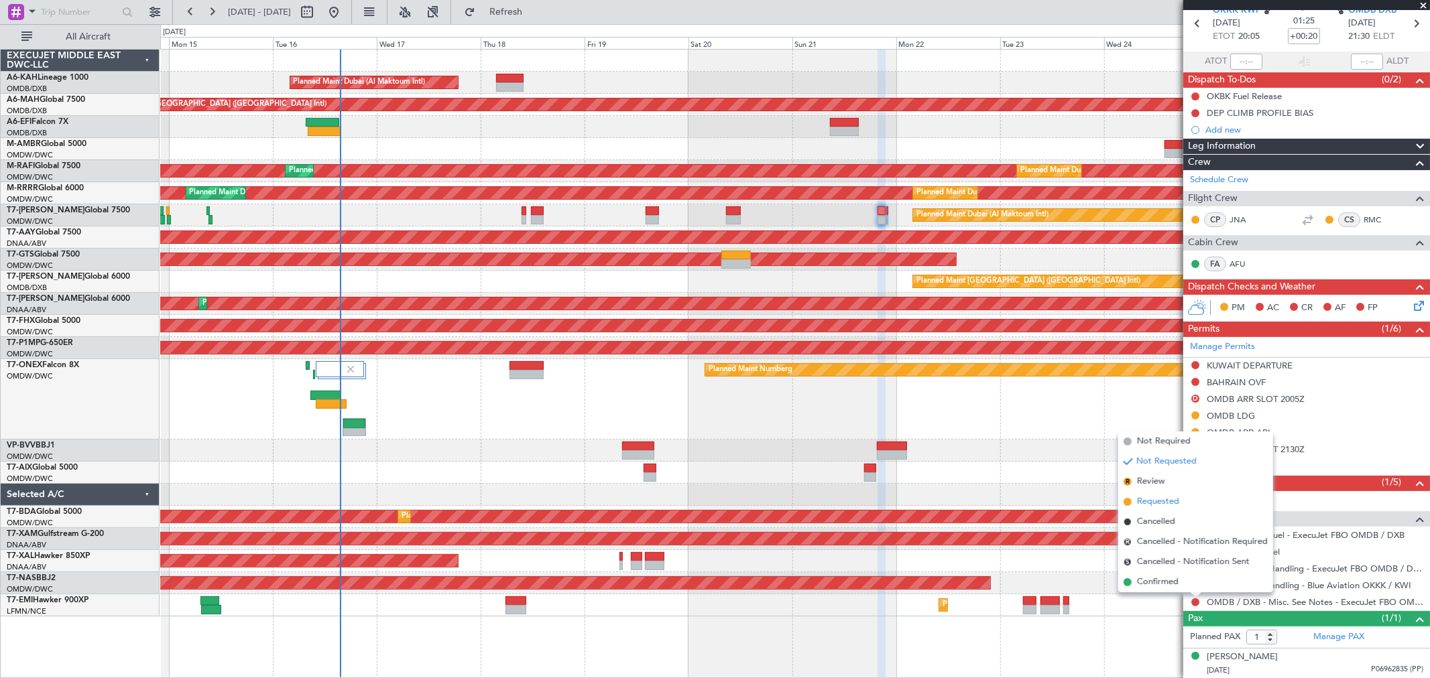
click at [1158, 493] on li "Requested" at bounding box center [1195, 502] width 155 height 20
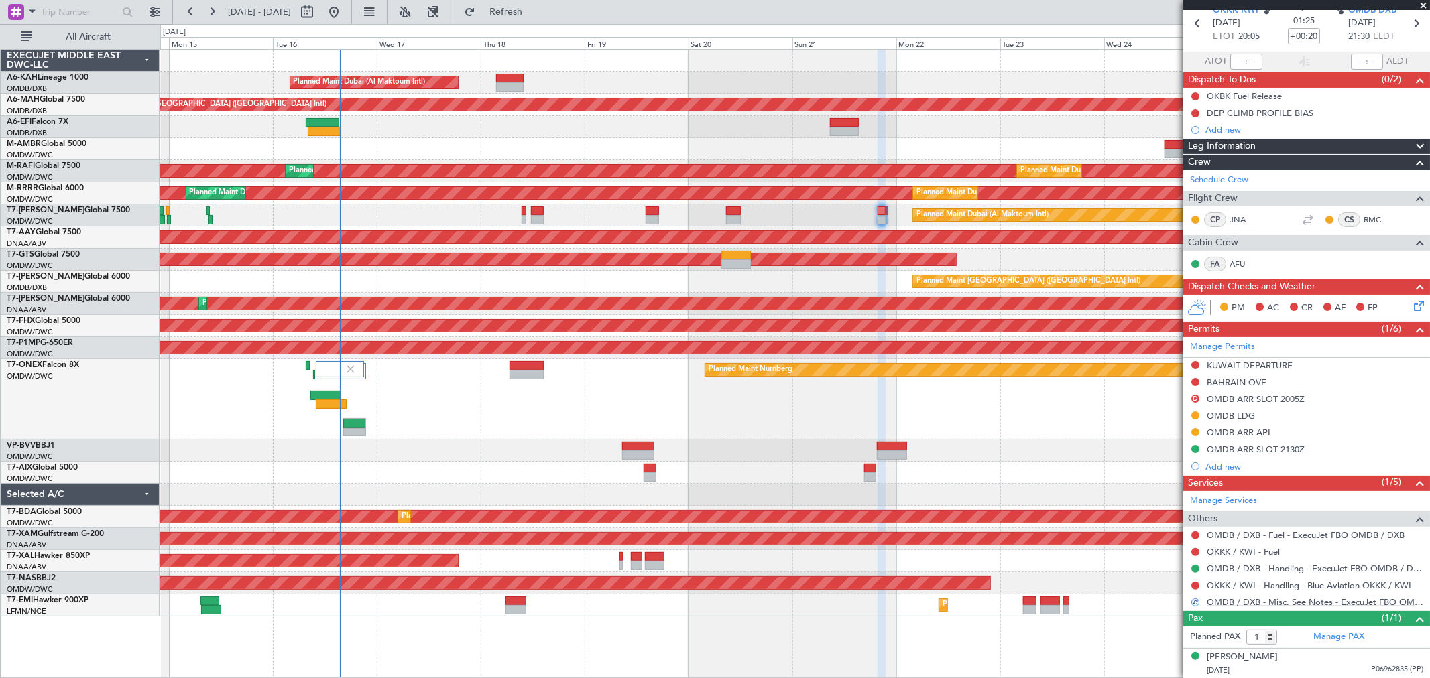
click at [1235, 601] on link "OMDB / DXB - Misc. See Notes - ExecuJet FBO OMDB / DXB" at bounding box center [1315, 602] width 217 height 11
click at [534, 9] on span "Refresh" at bounding box center [506, 11] width 56 height 9
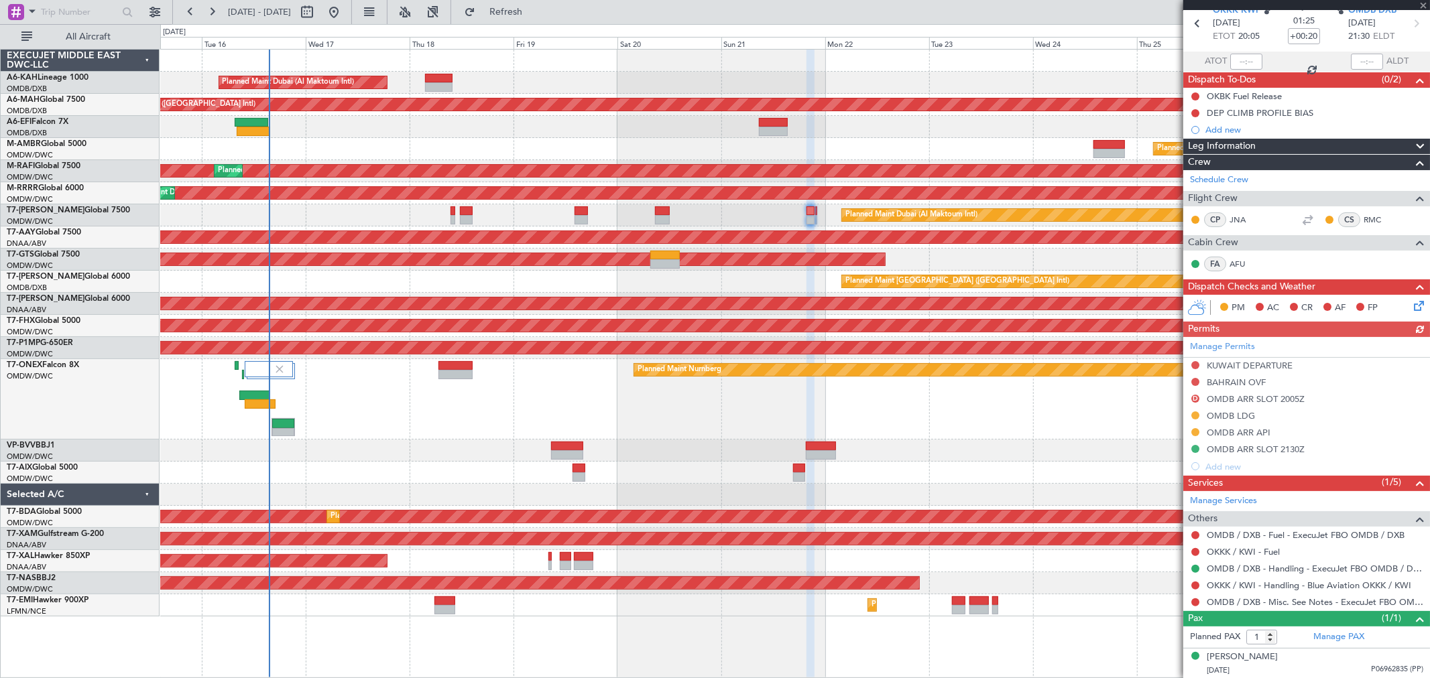
click at [950, 406] on div "Planned Maint Nurnberg Planned Maint [GEOGRAPHIC_DATA] (Al Maktoum Intl)" at bounding box center [794, 399] width 1269 height 80
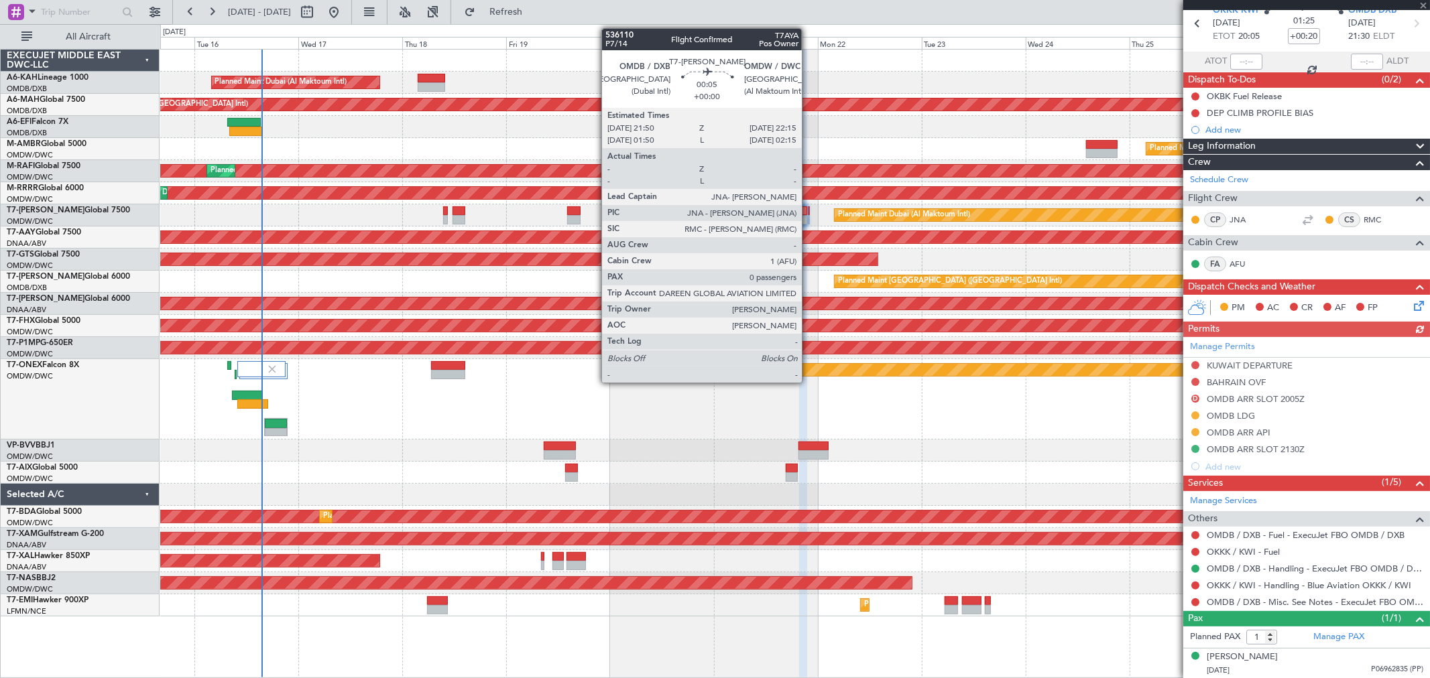
click at [808, 215] on div at bounding box center [809, 219] width 2 height 9
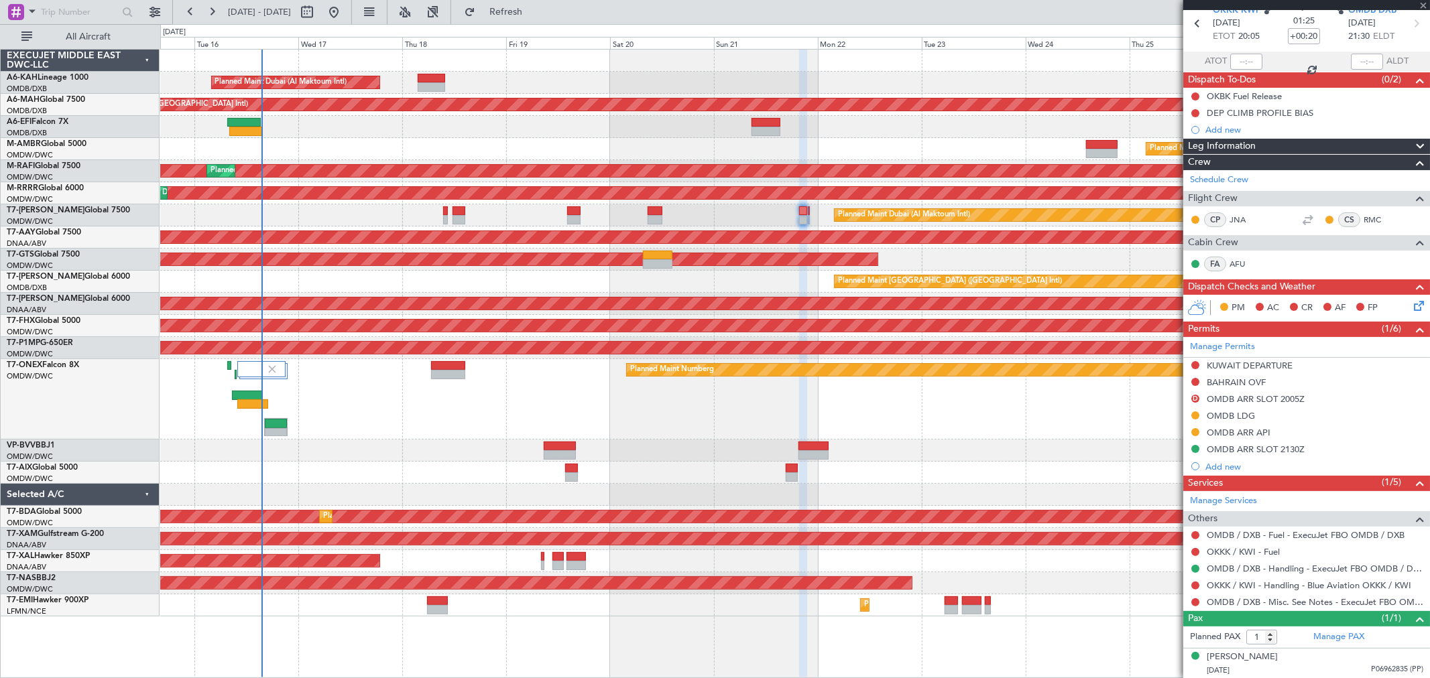
type input "0"
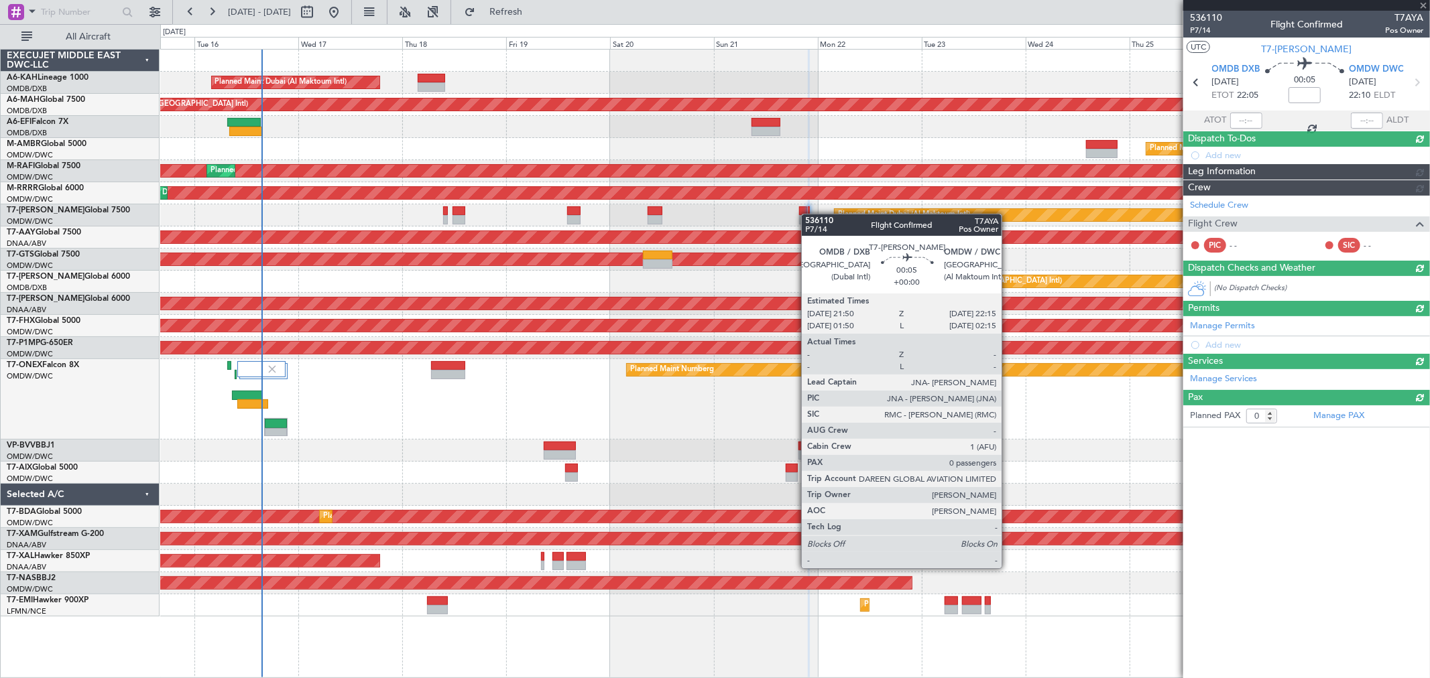
scroll to position [0, 0]
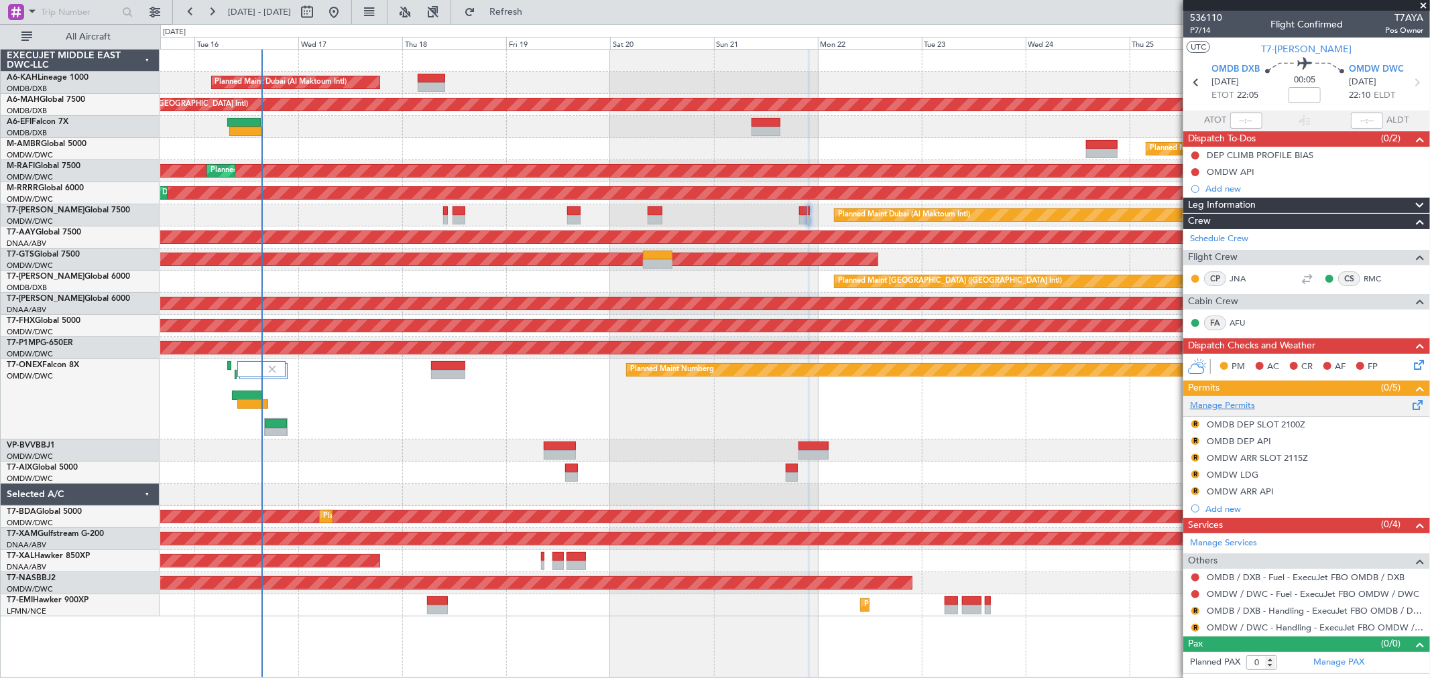
click at [1237, 403] on link "Manage Permits" at bounding box center [1222, 405] width 65 height 13
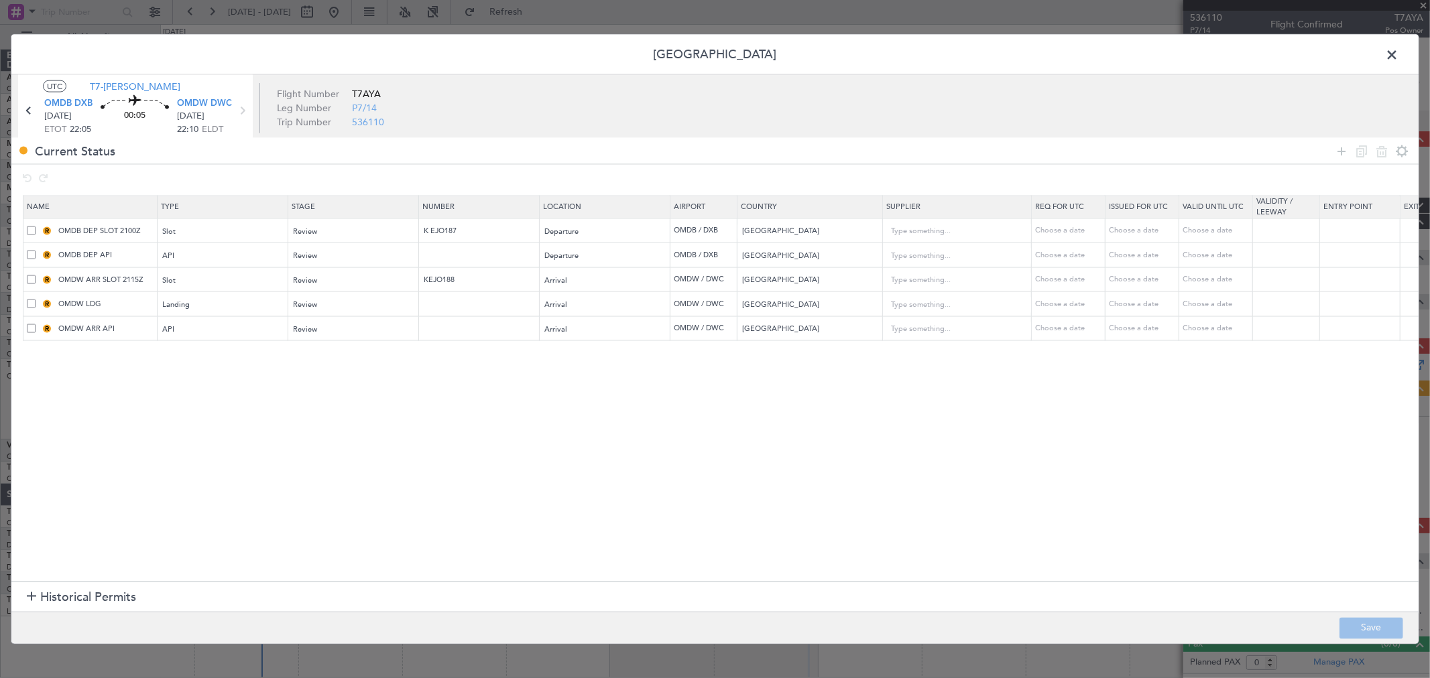
click at [1398, 48] on span at bounding box center [1398, 58] width 0 height 27
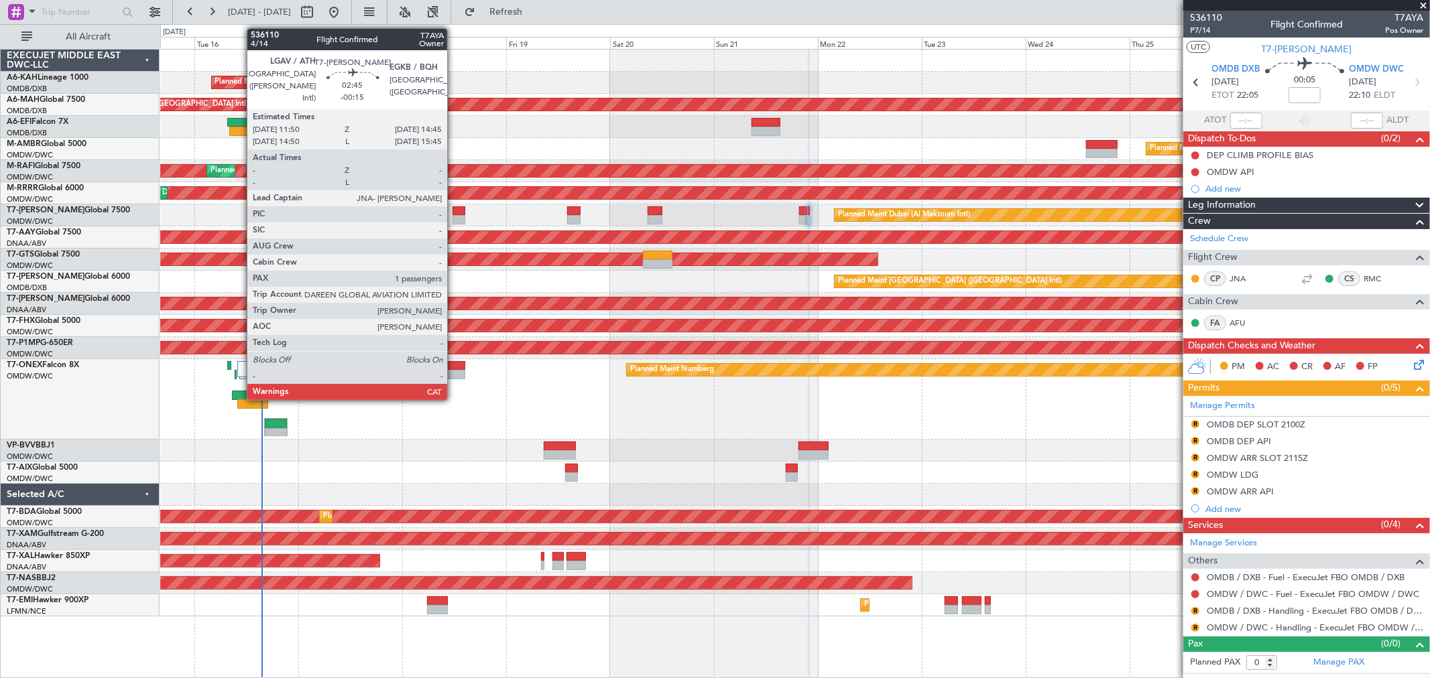
click at [454, 217] on div at bounding box center [458, 219] width 13 height 9
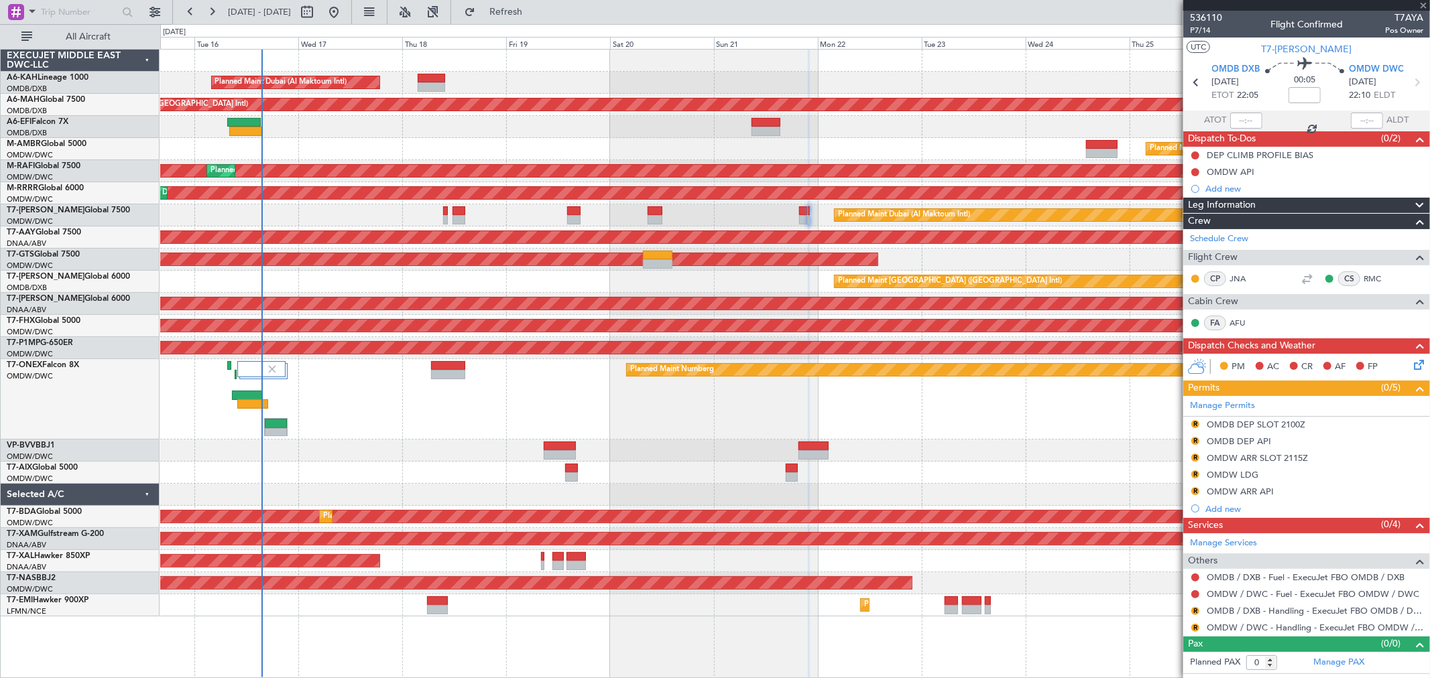
type input "-00:15"
type input "1"
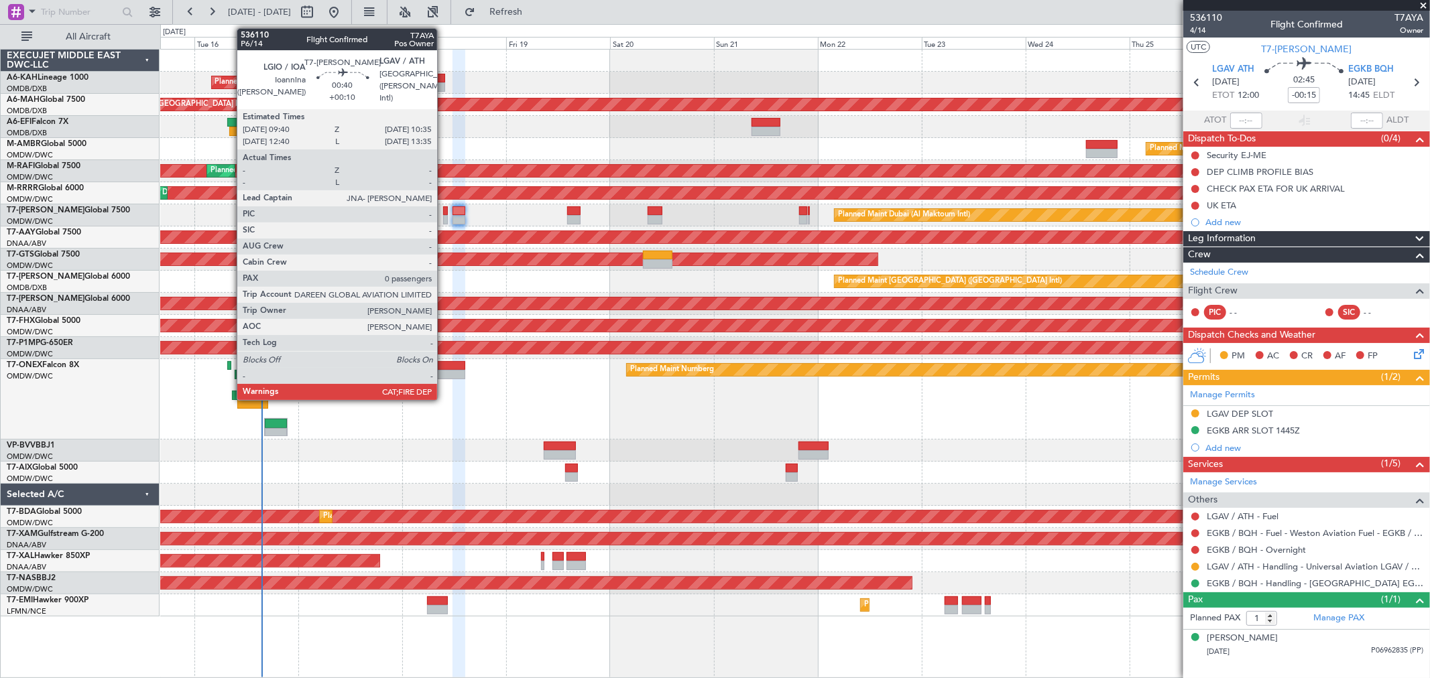
click at [444, 215] on div at bounding box center [445, 219] width 4 height 9
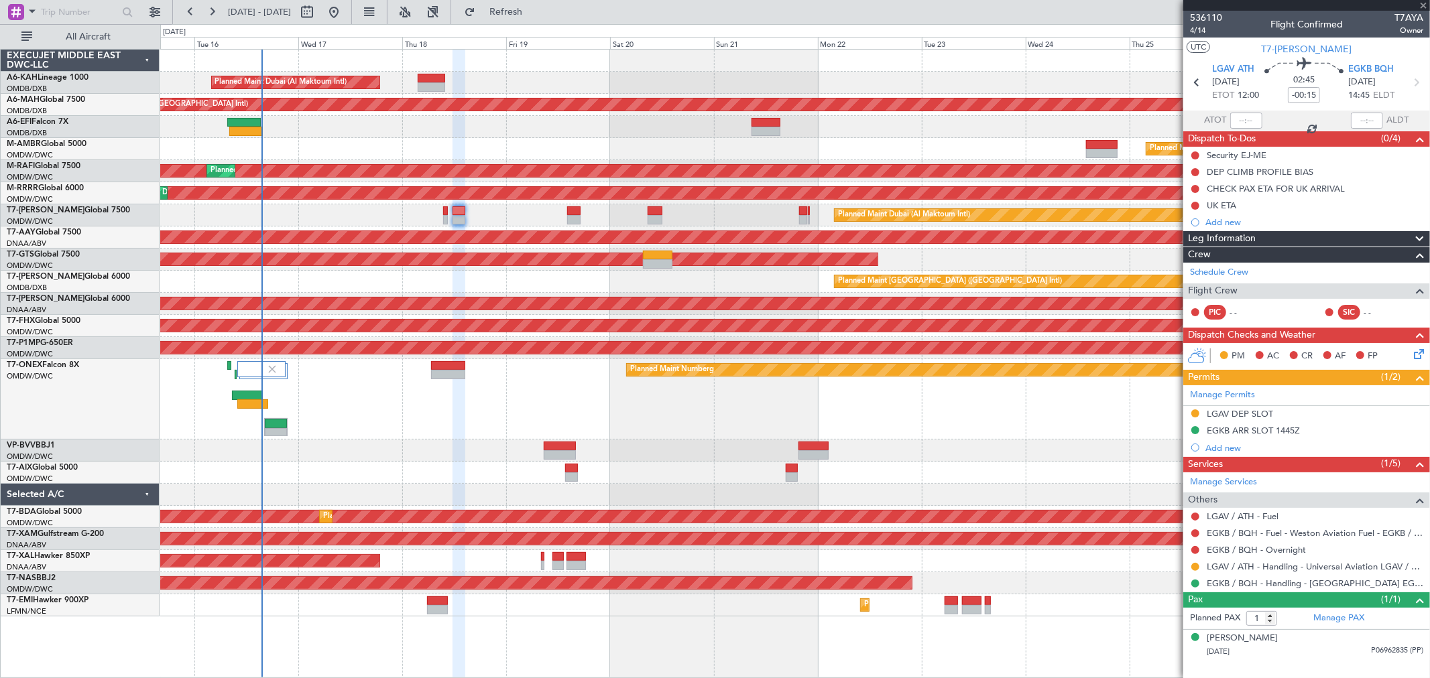
type input "+00:10"
type input "0"
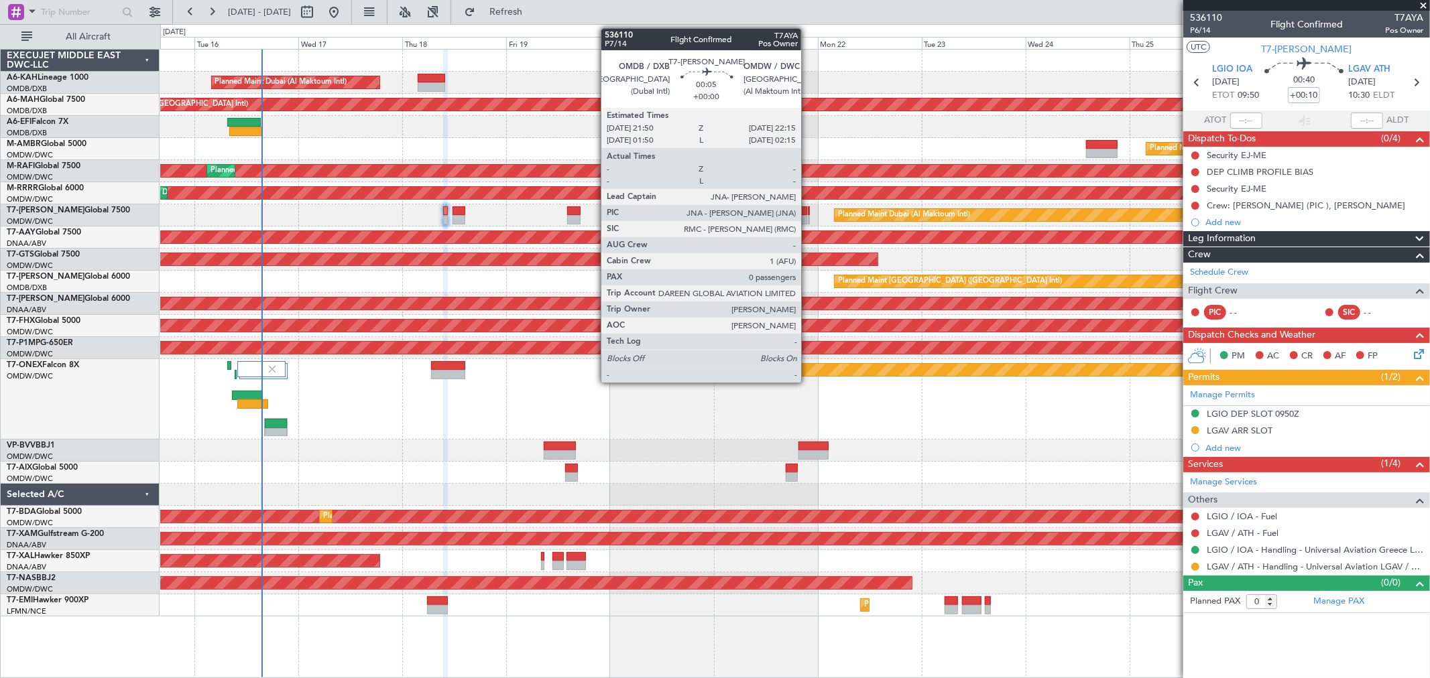
click at [808, 217] on div at bounding box center [809, 219] width 2 height 9
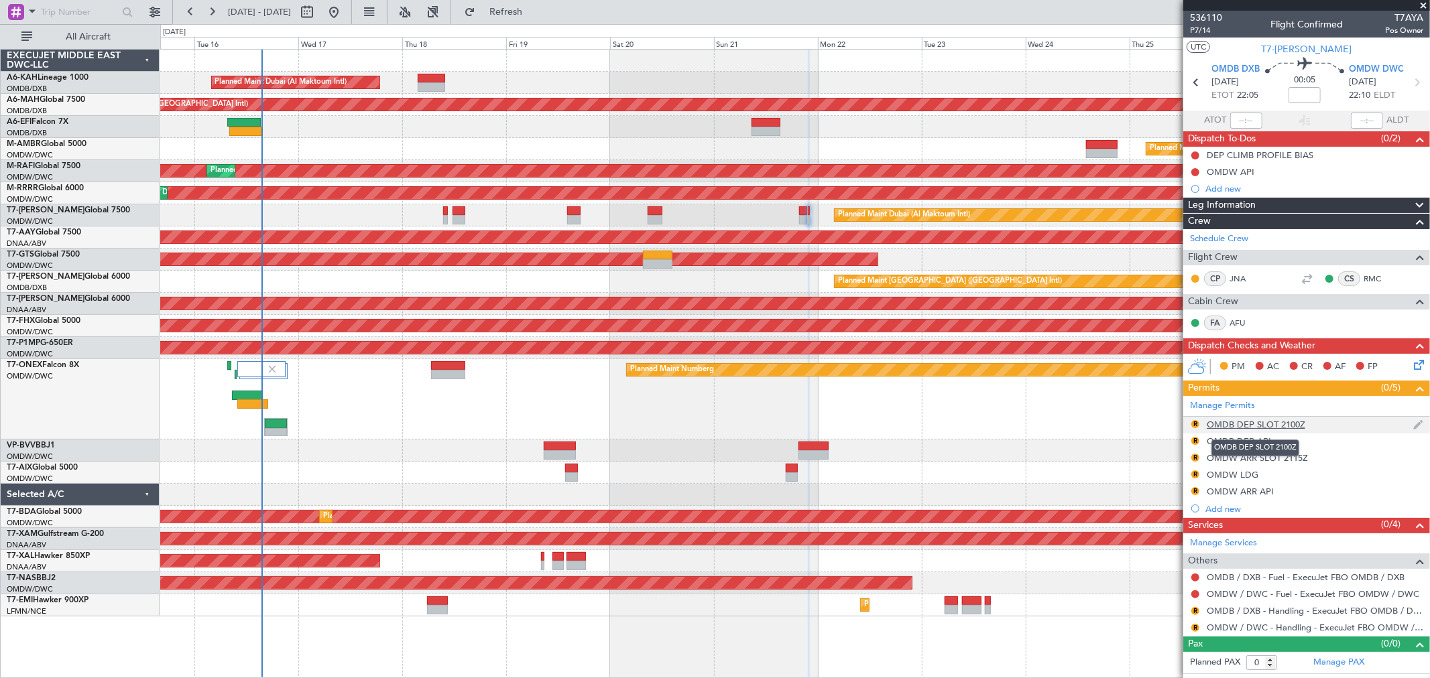
click at [1265, 424] on div "OMDB DEP SLOT 2100Z" at bounding box center [1256, 424] width 99 height 11
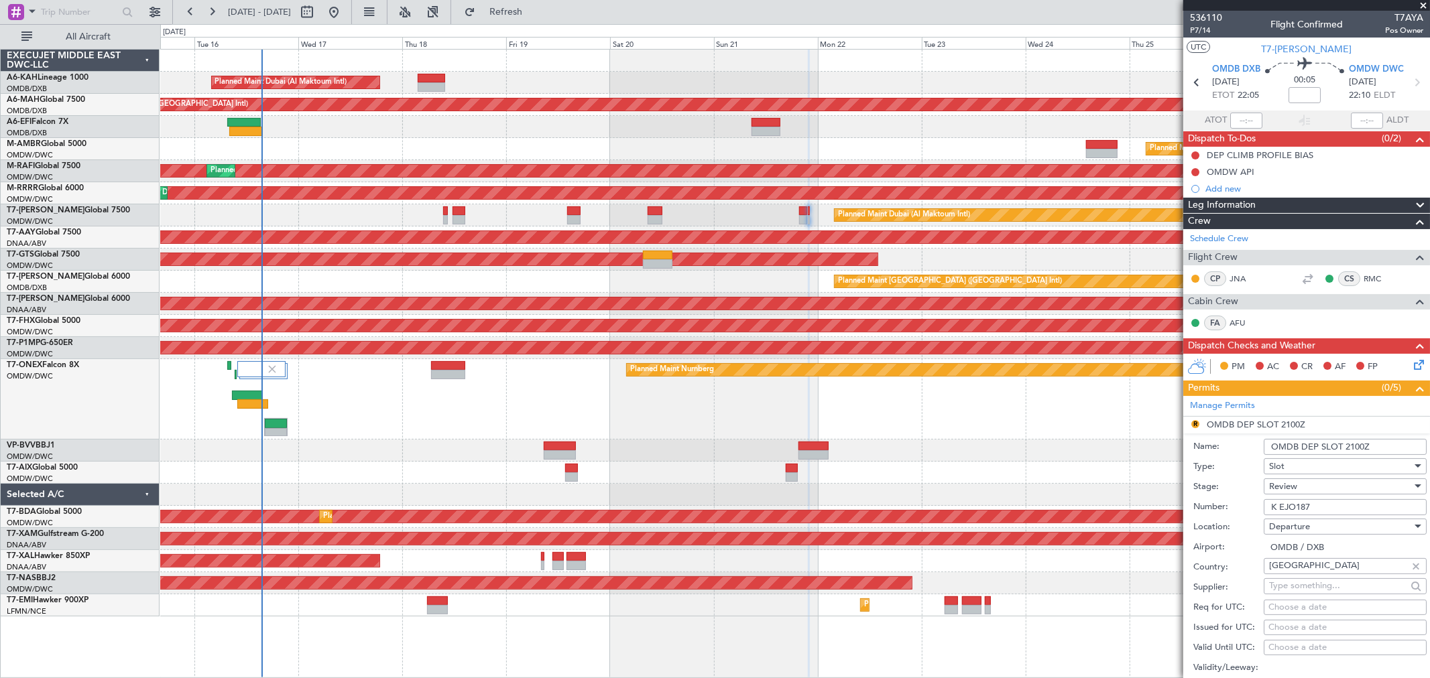
drag, startPoint x: 1375, startPoint y: 442, endPoint x: 1345, endPoint y: 447, distance: 30.5
click at [1345, 447] on input "OMDB DEP SLOT 2100Z" at bounding box center [1344, 447] width 163 height 16
type input "OMDB DEP SLOT 2205Z"
click at [1297, 487] on div "Review" at bounding box center [1340, 487] width 143 height 20
click at [1302, 589] on span "Received OK" at bounding box center [1339, 594] width 139 height 20
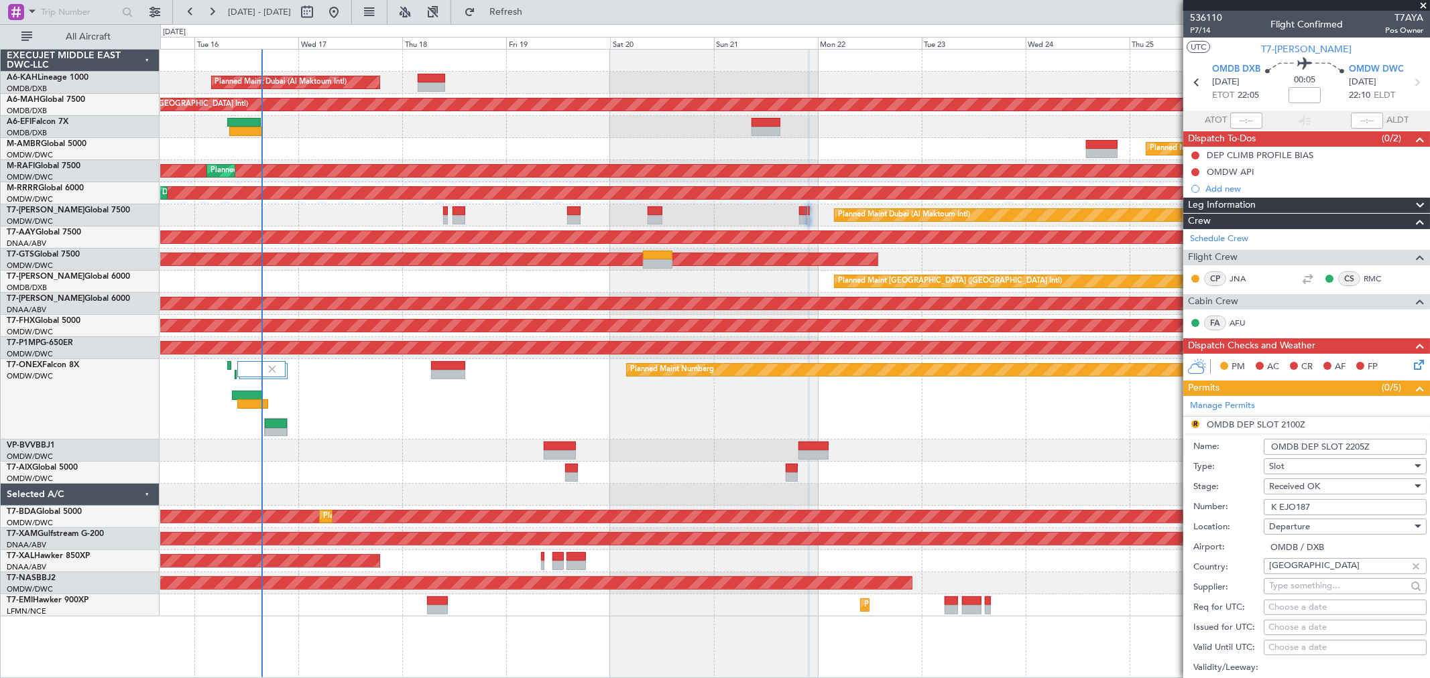
scroll to position [149, 0]
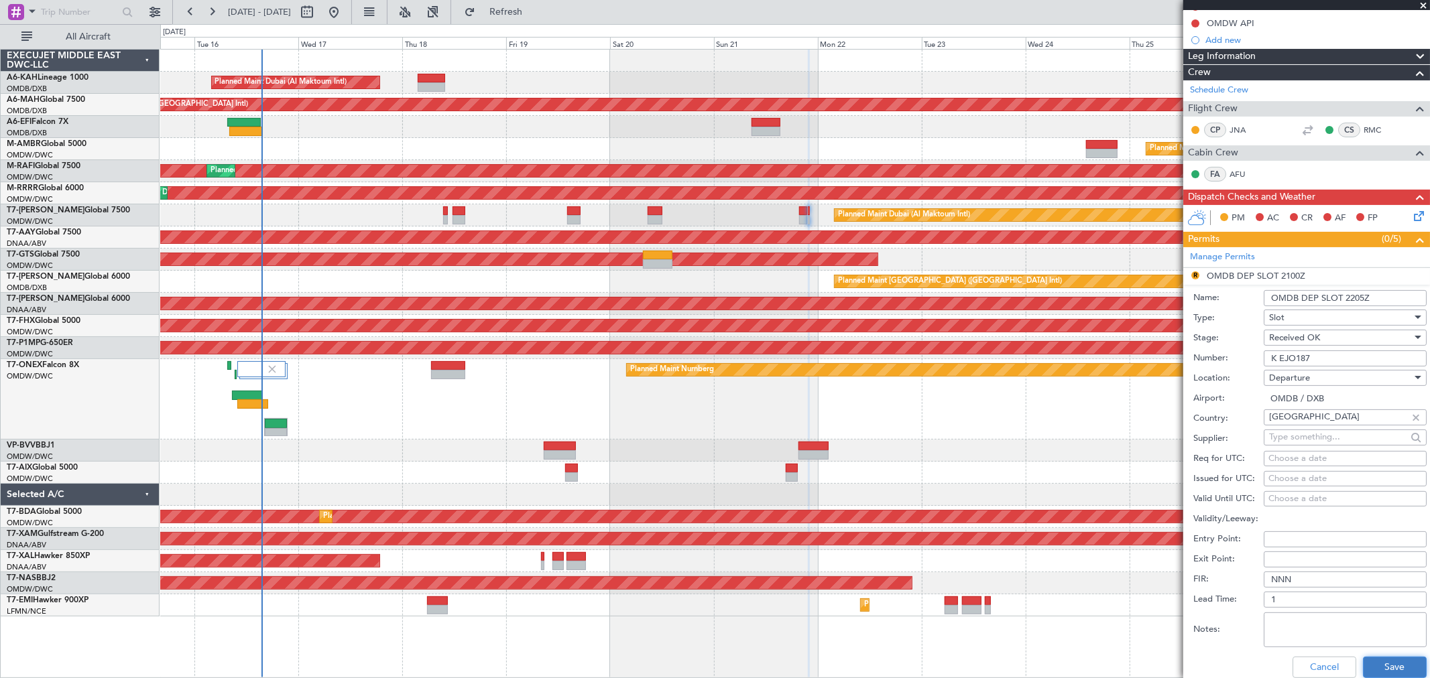
click at [1392, 662] on button "Save" at bounding box center [1395, 667] width 64 height 21
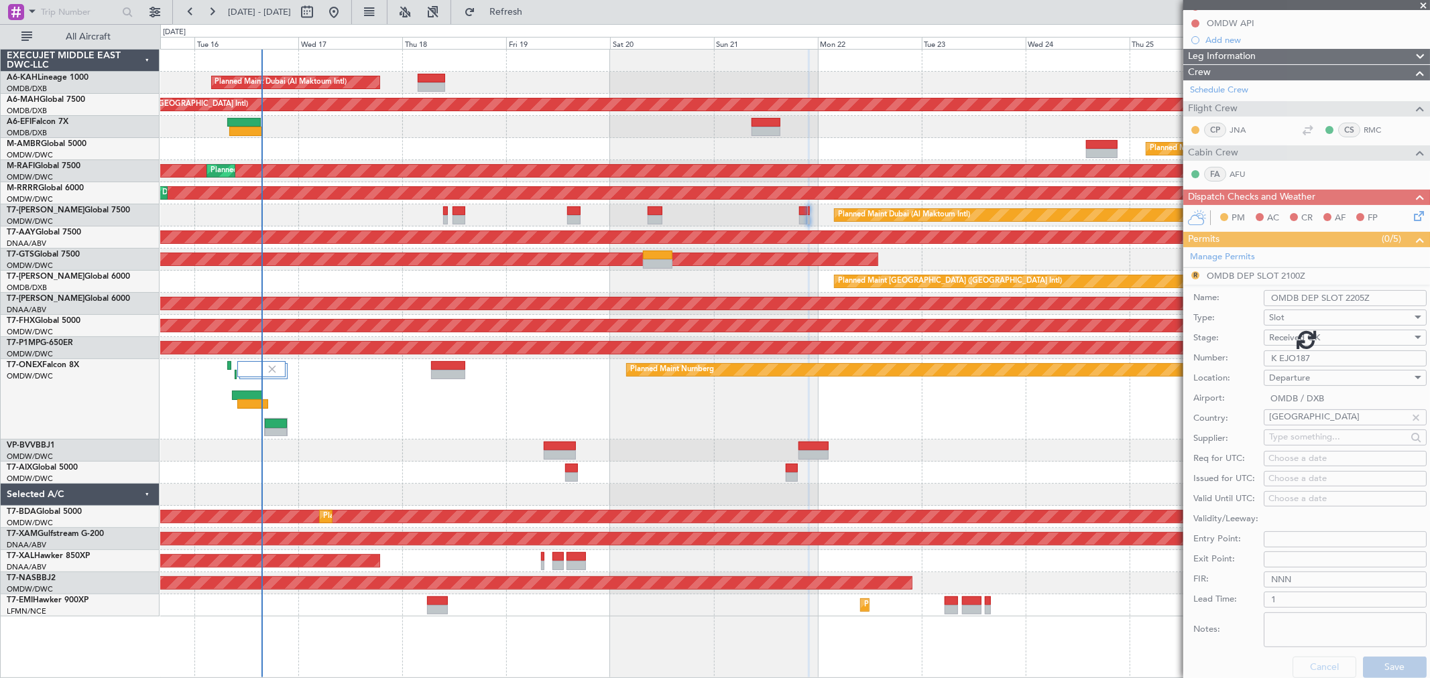
scroll to position [0, 0]
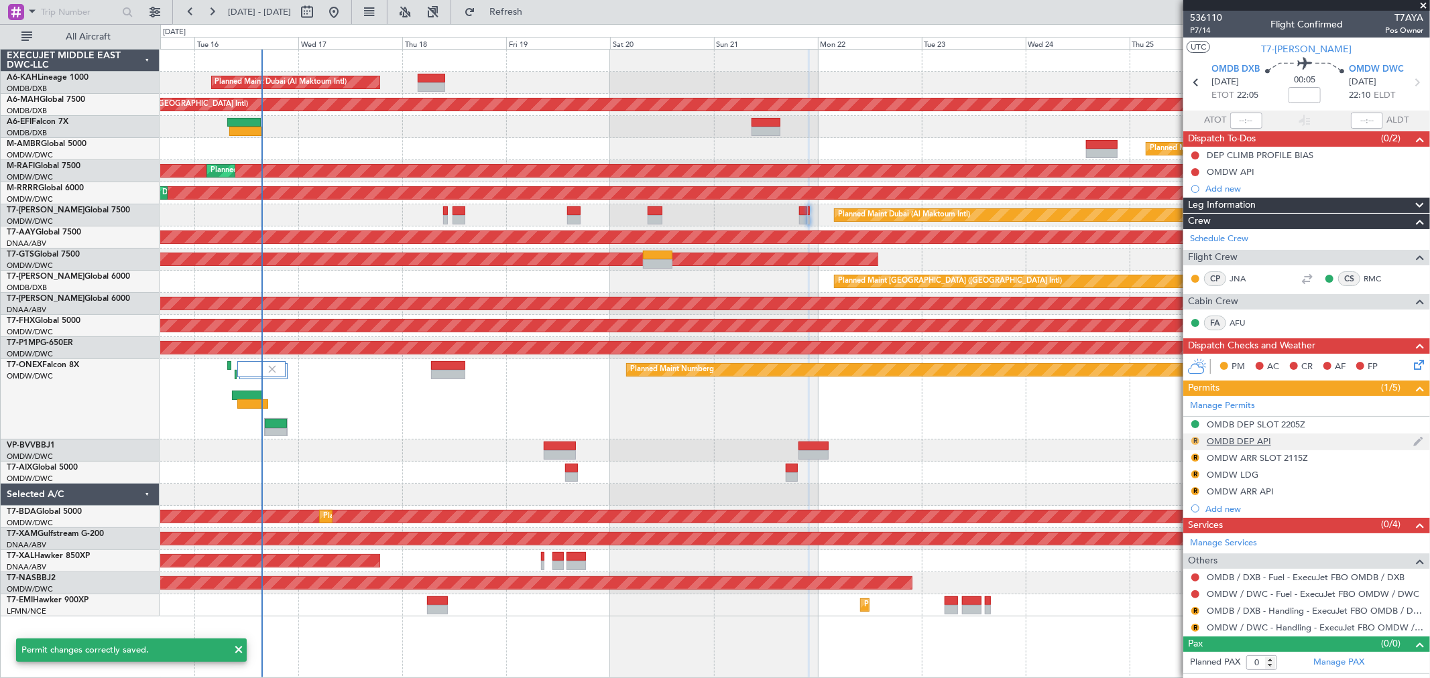
click at [1196, 440] on button "R" at bounding box center [1195, 441] width 8 height 8
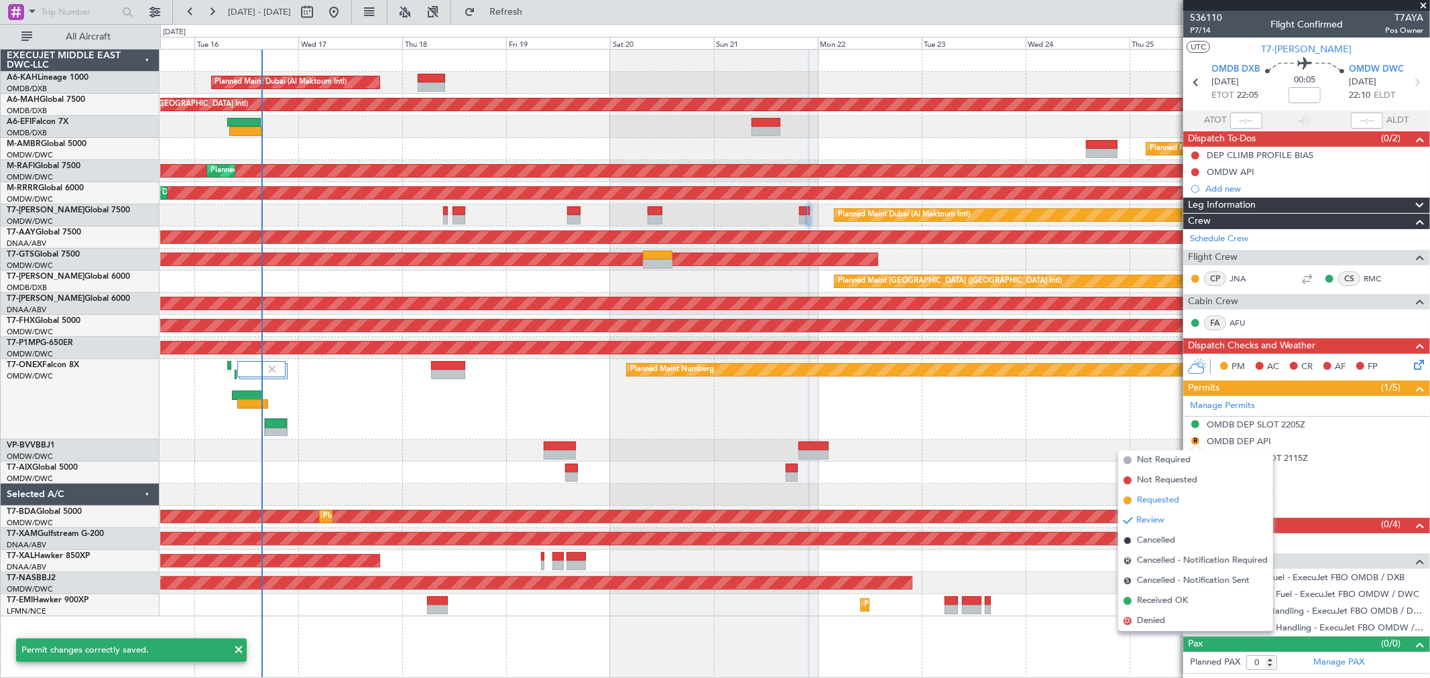
click at [1167, 498] on span "Requested" at bounding box center [1158, 500] width 42 height 13
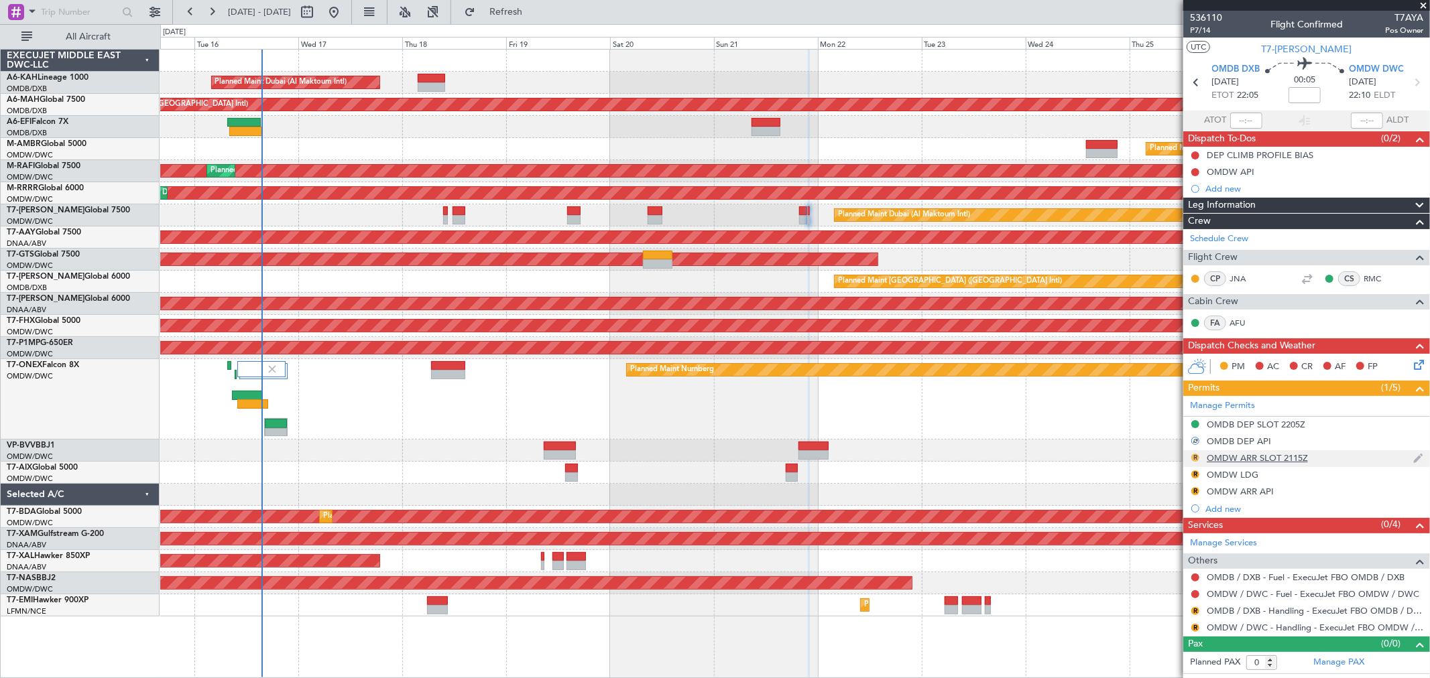
click at [1194, 454] on button "R" at bounding box center [1195, 458] width 8 height 8
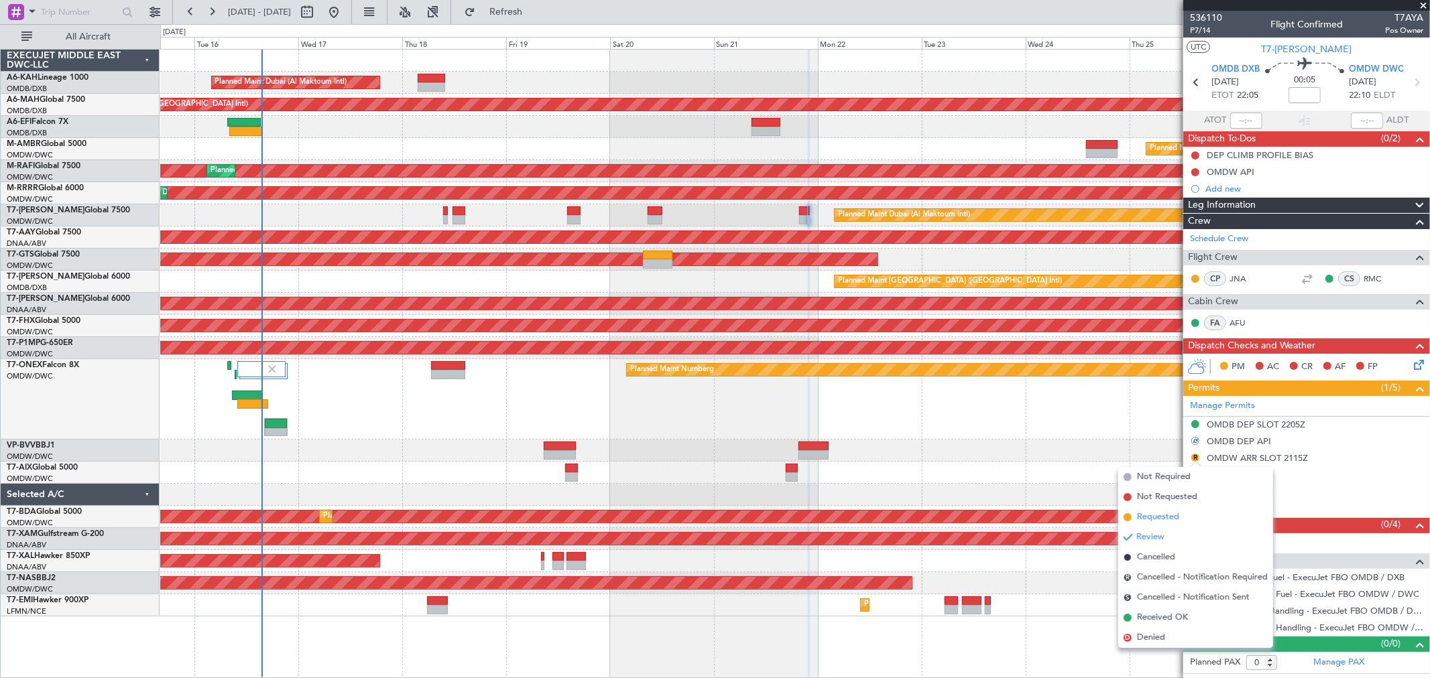
click at [1173, 513] on span "Requested" at bounding box center [1158, 517] width 42 height 13
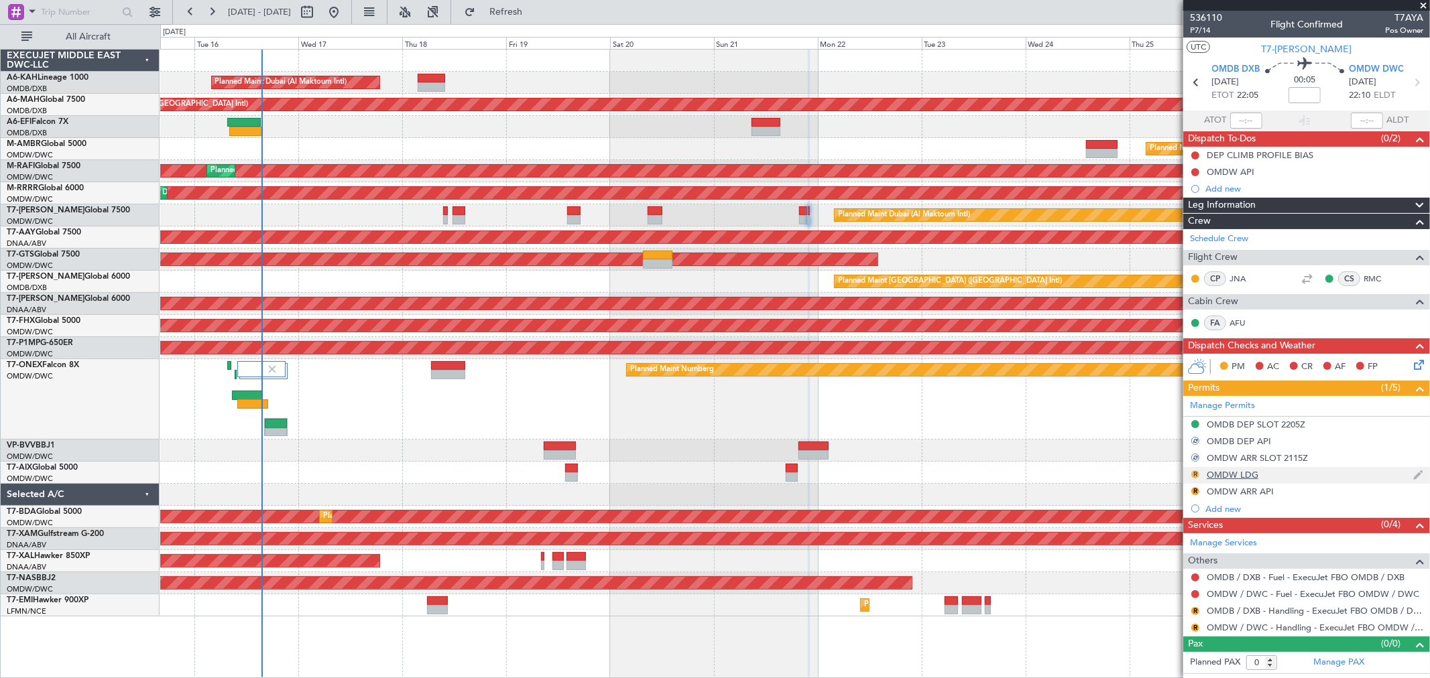
click at [1196, 471] on button "R" at bounding box center [1195, 475] width 8 height 8
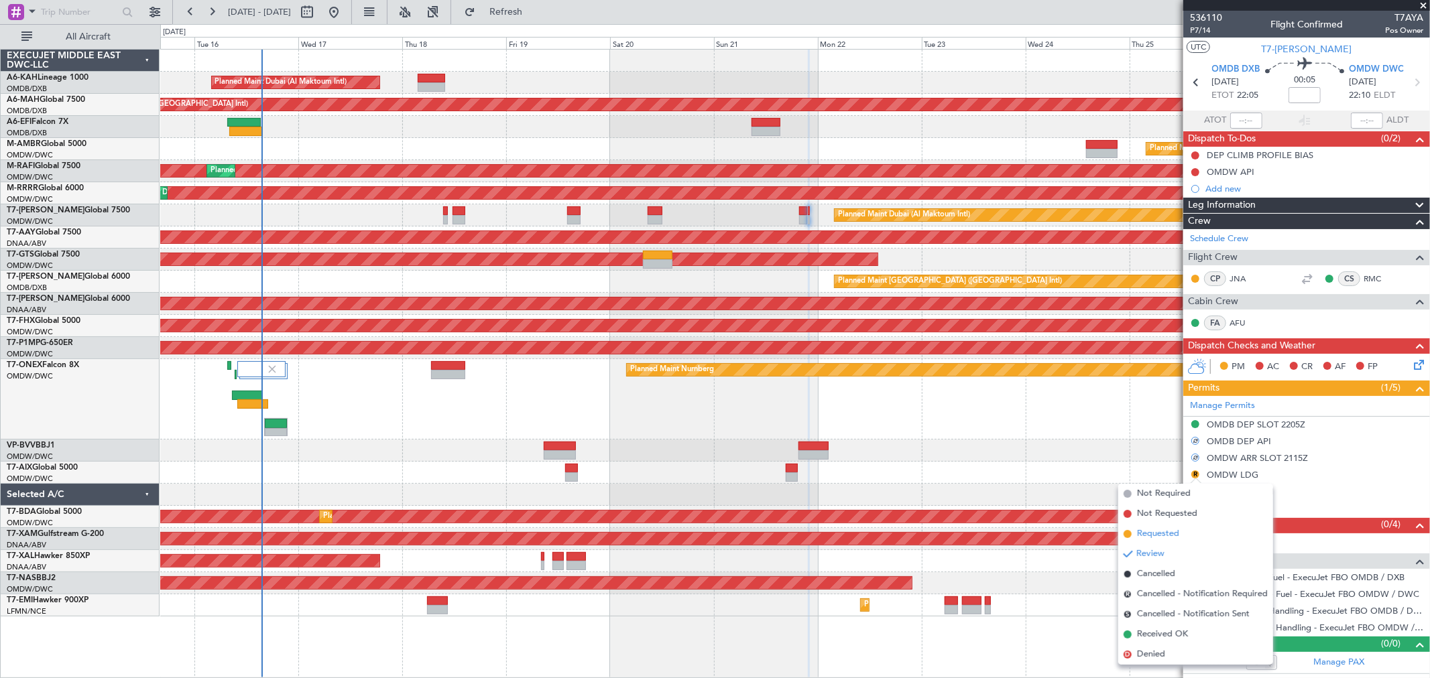
click at [1168, 528] on span "Requested" at bounding box center [1158, 534] width 42 height 13
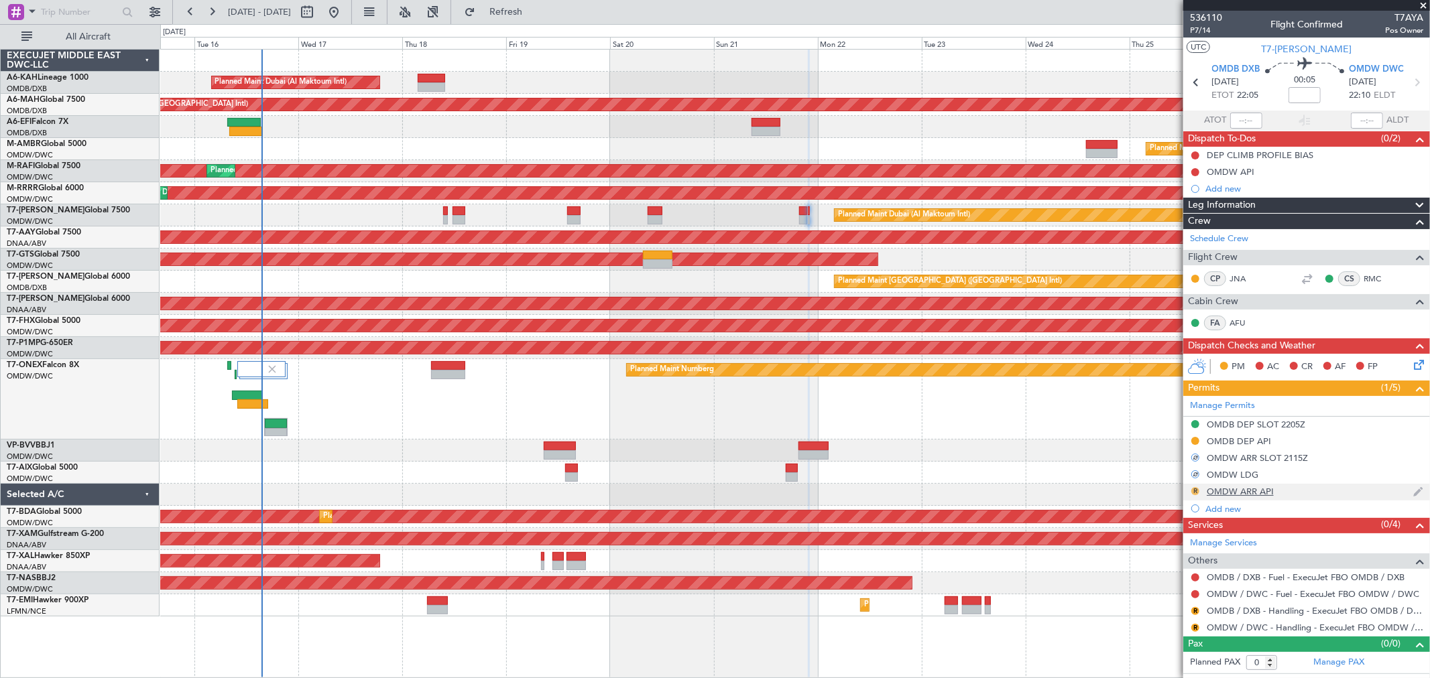
click at [1192, 492] on button "R" at bounding box center [1195, 491] width 8 height 8
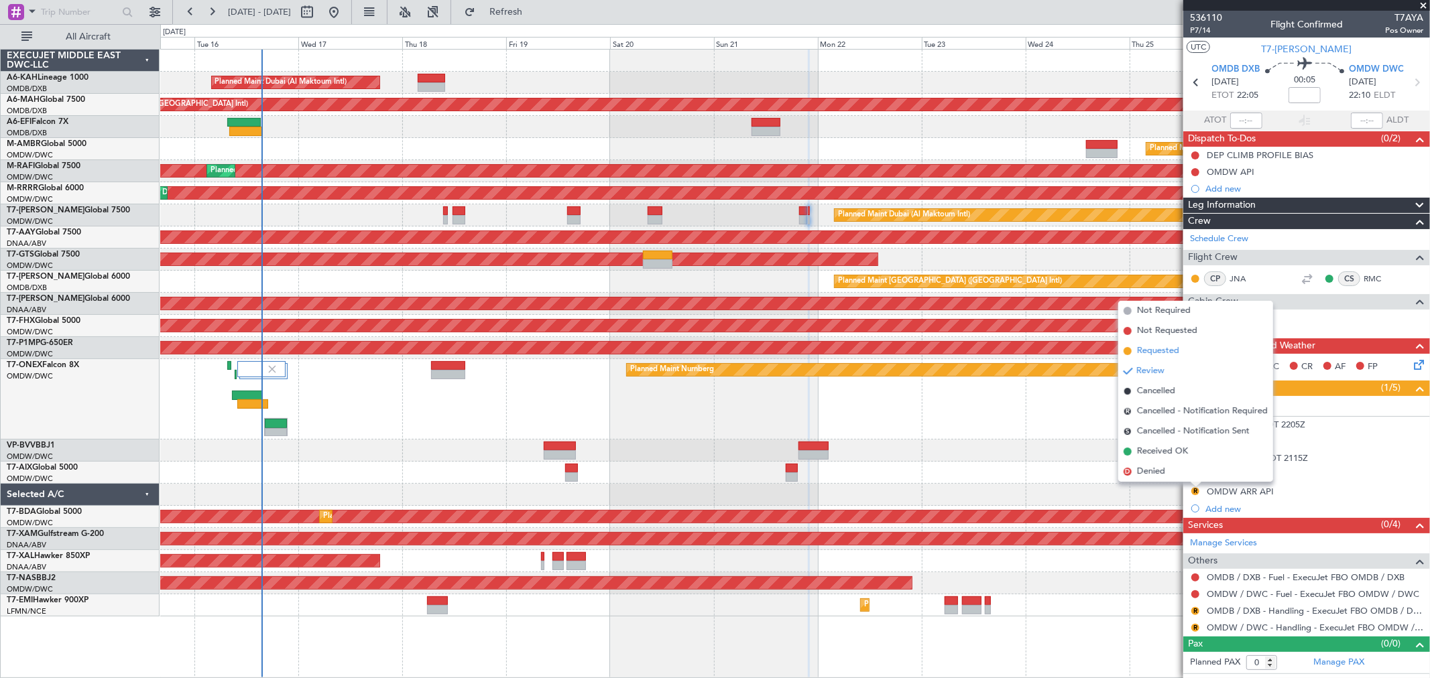
click at [1165, 352] on span "Requested" at bounding box center [1158, 351] width 42 height 13
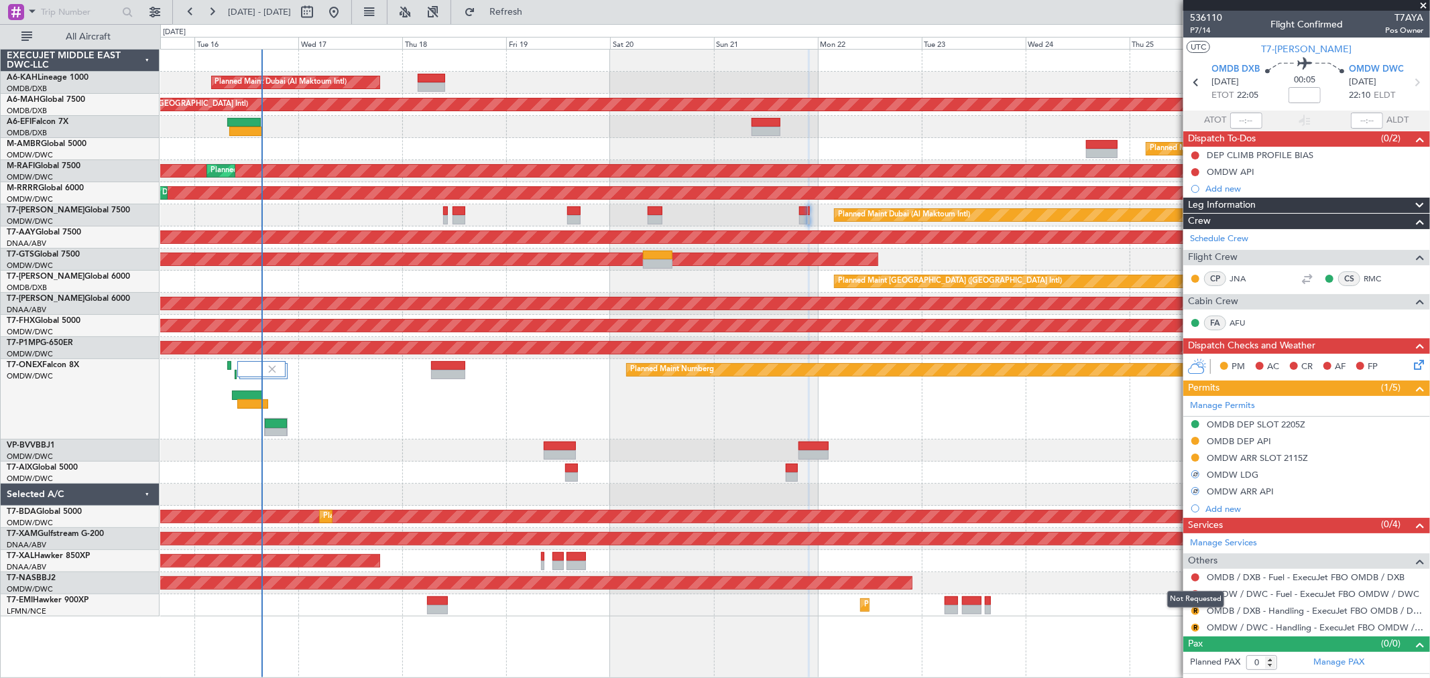
click at [1194, 613] on mat-tooltip-component "Not Requested" at bounding box center [1196, 600] width 76 height 36
click at [1194, 609] on button "R" at bounding box center [1195, 611] width 8 height 8
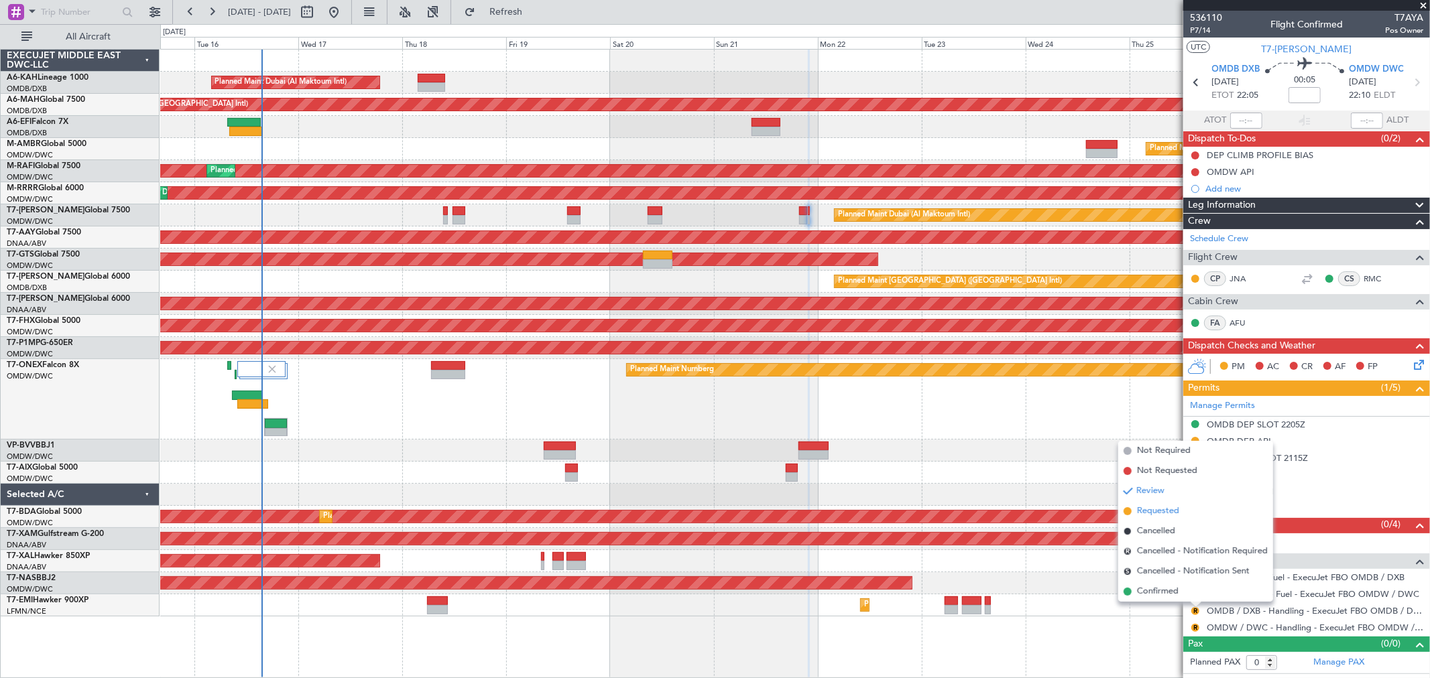
click at [1170, 510] on span "Requested" at bounding box center [1158, 511] width 42 height 13
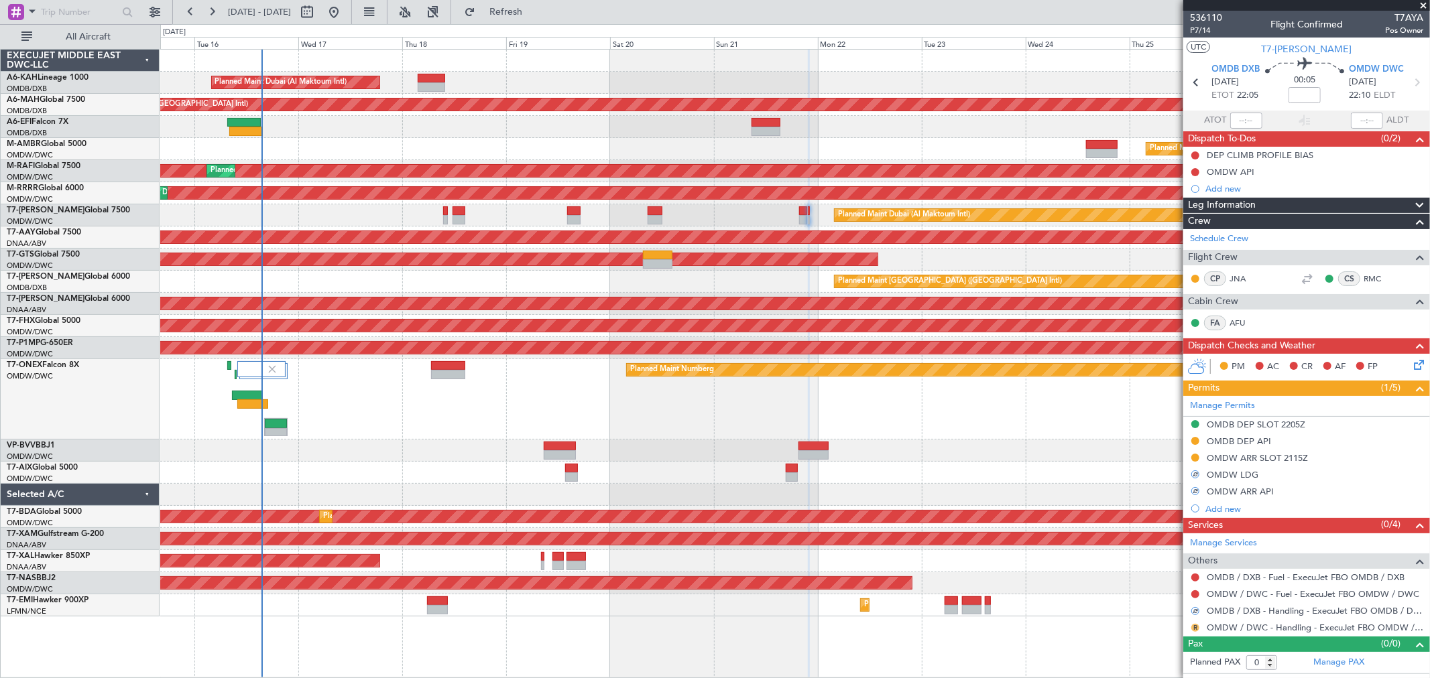
click at [1194, 626] on button "R" at bounding box center [1195, 628] width 8 height 8
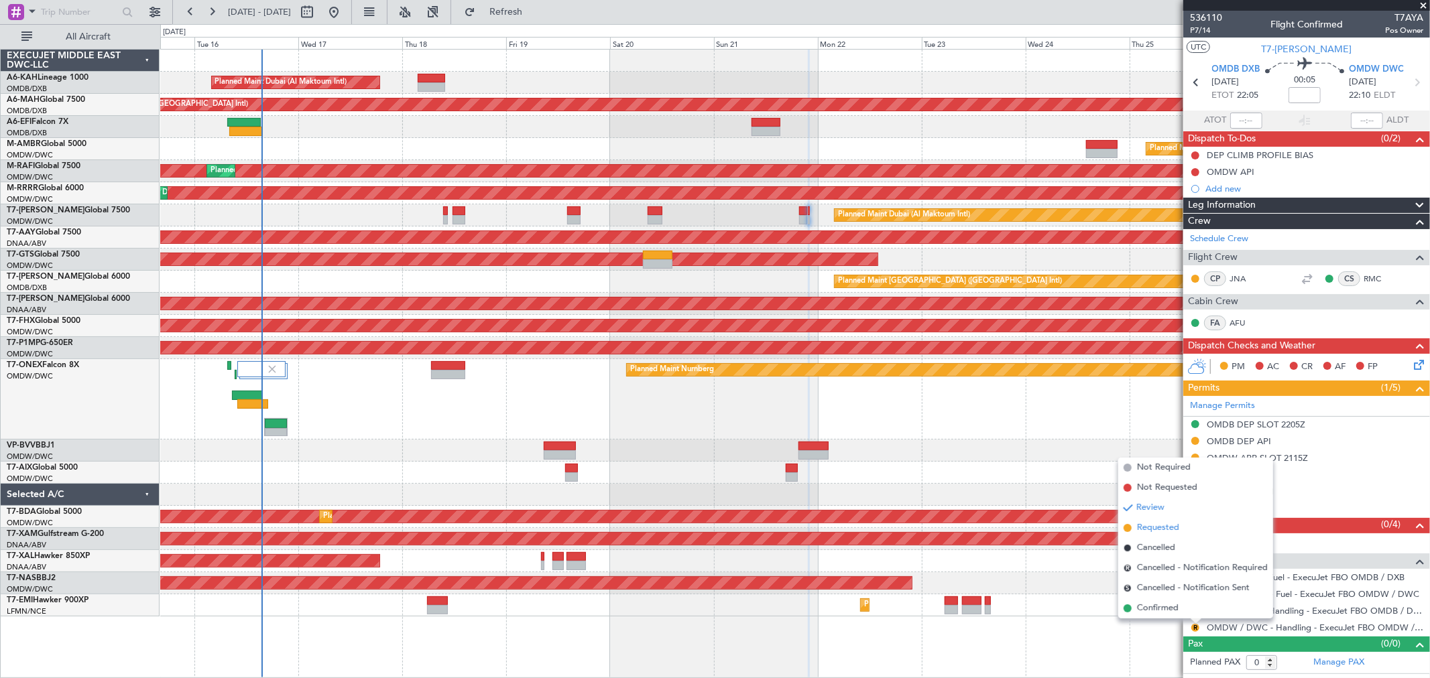
click at [1163, 528] on span "Requested" at bounding box center [1158, 527] width 42 height 13
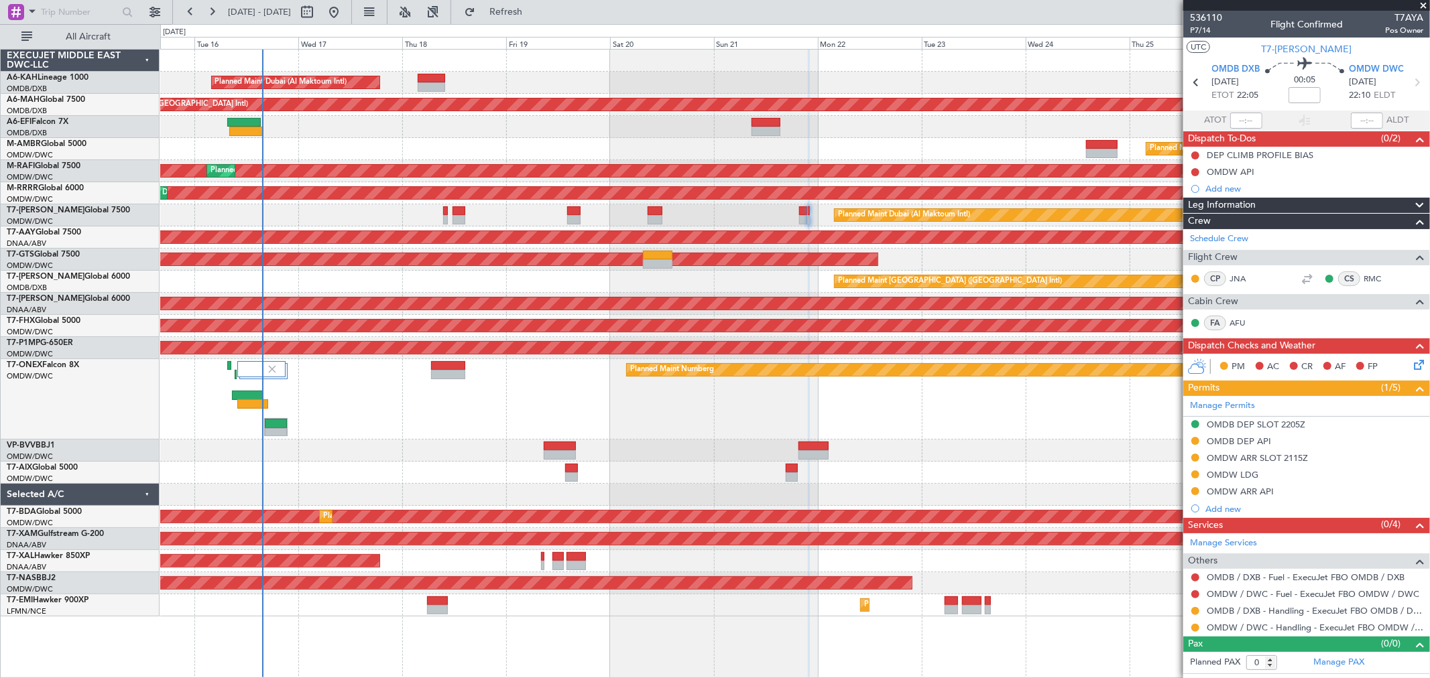
click at [1418, 7] on span at bounding box center [1422, 6] width 13 height 12
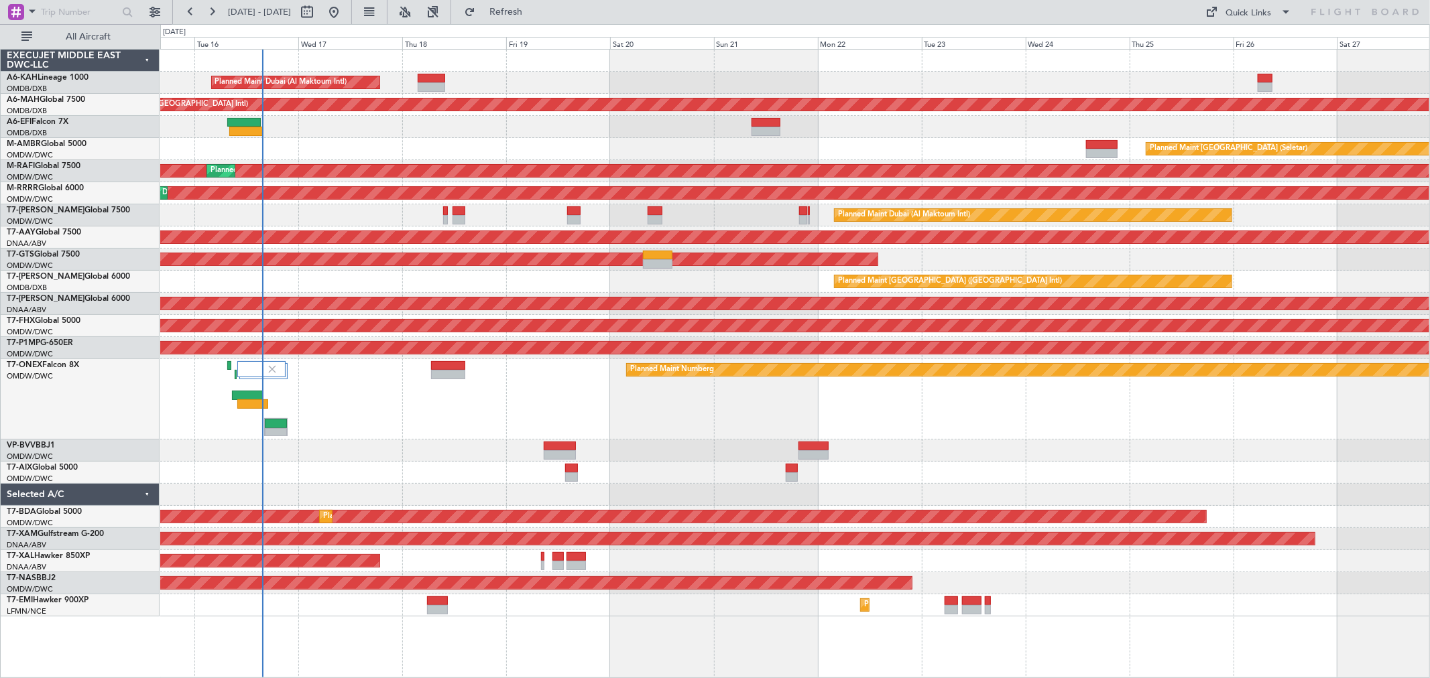
click at [910, 150] on div "Planned Maint [GEOGRAPHIC_DATA] (Seletar)" at bounding box center [794, 149] width 1269 height 22
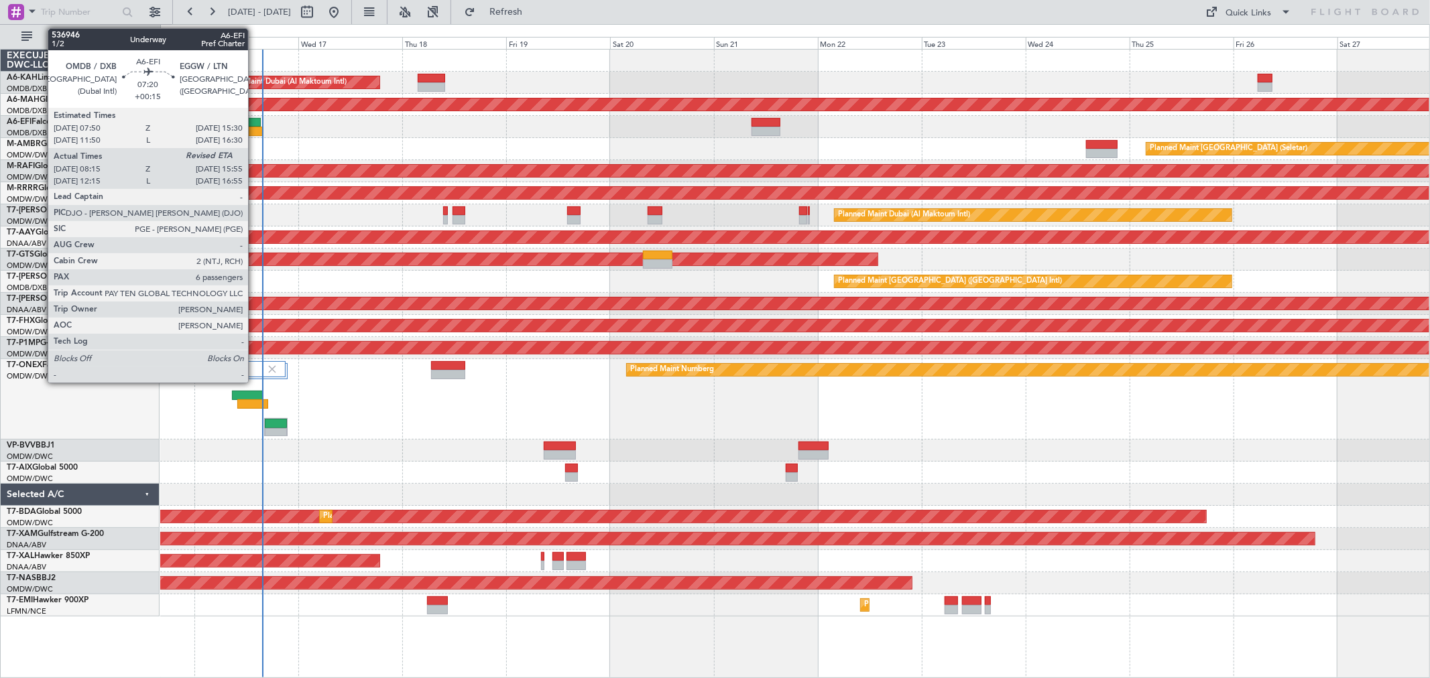
click at [253, 129] on div at bounding box center [246, 131] width 34 height 9
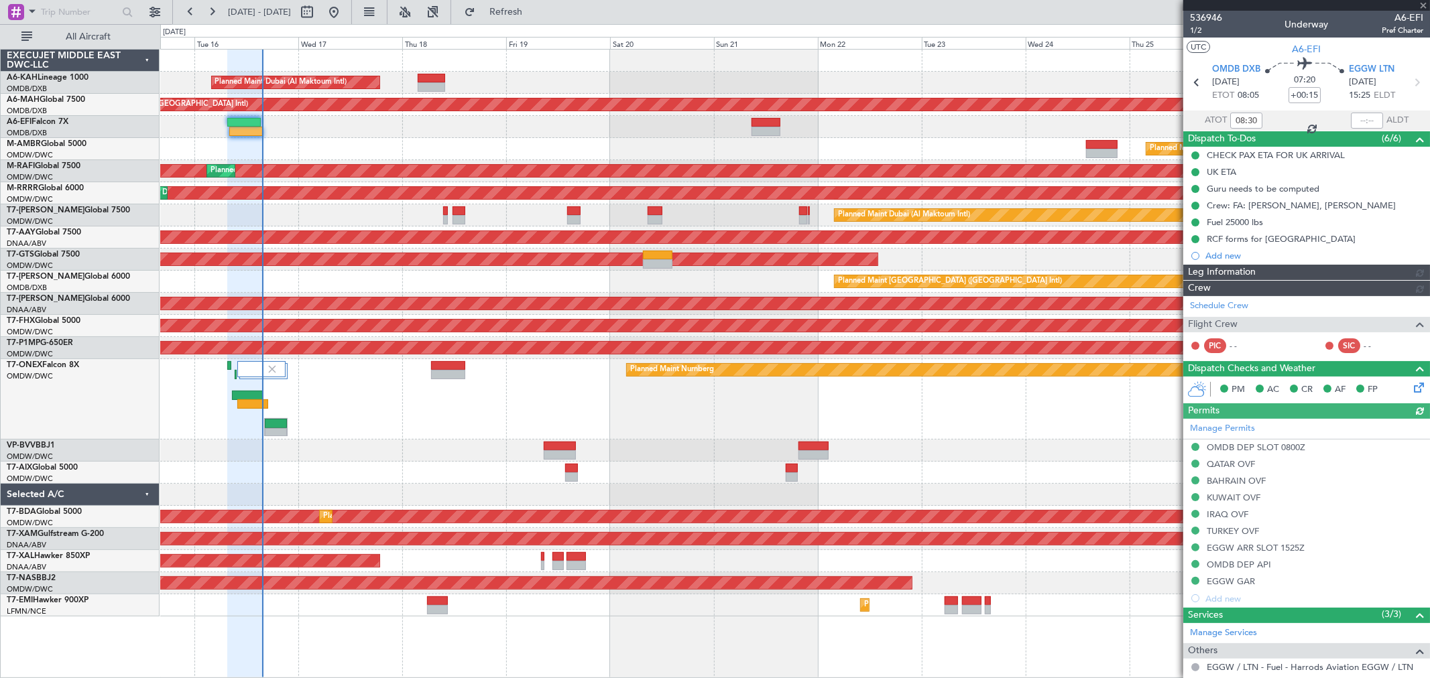
type input "[PERSON_NAME] ([PERSON_NAME])"
type input "7286"
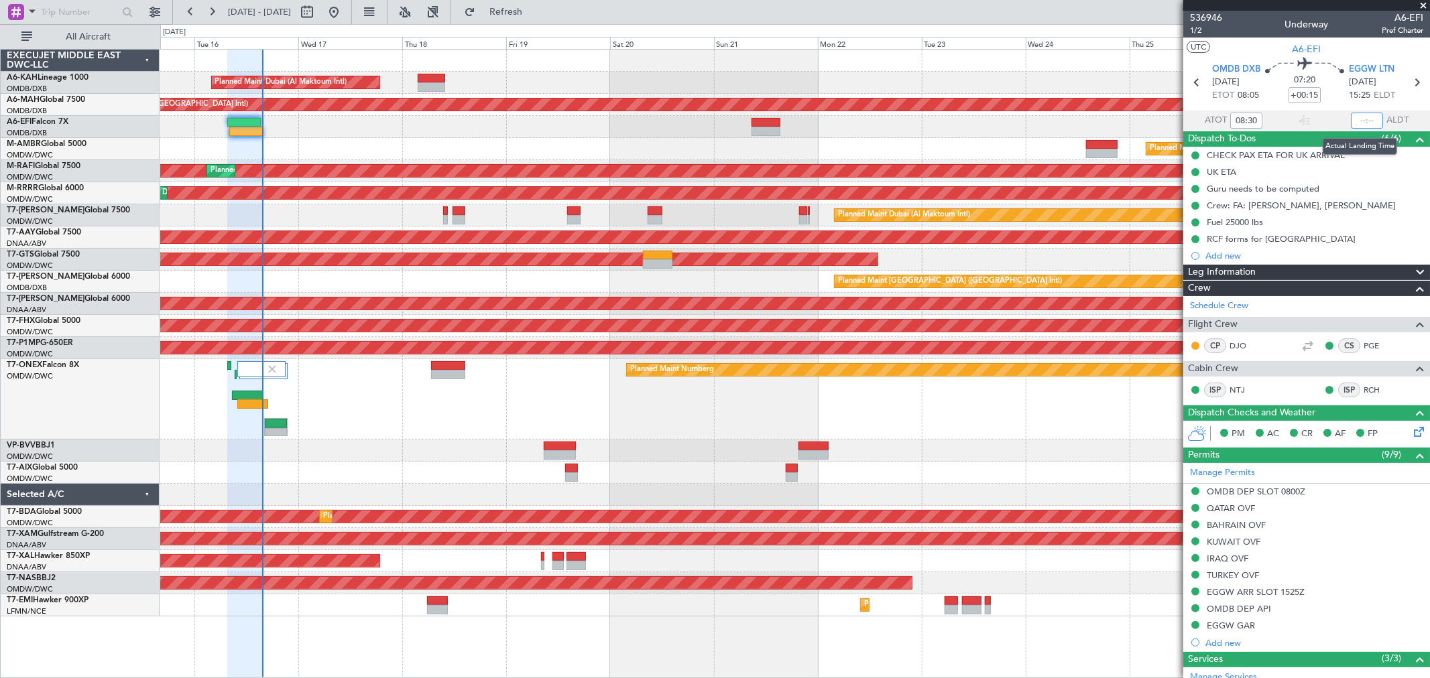
click at [1351, 117] on input "text" at bounding box center [1367, 121] width 32 height 16
type input "15:40"
click at [1422, 4] on span at bounding box center [1422, 6] width 13 height 12
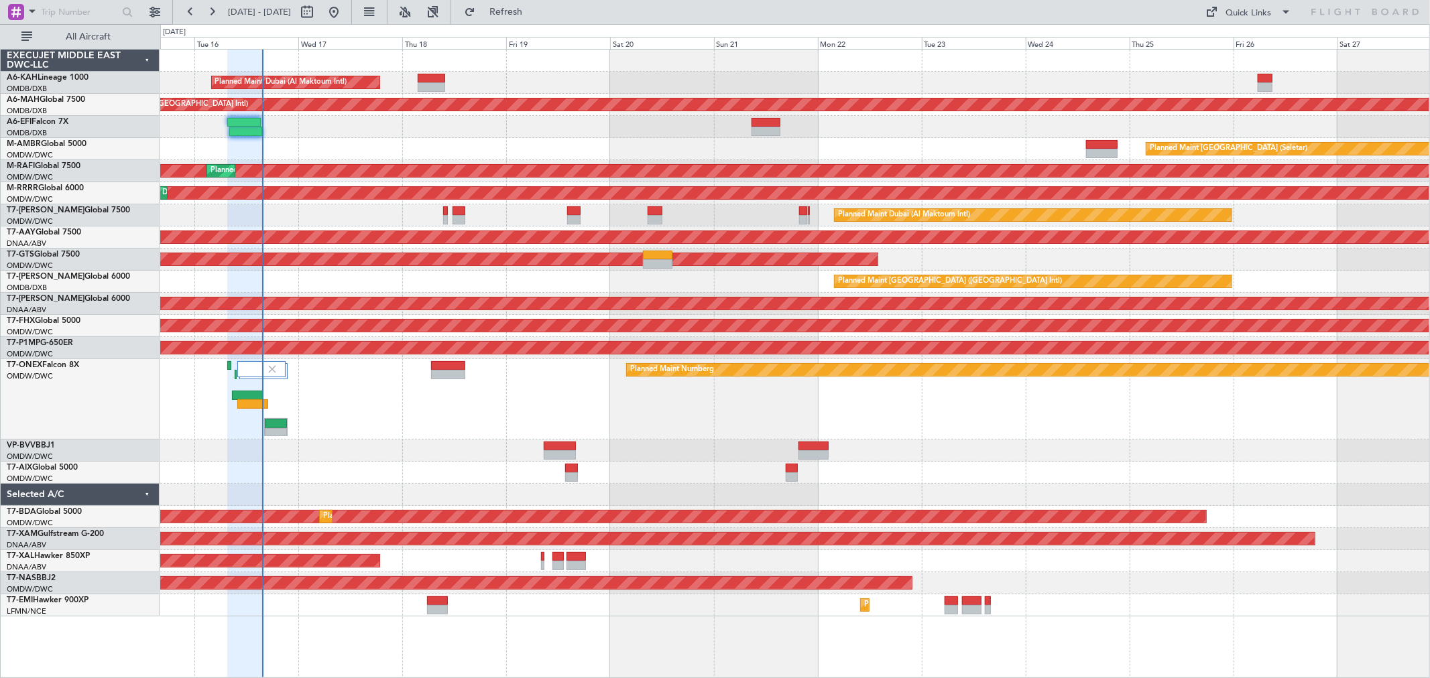
type input "0"
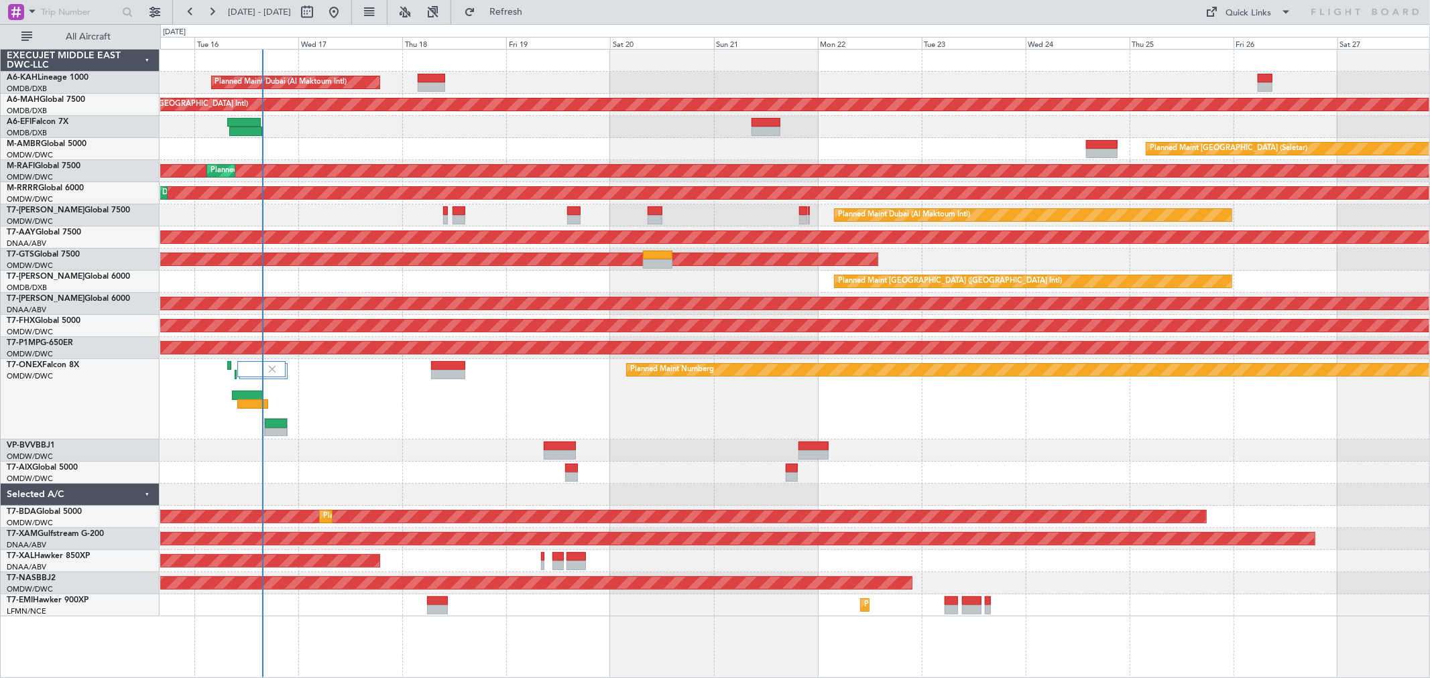
click at [1075, 143] on div "Planned Maint [GEOGRAPHIC_DATA] (Seletar)" at bounding box center [794, 149] width 1269 height 22
